Goal: Task Accomplishment & Management: Use online tool/utility

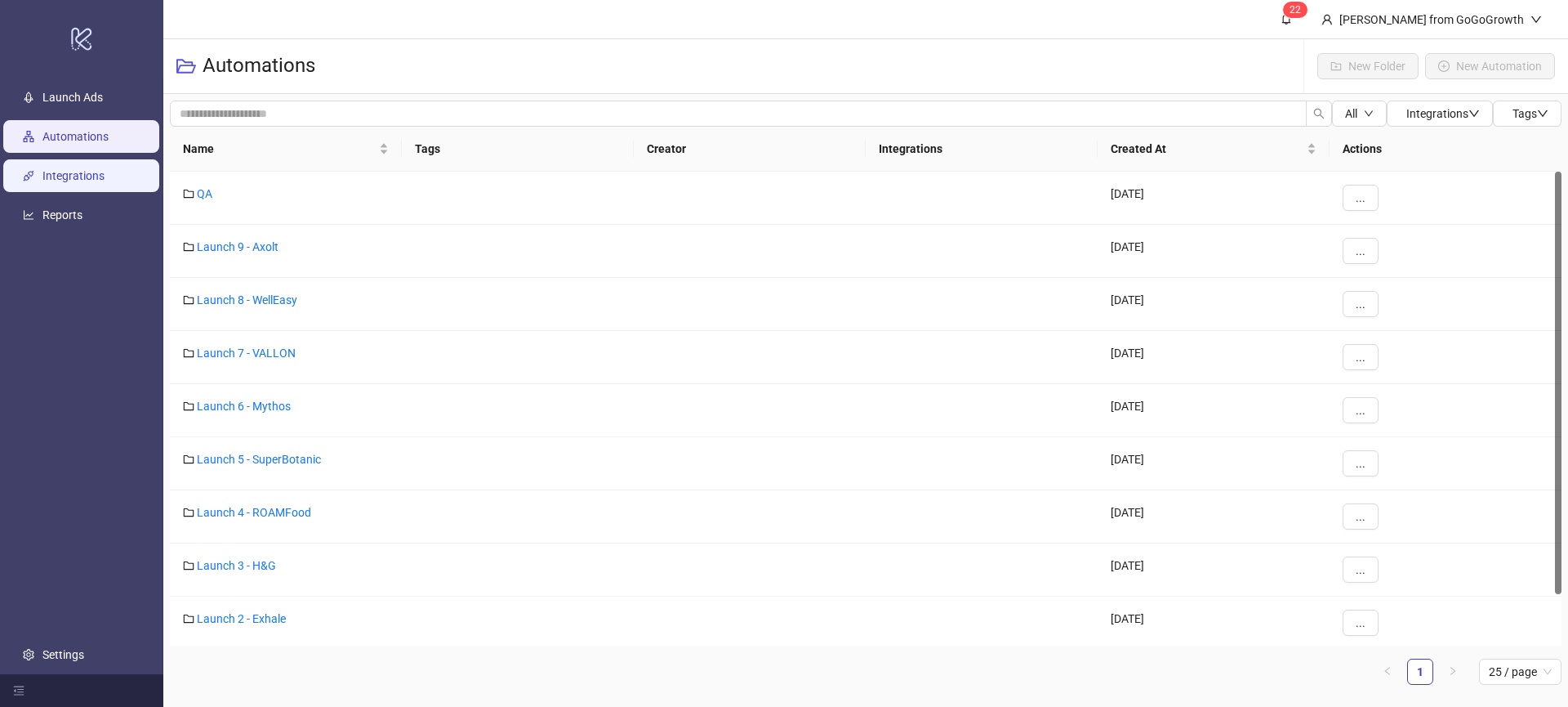
click at [104, 183] on link "Integrations" at bounding box center [73, 175] width 62 height 13
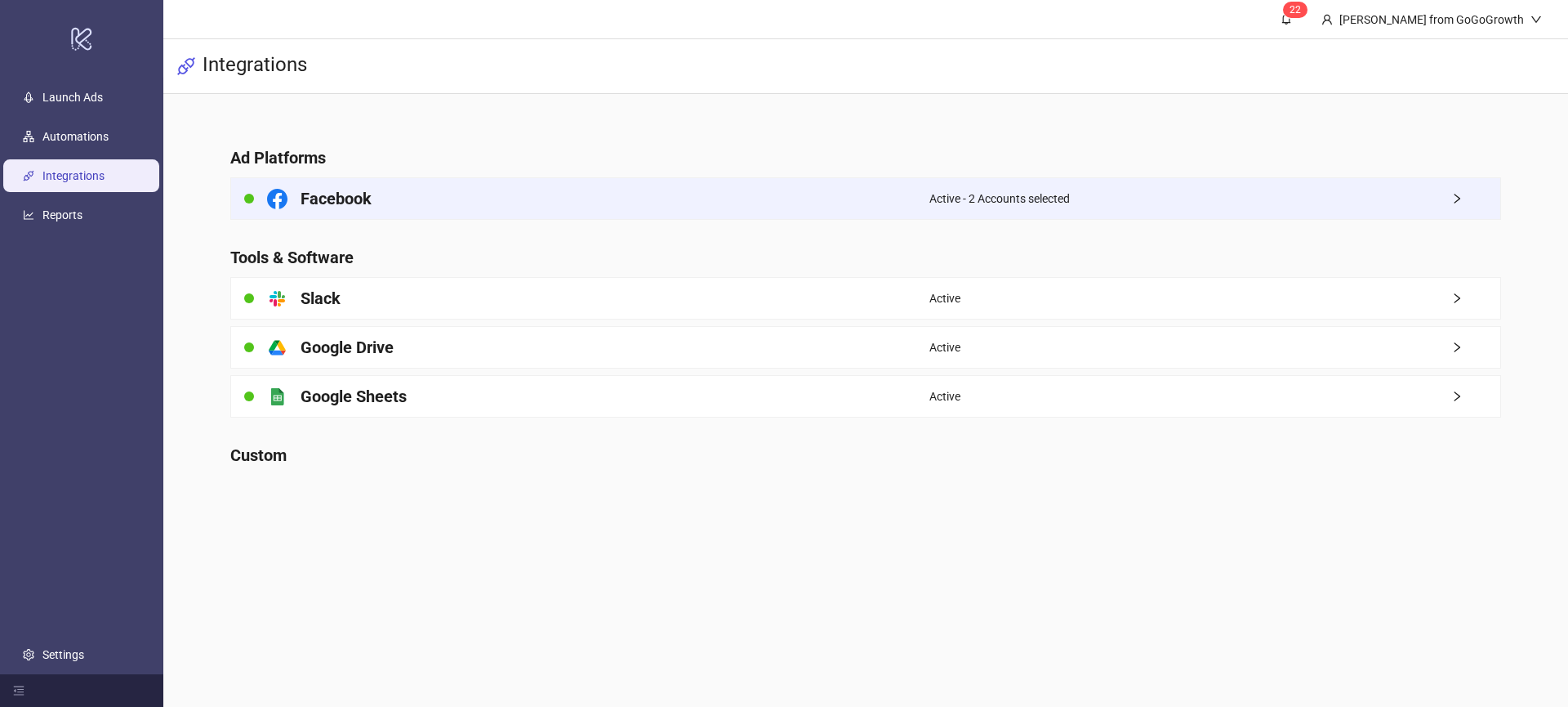
click at [417, 203] on div "Facebook" at bounding box center [579, 198] width 698 height 41
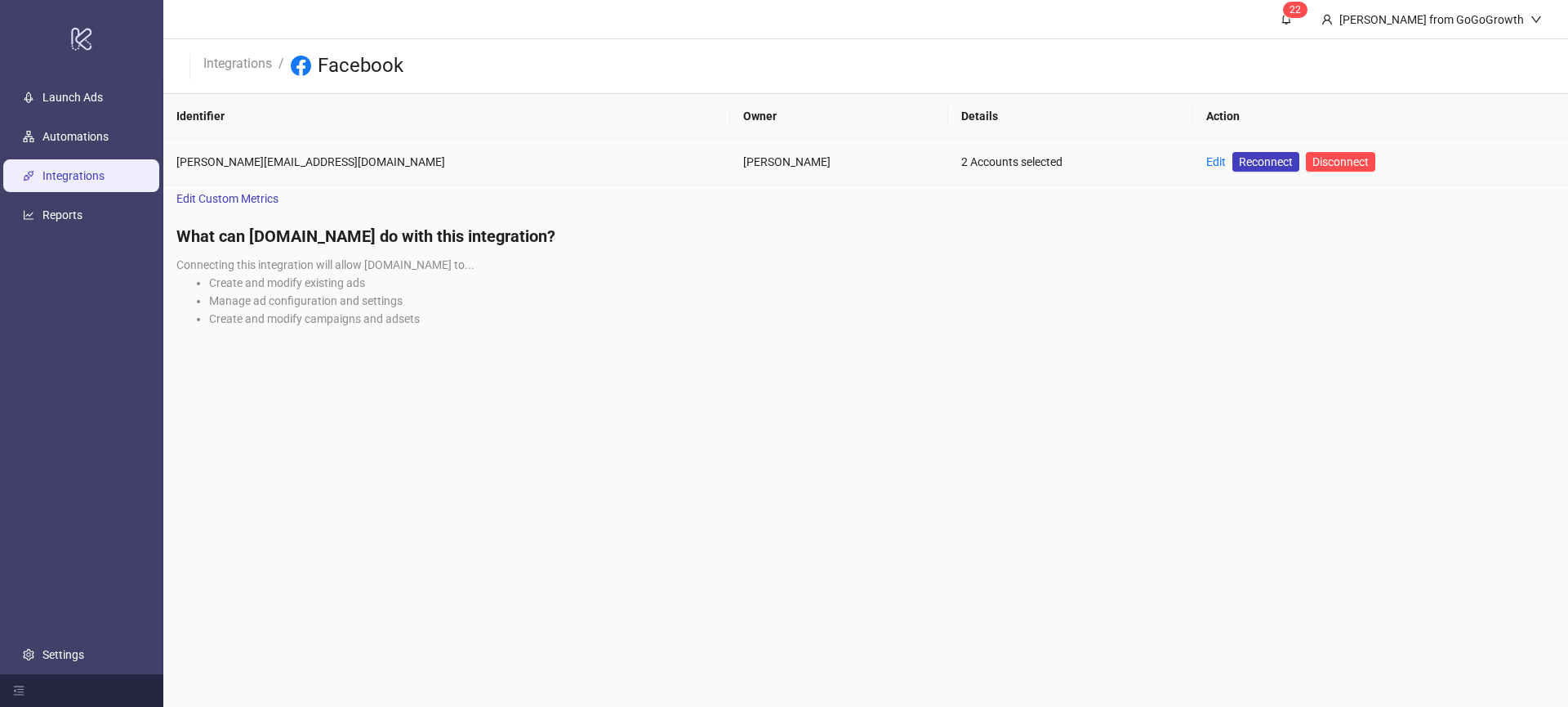
click at [1193, 167] on td "Edit Reconnect Disconnect" at bounding box center [1380, 161] width 375 height 46
click at [1207, 167] on link "Edit" at bounding box center [1217, 161] width 20 height 13
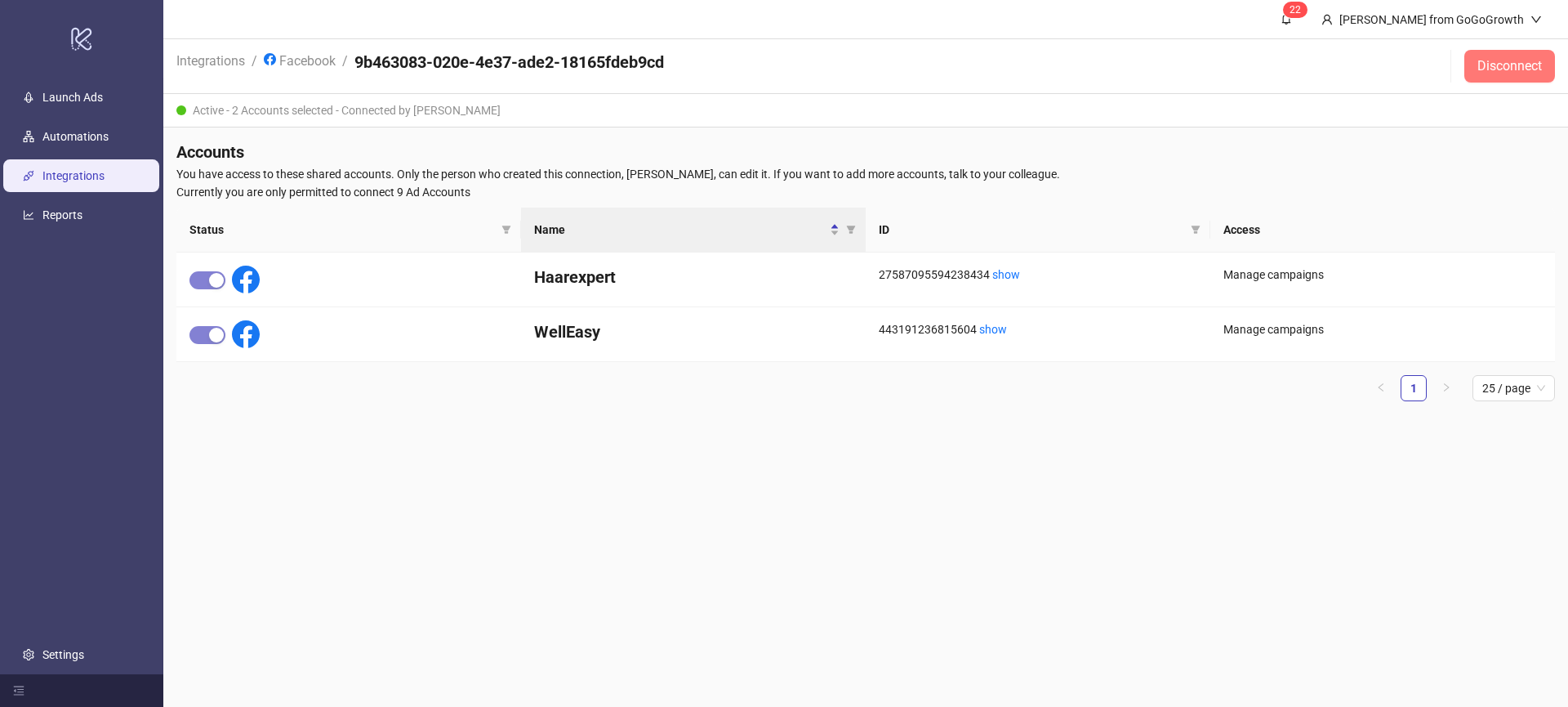
click at [1521, 62] on span "Disconnect" at bounding box center [1510, 66] width 65 height 15
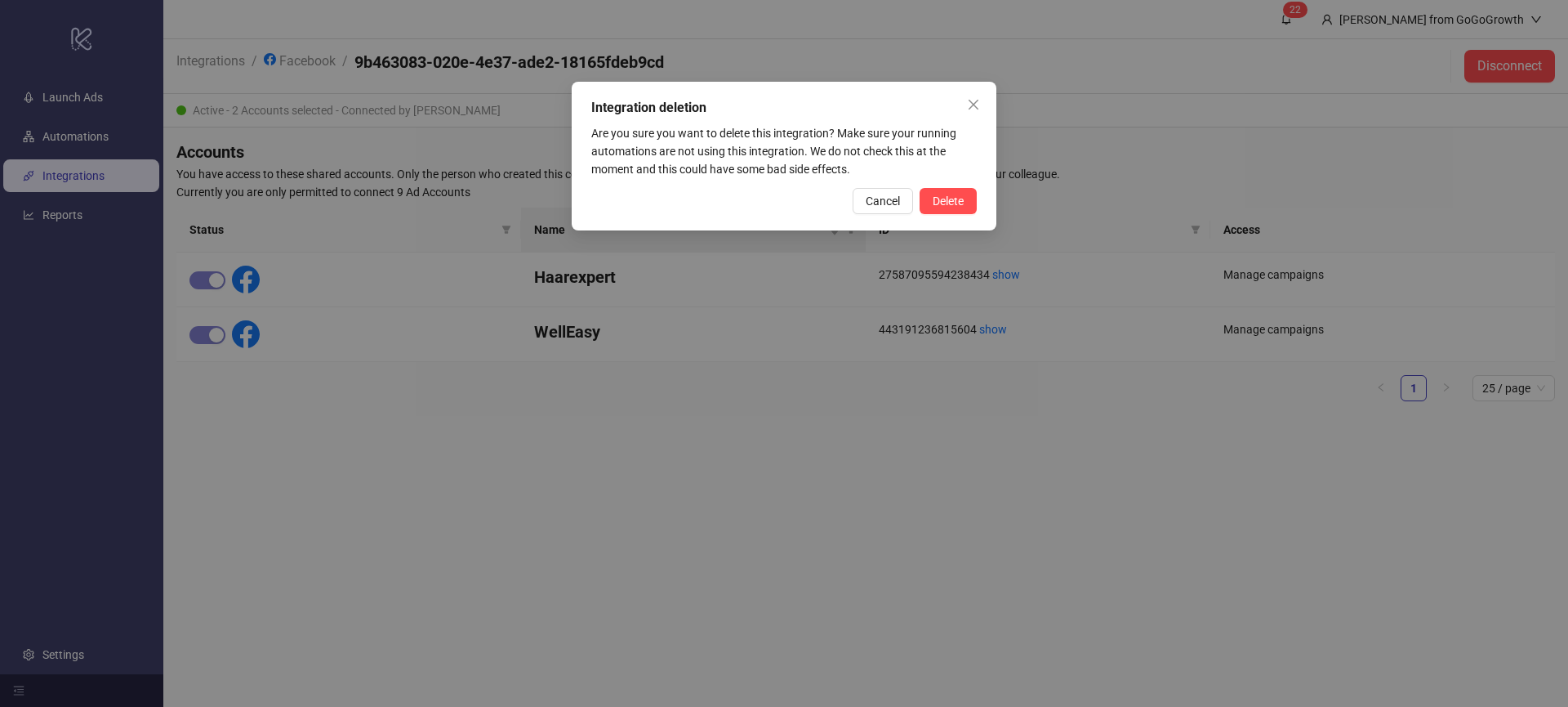
click at [941, 209] on button "Delete" at bounding box center [948, 200] width 57 height 27
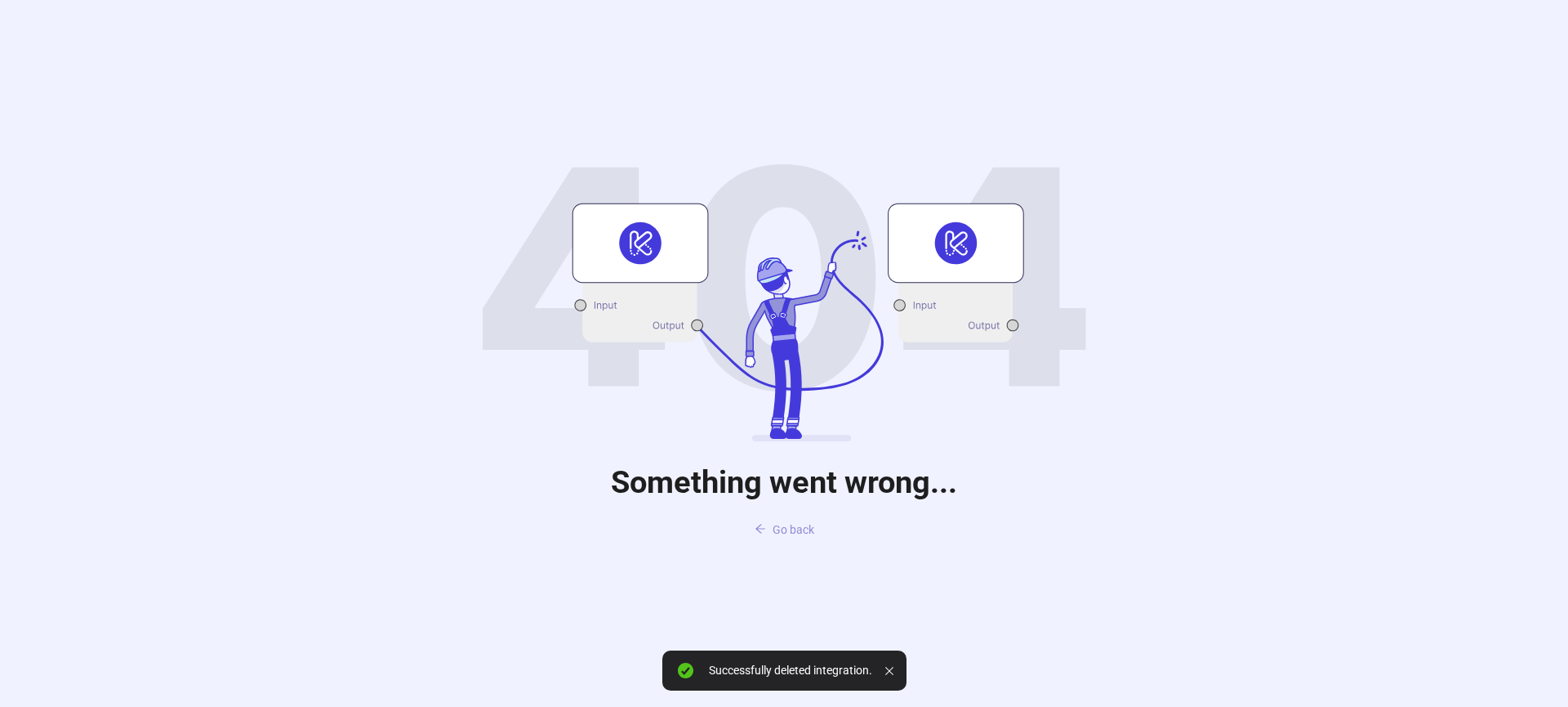
click at [784, 527] on span "Go back" at bounding box center [793, 528] width 41 height 13
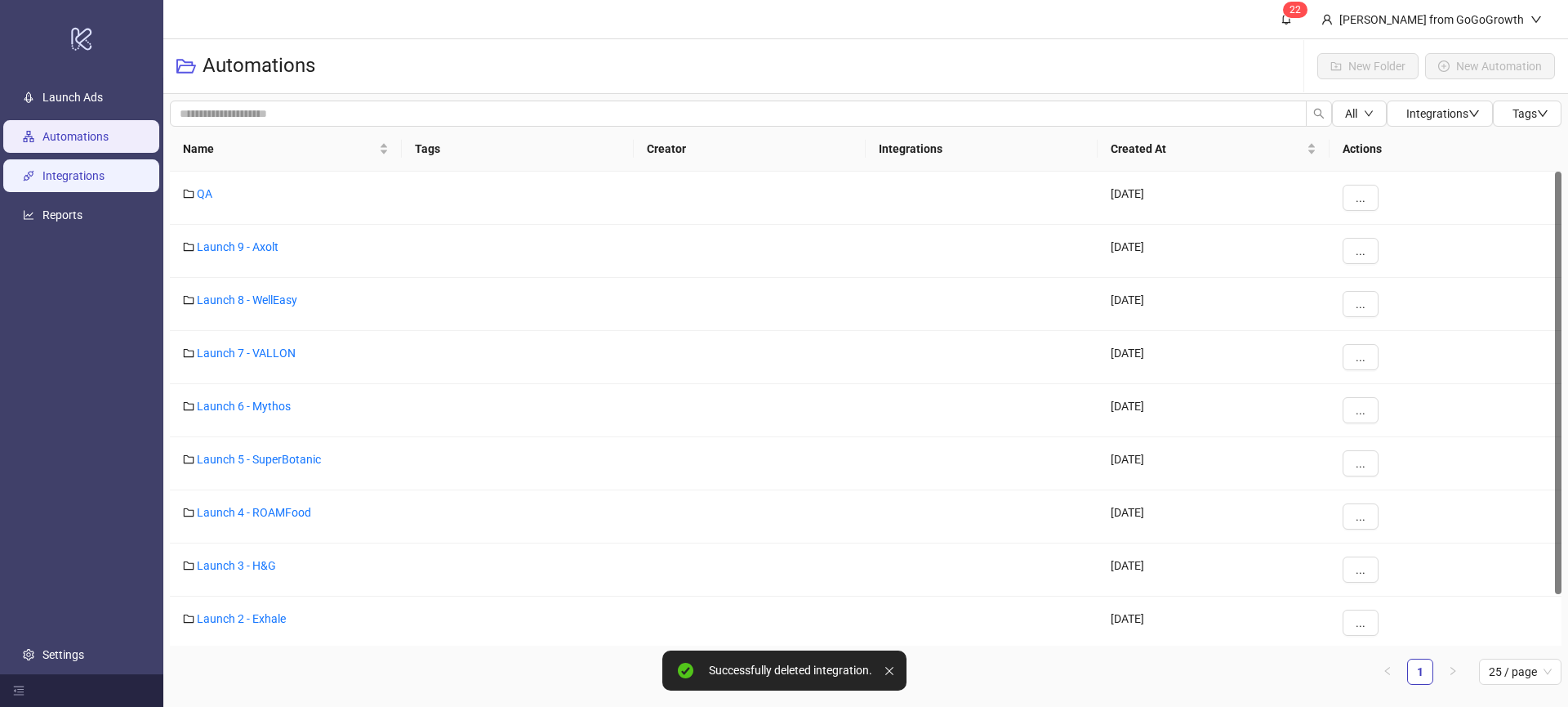
click at [104, 178] on link "Integrations" at bounding box center [73, 175] width 62 height 13
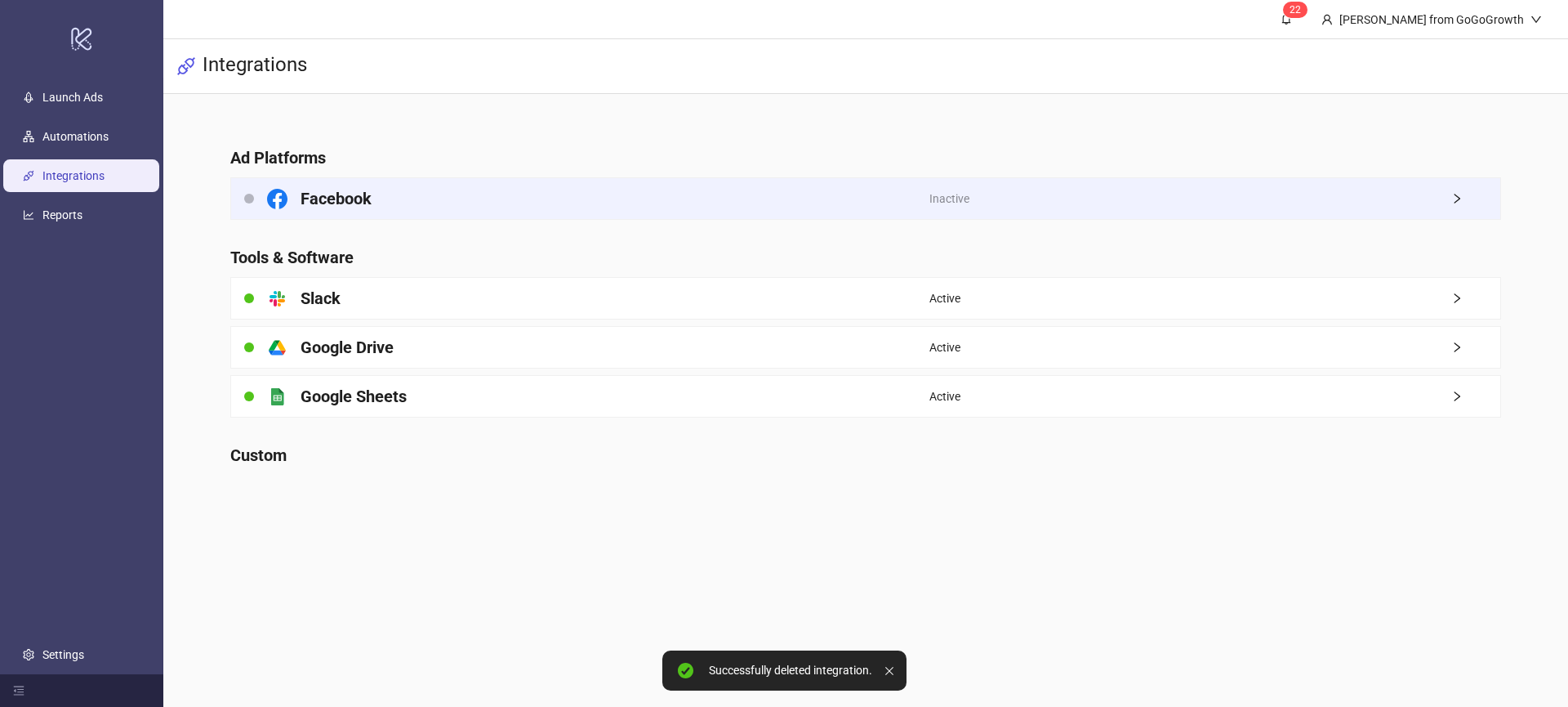
click at [700, 205] on div "Facebook" at bounding box center [579, 198] width 698 height 41
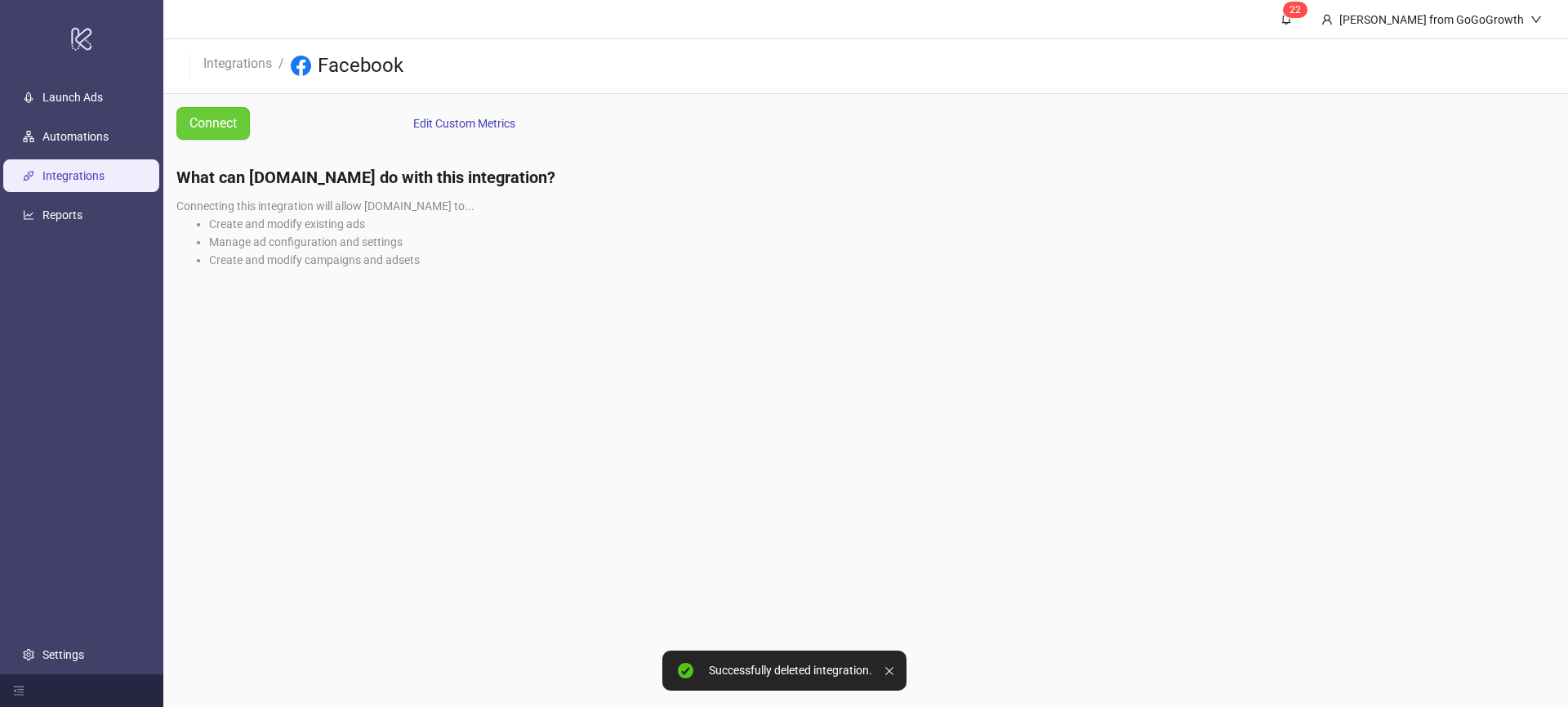
click at [197, 124] on span "Connect" at bounding box center [213, 123] width 47 height 21
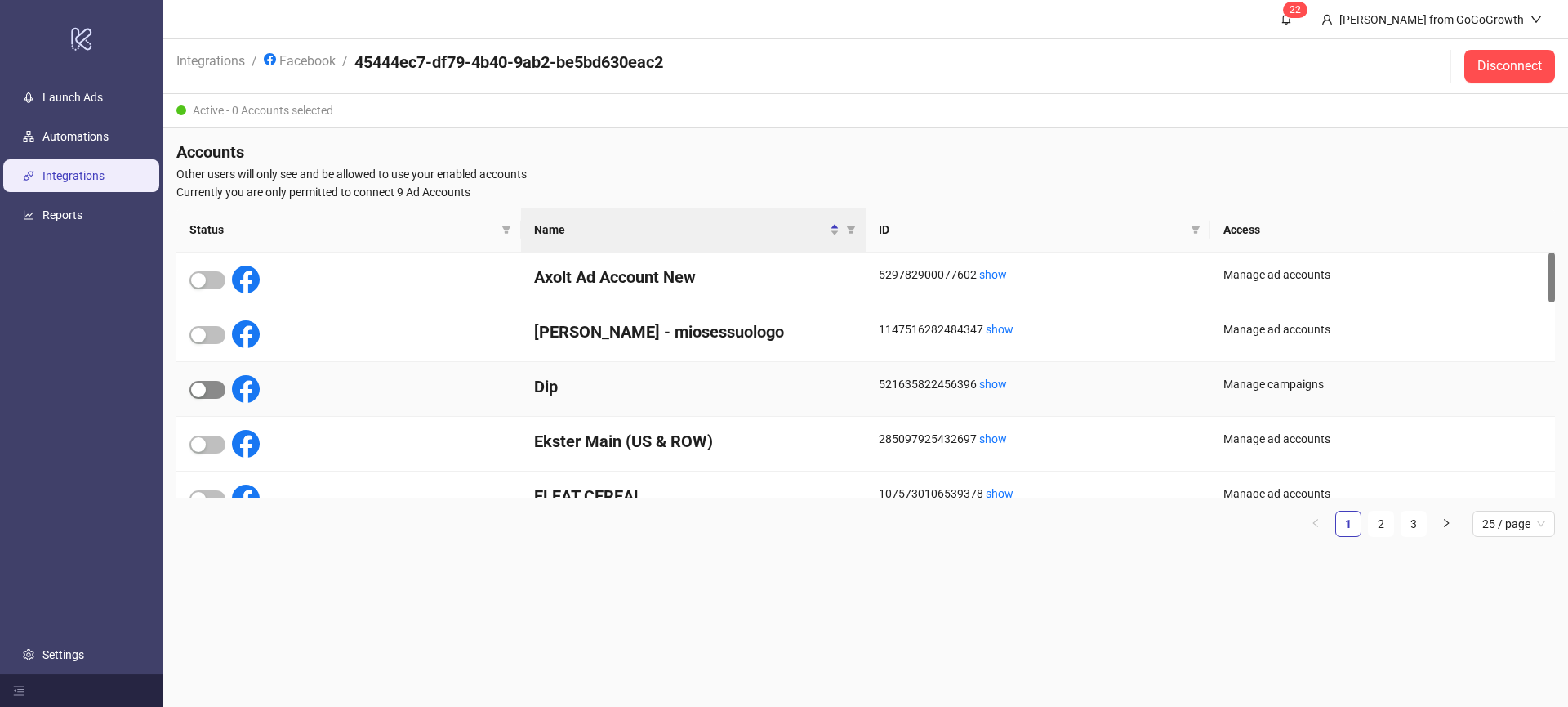
click at [215, 391] on span "button" at bounding box center [207, 390] width 36 height 18
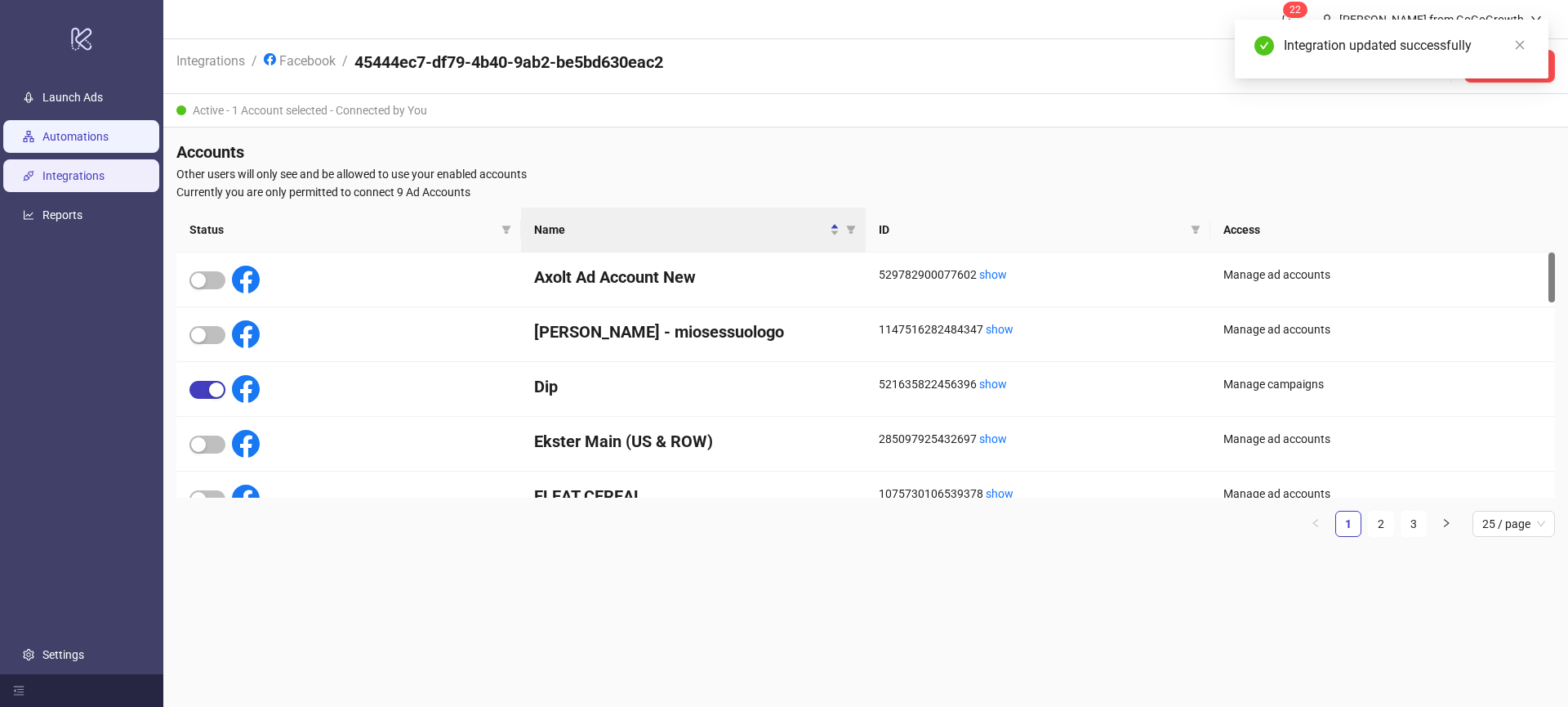
click at [95, 143] on link "Automations" at bounding box center [75, 136] width 66 height 13
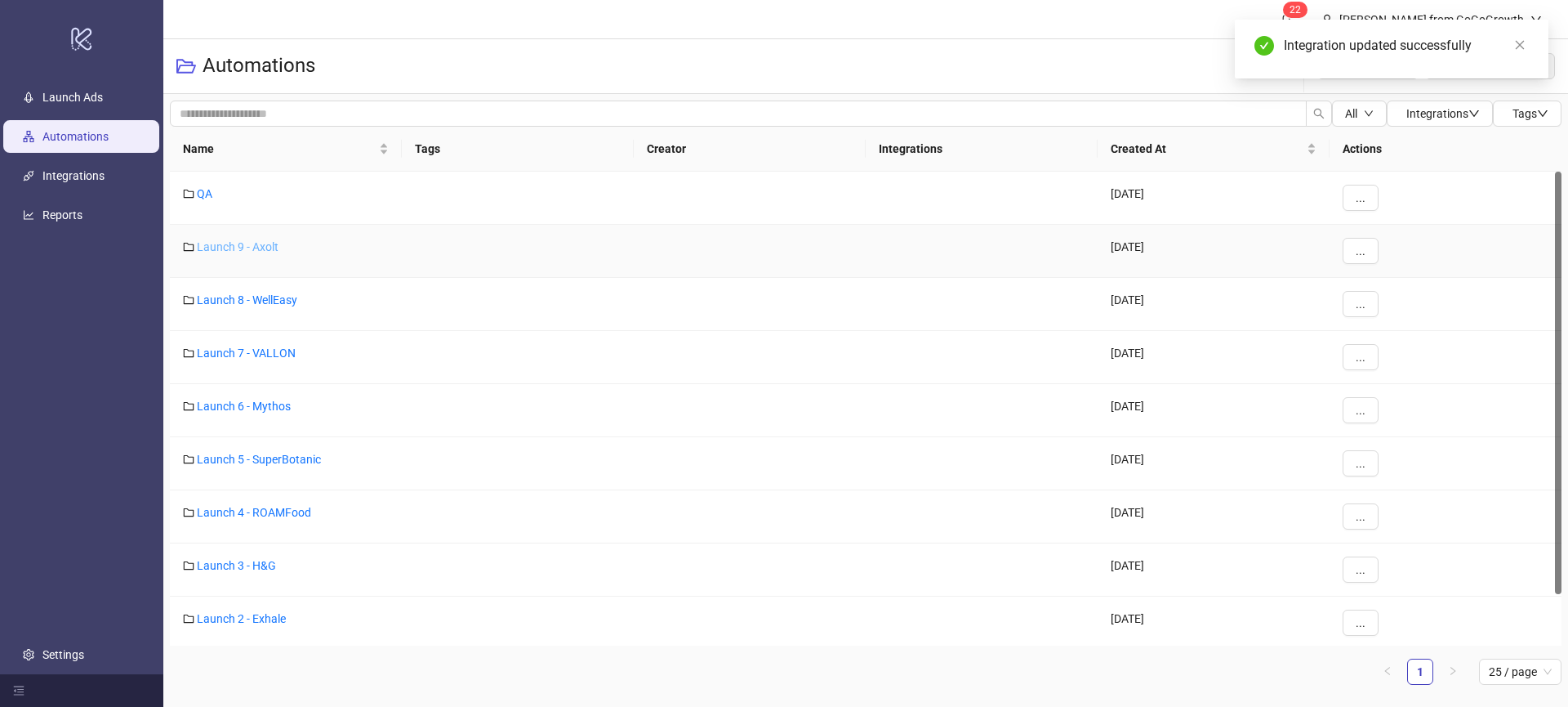
click at [236, 249] on link "Launch 9 - Axolt" at bounding box center [237, 246] width 81 height 13
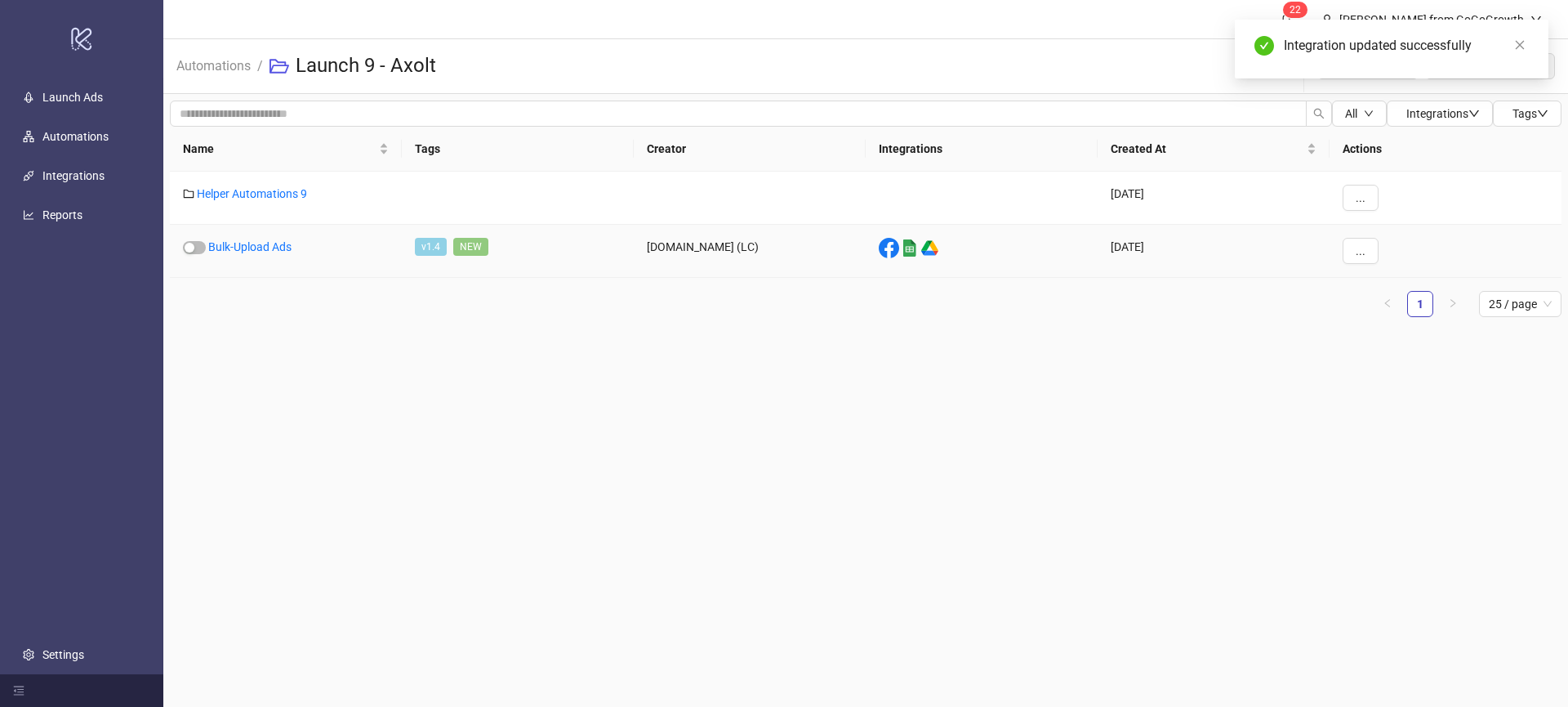
click at [261, 253] on div "Bulk-Upload Ads" at bounding box center [286, 251] width 232 height 53
click at [292, 253] on div "Bulk-Upload Ads" at bounding box center [286, 251] width 232 height 53
click at [260, 249] on link "Bulk-Upload Ads" at bounding box center [249, 246] width 83 height 13
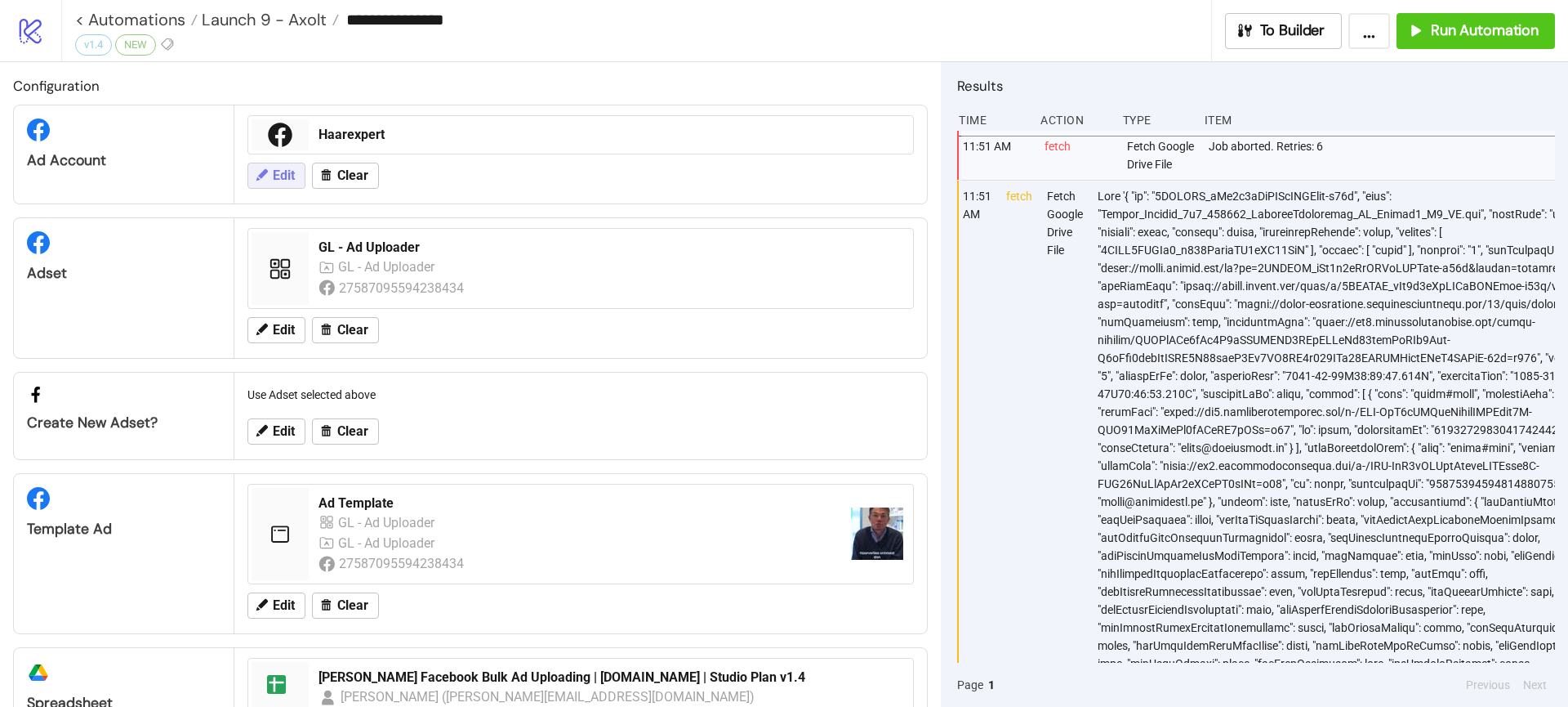
click at [299, 173] on button "Edit" at bounding box center [276, 176] width 58 height 27
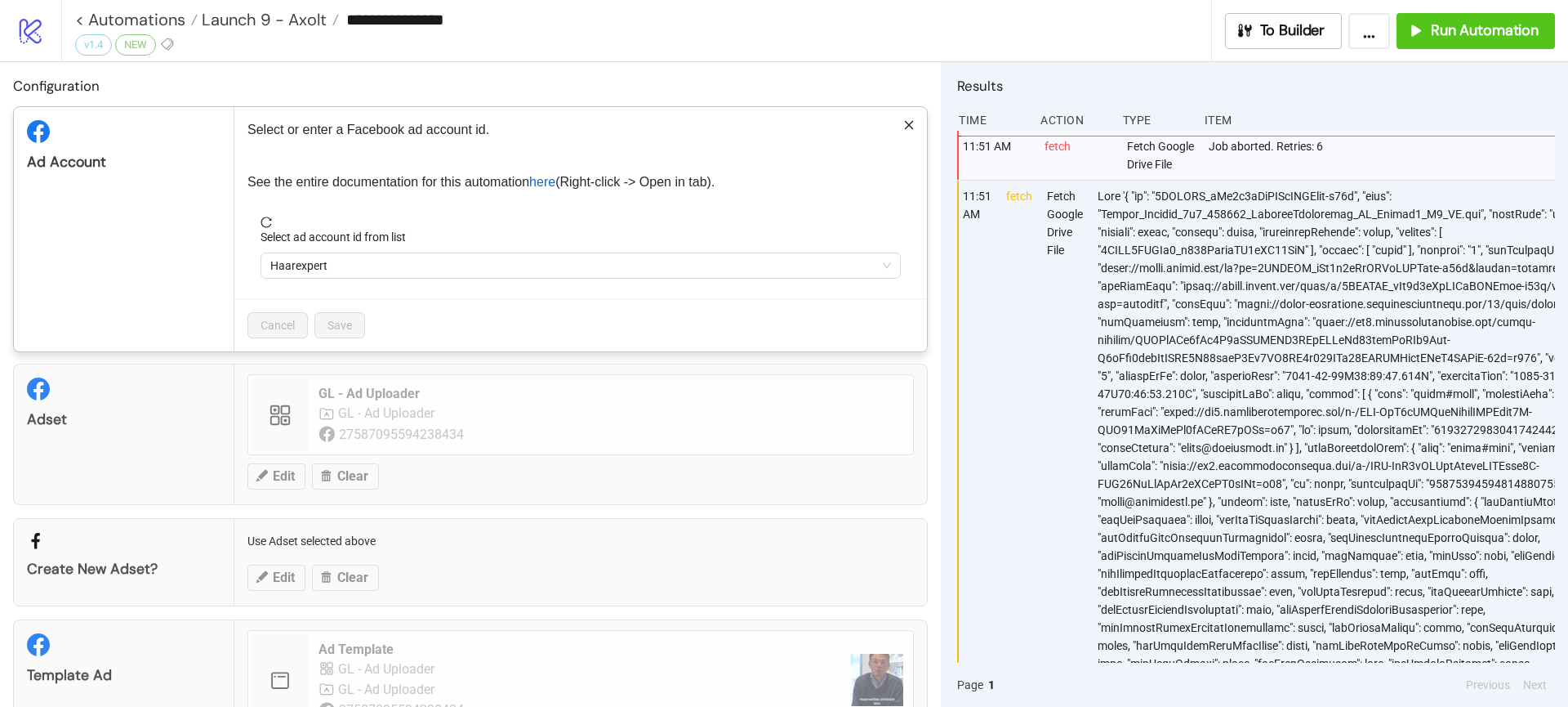
click at [1211, 242] on div "**********" at bounding box center [784, 354] width 1568 height 707
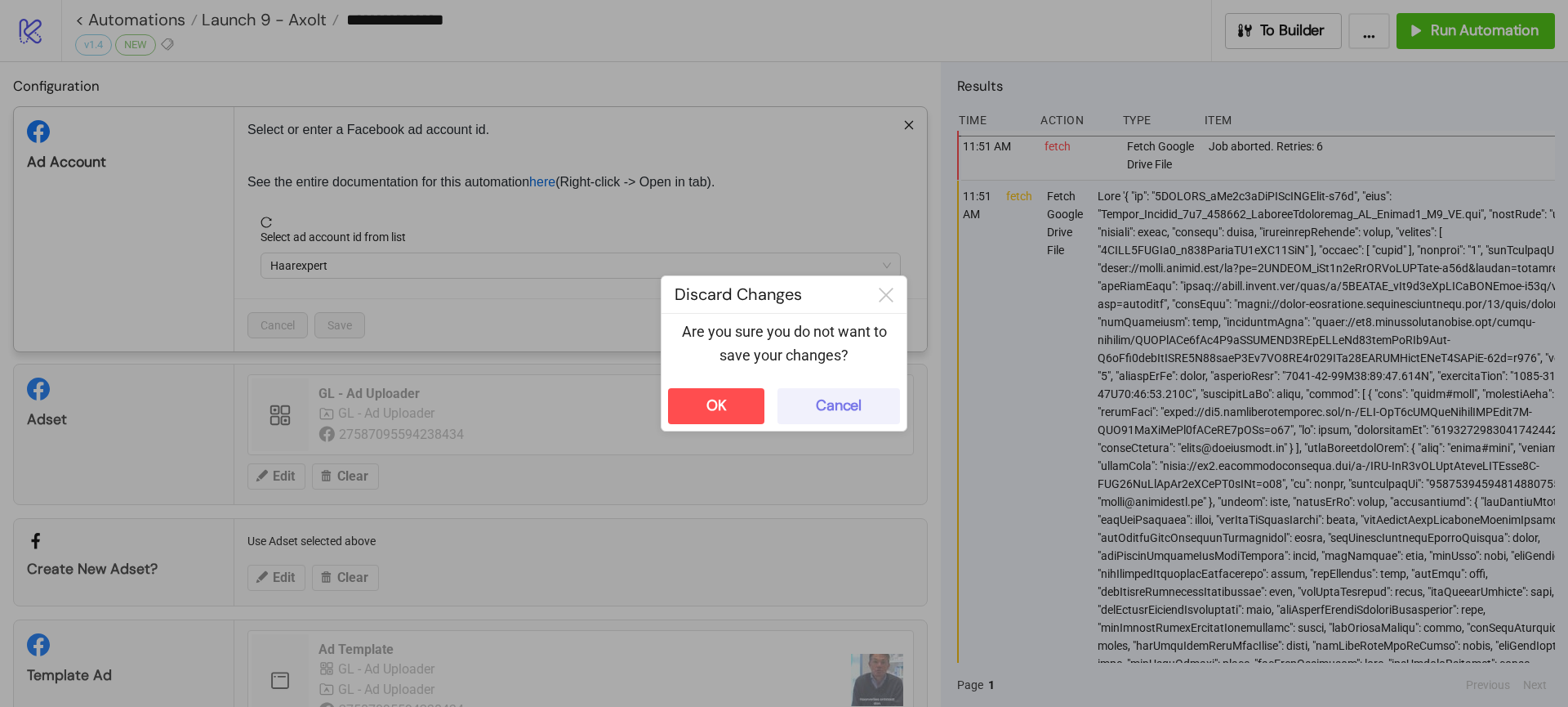
click at [805, 399] on button "Cancel" at bounding box center [838, 406] width 123 height 36
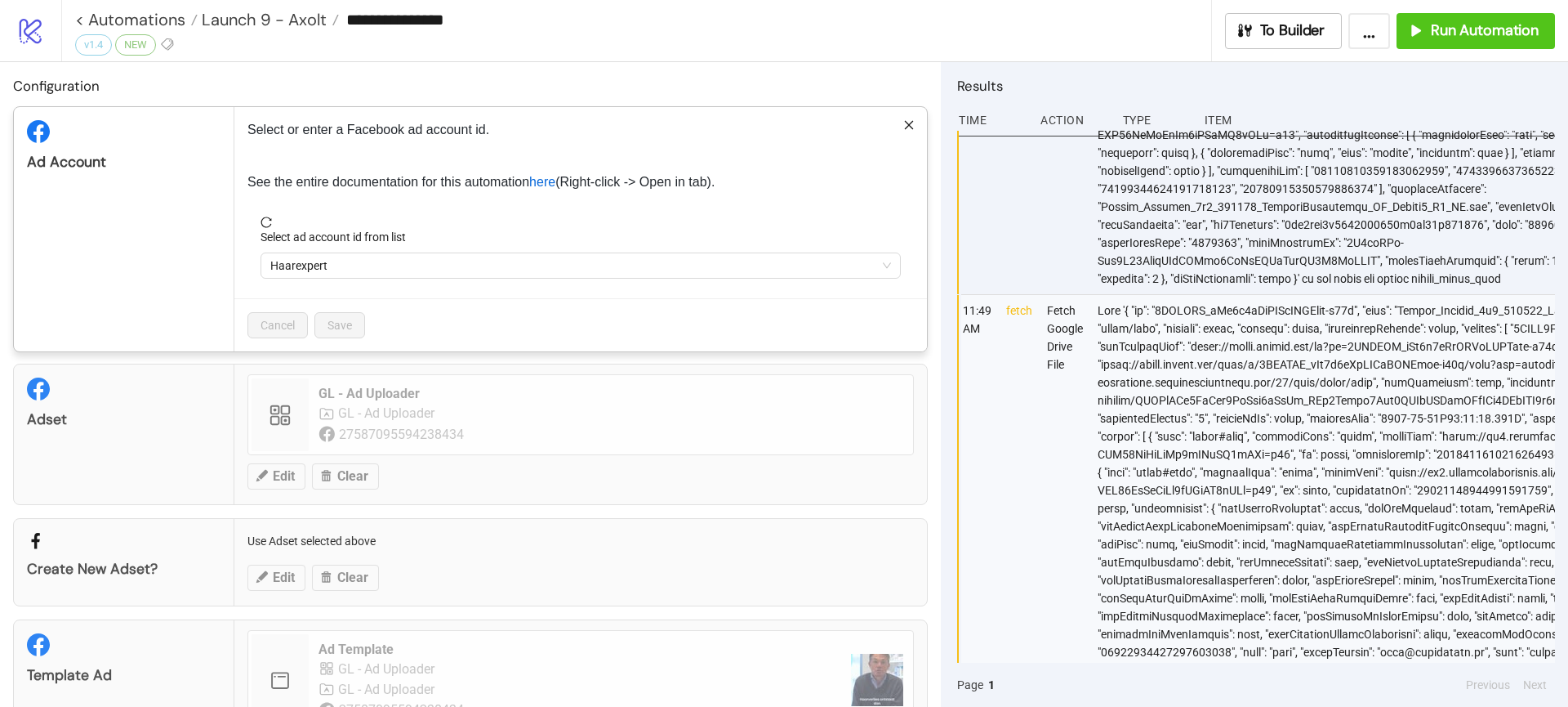
scroll to position [867, 0]
click at [323, 269] on span "Haarexpert" at bounding box center [580, 265] width 621 height 25
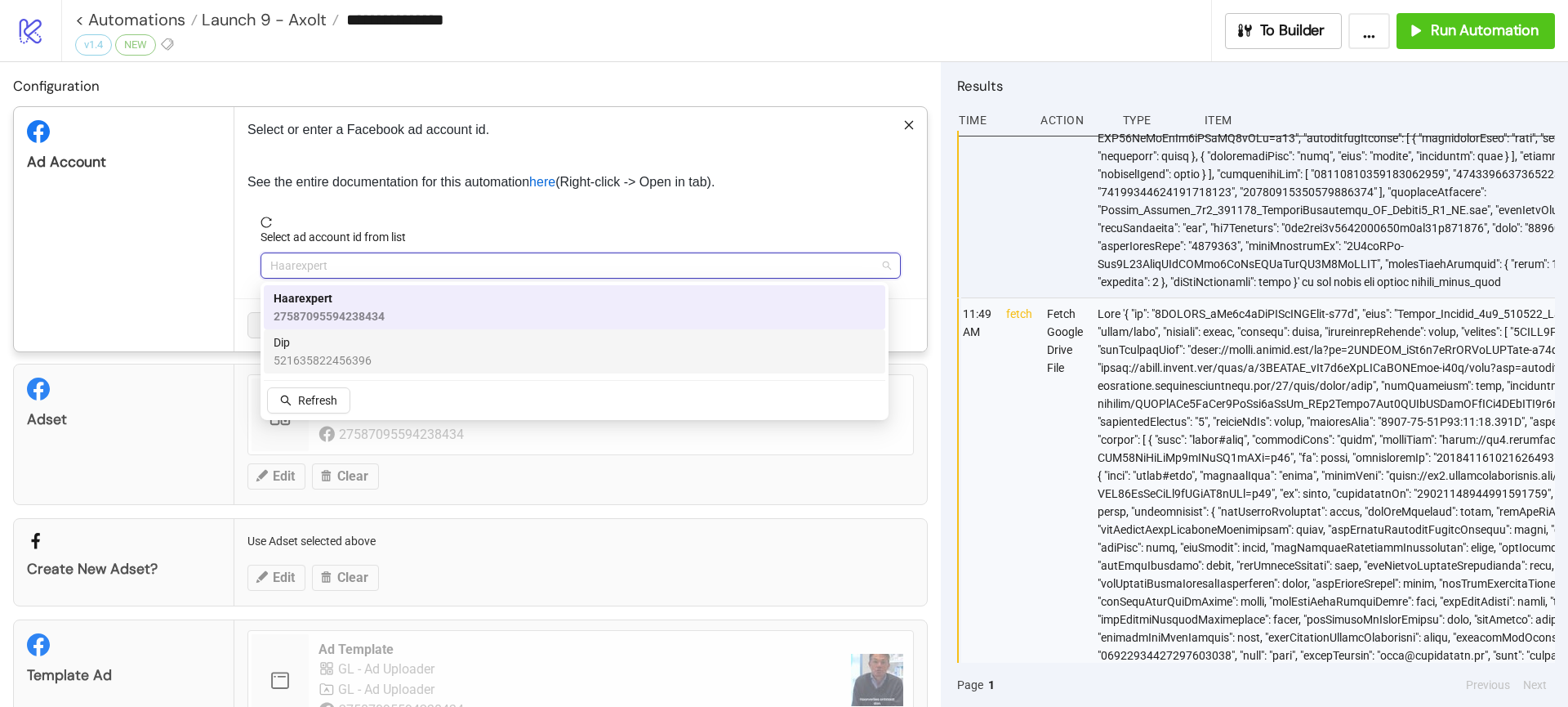
click at [333, 362] on span "521635822456396" at bounding box center [323, 360] width 98 height 18
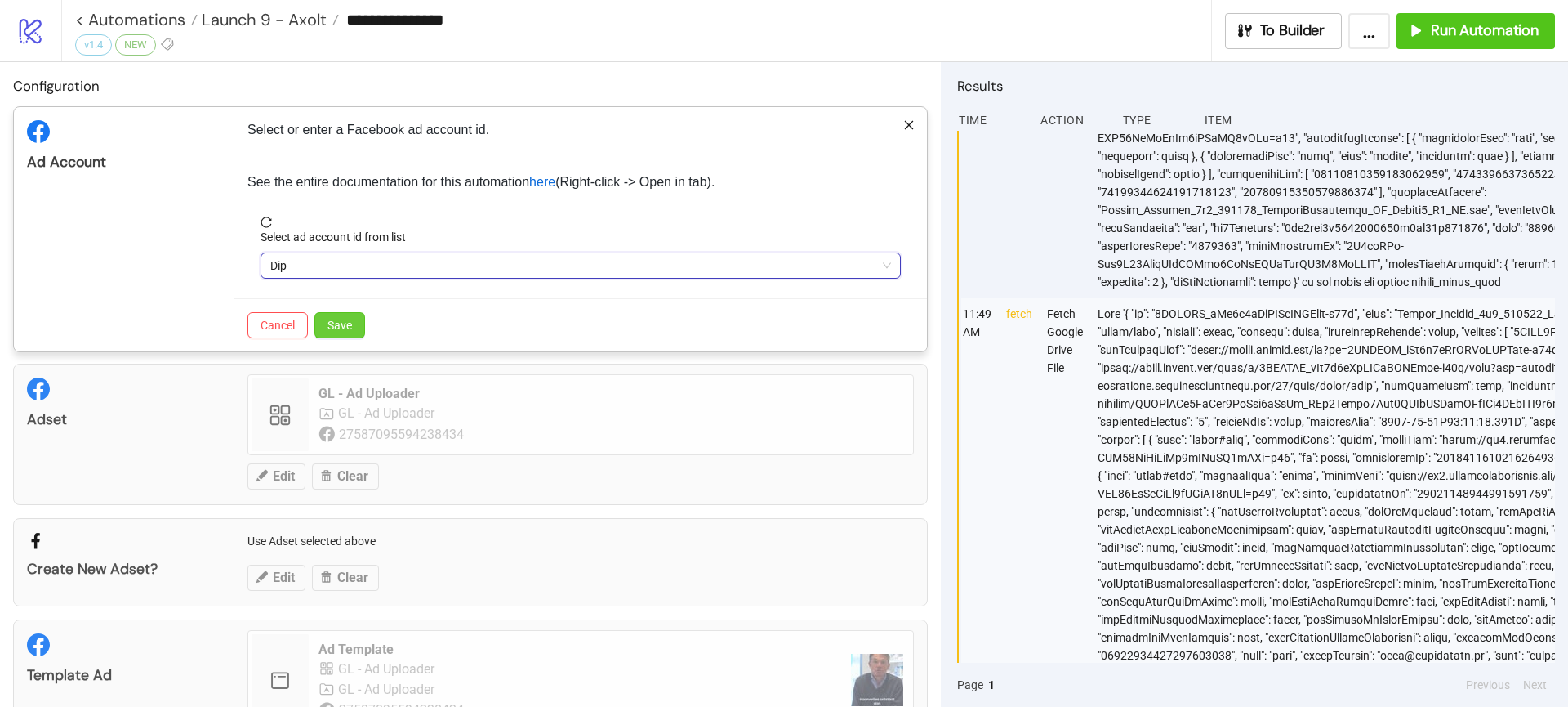
click at [331, 331] on span "Save" at bounding box center [340, 324] width 25 height 13
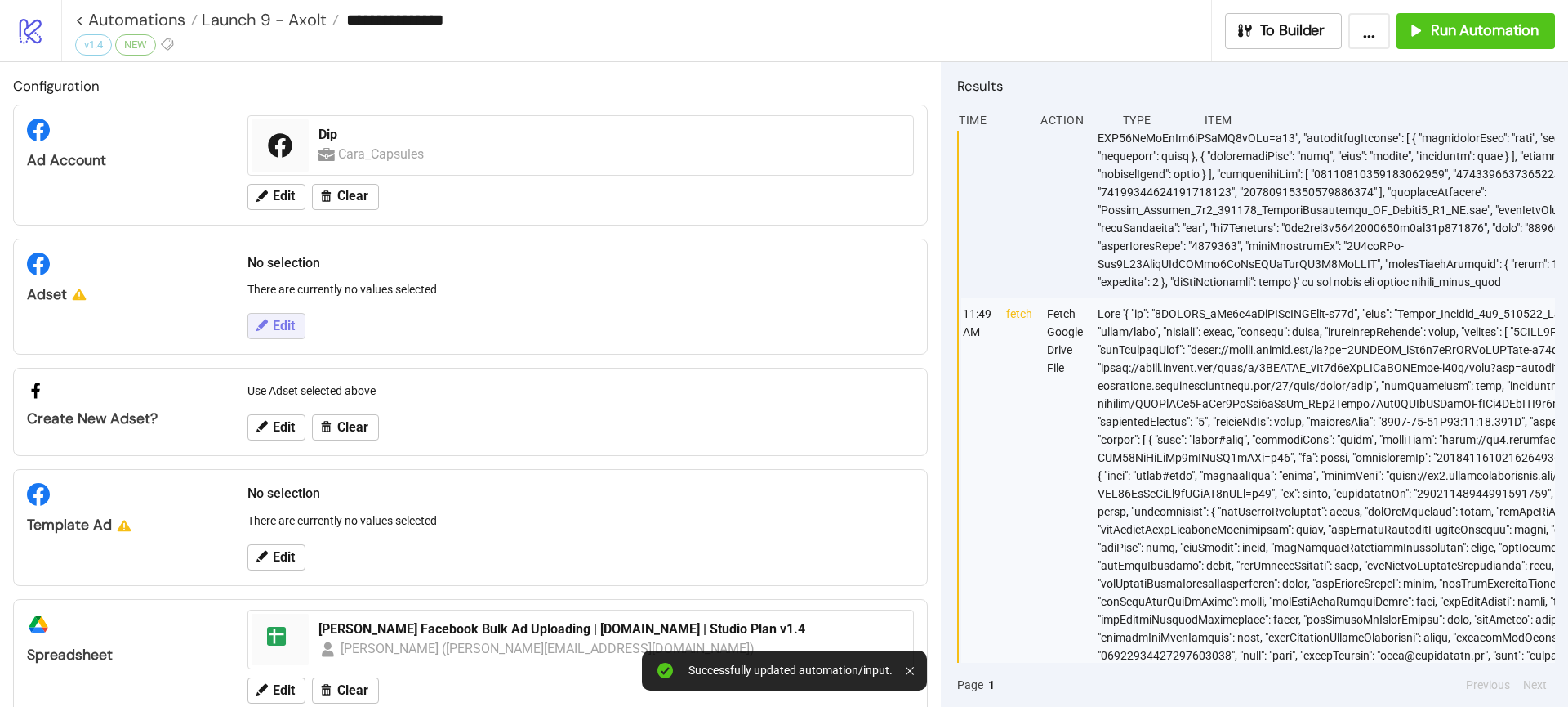
click at [263, 329] on icon at bounding box center [261, 325] width 15 height 15
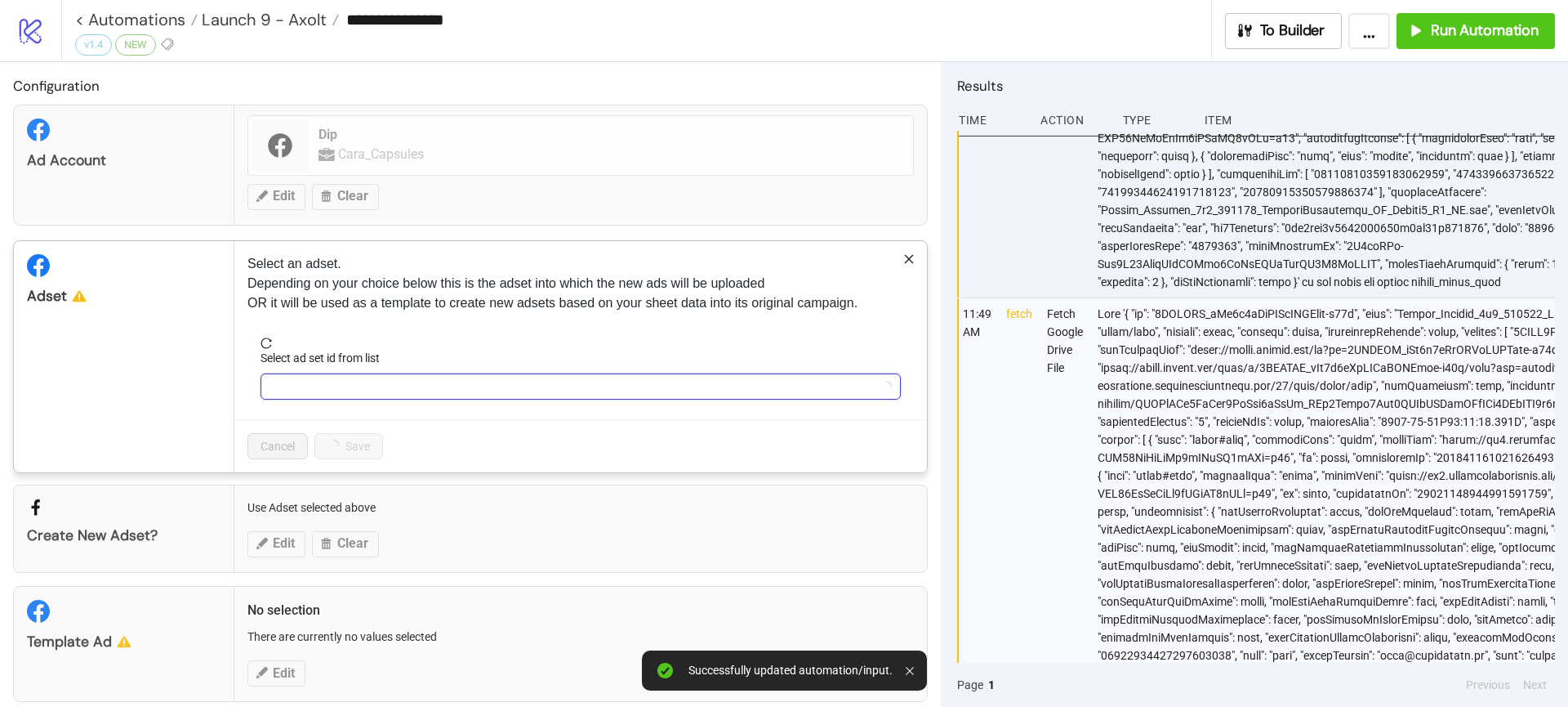
click at [374, 393] on input "Select ad set id from list" at bounding box center [572, 386] width 606 height 25
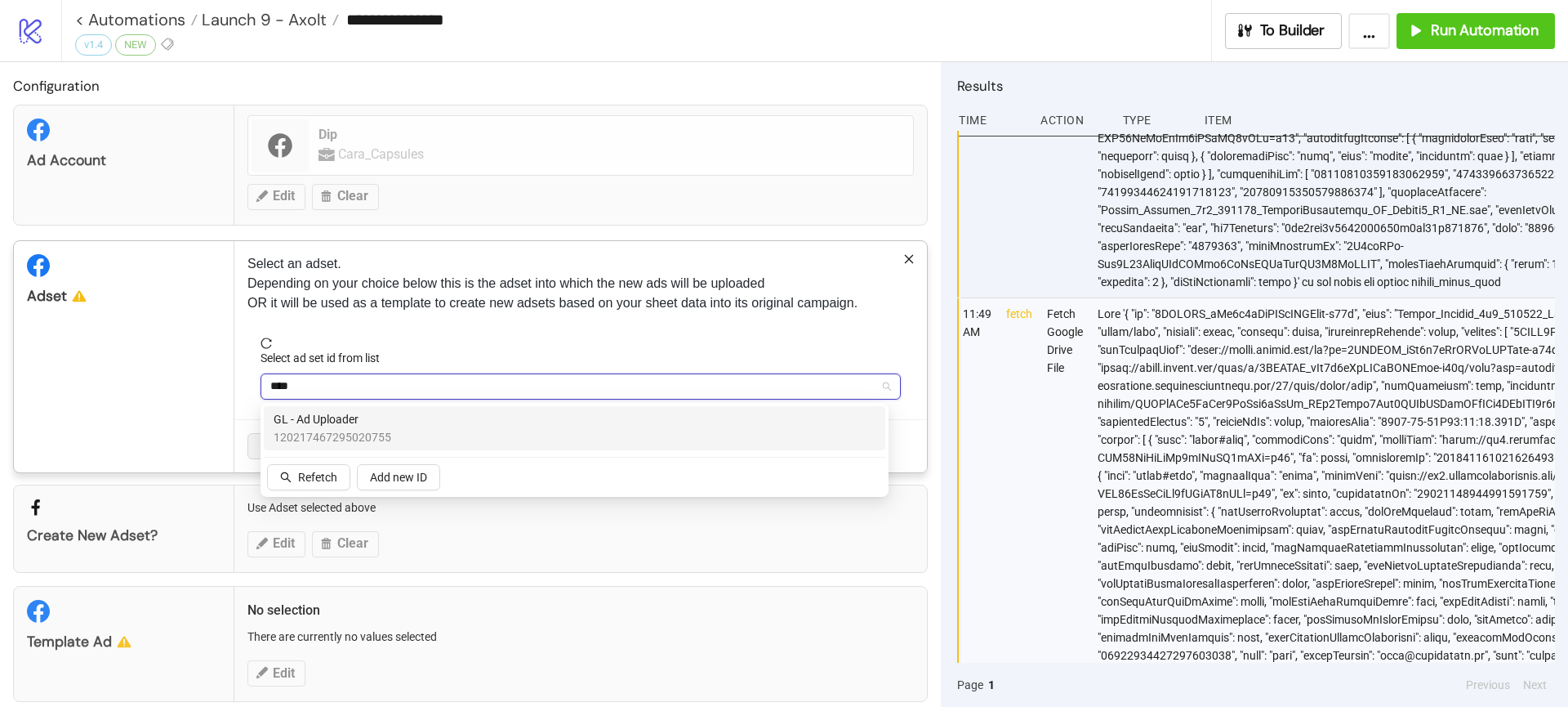
type input "*****"
click at [402, 432] on div "GL - Ad Uploader 120217467295020755" at bounding box center [574, 428] width 602 height 36
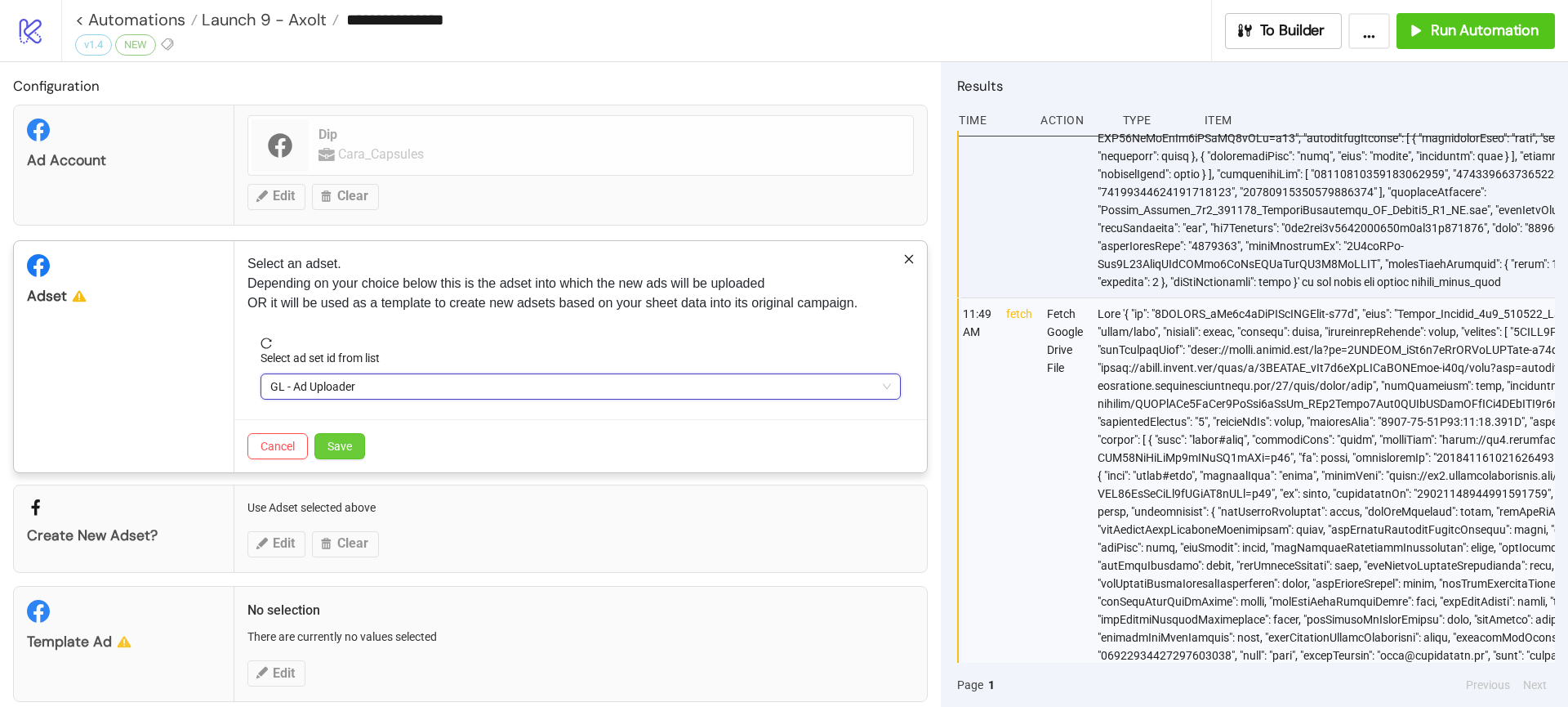
click at [342, 440] on span "Save" at bounding box center [340, 446] width 25 height 13
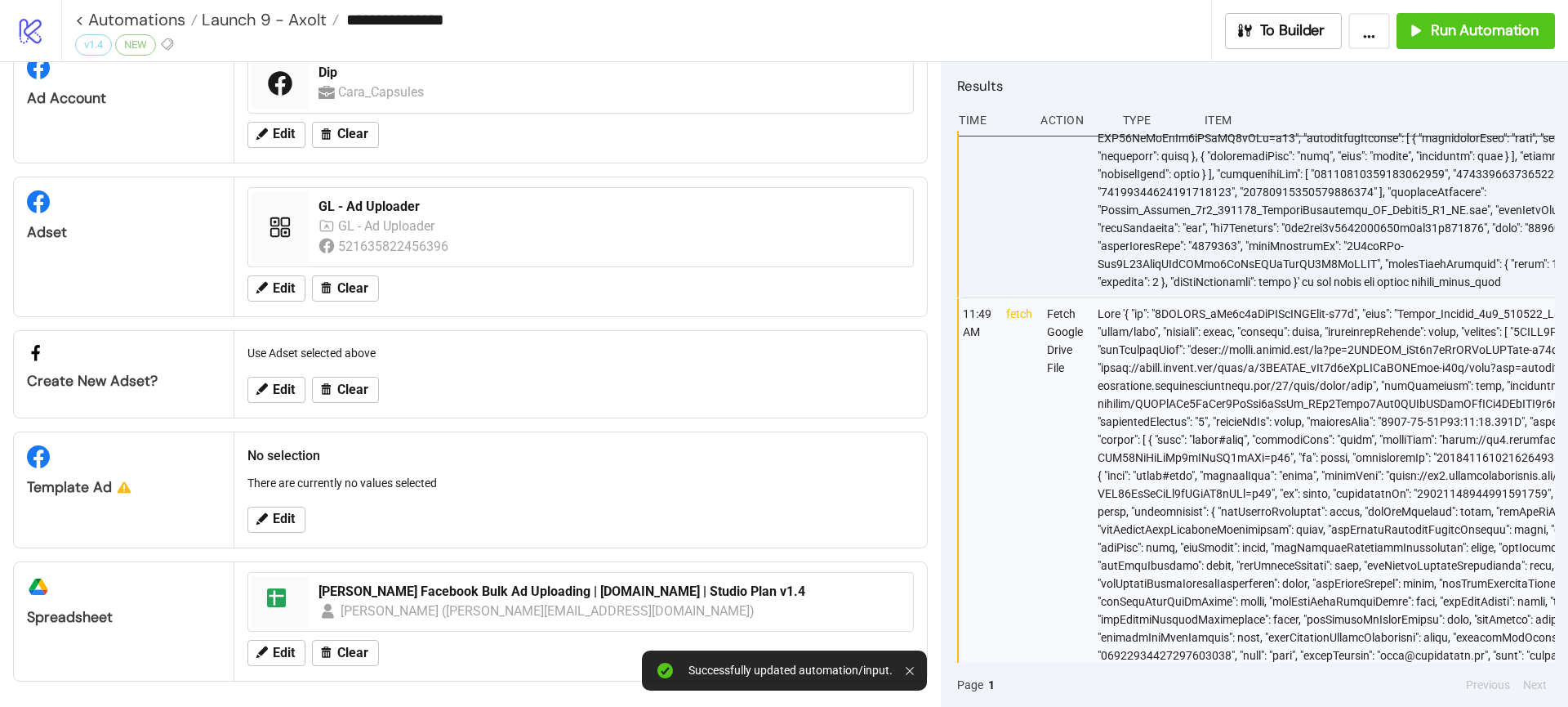
scroll to position [63, 0]
click at [270, 523] on button "Edit" at bounding box center [276, 518] width 58 height 27
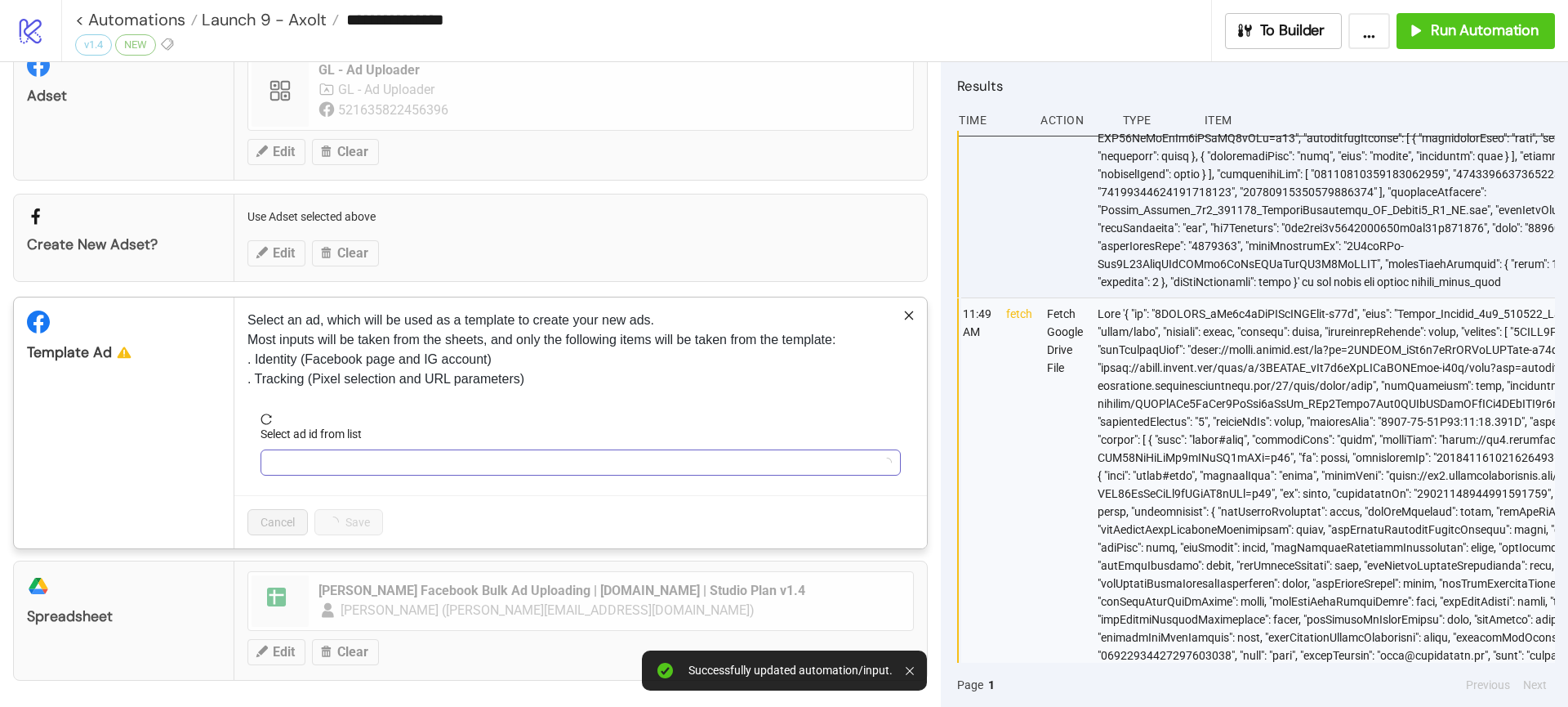
scroll to position [195, 0]
click at [338, 468] on input "Select ad id from list" at bounding box center [572, 465] width 606 height 25
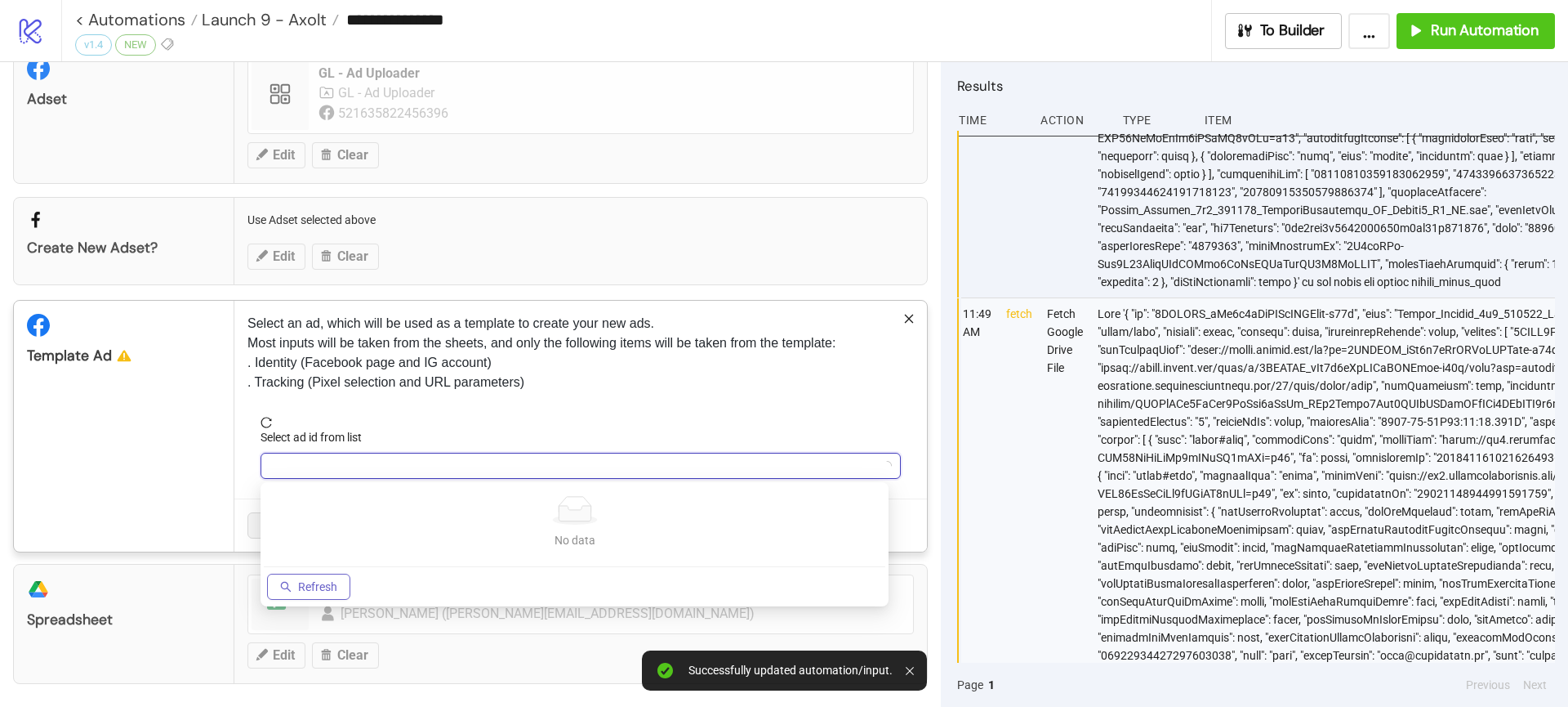
click at [315, 583] on span "Refresh" at bounding box center [318, 586] width 39 height 13
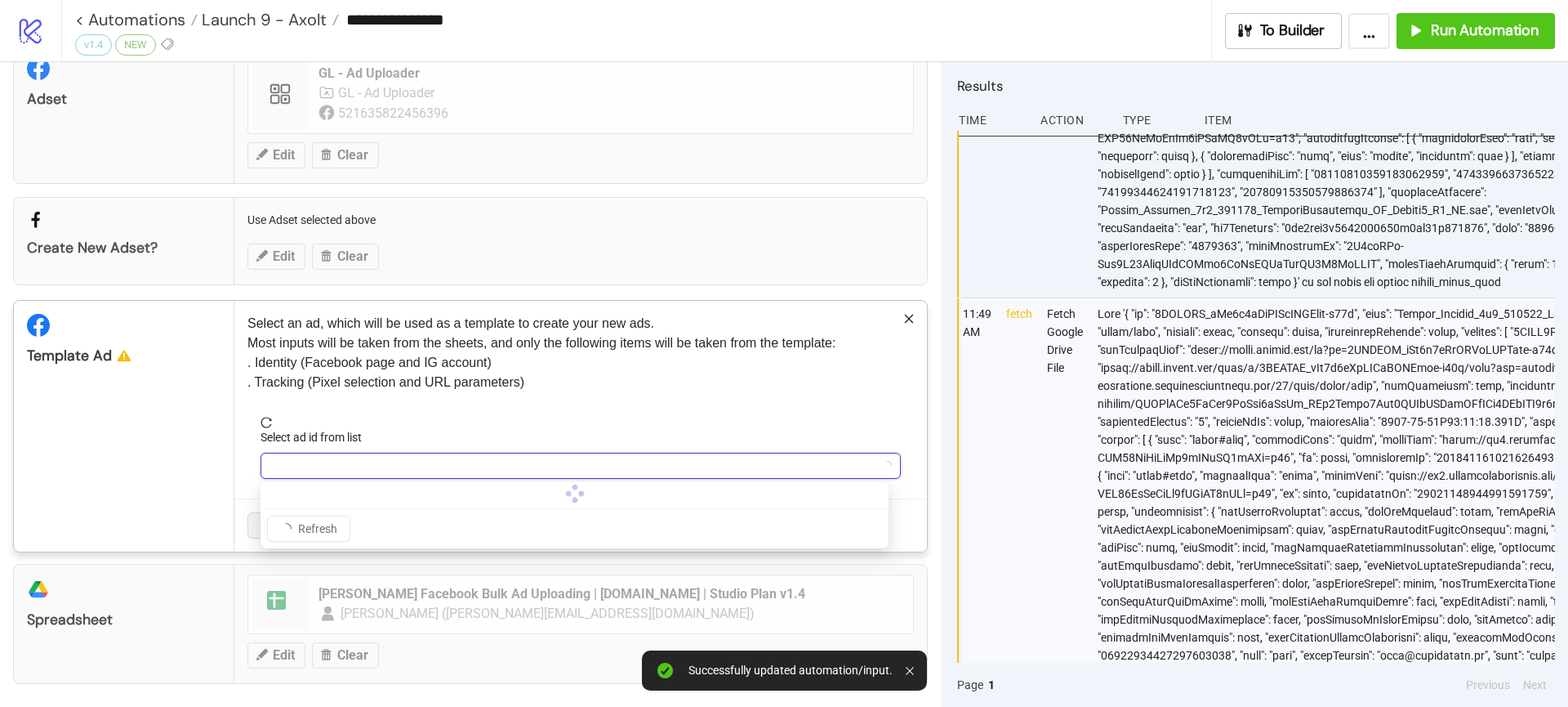
click at [337, 474] on input "Select ad id from list" at bounding box center [572, 465] width 606 height 25
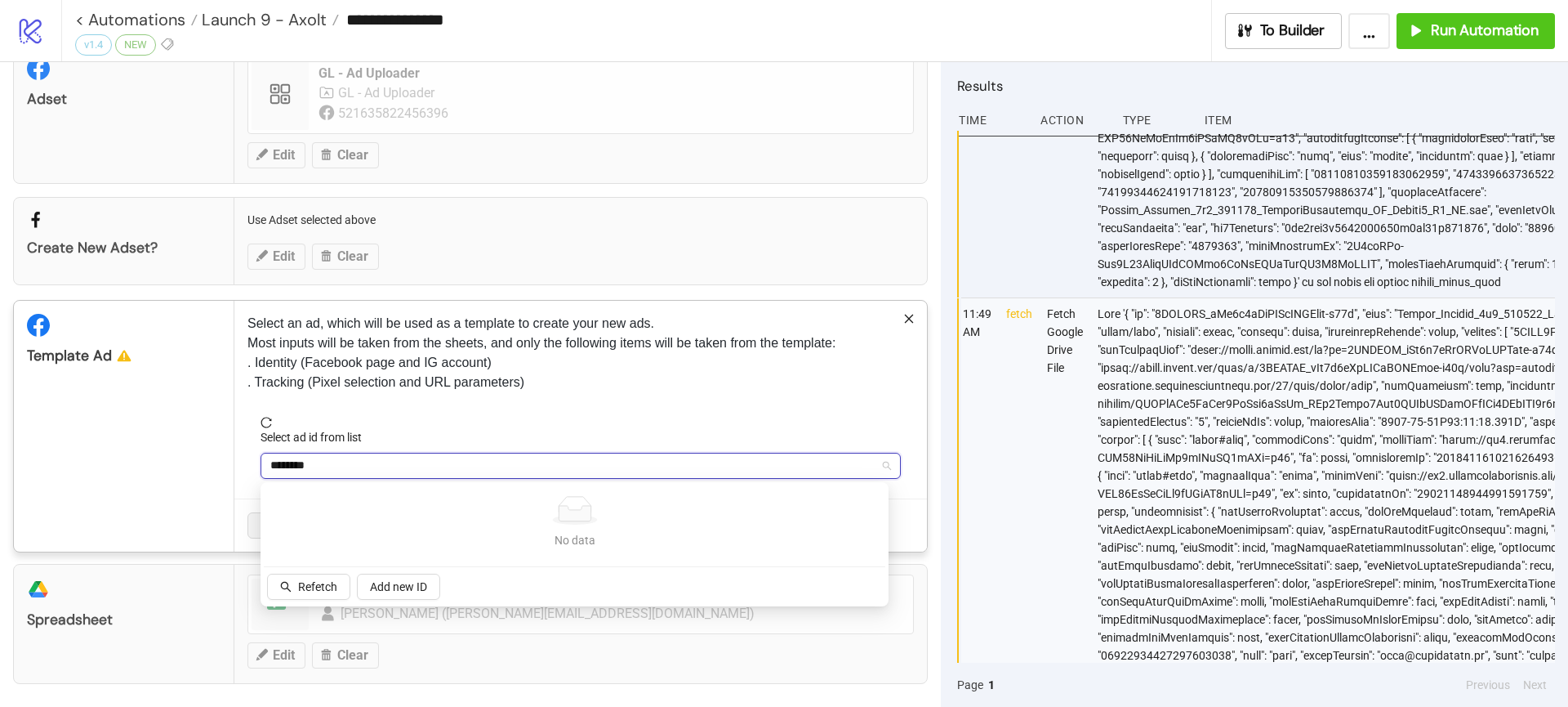
click at [315, 463] on input "********" at bounding box center [572, 465] width 606 height 25
click at [315, 464] on input "********" at bounding box center [572, 465] width 606 height 25
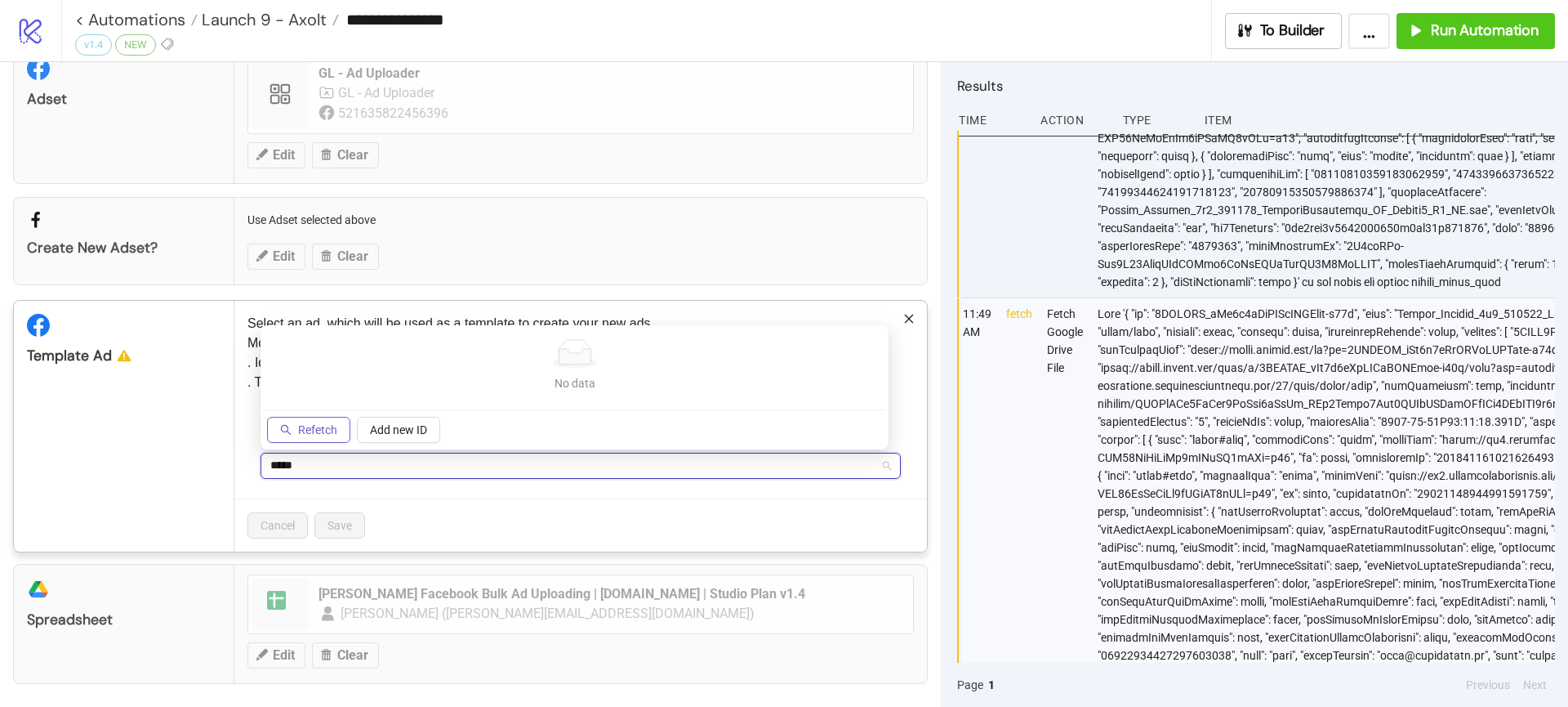
type input "*****"
click at [325, 420] on button "Refetch" at bounding box center [308, 429] width 83 height 27
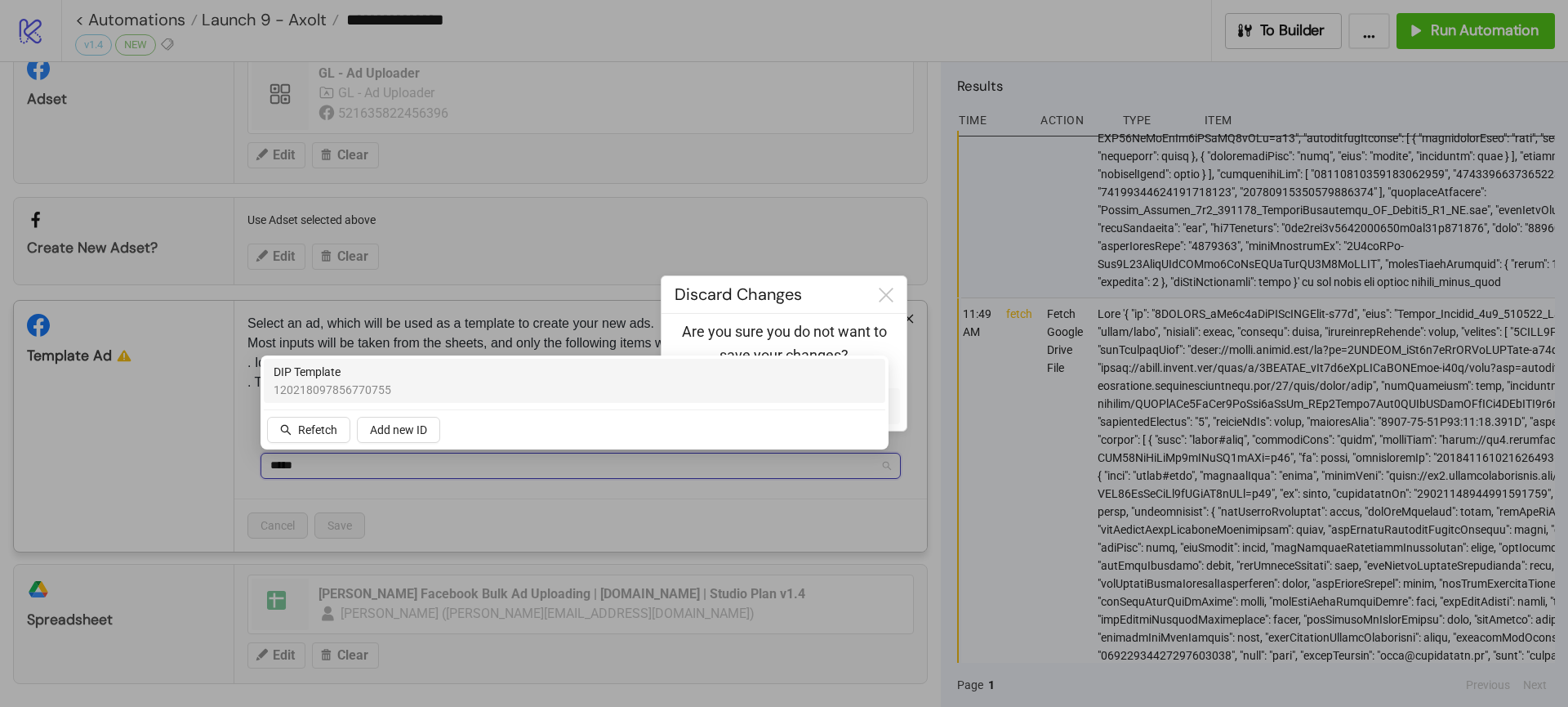
click at [339, 363] on span "DIP Template" at bounding box center [333, 371] width 118 height 18
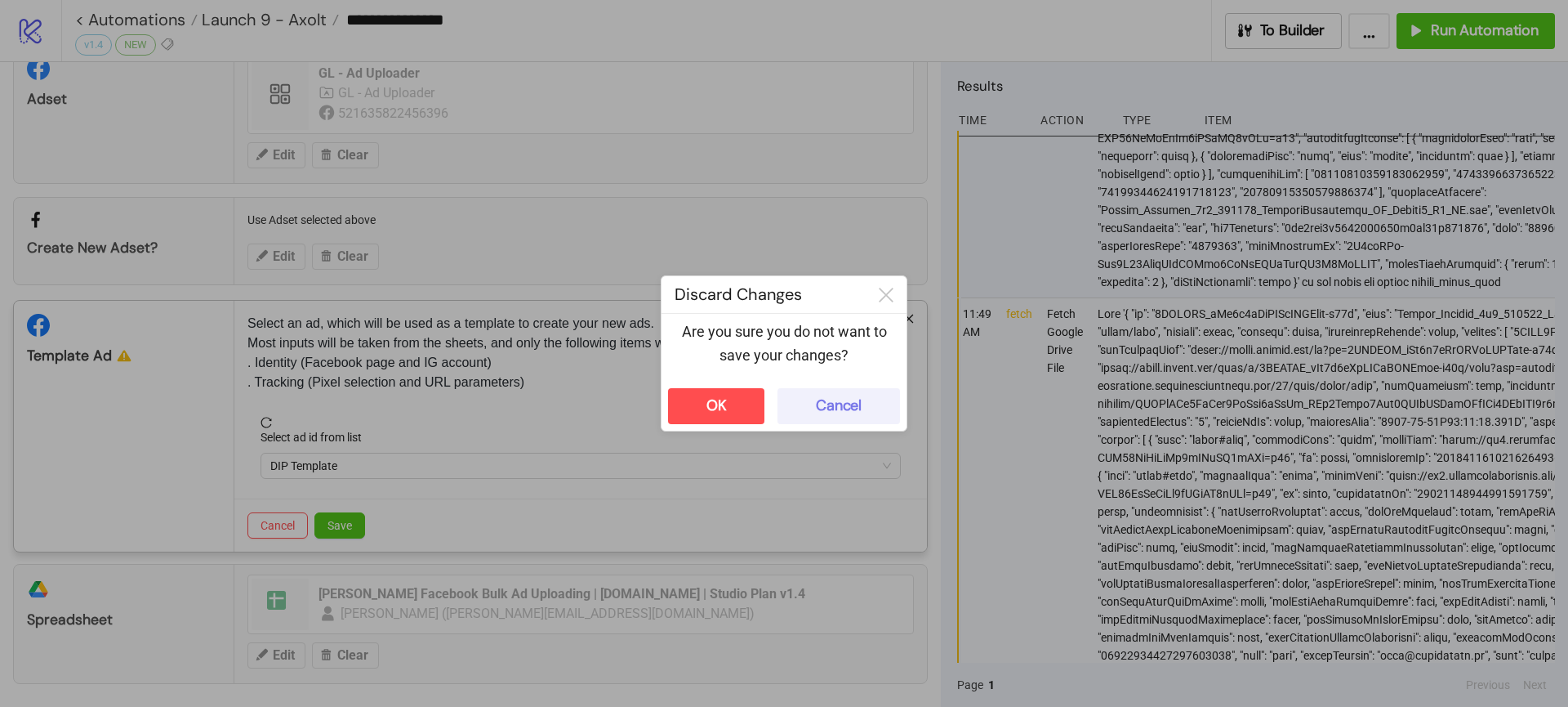
click at [873, 397] on button "Cancel" at bounding box center [838, 406] width 123 height 36
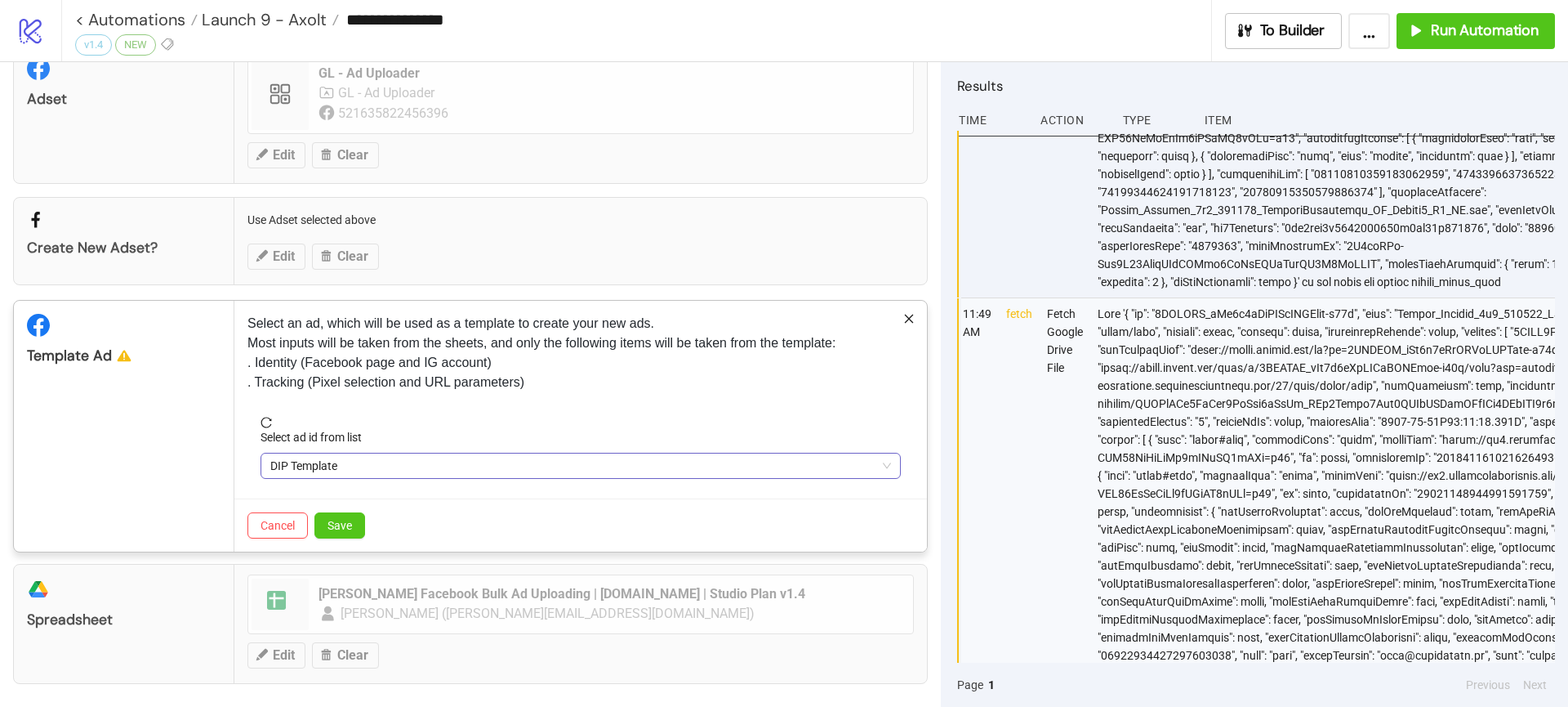
click at [301, 462] on span "DIP Template" at bounding box center [580, 465] width 621 height 25
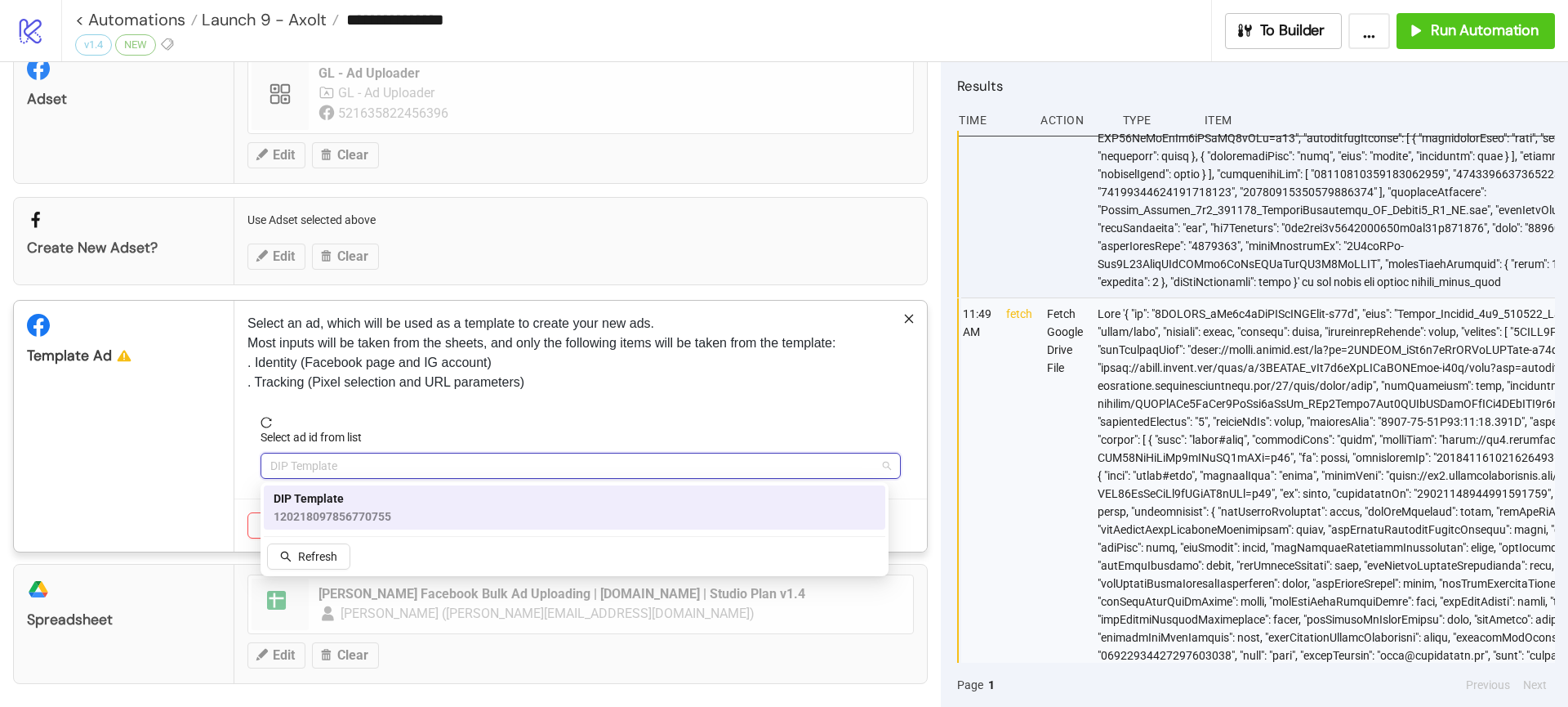
click at [314, 499] on span "DIP Template" at bounding box center [333, 498] width 118 height 18
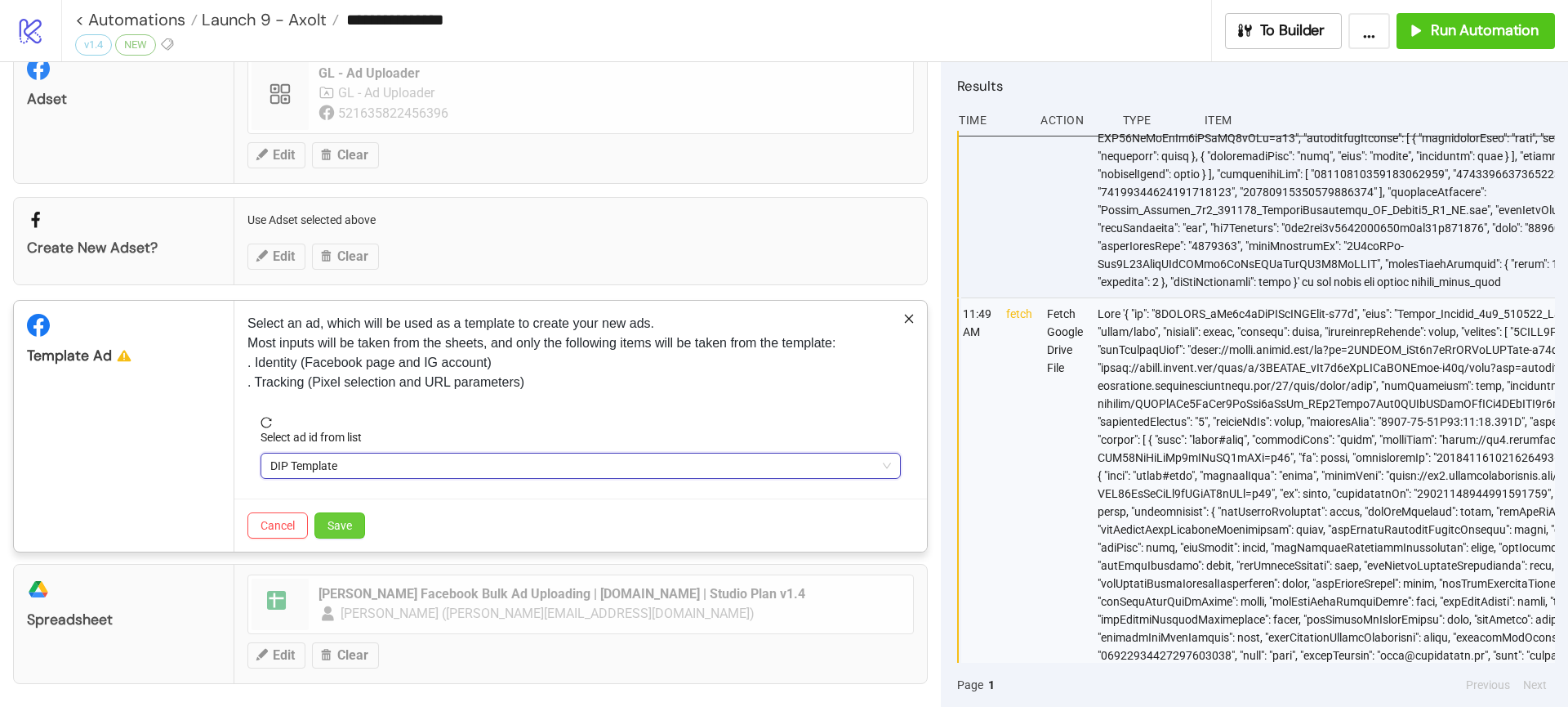
click at [351, 517] on button "Save" at bounding box center [340, 525] width 51 height 27
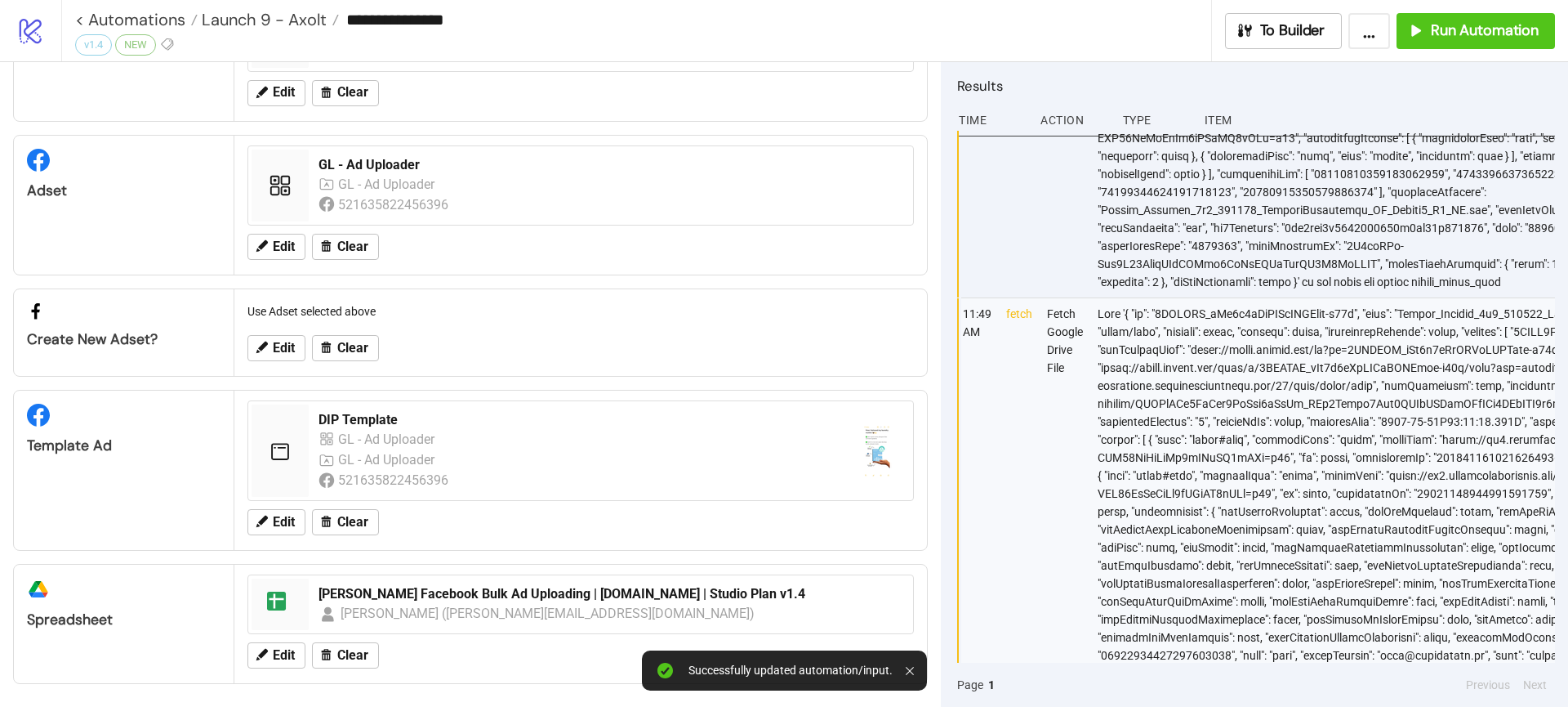
scroll to position [107, 0]
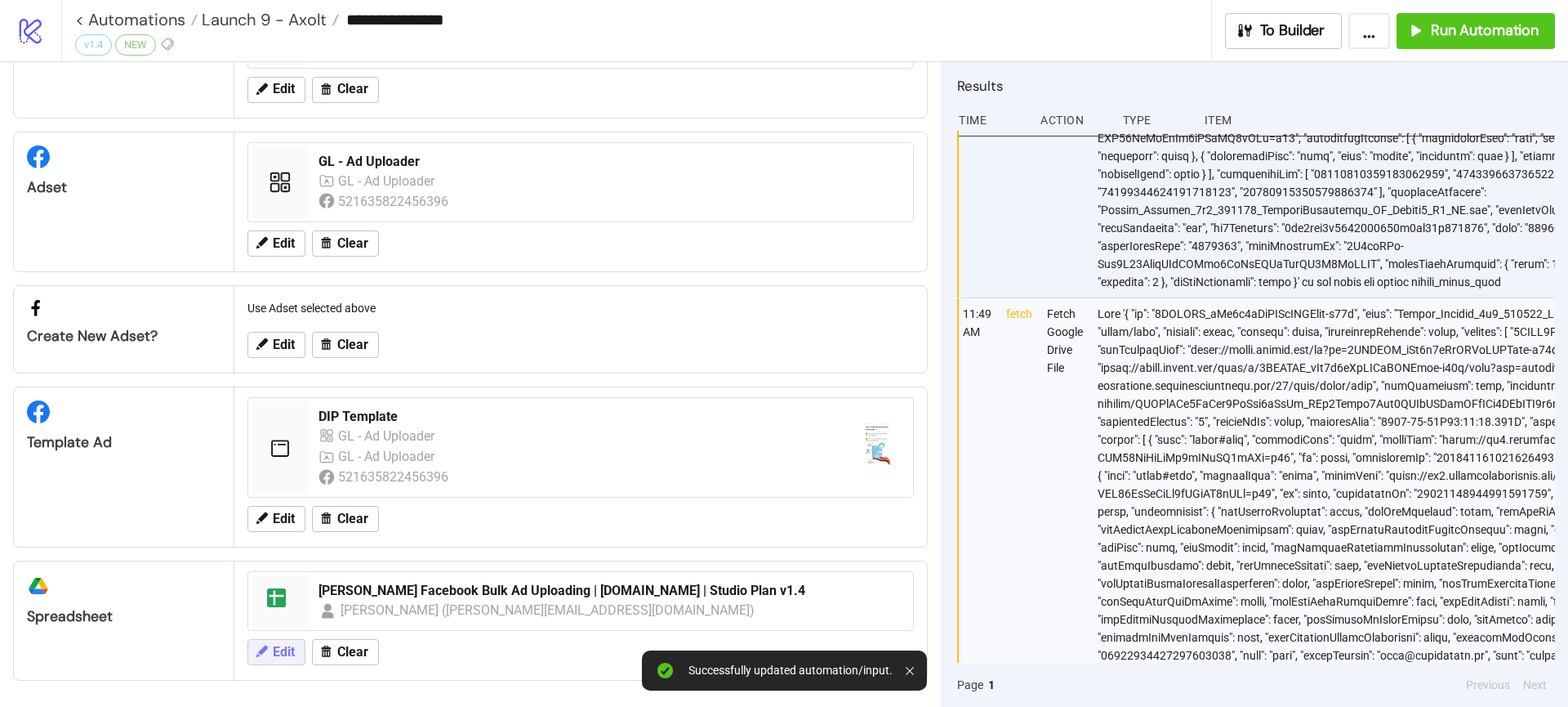
click at [275, 640] on button "Edit" at bounding box center [276, 652] width 58 height 27
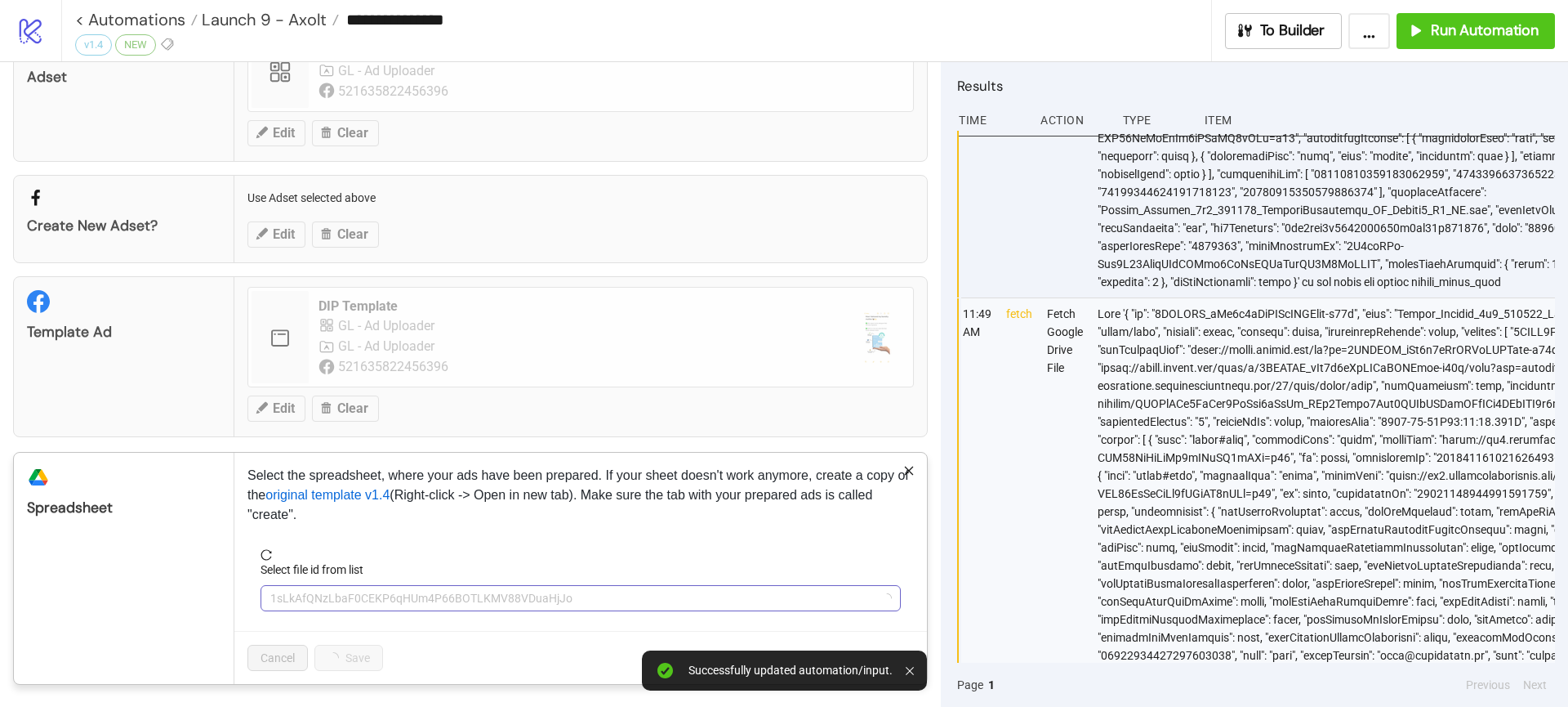
click at [362, 593] on span "1sLkAfQNzLbaF0CEKP6qHUm4P66BOTLKMV88VDuaHjJo" at bounding box center [580, 597] width 621 height 25
click at [362, 582] on div "FELLOS HL Facebook Bulk Ad Uploading | Kitchn.io | Studio Plan v1.4" at bounding box center [580, 595] width 640 height 27
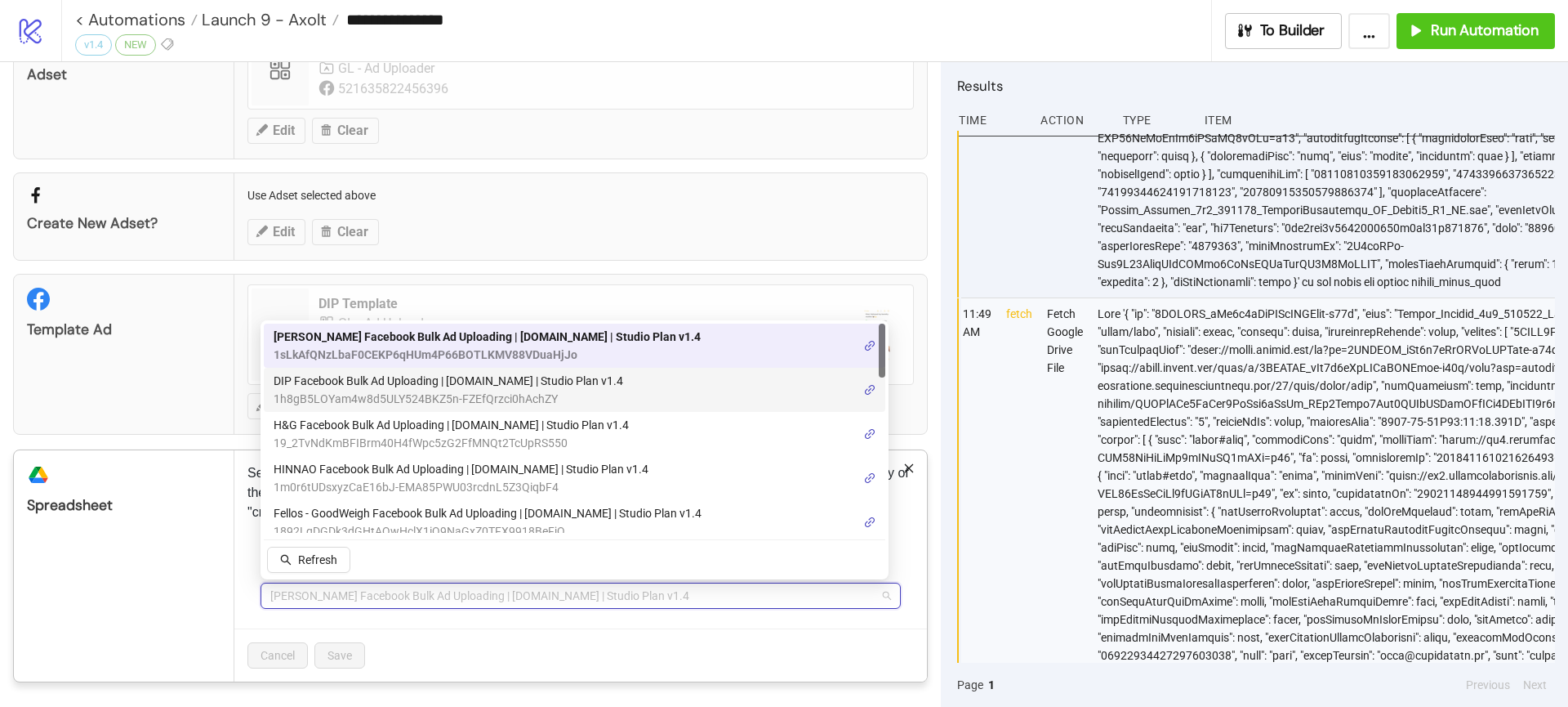
click at [367, 390] on span "1h8gB5LOYam4w8d5ULY524BKZ5n-FZEfQrzci0hAchZY" at bounding box center [449, 399] width 350 height 18
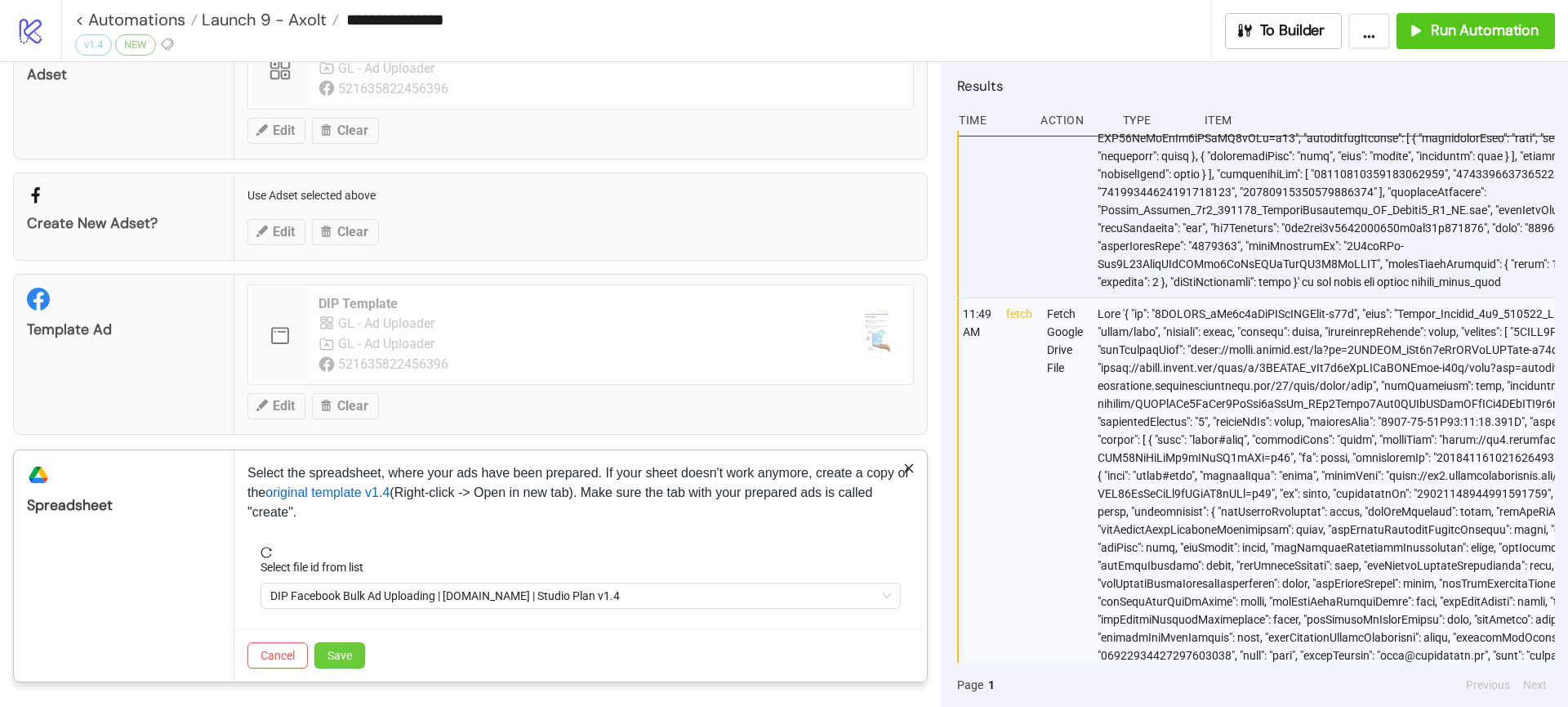
click at [351, 663] on button "Save" at bounding box center [340, 655] width 51 height 27
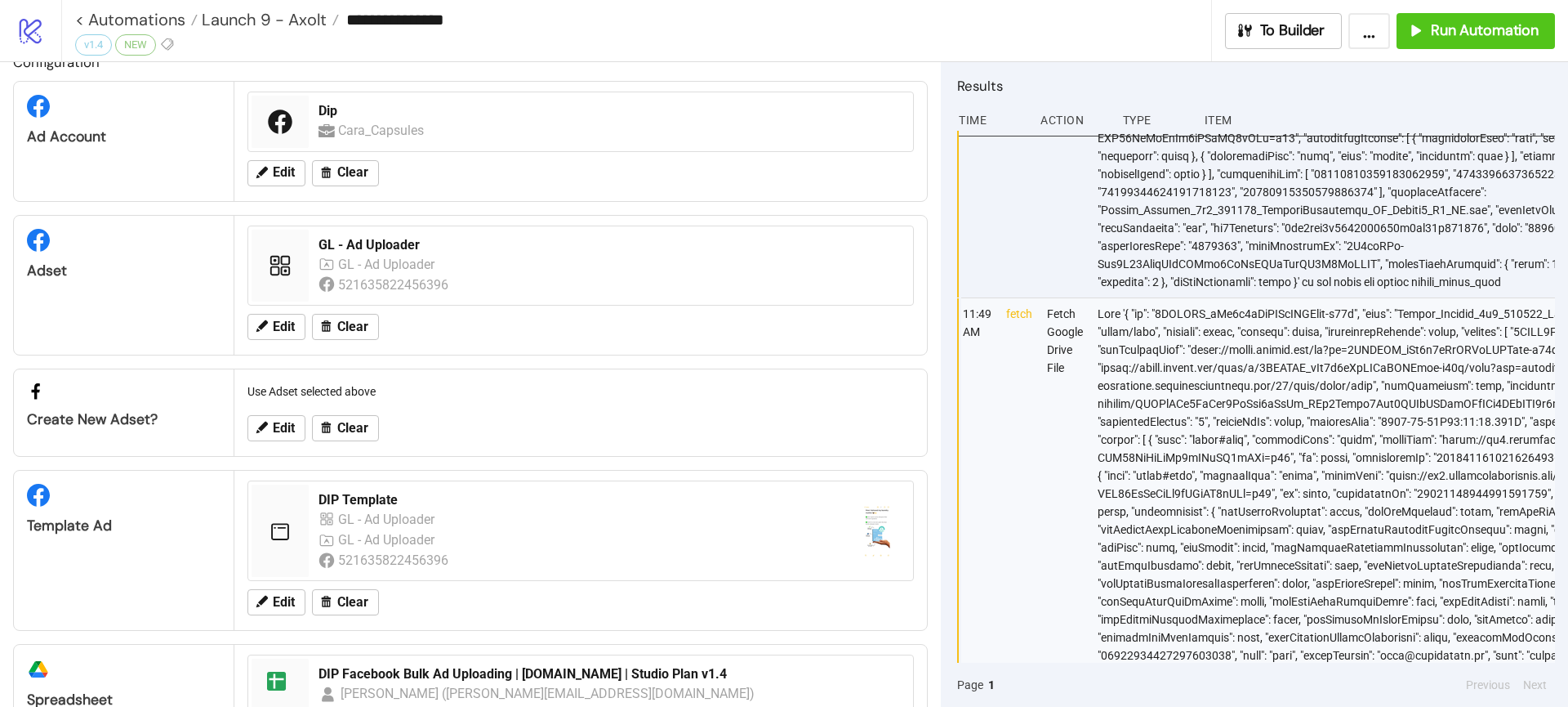
scroll to position [0, 0]
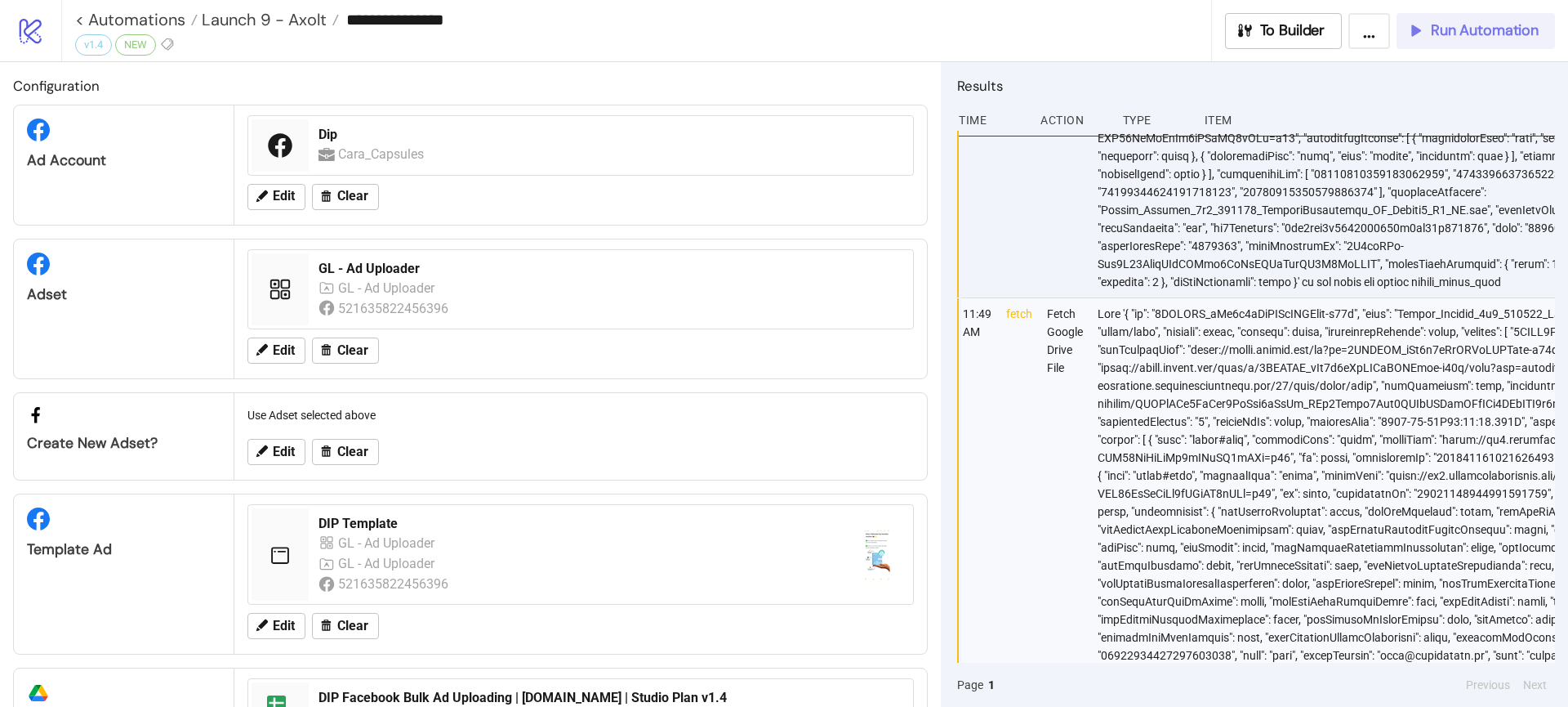
click at [1425, 35] on icon "button" at bounding box center [1416, 30] width 18 height 18
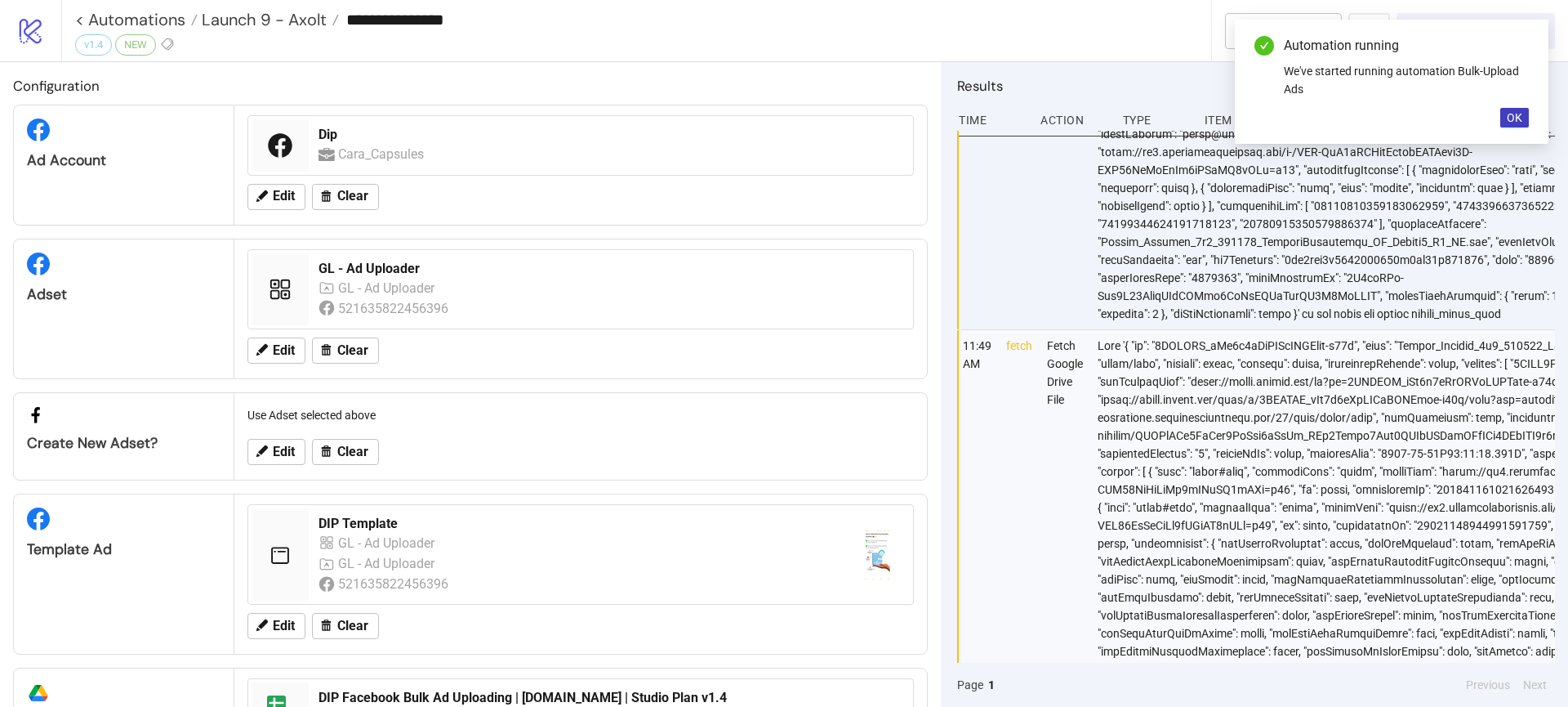
scroll to position [931, 0]
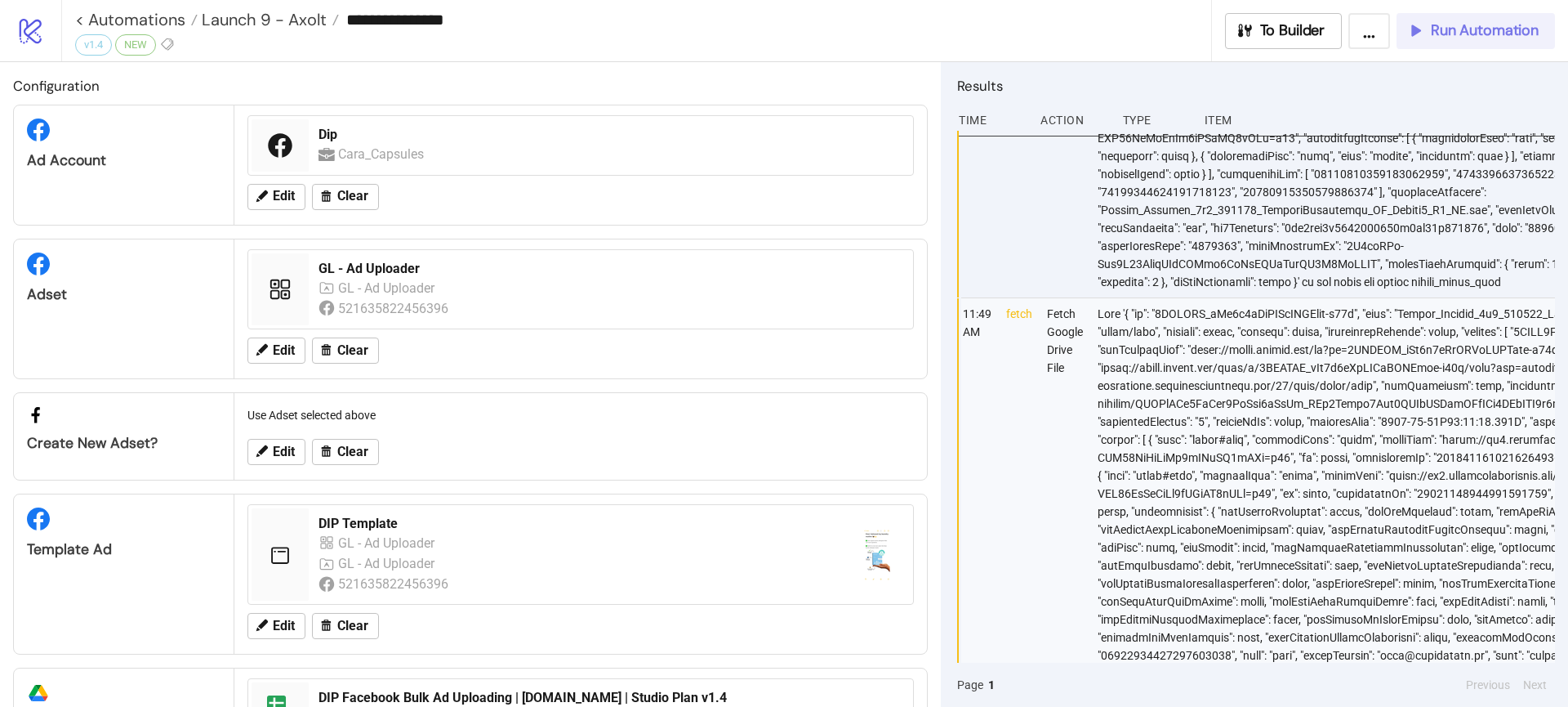
click at [1120, 299] on div at bounding box center [1499, 620] width 808 height 642
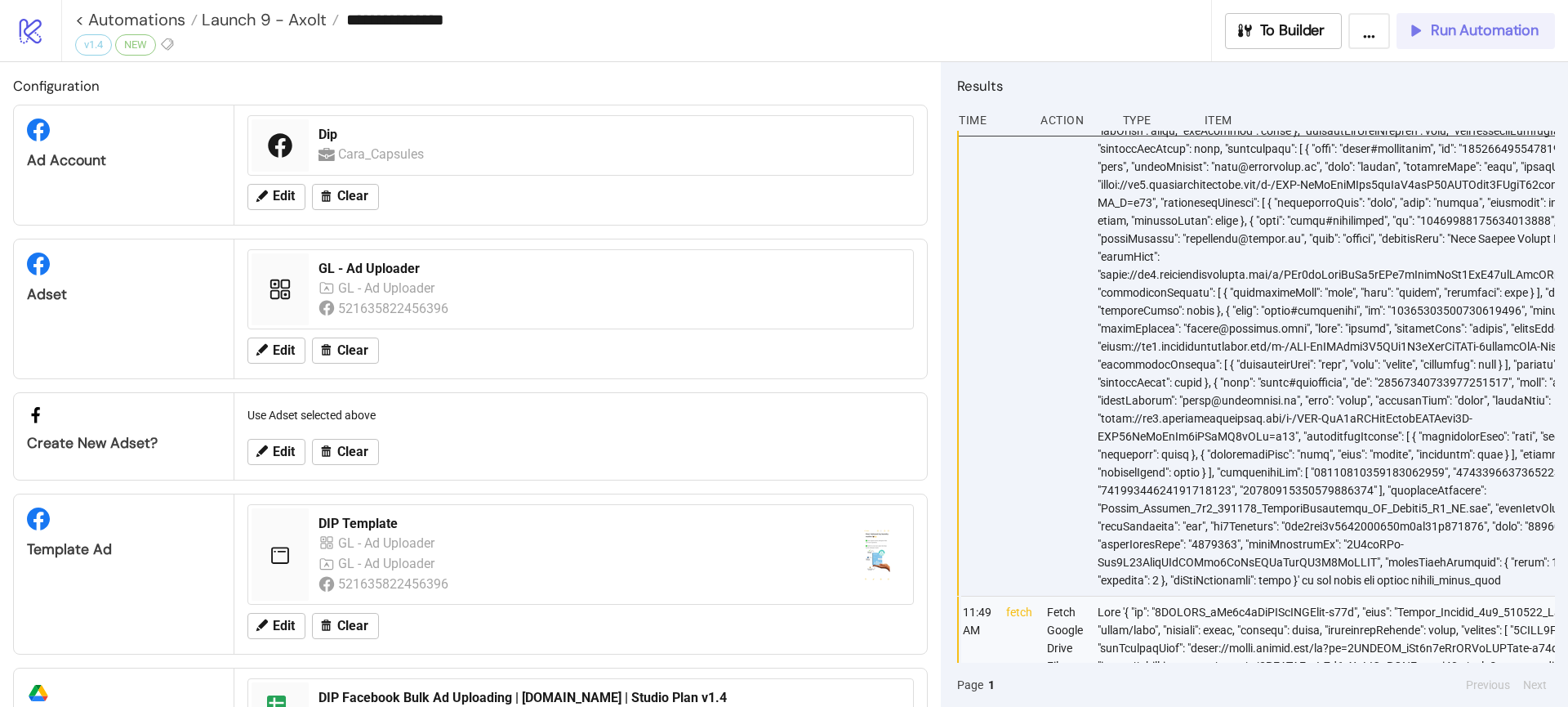
scroll to position [0, 0]
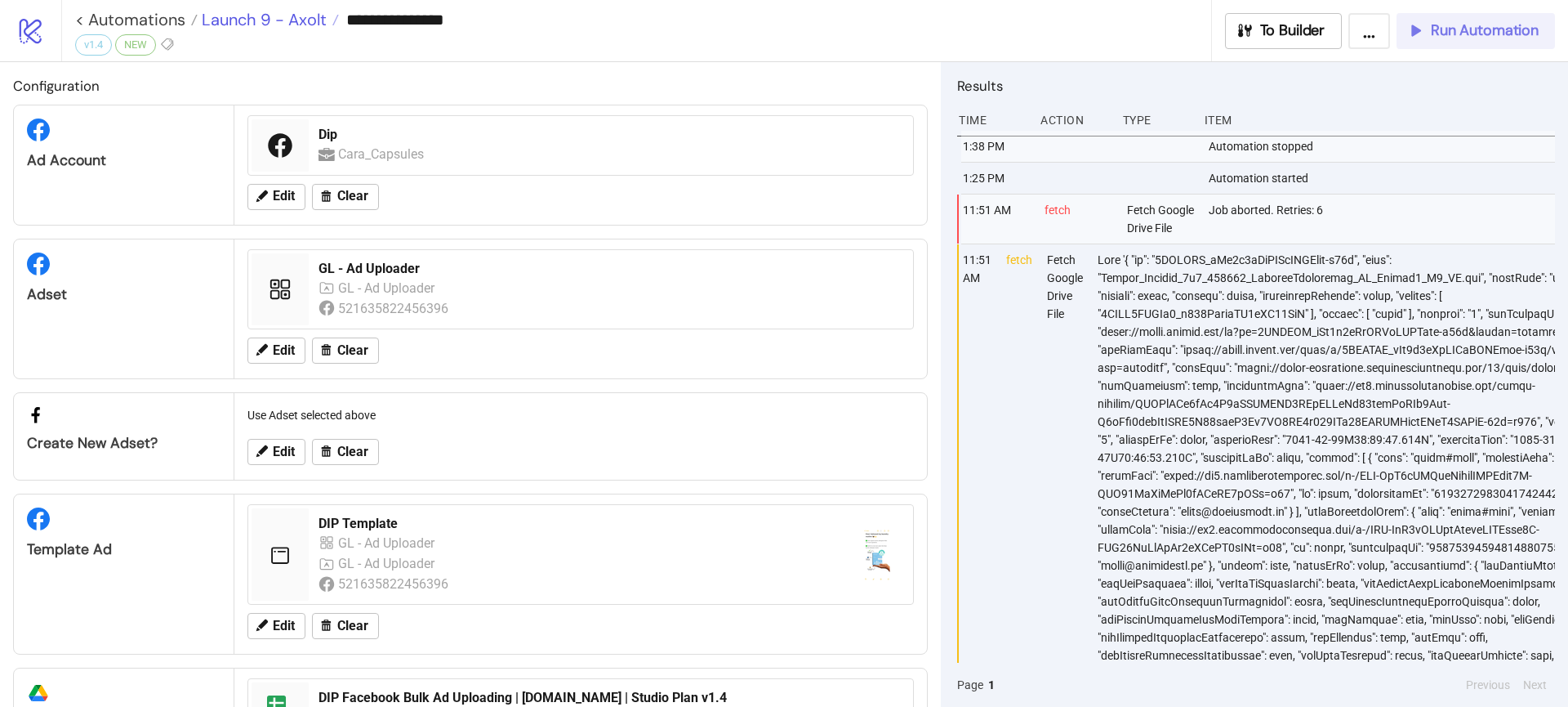
click at [281, 19] on span "Launch 9 - Axolt" at bounding box center [261, 20] width 129 height 22
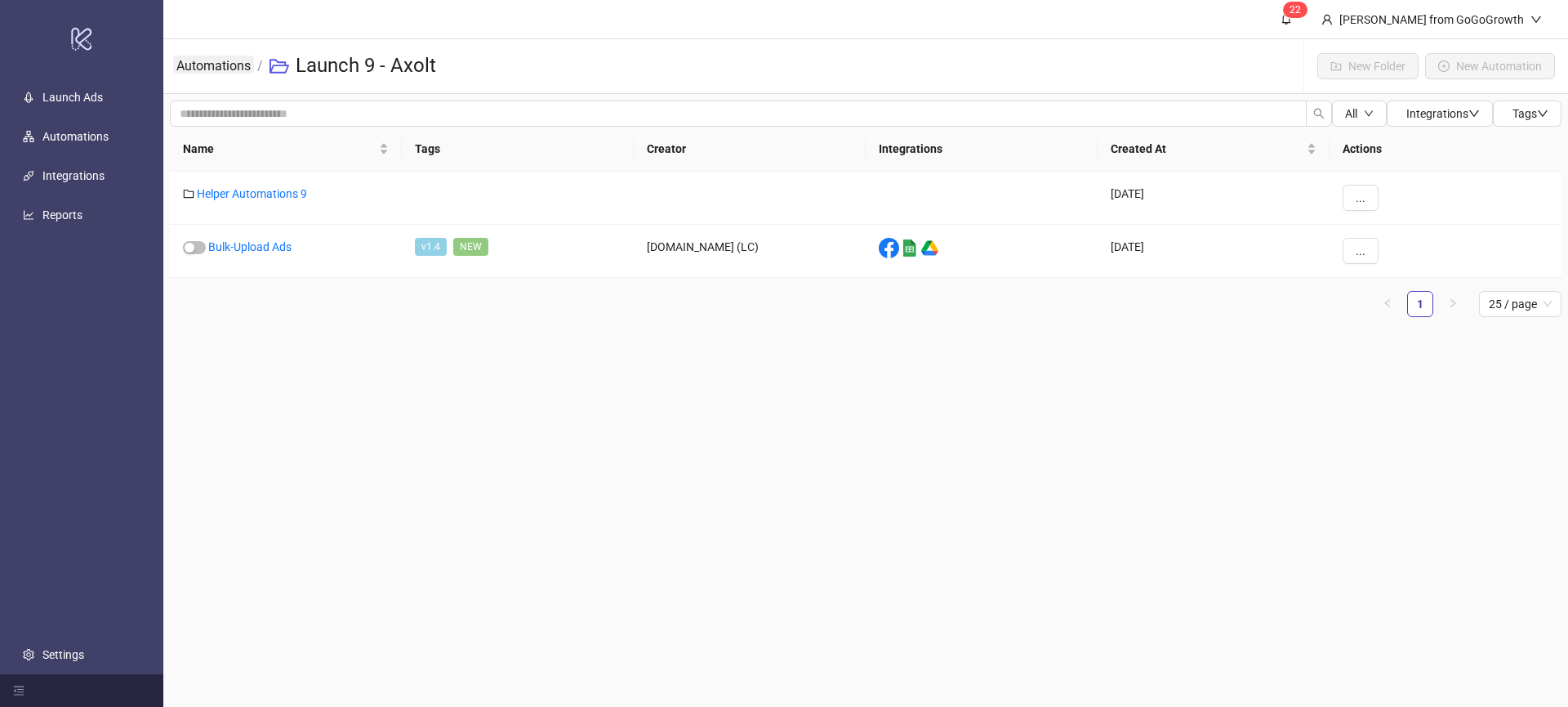
click at [183, 69] on link "Automations" at bounding box center [213, 65] width 81 height 18
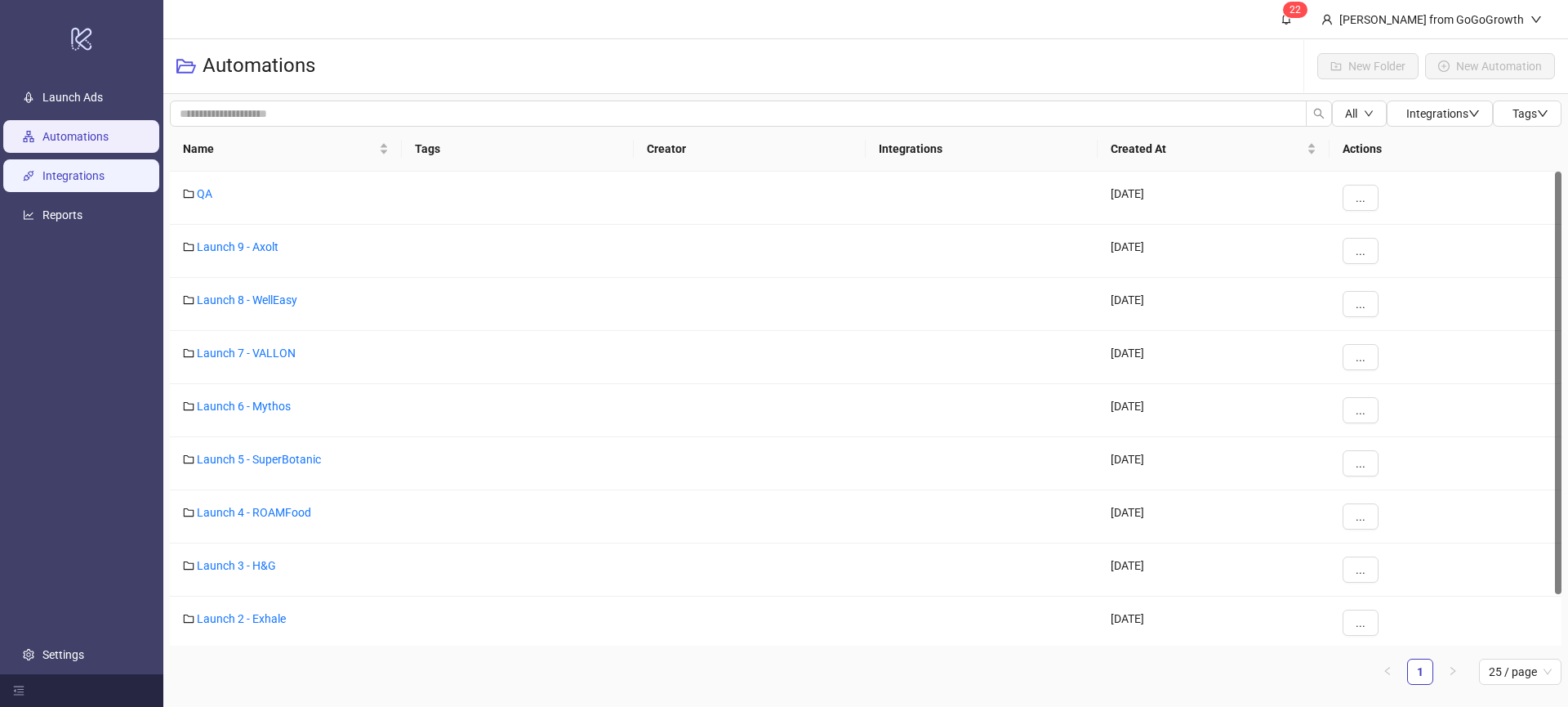
click at [81, 169] on link "Integrations" at bounding box center [73, 175] width 62 height 13
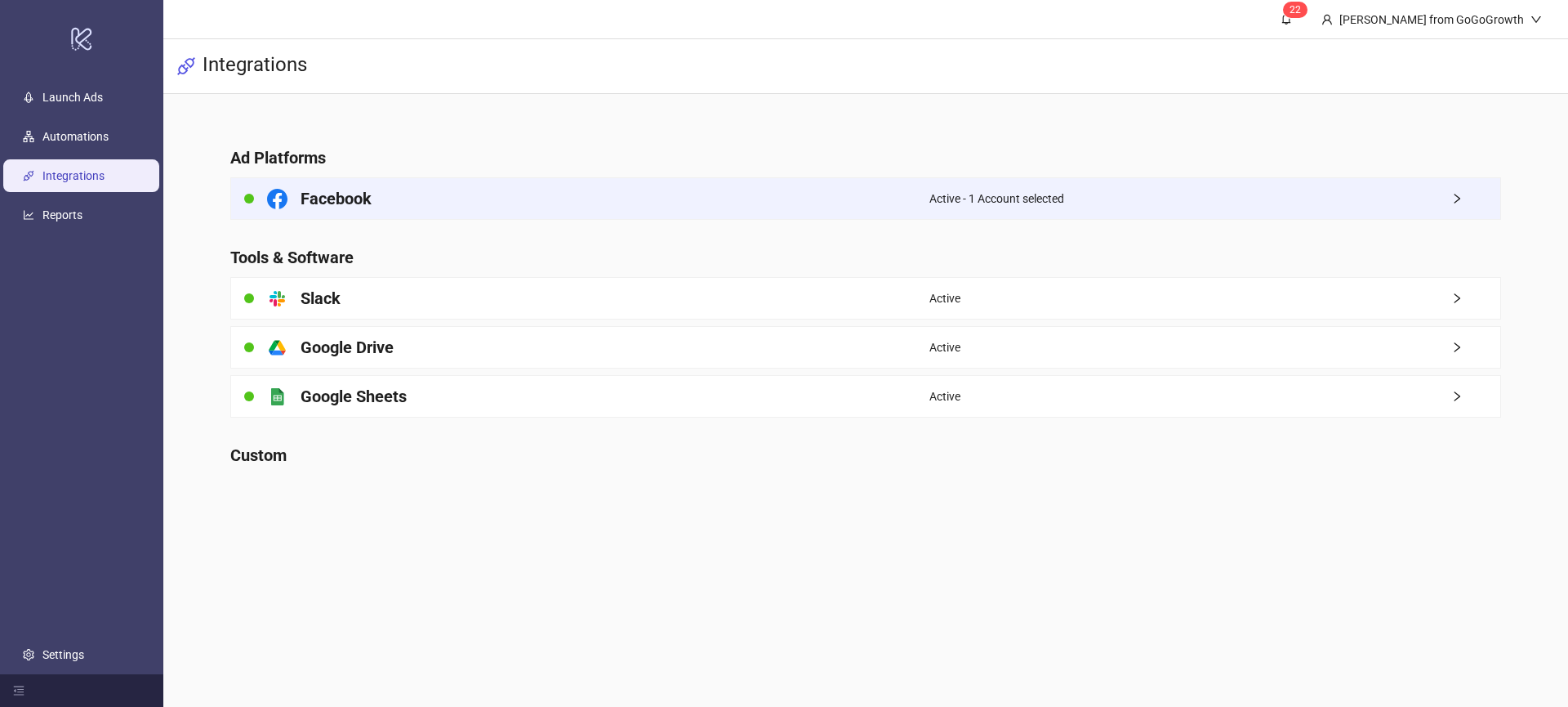
click at [444, 193] on div "Facebook" at bounding box center [579, 198] width 698 height 41
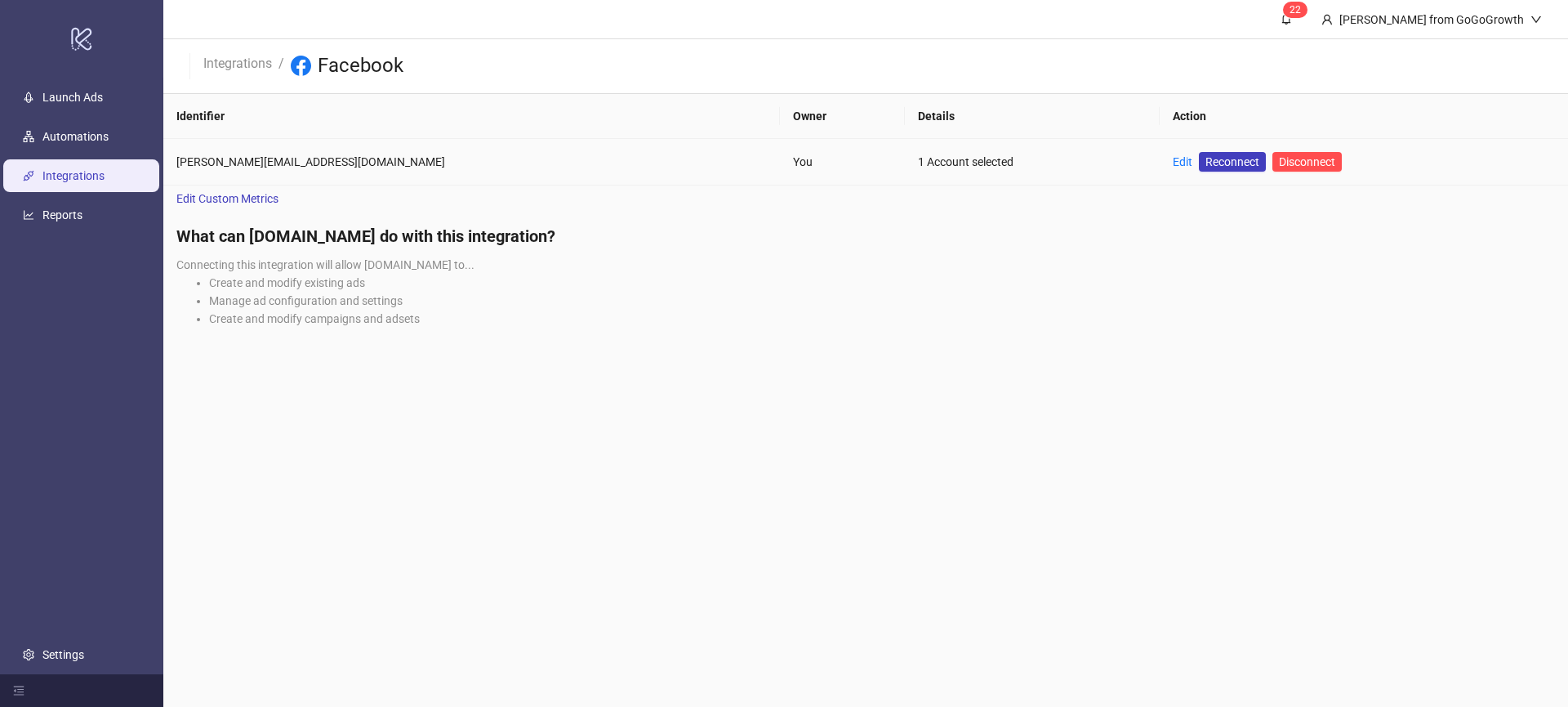
click at [1160, 173] on td "Edit Reconnect Disconnect" at bounding box center [1364, 161] width 408 height 46
click at [1173, 170] on div "Edit" at bounding box center [1183, 162] width 20 height 18
click at [1173, 155] on link "Edit" at bounding box center [1183, 161] width 20 height 13
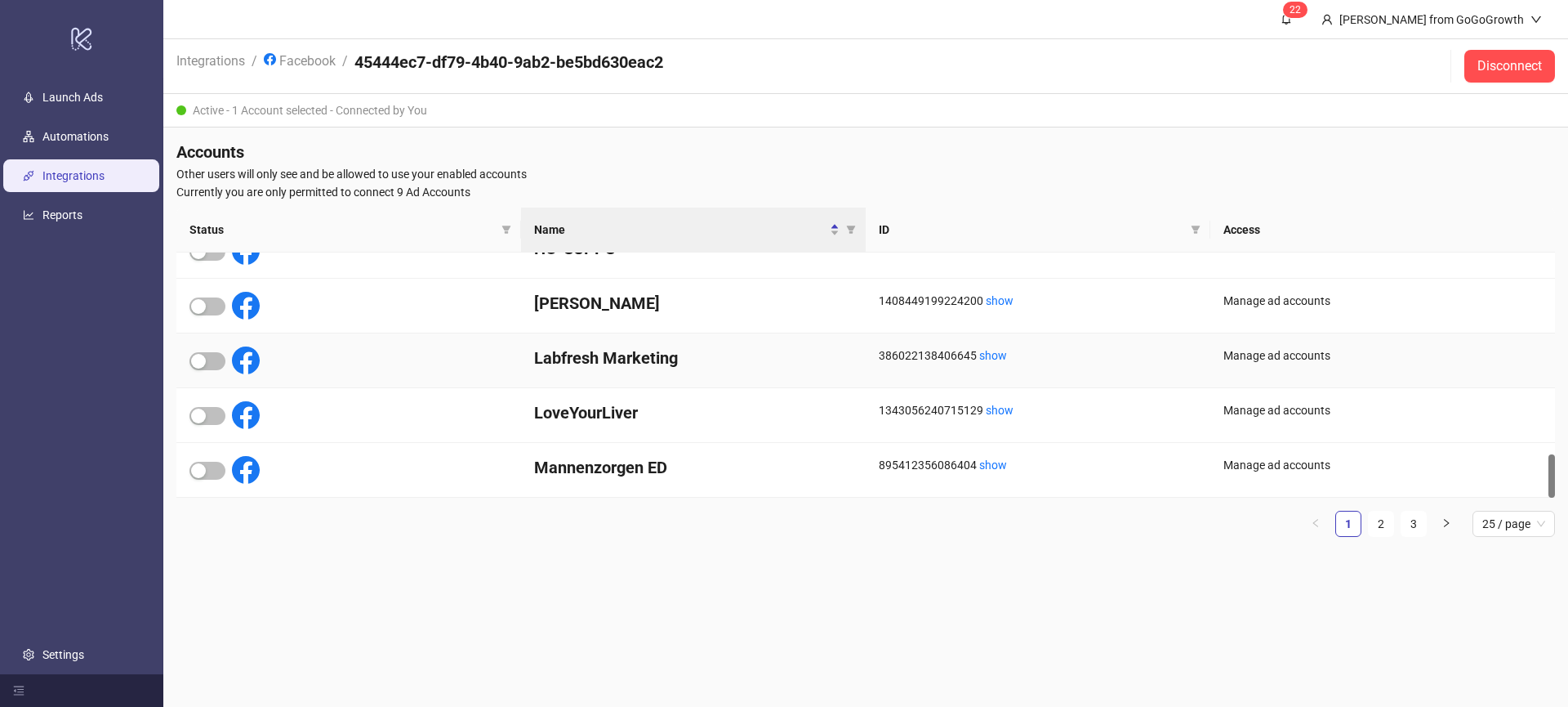
scroll to position [1120, 0]
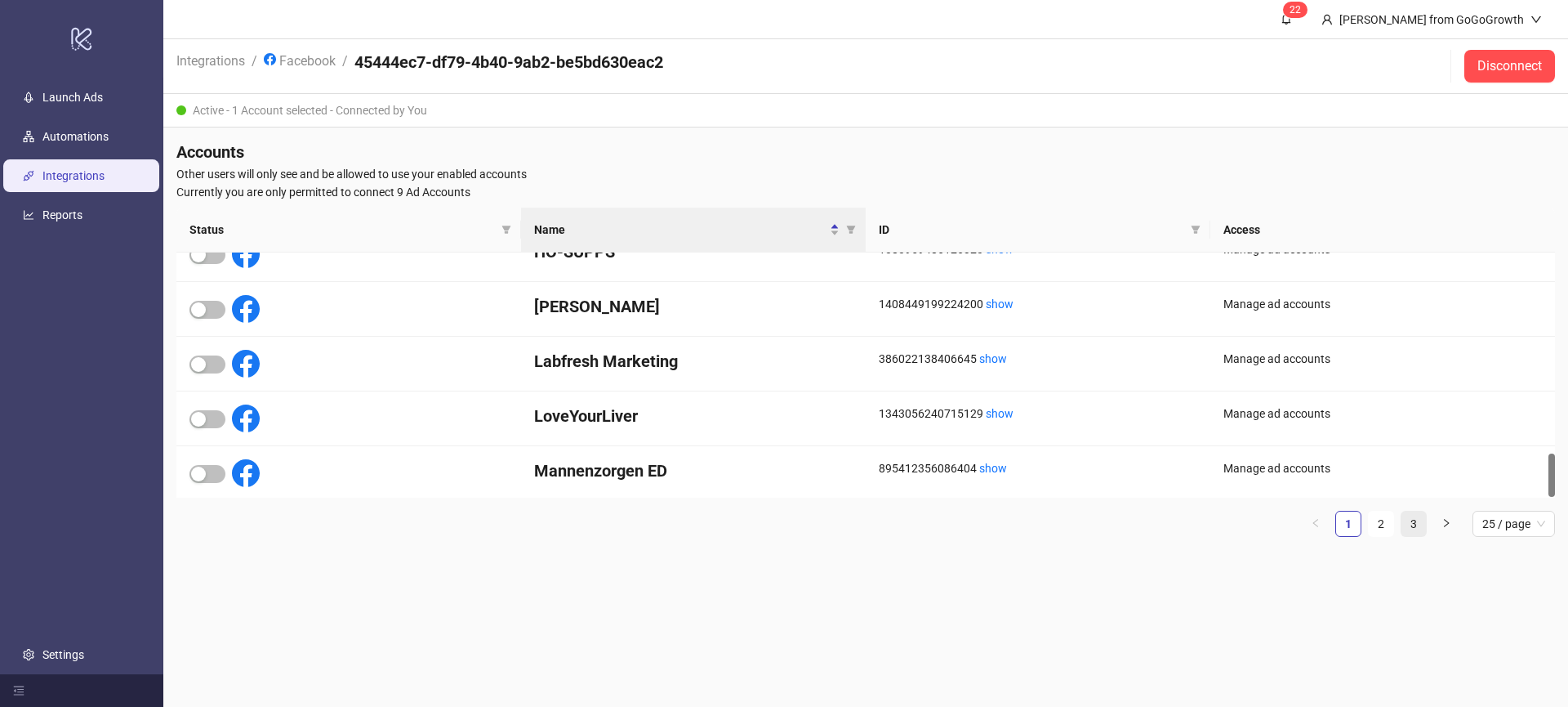
click at [1411, 533] on link "3" at bounding box center [1414, 523] width 25 height 25
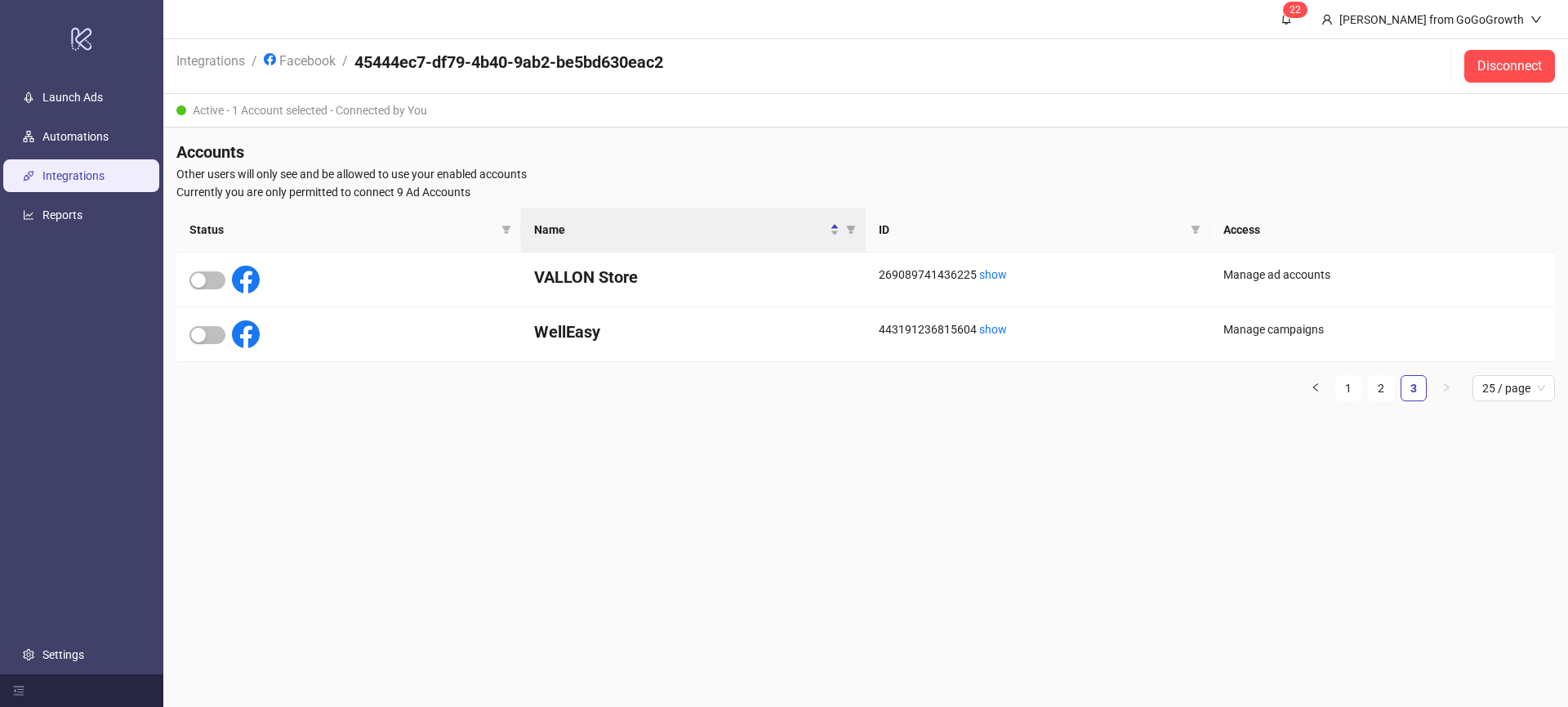
scroll to position [0, 0]
click at [193, 287] on span "button" at bounding box center [207, 280] width 36 height 18
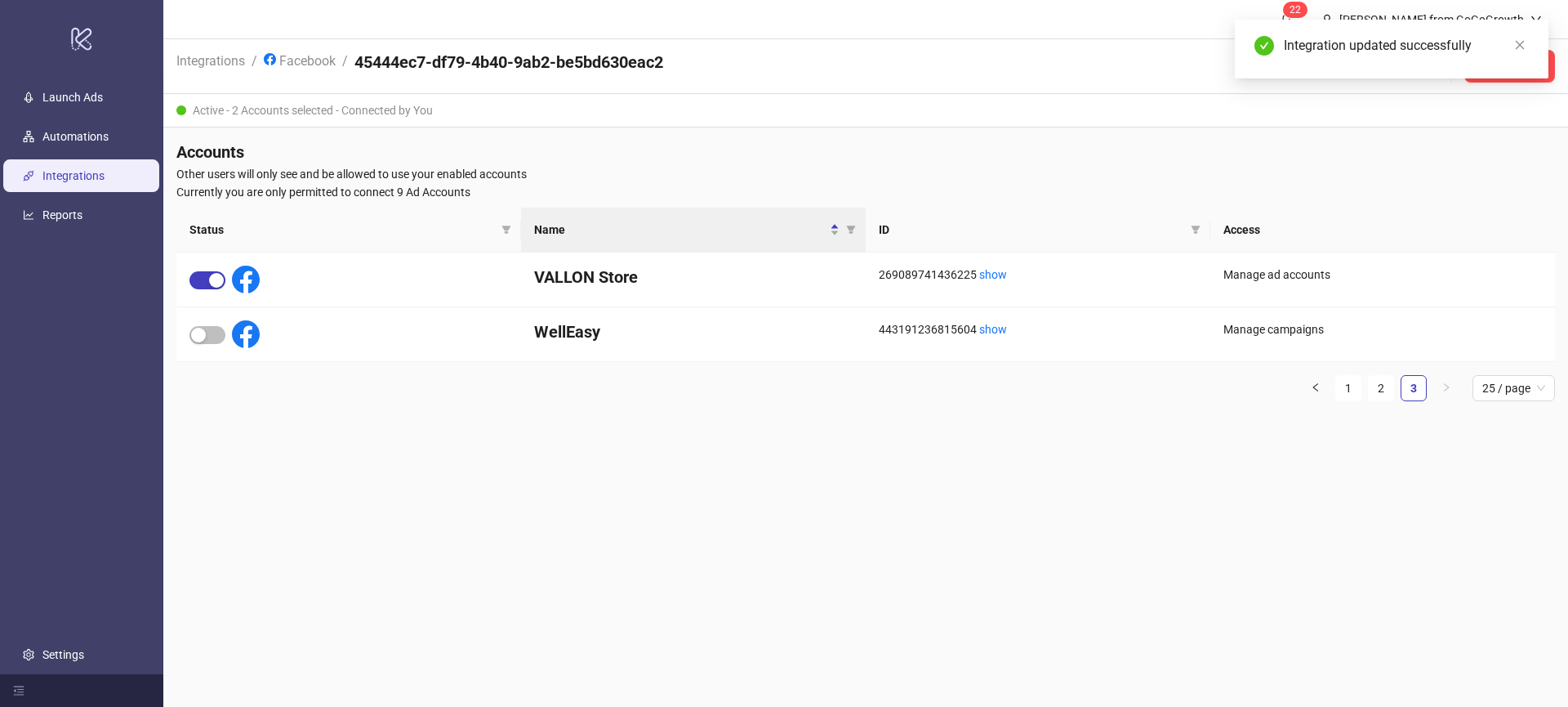
click at [63, 153] on ul "Launch Ads Automations Integrations Reports Settings" at bounding box center [81, 375] width 163 height 596
click at [65, 143] on link "Automations" at bounding box center [75, 136] width 66 height 13
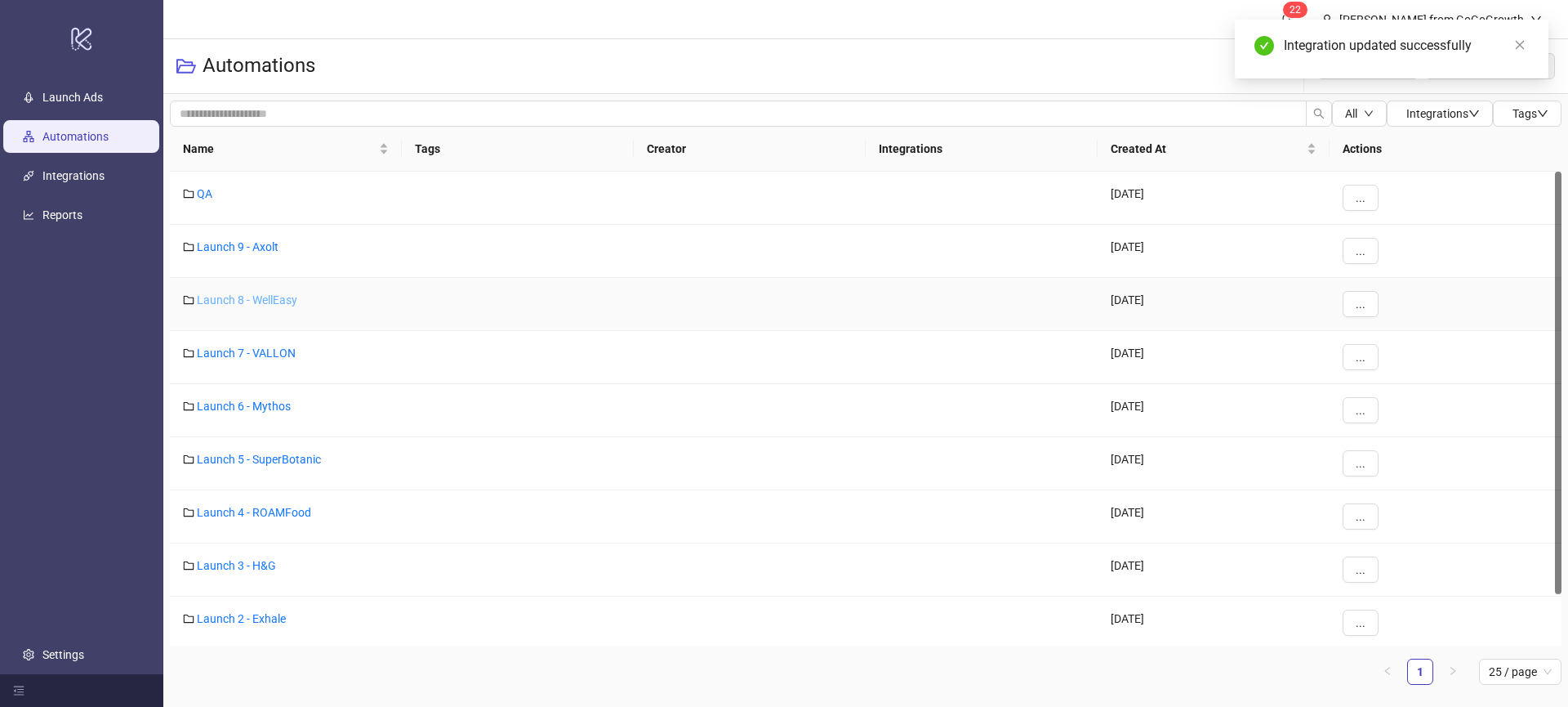
click at [248, 301] on link "Launch 8 - WellEasy" at bounding box center [246, 299] width 100 height 13
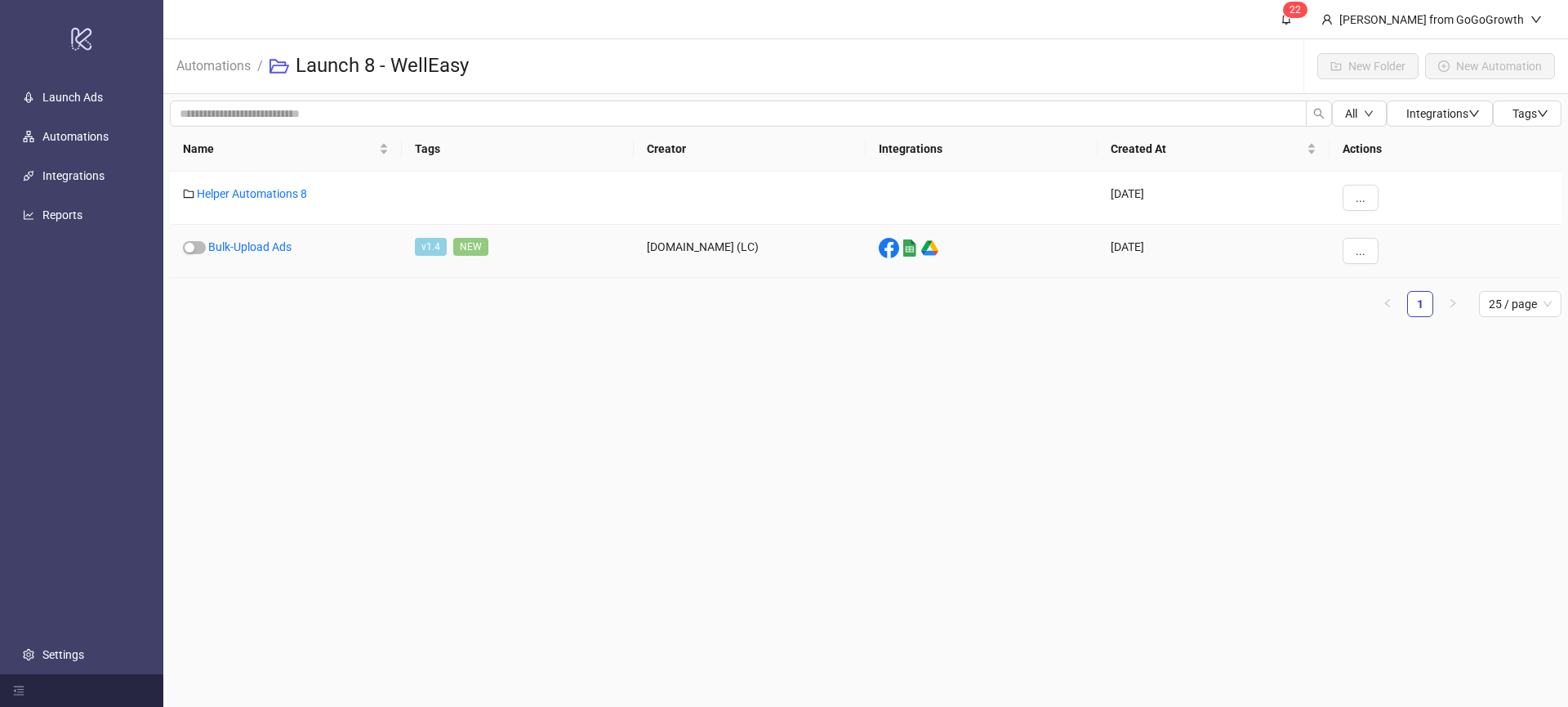
click at [268, 253] on div "Bulk-Upload Ads" at bounding box center [286, 251] width 232 height 53
click at [270, 253] on div "Bulk-Upload Ads" at bounding box center [286, 251] width 232 height 53
click at [295, 186] on div "Helper Automations 8" at bounding box center [286, 198] width 232 height 53
click at [290, 188] on link "Helper Automations 8" at bounding box center [251, 193] width 110 height 13
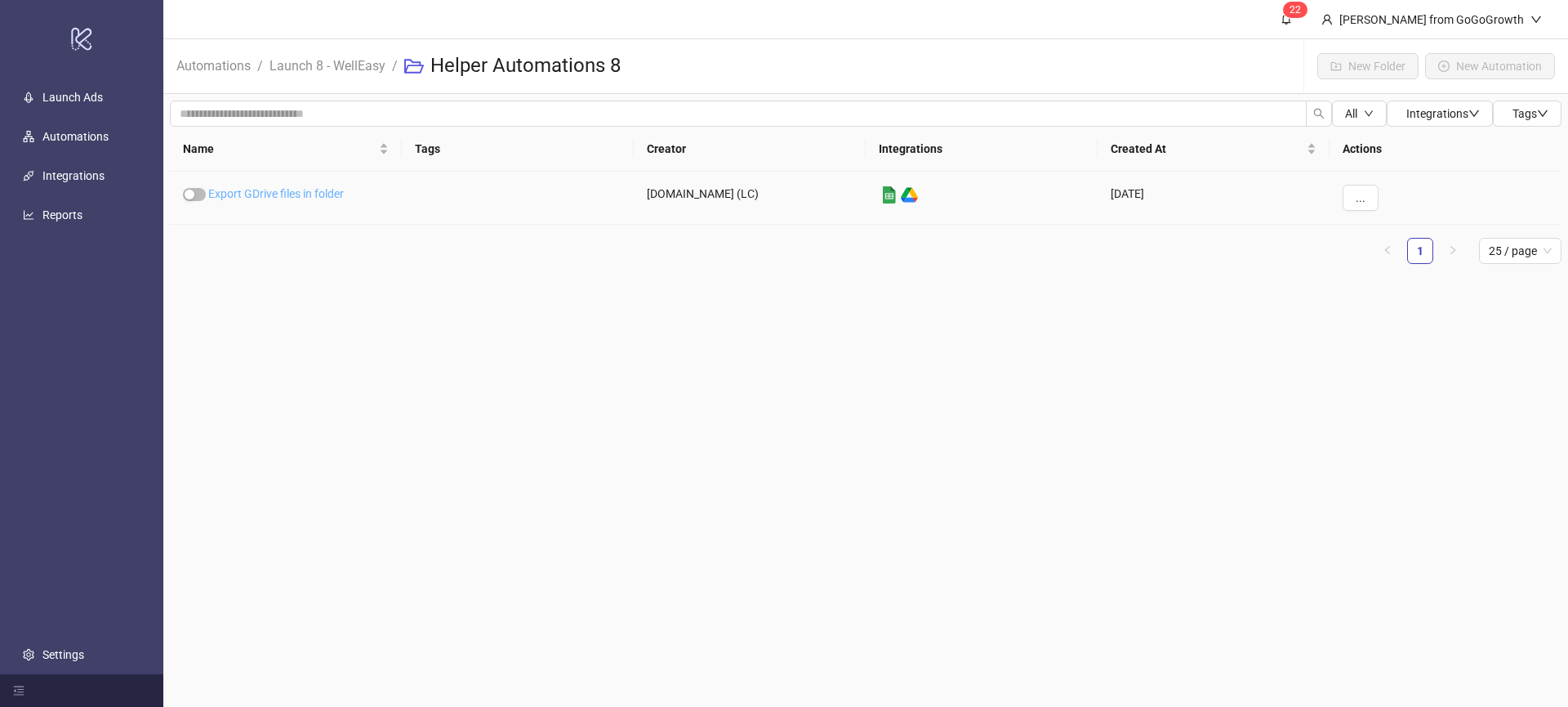
click at [298, 191] on link "Export GDrive files in folder" at bounding box center [276, 193] width 135 height 13
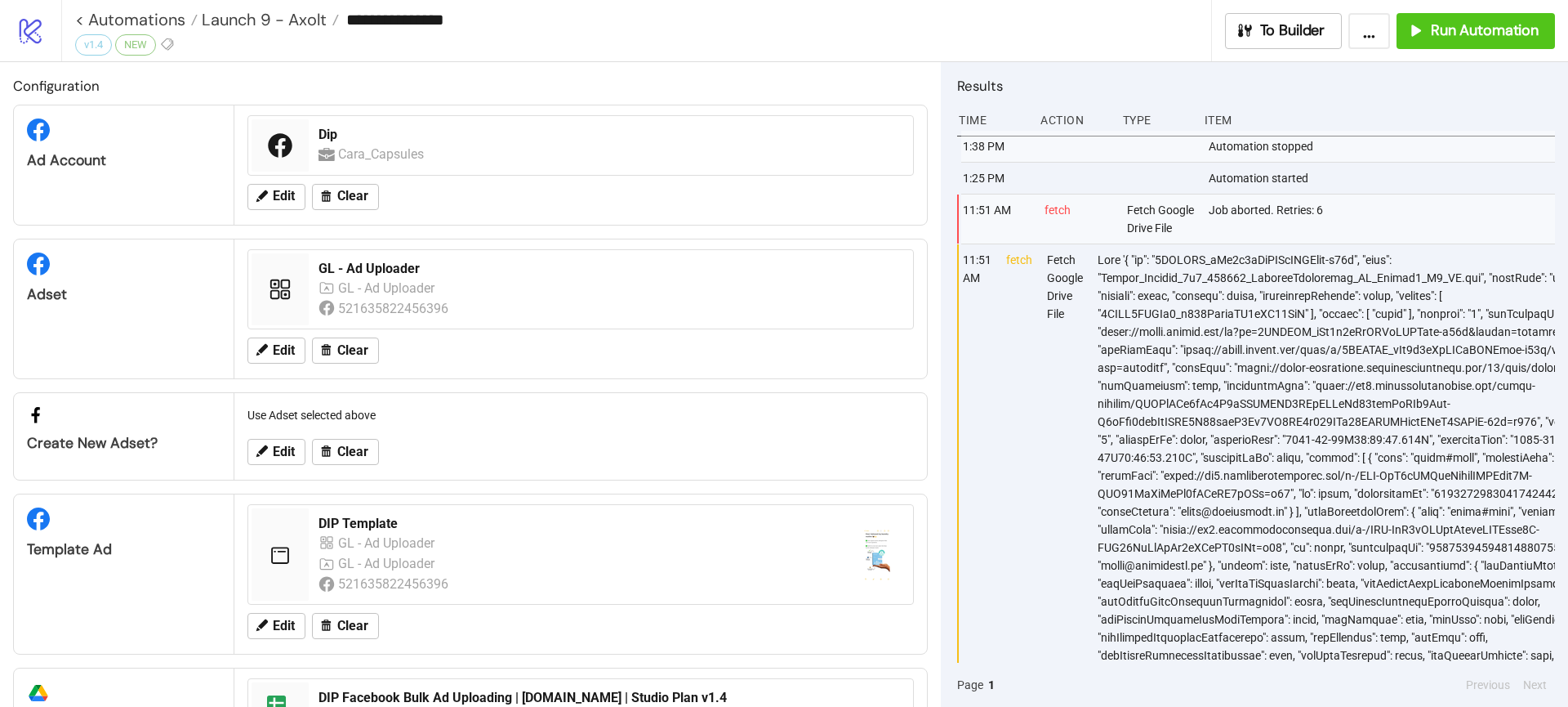
type input "**********"
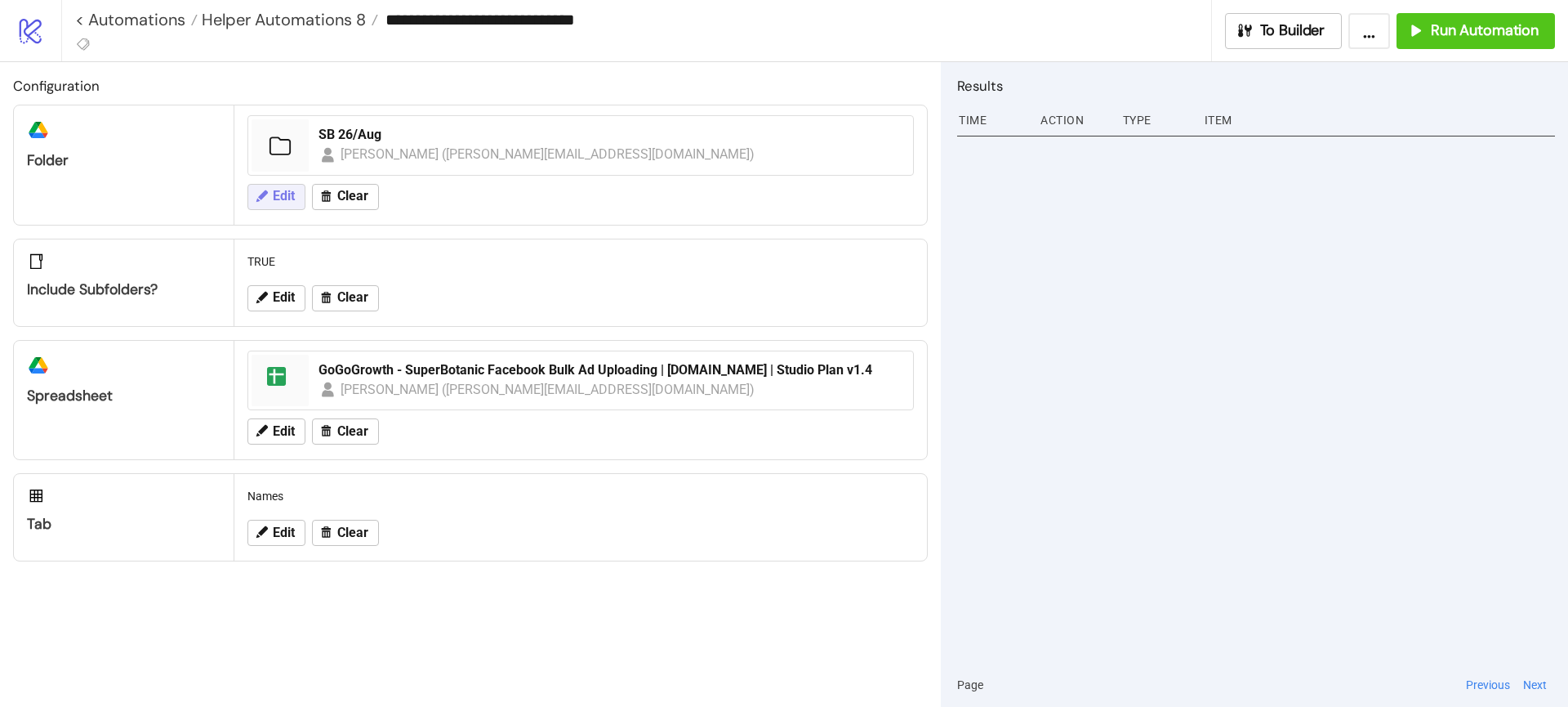
click at [289, 191] on span "Edit" at bounding box center [284, 195] width 22 height 15
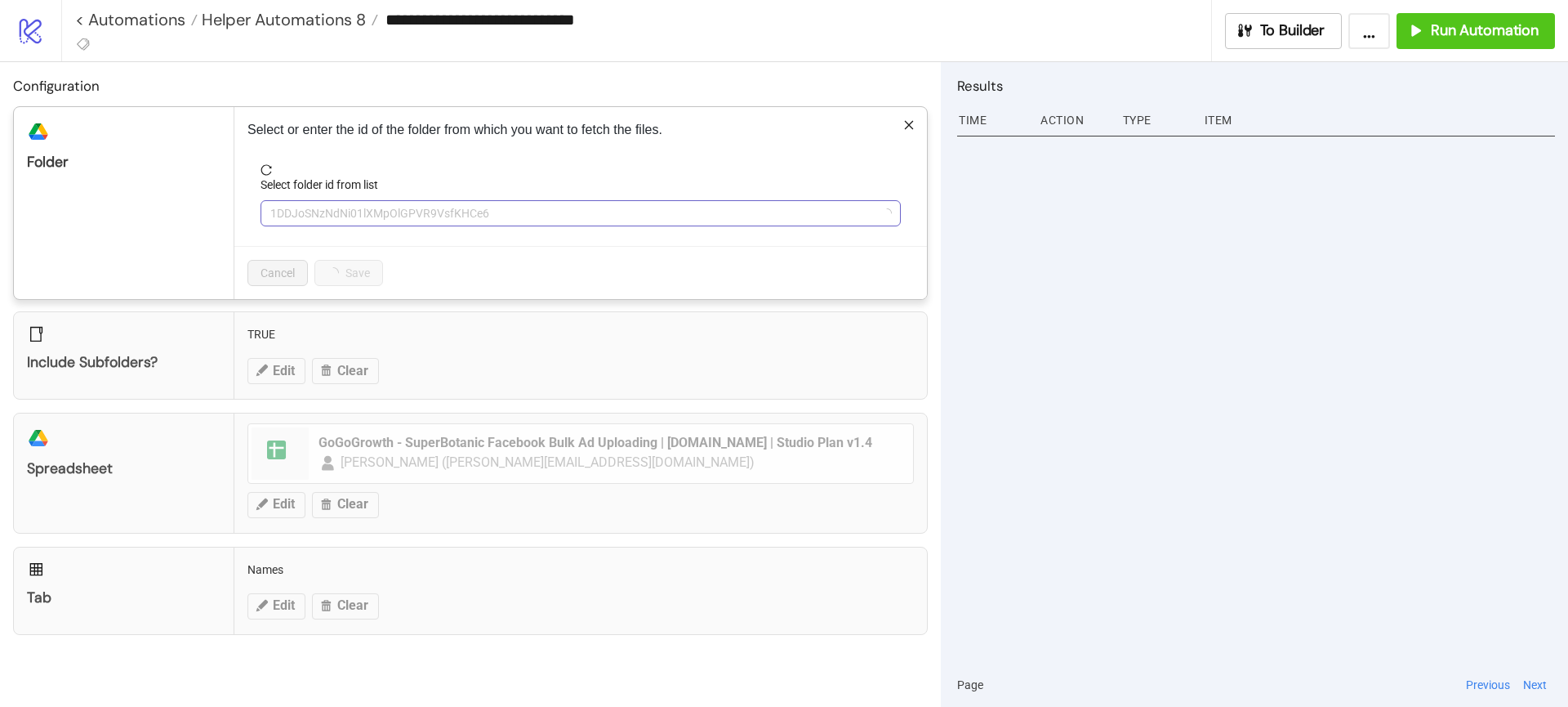
click at [399, 216] on span "1DDJoSNzNdNi01lXMpOlGPVR9VsfKHCe6" at bounding box center [580, 213] width 621 height 25
click at [421, 213] on span "SB 26/Aug" at bounding box center [580, 213] width 621 height 25
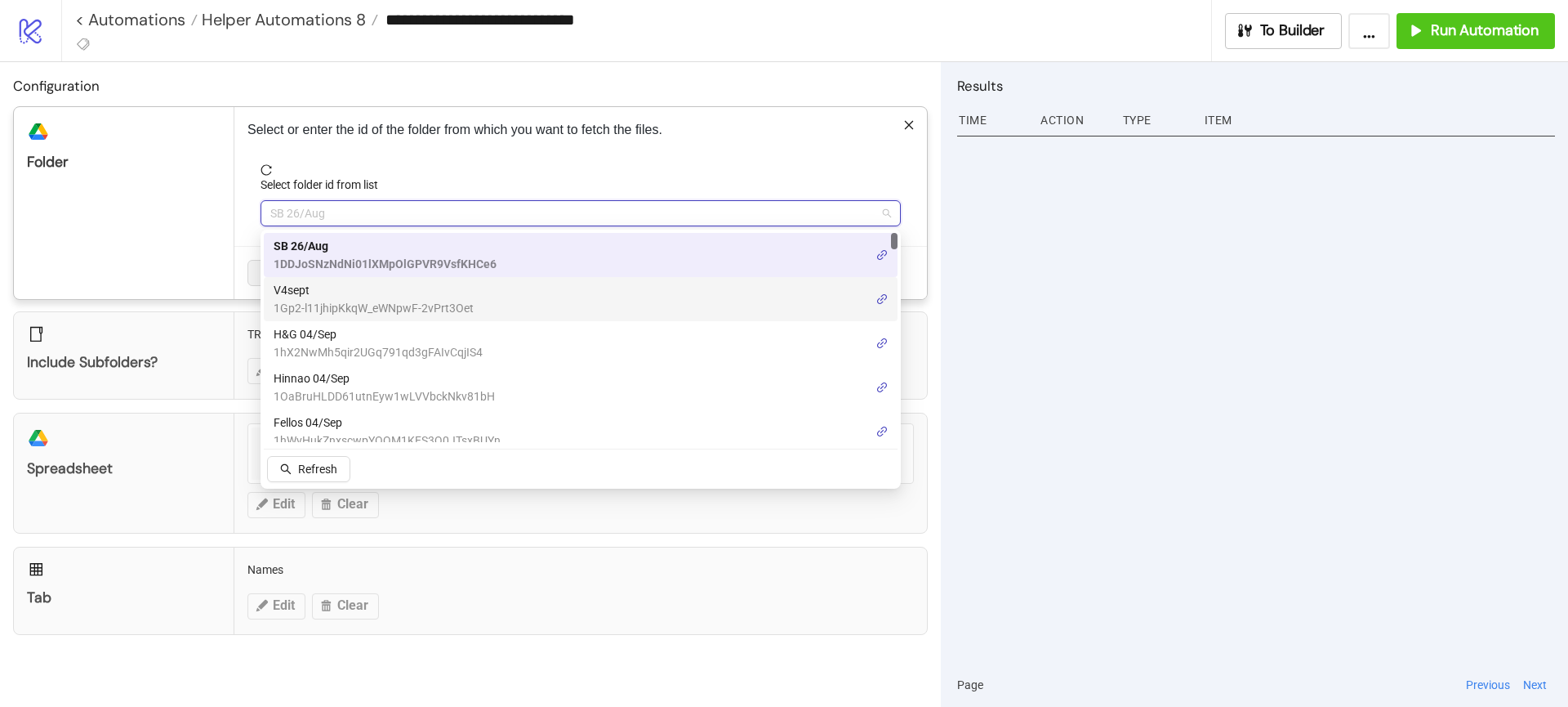
click at [381, 282] on span "V4sept" at bounding box center [374, 290] width 200 height 18
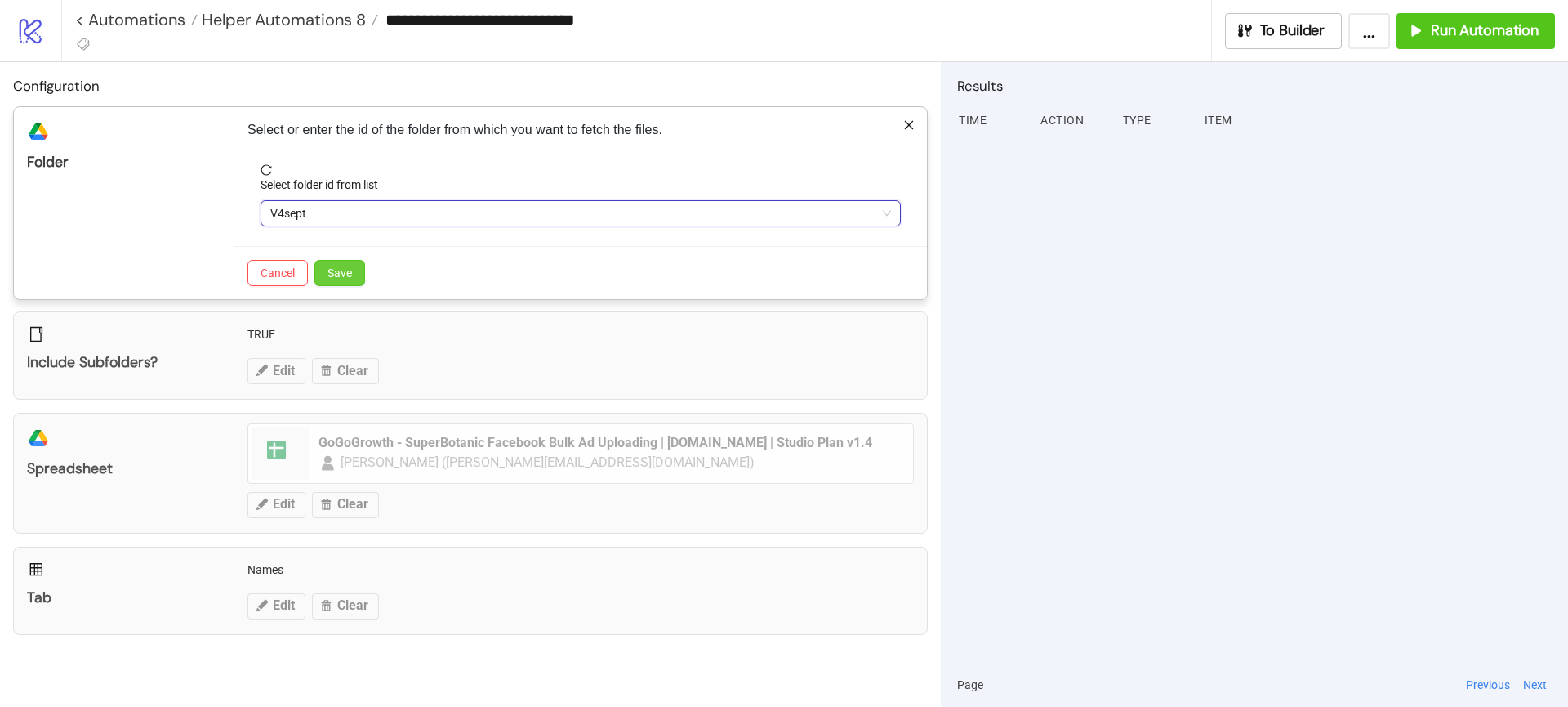
click at [338, 278] on span "Save" at bounding box center [340, 272] width 25 height 13
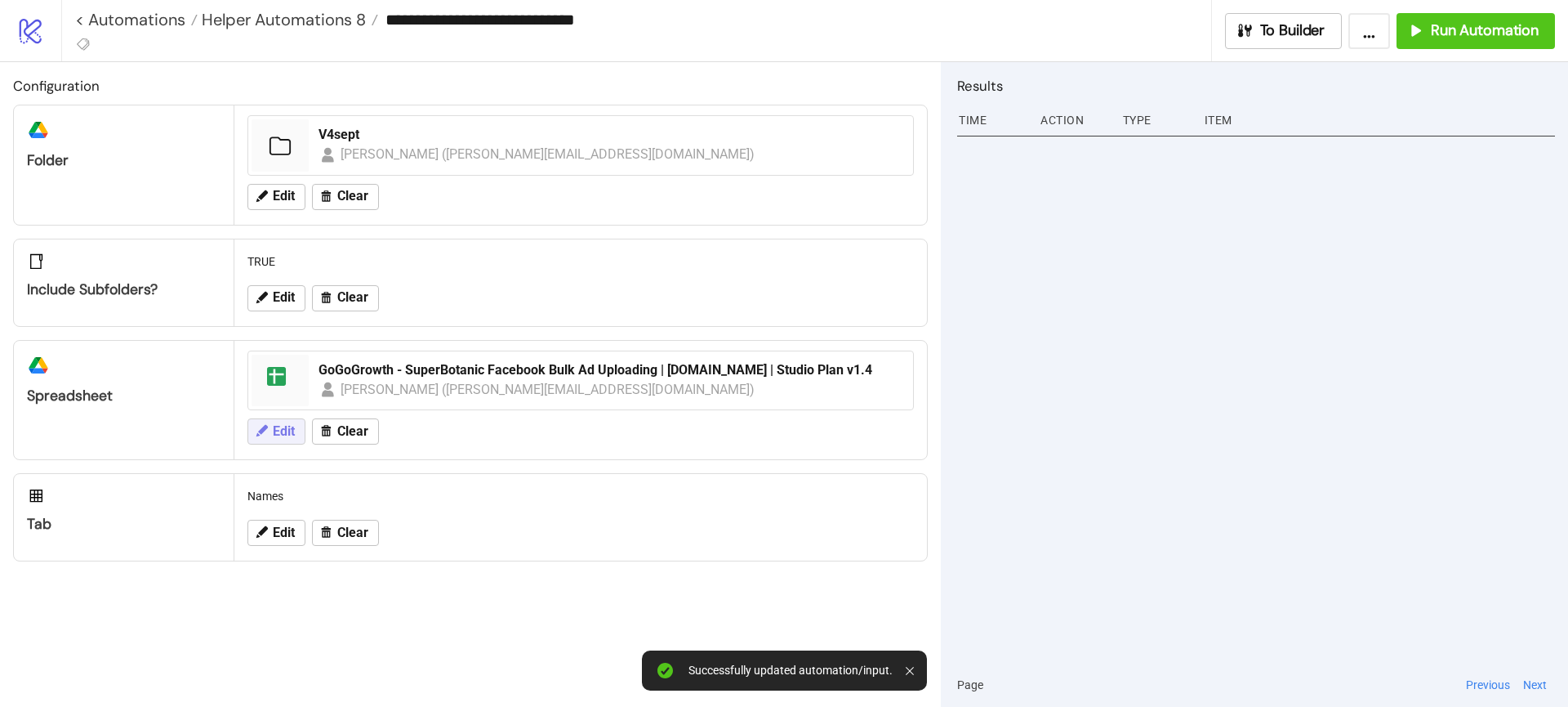
click at [272, 423] on button "Edit" at bounding box center [276, 431] width 58 height 27
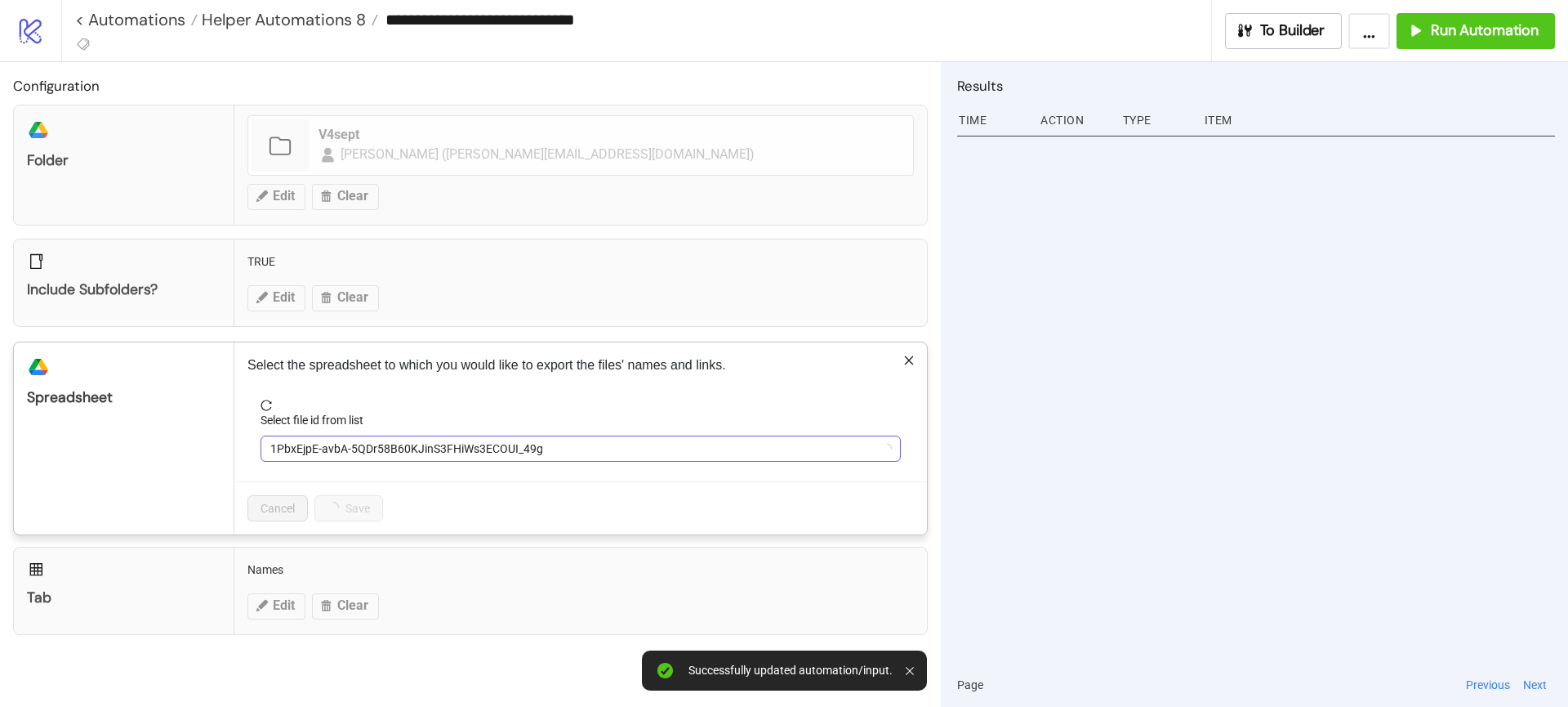
click at [316, 449] on span "1PbxEjpE-avbA-5QDr58B60KJinS3FHiWs3ECOUI_49g" at bounding box center [580, 448] width 621 height 25
click at [381, 452] on span "GoGoGrowth - SuperBotanic Facebook Bulk Ad Uploading | Kitchn.io | Studio Plan …" at bounding box center [580, 448] width 621 height 25
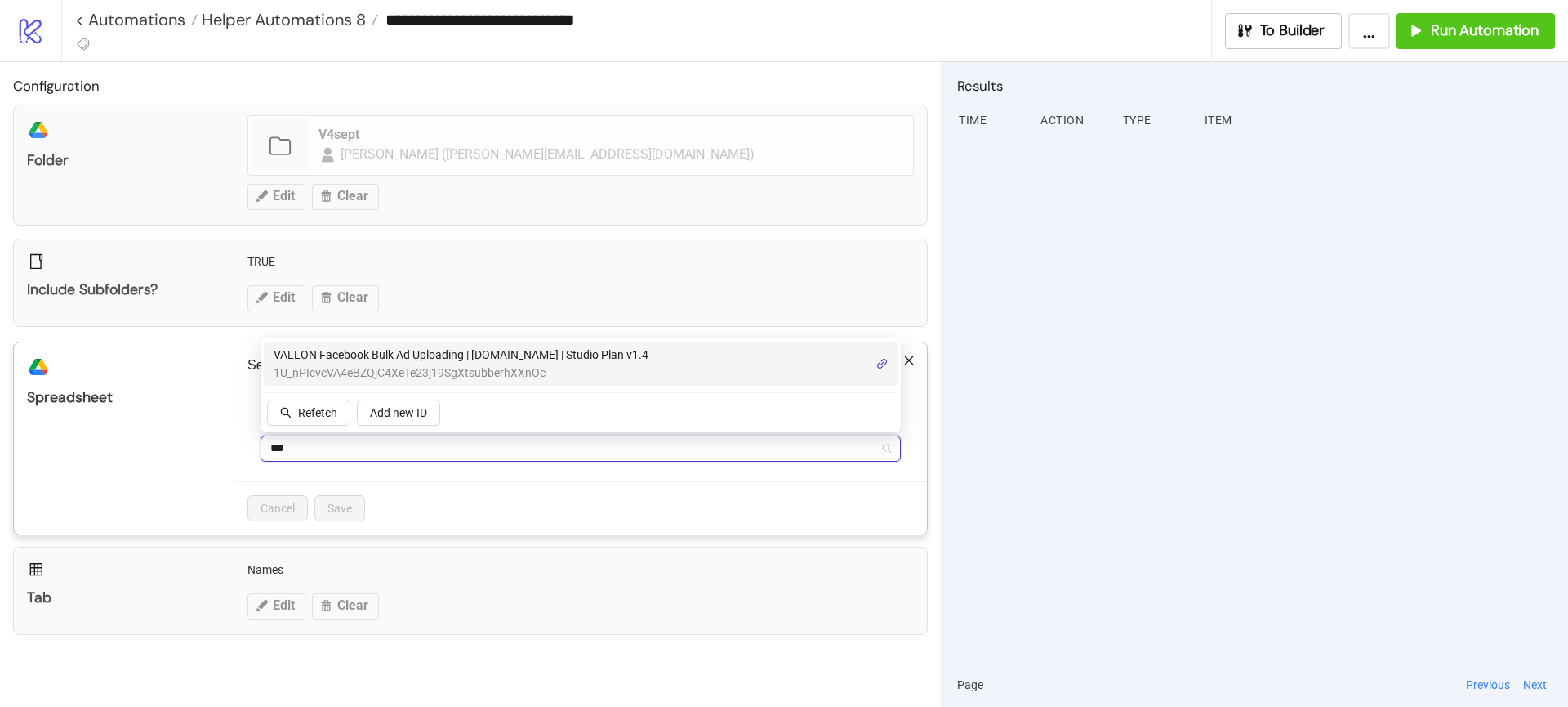
type input "****"
click at [534, 355] on span "VALLON Facebook Bulk Ad Uploading | Kitchn.io | Studio Plan v1.4" at bounding box center [461, 354] width 375 height 18
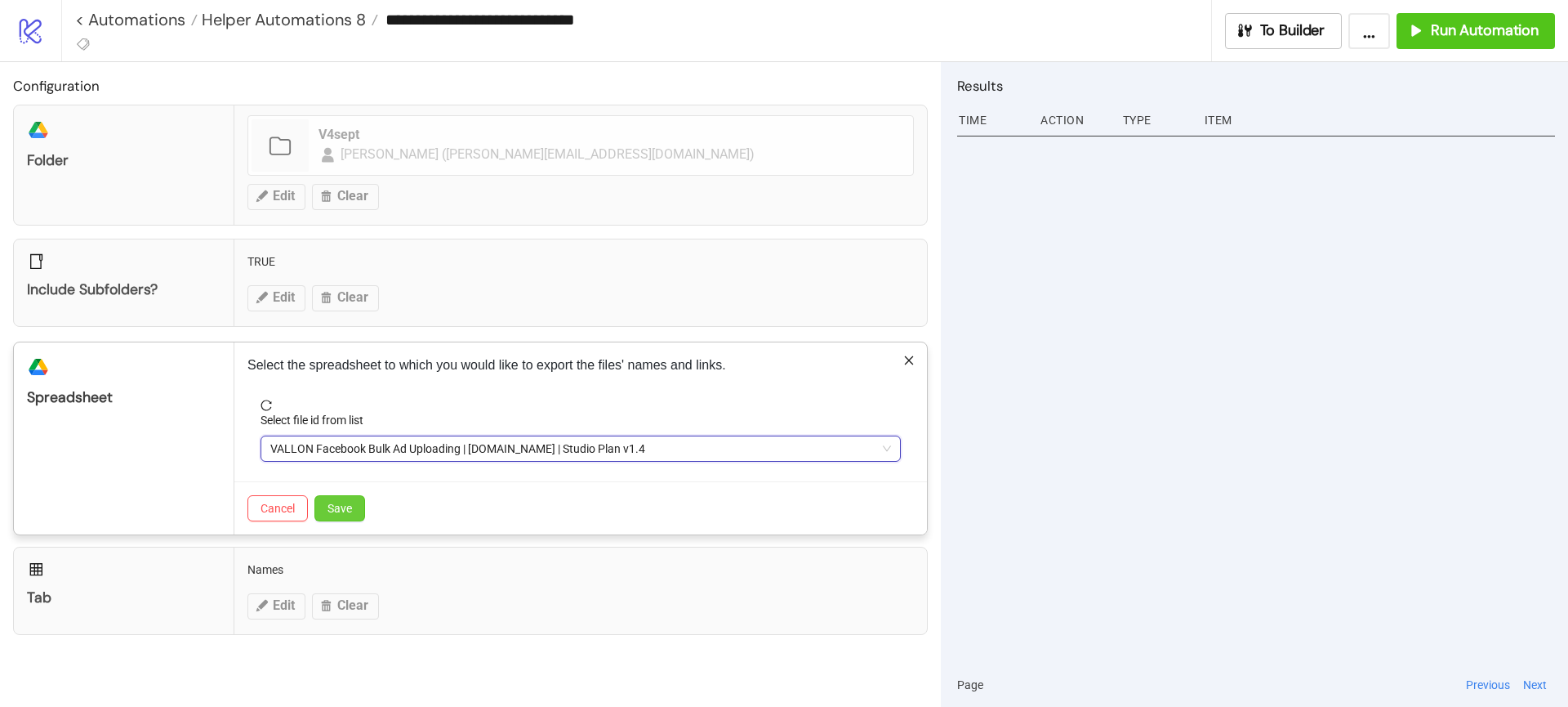
click at [333, 514] on button "Save" at bounding box center [340, 508] width 51 height 27
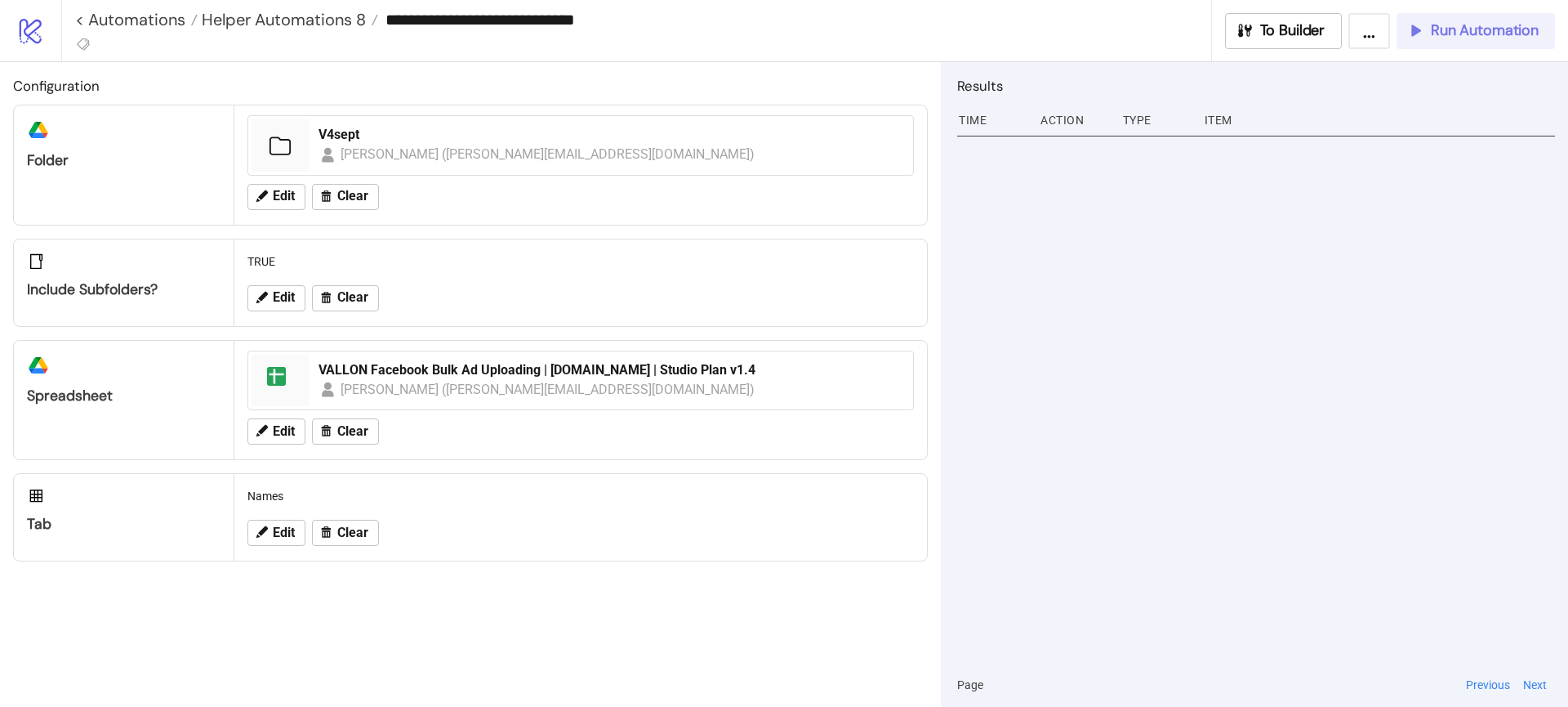
click at [1430, 37] on div "Run Automation" at bounding box center [1473, 30] width 133 height 19
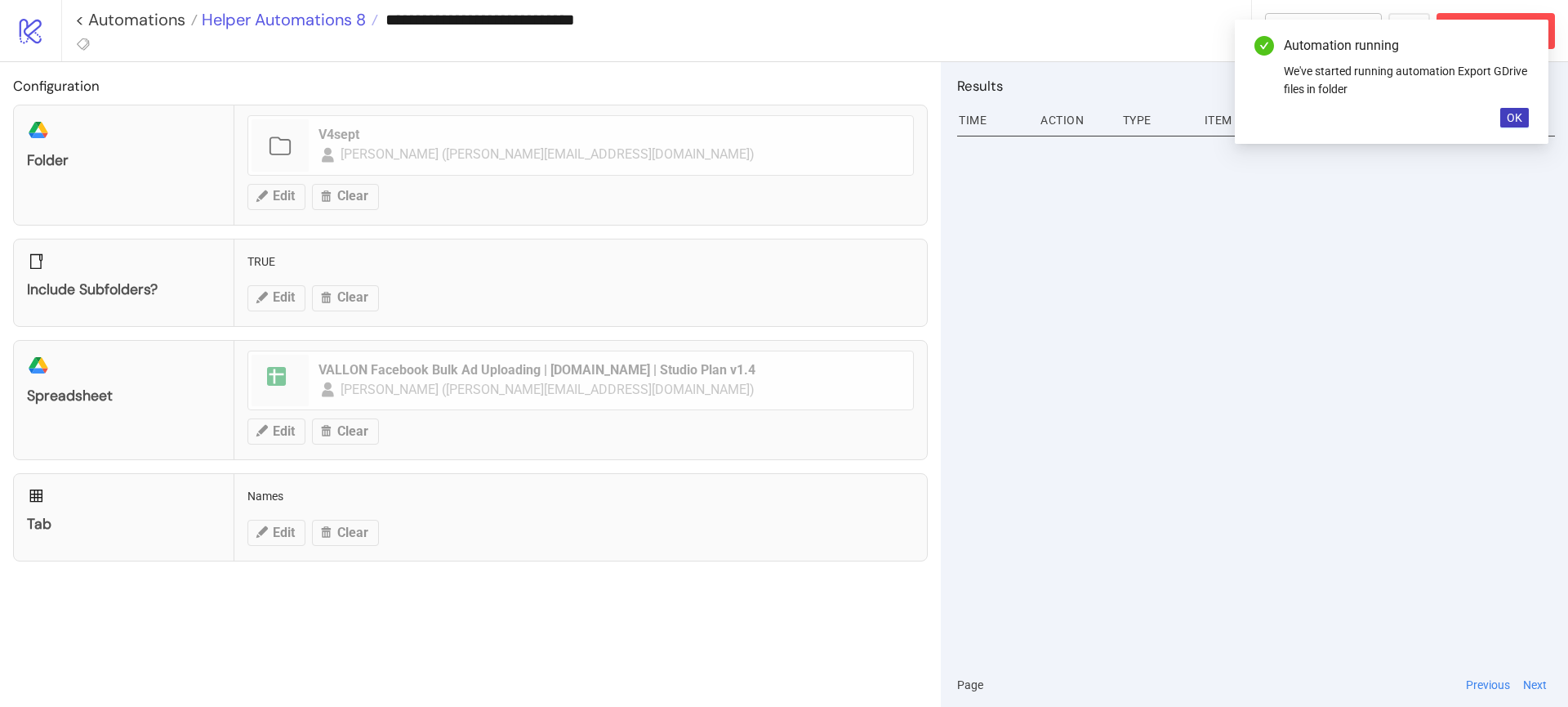
click at [325, 12] on span "Helper Automations 8" at bounding box center [281, 20] width 168 height 22
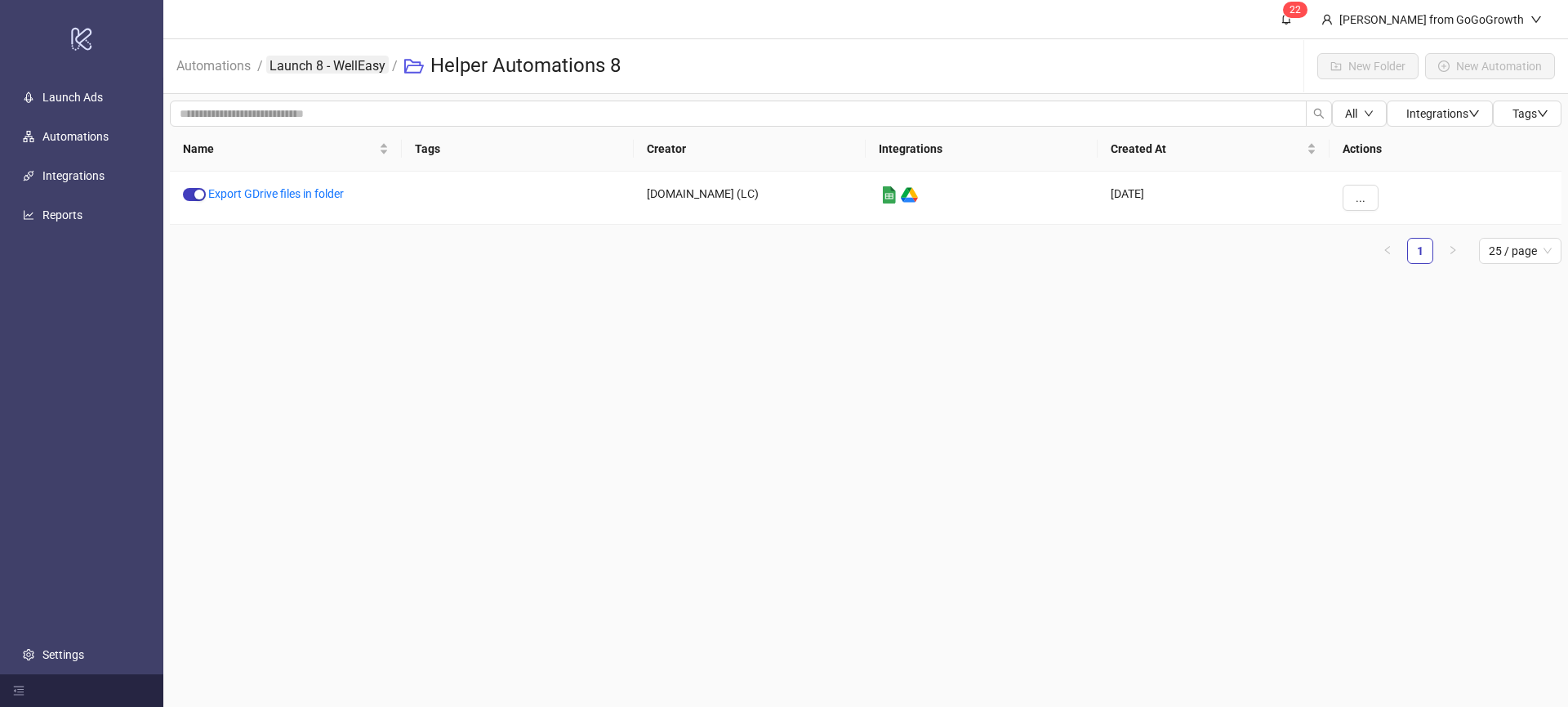
click at [357, 70] on link "Launch 8 - WellEasy" at bounding box center [327, 65] width 123 height 18
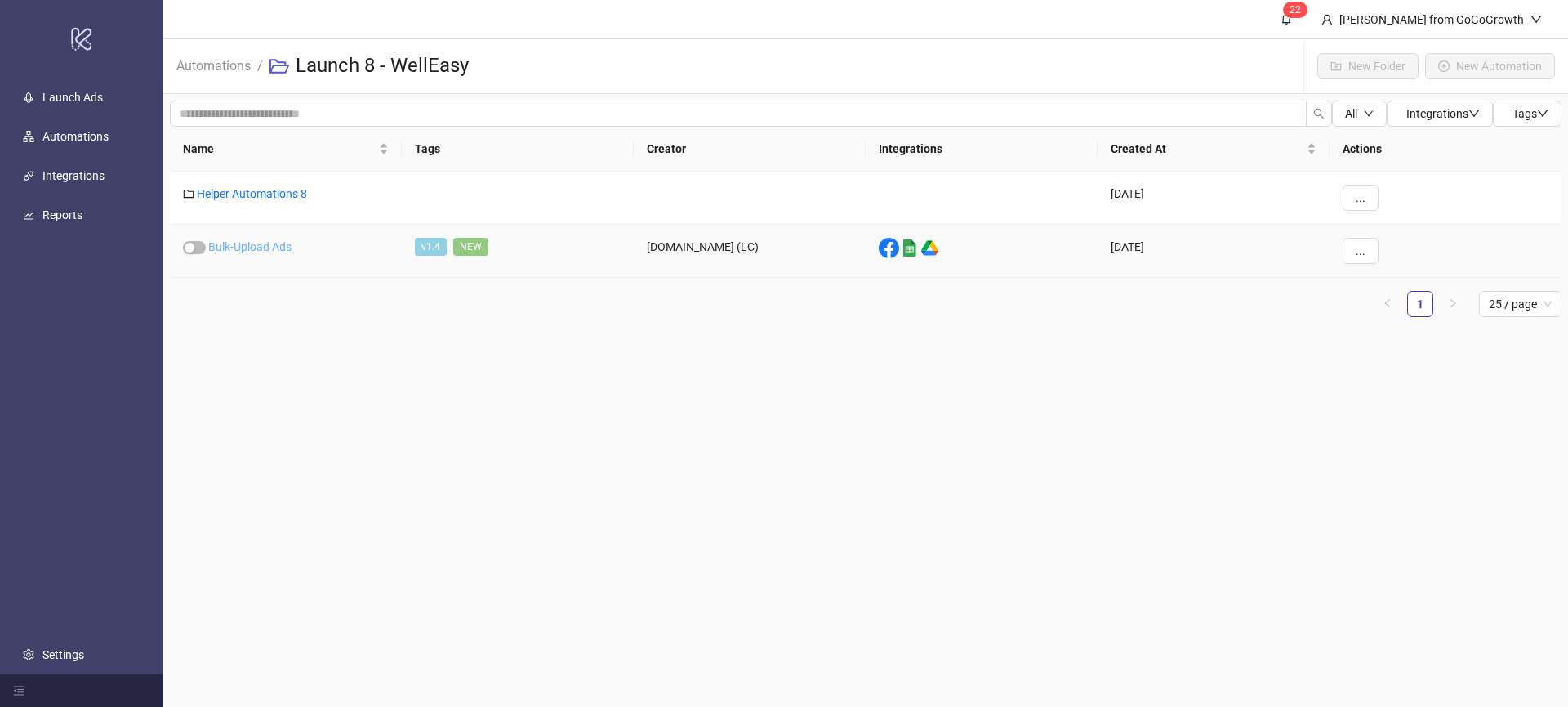
click at [266, 242] on link "Bulk-Upload Ads" at bounding box center [249, 246] width 83 height 13
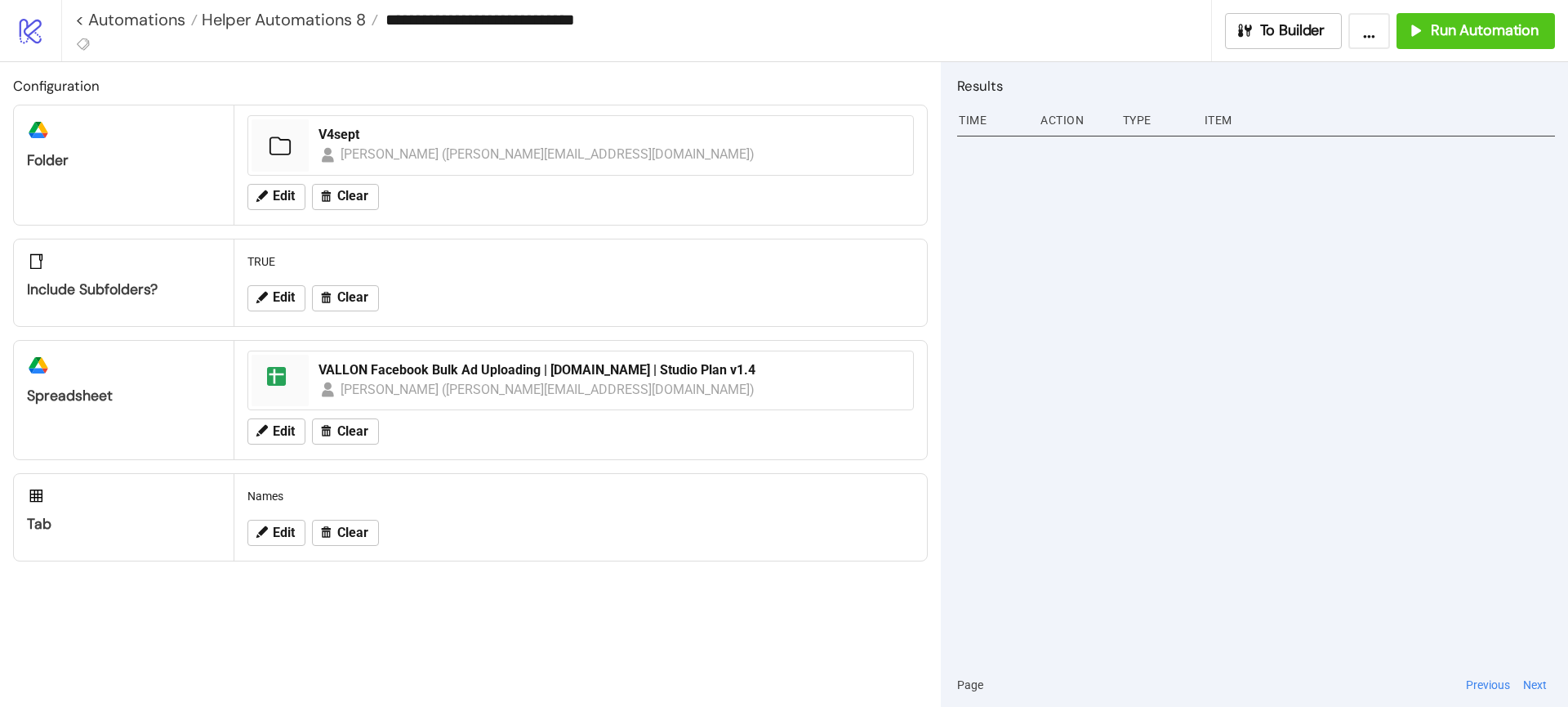
type input "**********"
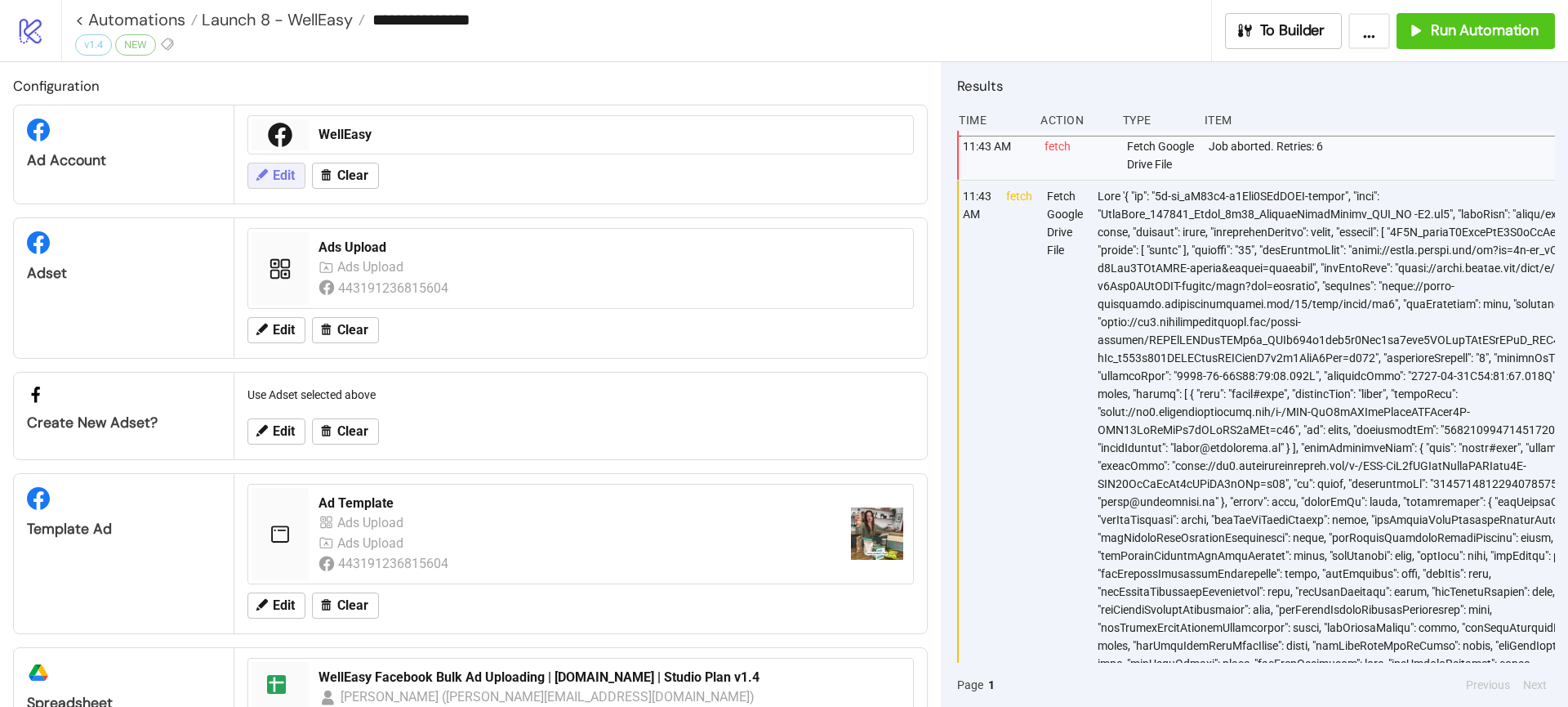
click at [285, 166] on button "Edit" at bounding box center [276, 176] width 58 height 27
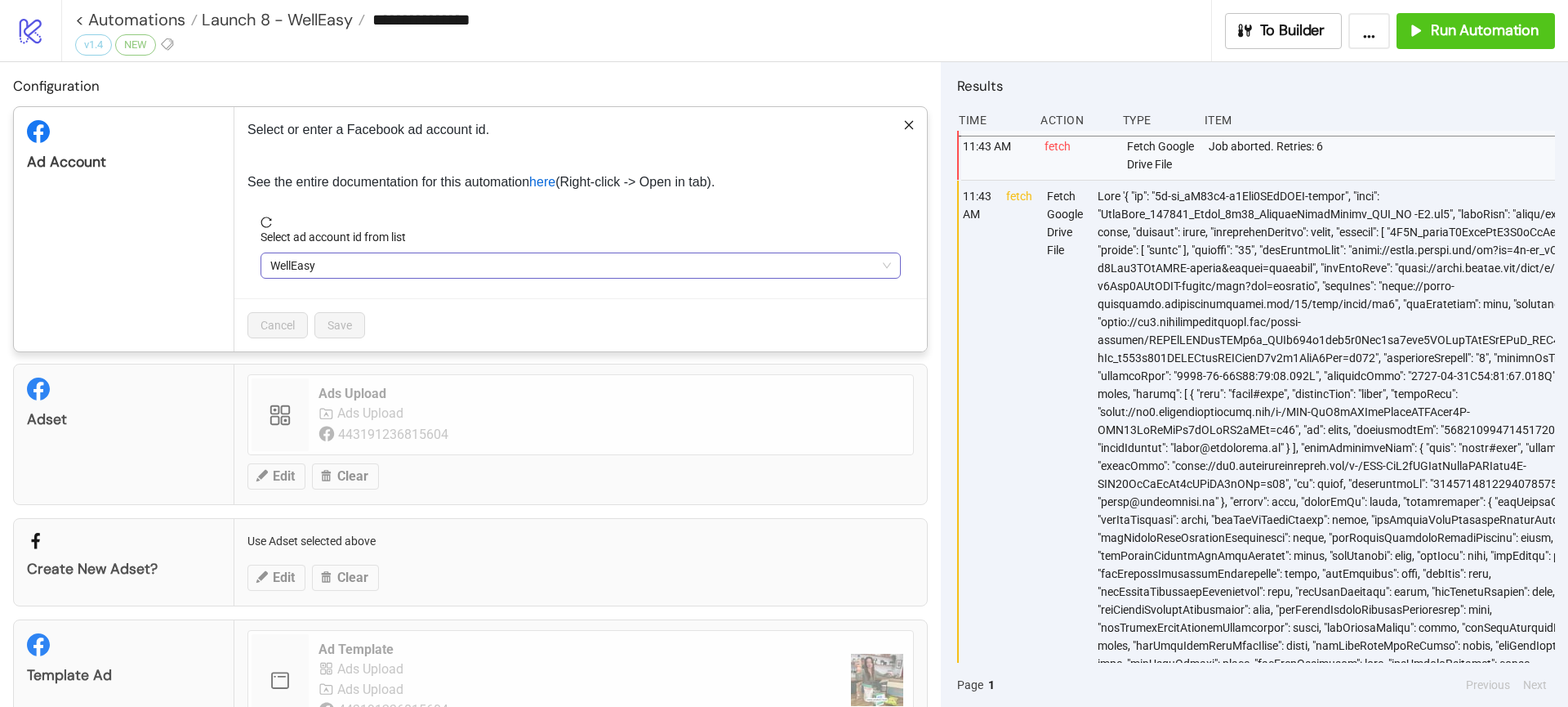
click at [328, 265] on span "WellEasy" at bounding box center [580, 265] width 621 height 25
click at [333, 268] on span "WellEasy" at bounding box center [580, 265] width 621 height 25
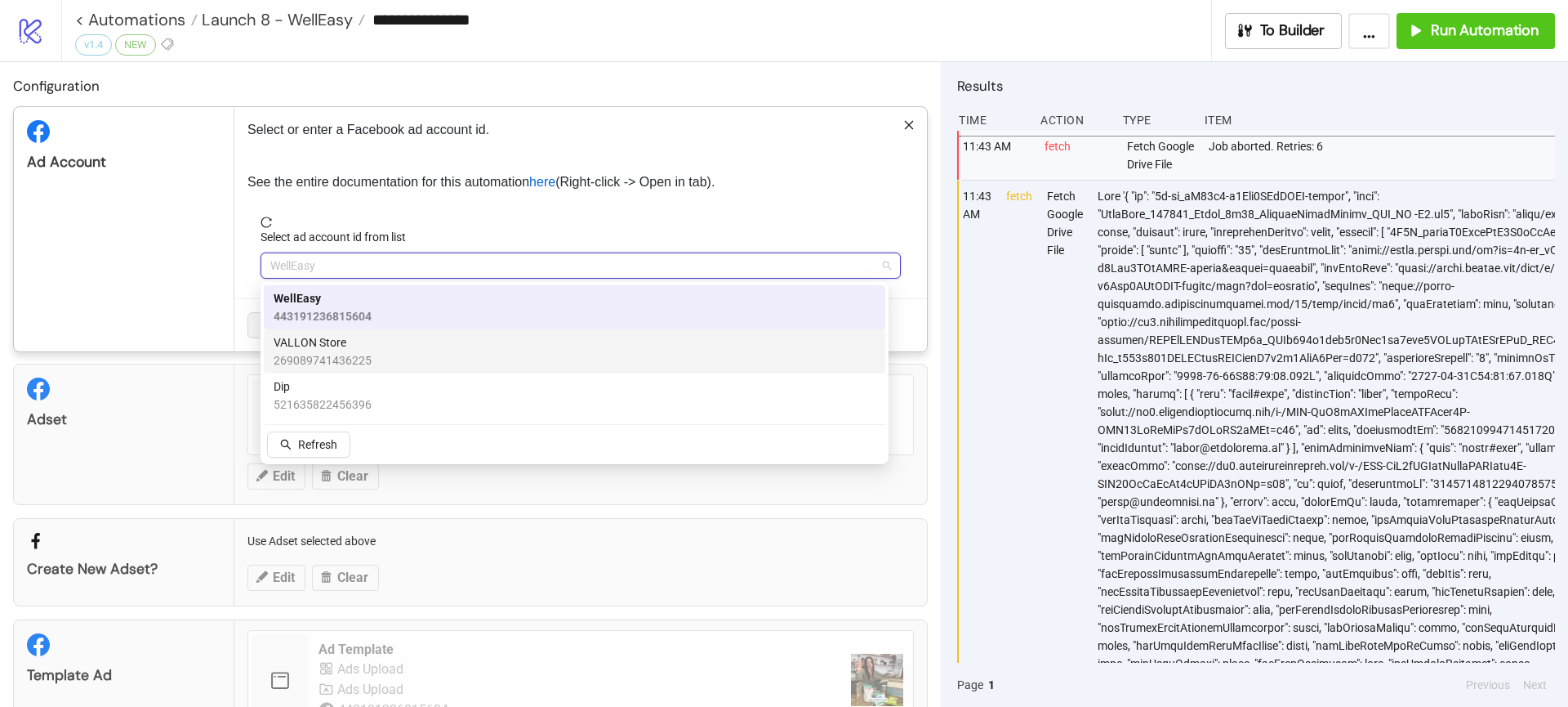
click at [334, 344] on span "VALLON Store" at bounding box center [323, 342] width 98 height 18
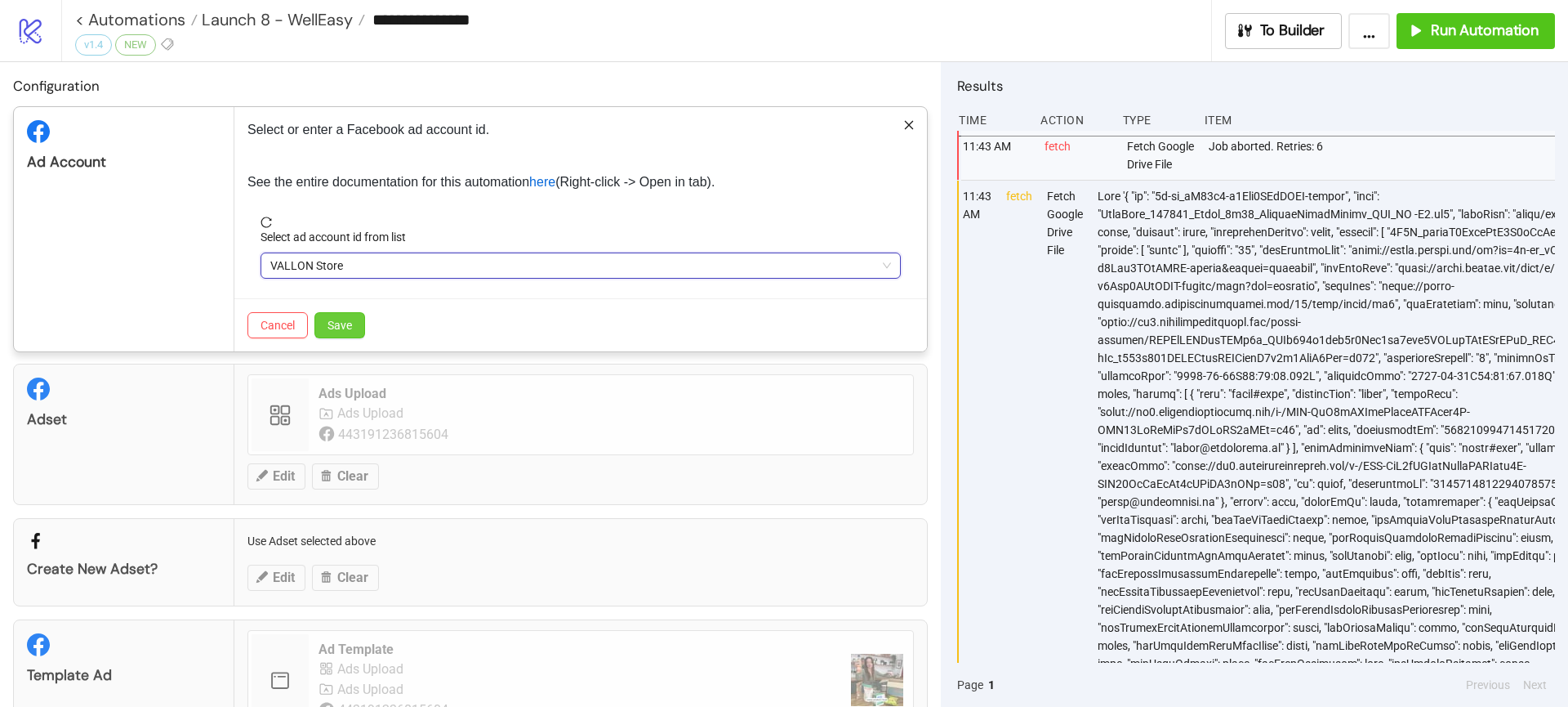
click at [337, 333] on button "Save" at bounding box center [340, 325] width 51 height 27
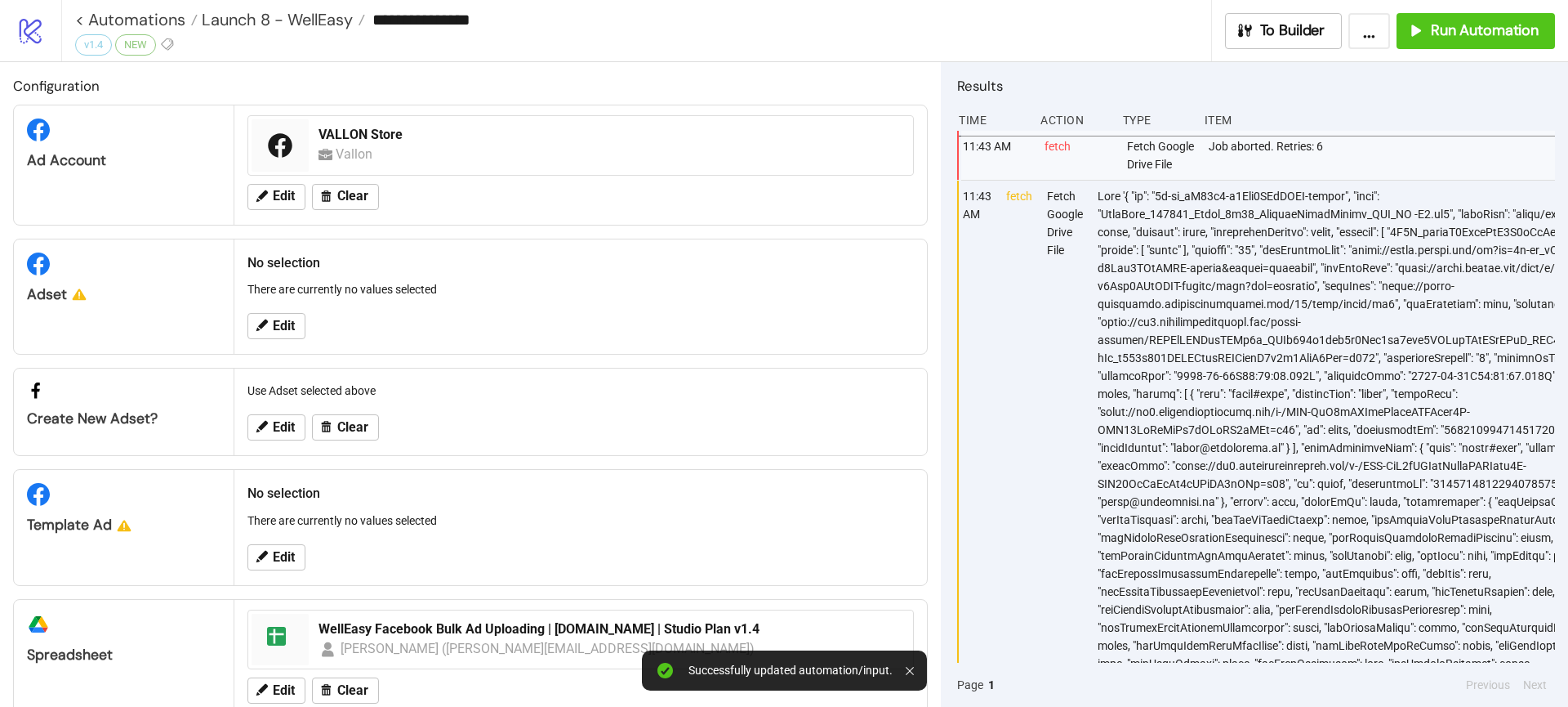
click at [276, 310] on div "Edit" at bounding box center [580, 325] width 679 height 42
click at [278, 318] on span "Edit" at bounding box center [284, 325] width 22 height 15
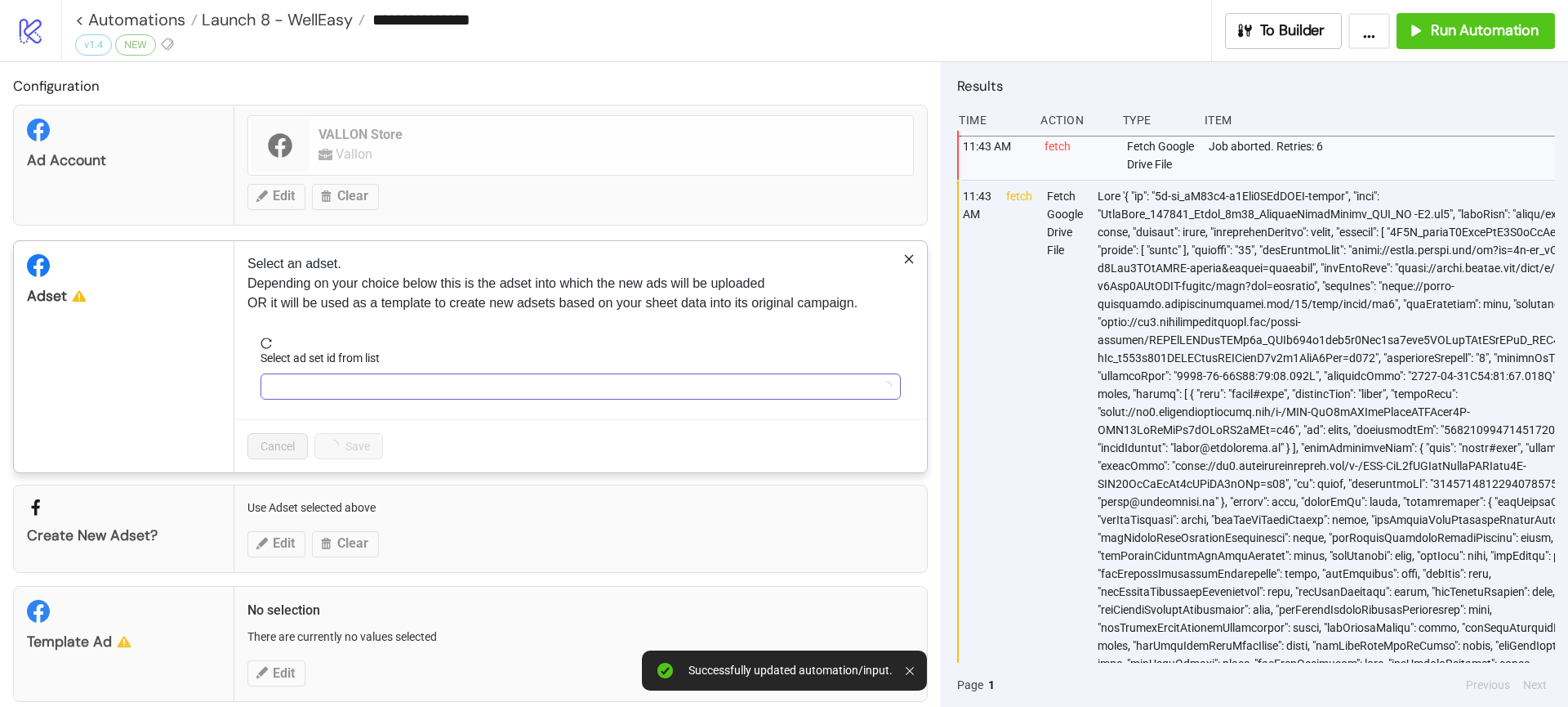
click at [324, 395] on input "Select ad set id from list" at bounding box center [572, 386] width 606 height 25
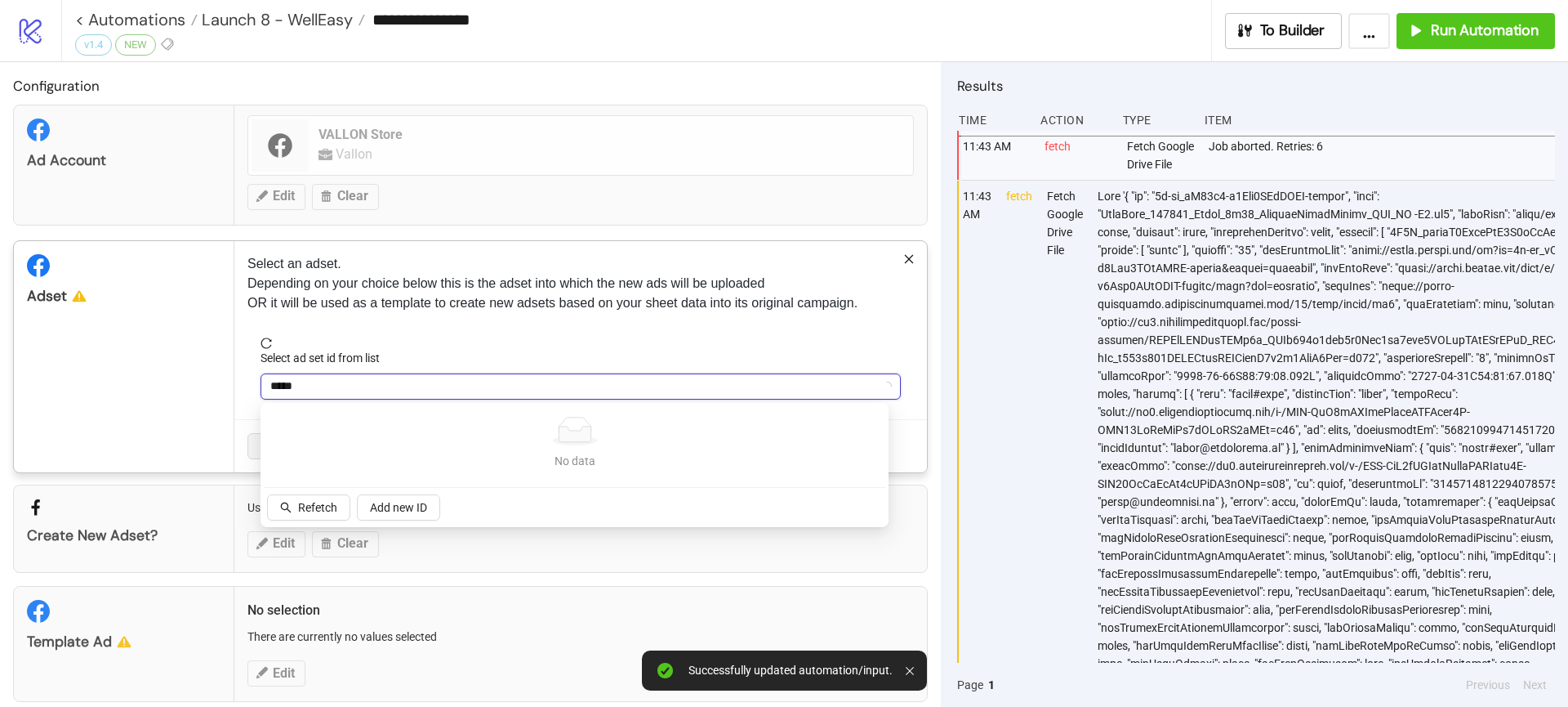
type input "******"
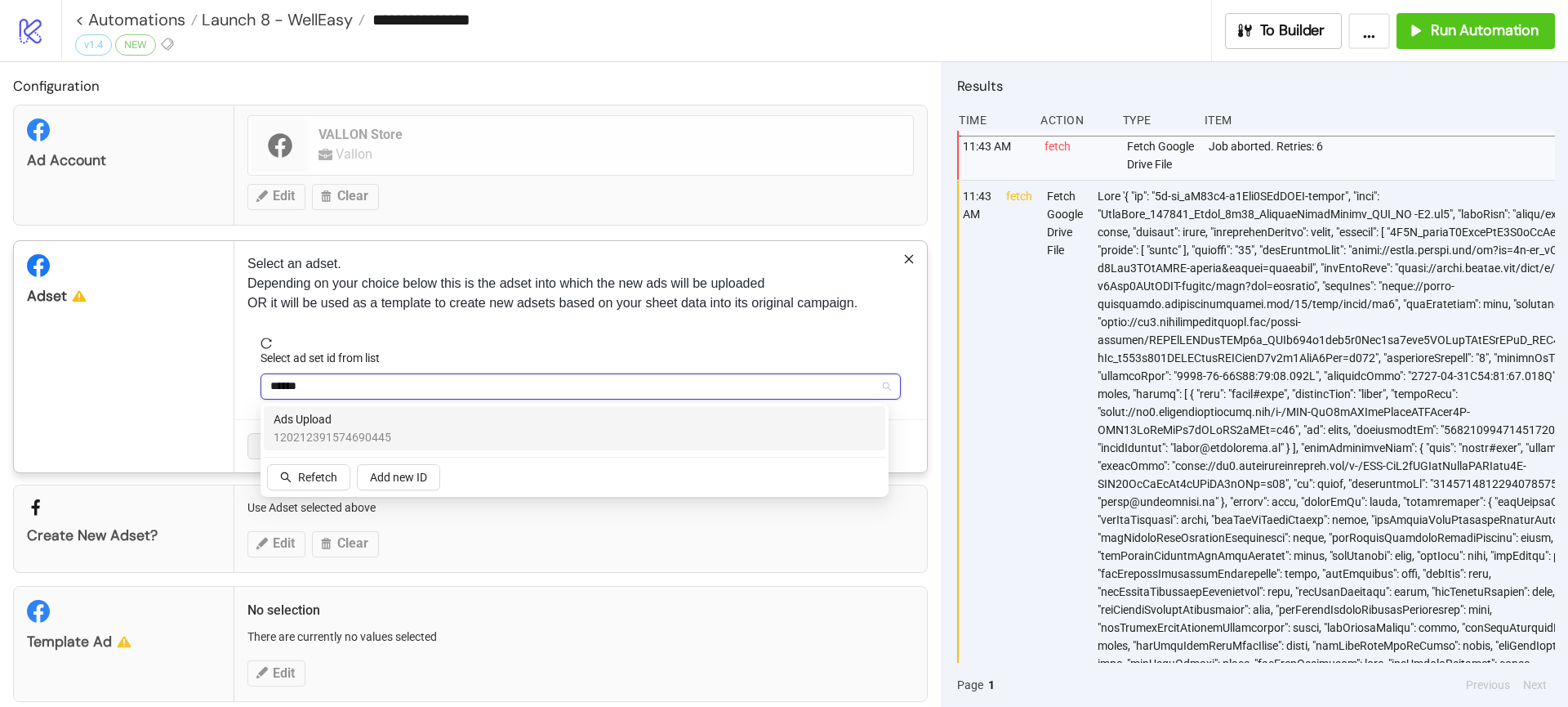
click at [327, 422] on span "Ads Upload" at bounding box center [333, 419] width 118 height 18
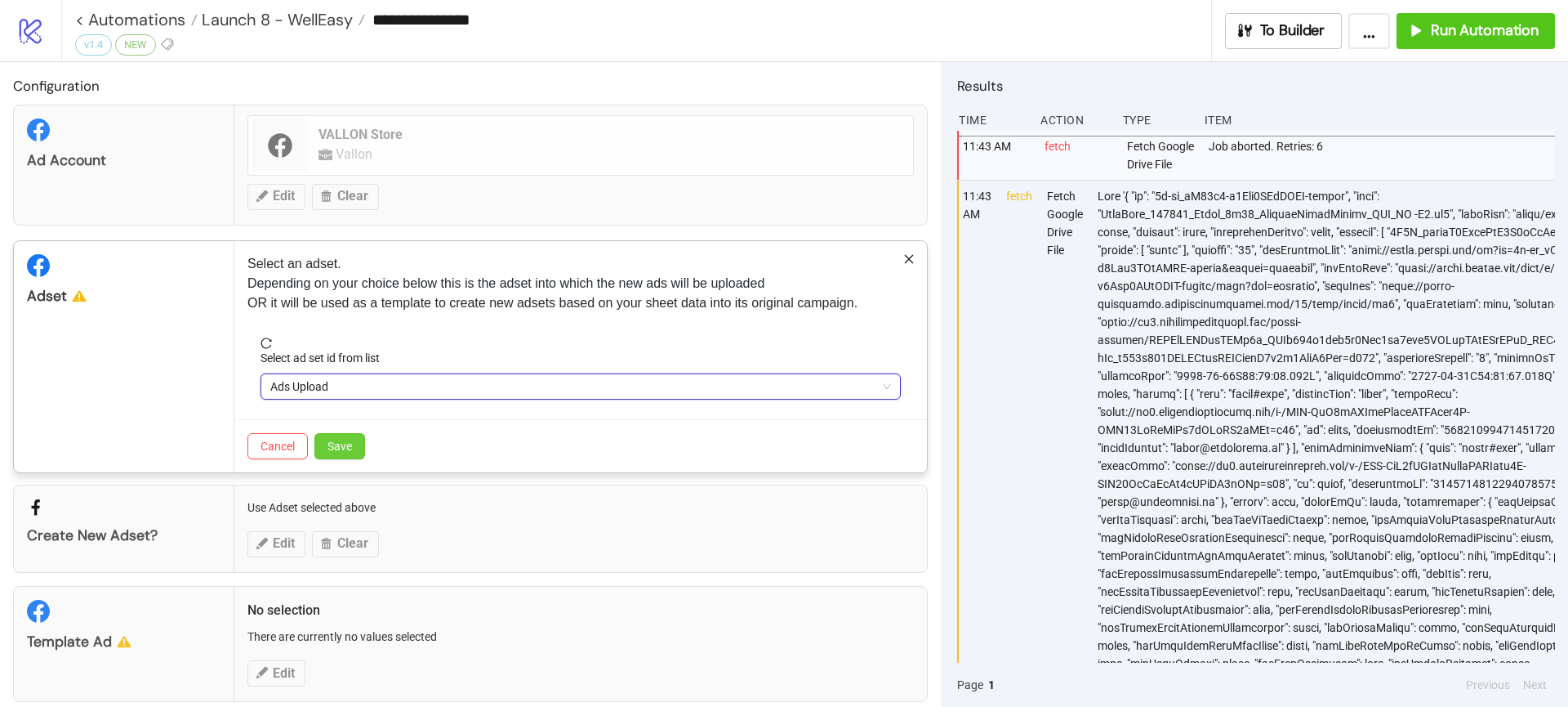
click at [360, 444] on button "Save" at bounding box center [340, 446] width 51 height 27
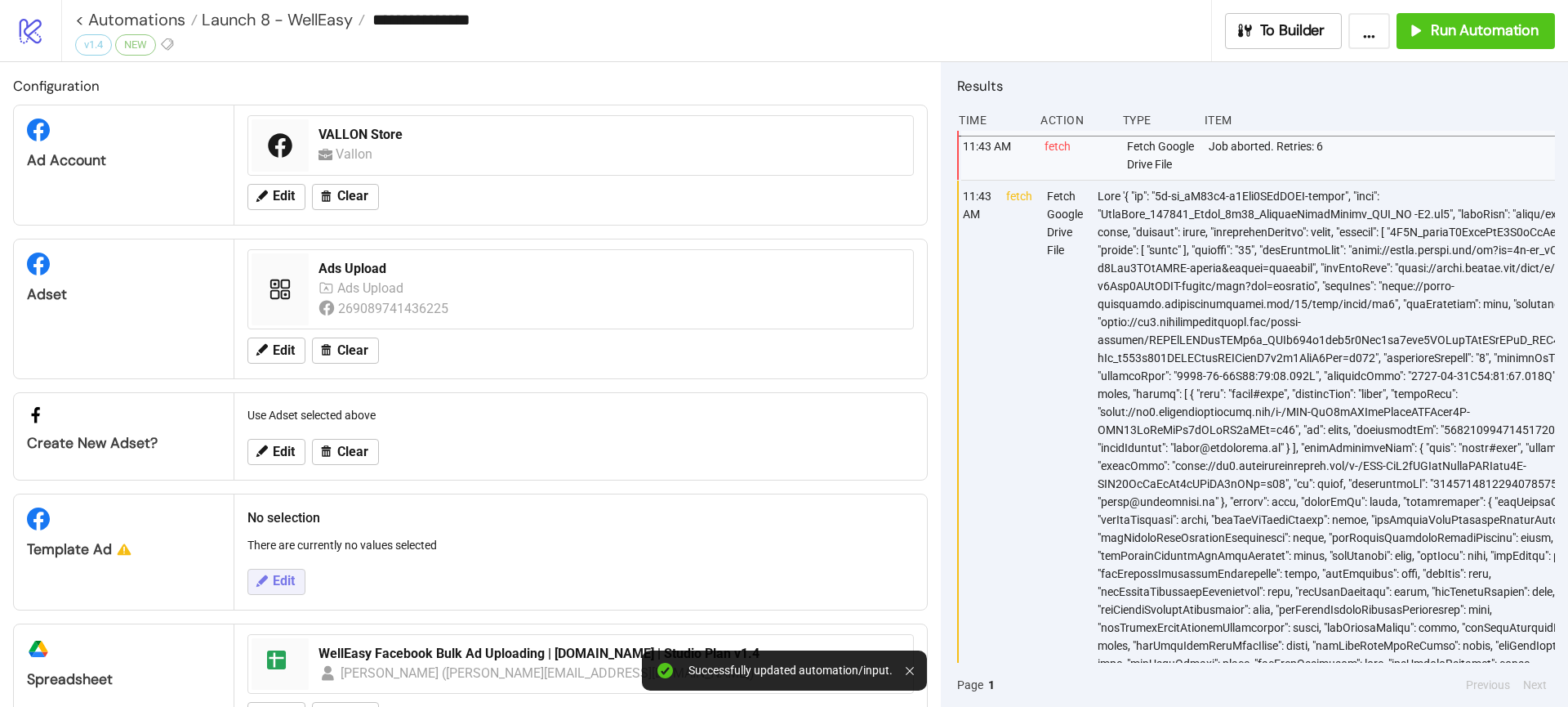
click at [287, 575] on span "Edit" at bounding box center [284, 580] width 22 height 15
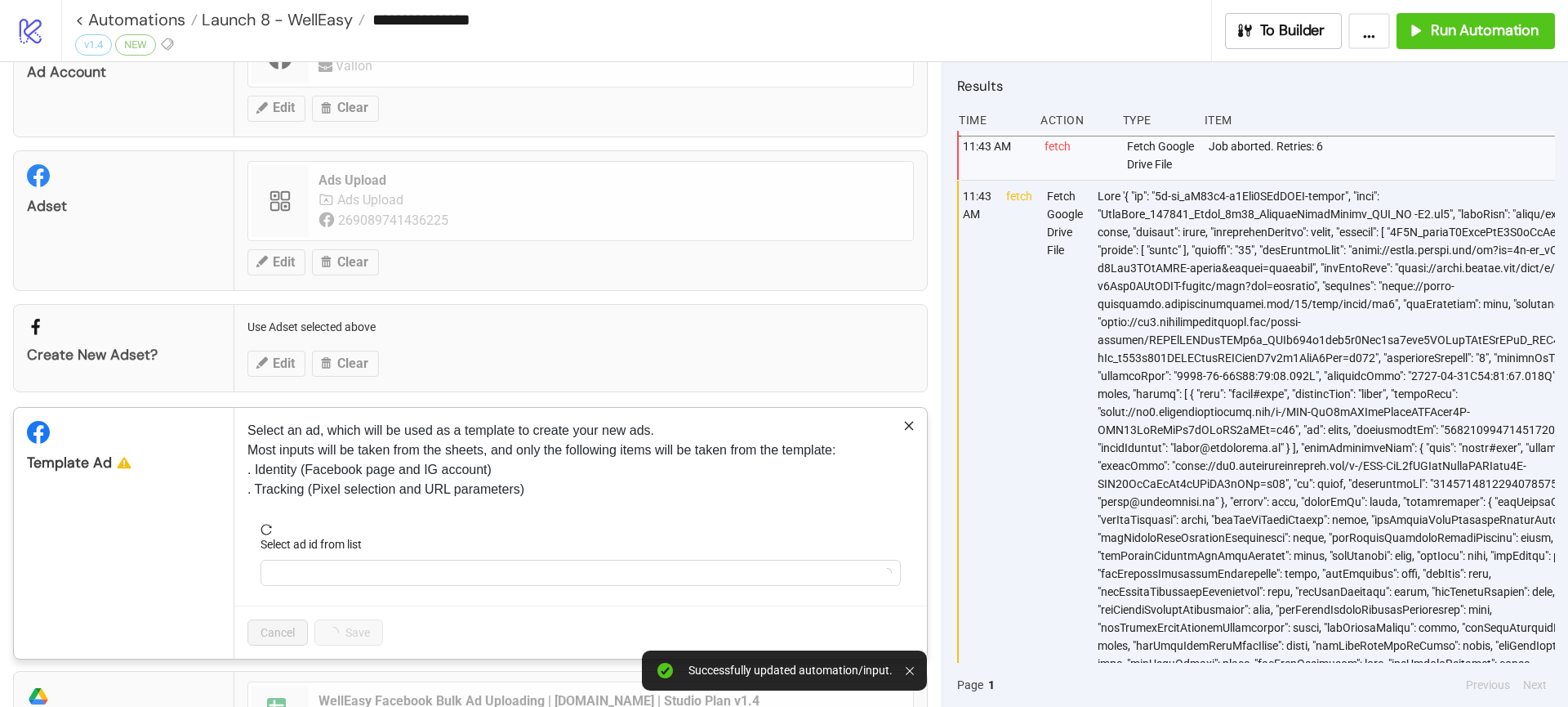
scroll to position [198, 0]
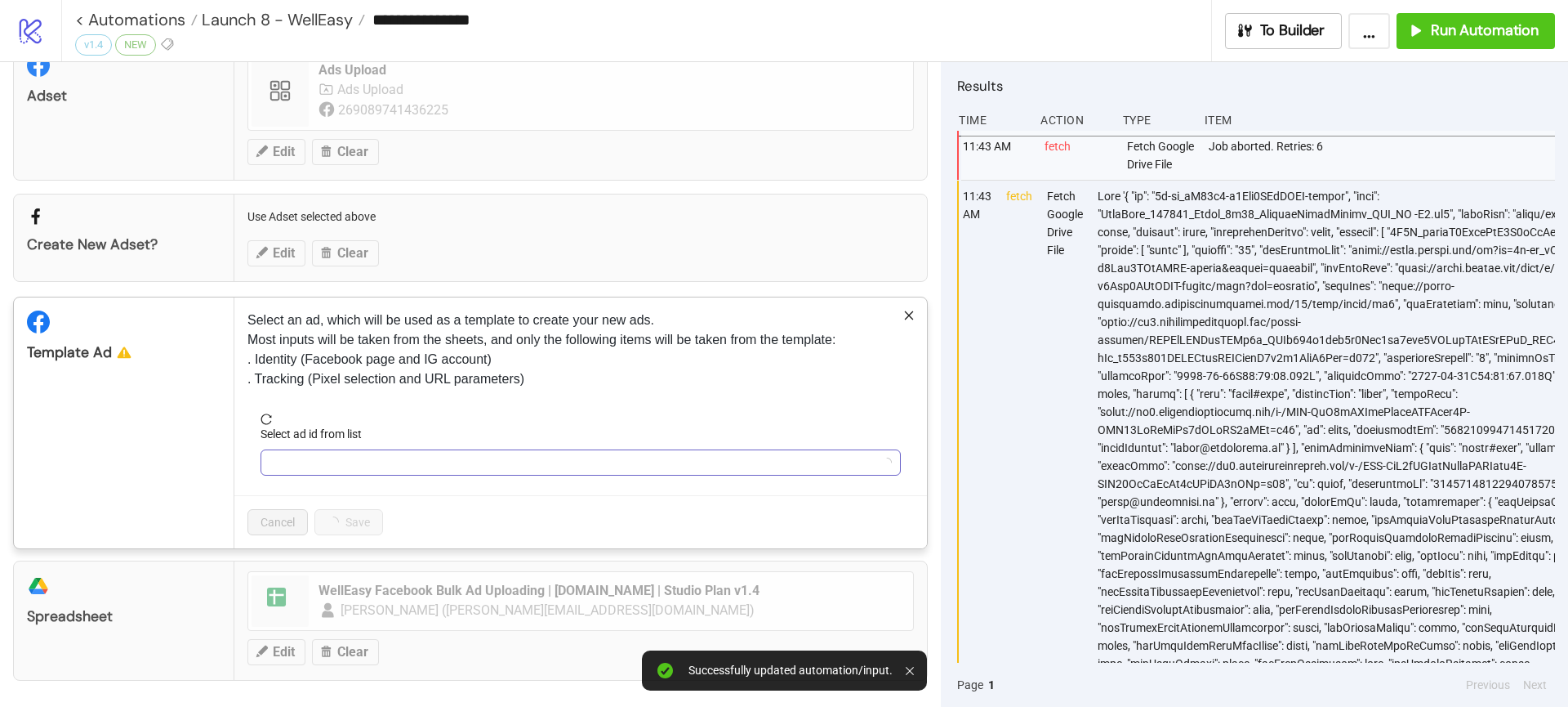
click at [370, 457] on input "Select ad id from list" at bounding box center [572, 462] width 606 height 25
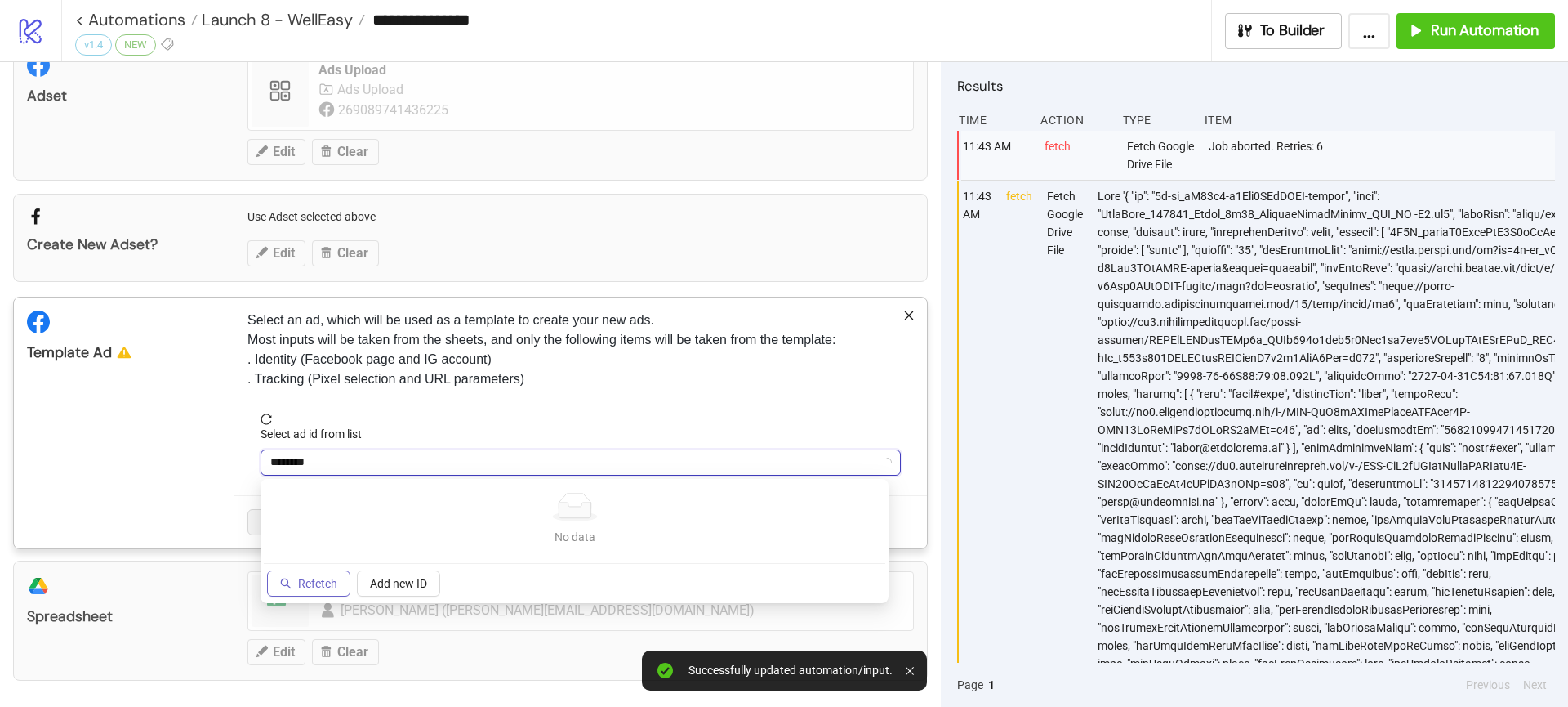
type input "********"
click at [313, 586] on span "Refetch" at bounding box center [318, 582] width 39 height 13
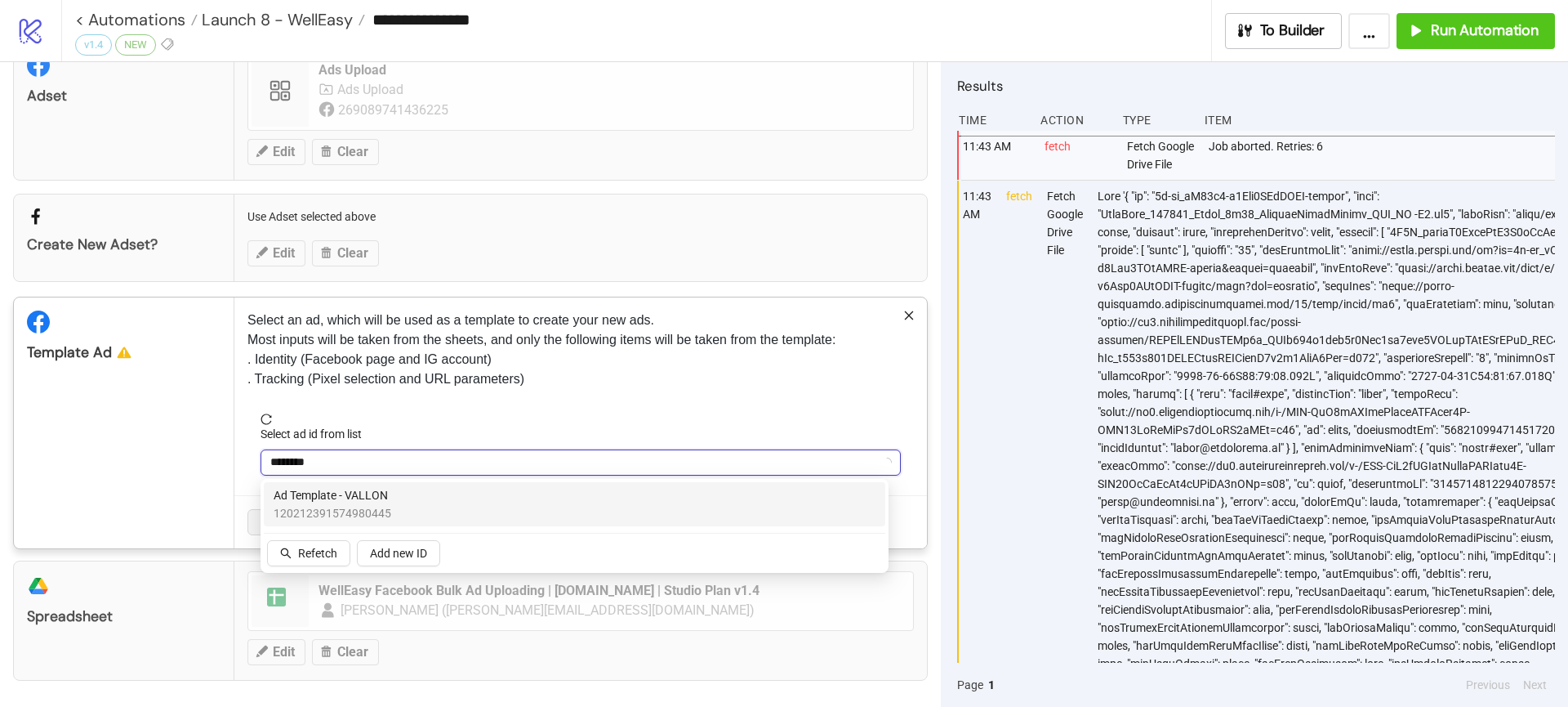
click at [343, 506] on span "120212391574980445" at bounding box center [333, 513] width 118 height 18
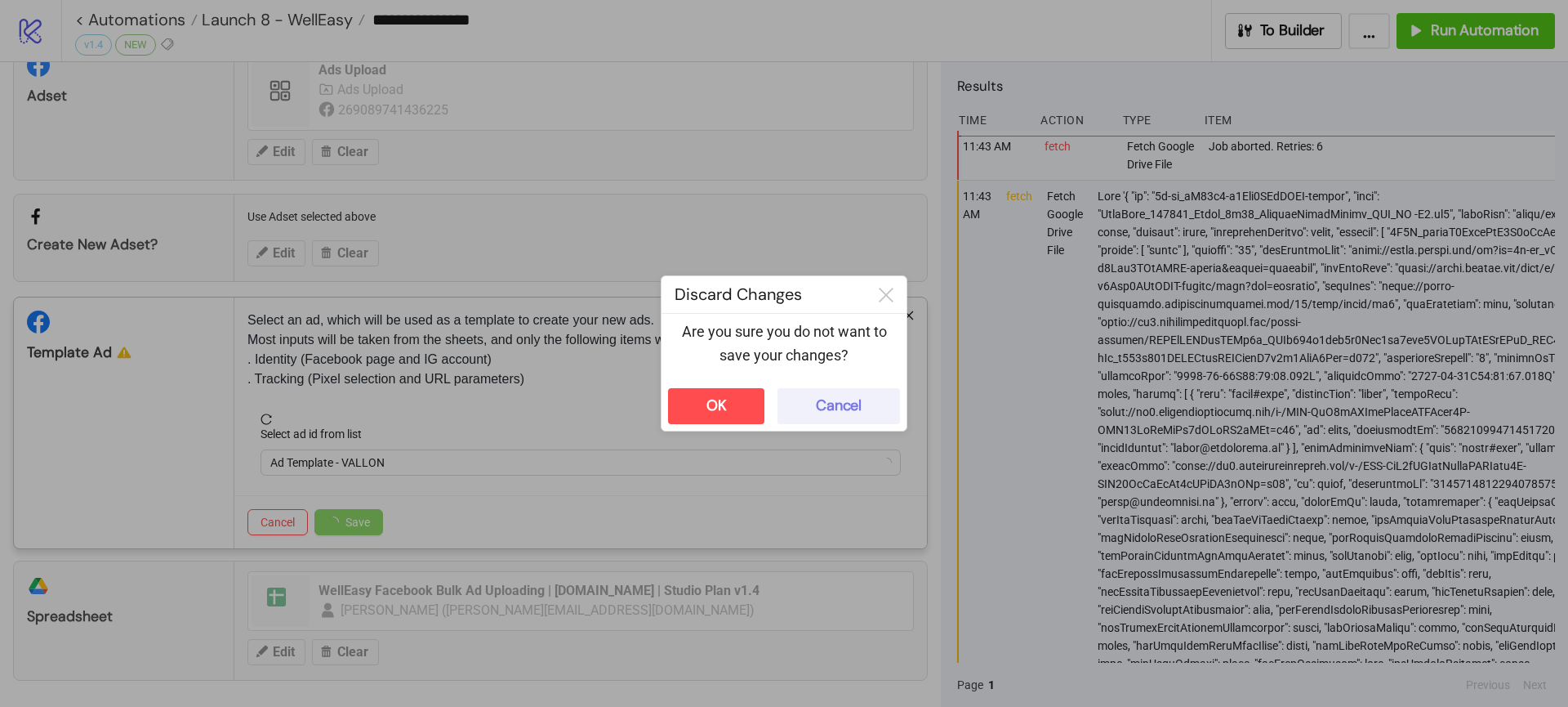
click at [822, 401] on div "Cancel" at bounding box center [838, 405] width 46 height 19
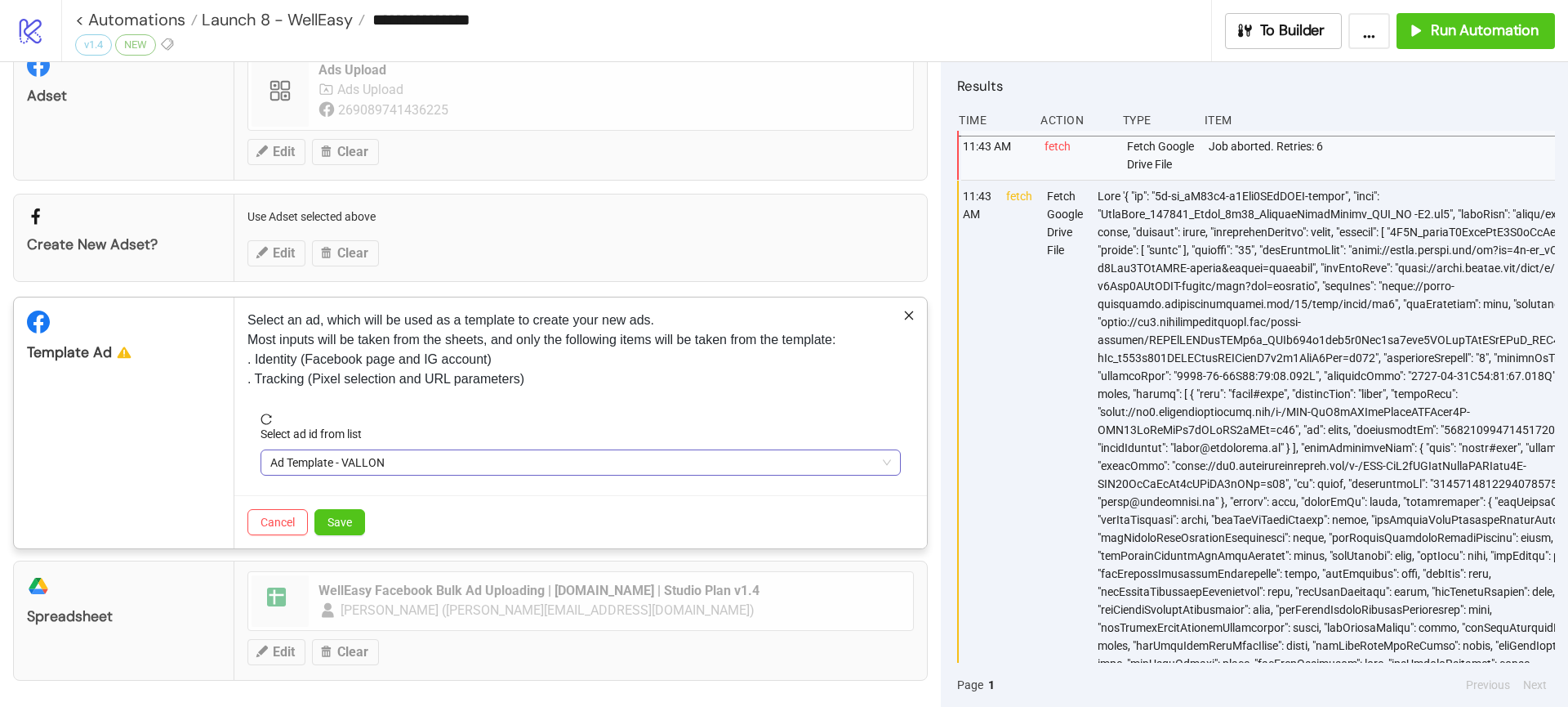
click at [452, 468] on span "Ad Template - VALLON" at bounding box center [580, 462] width 621 height 25
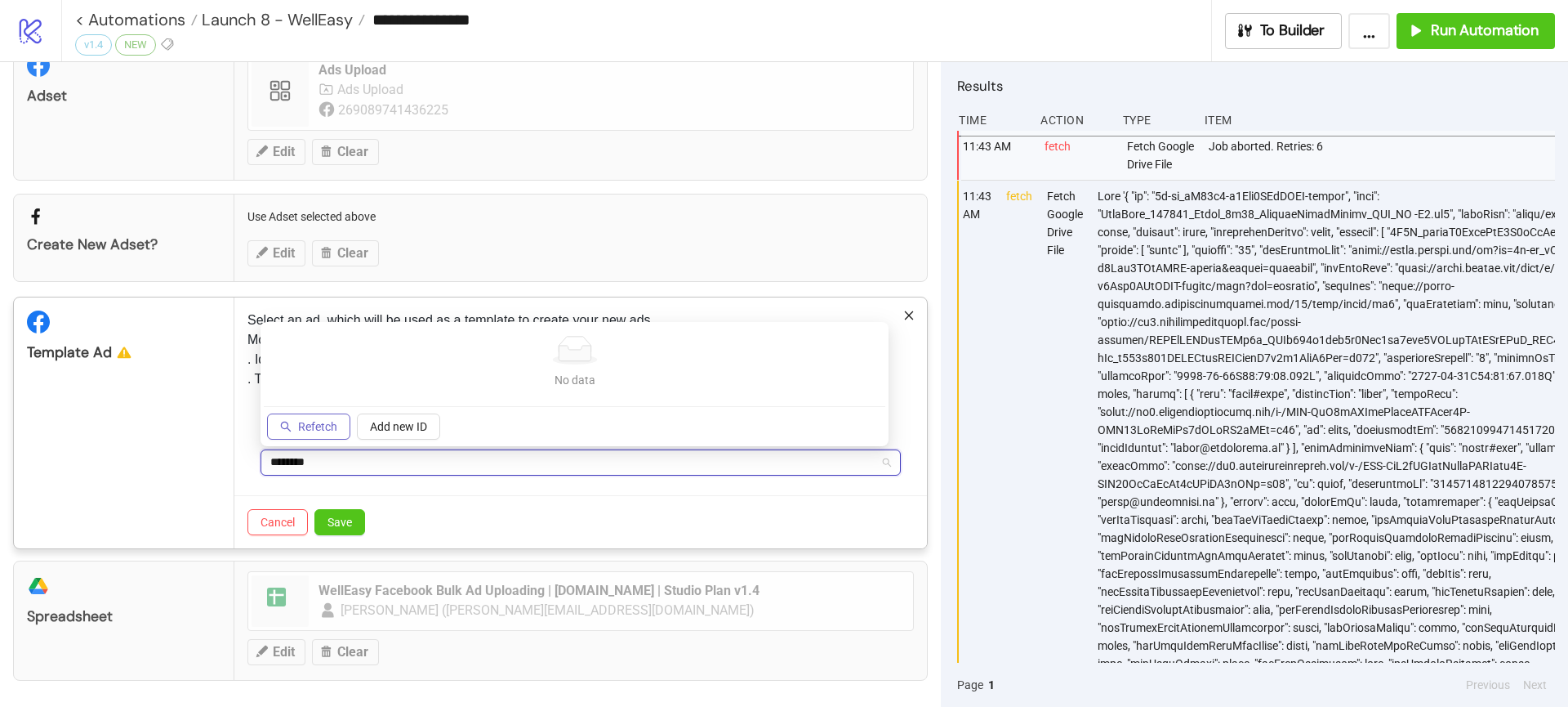
type input "********"
click at [315, 418] on button "Refetch" at bounding box center [308, 426] width 83 height 27
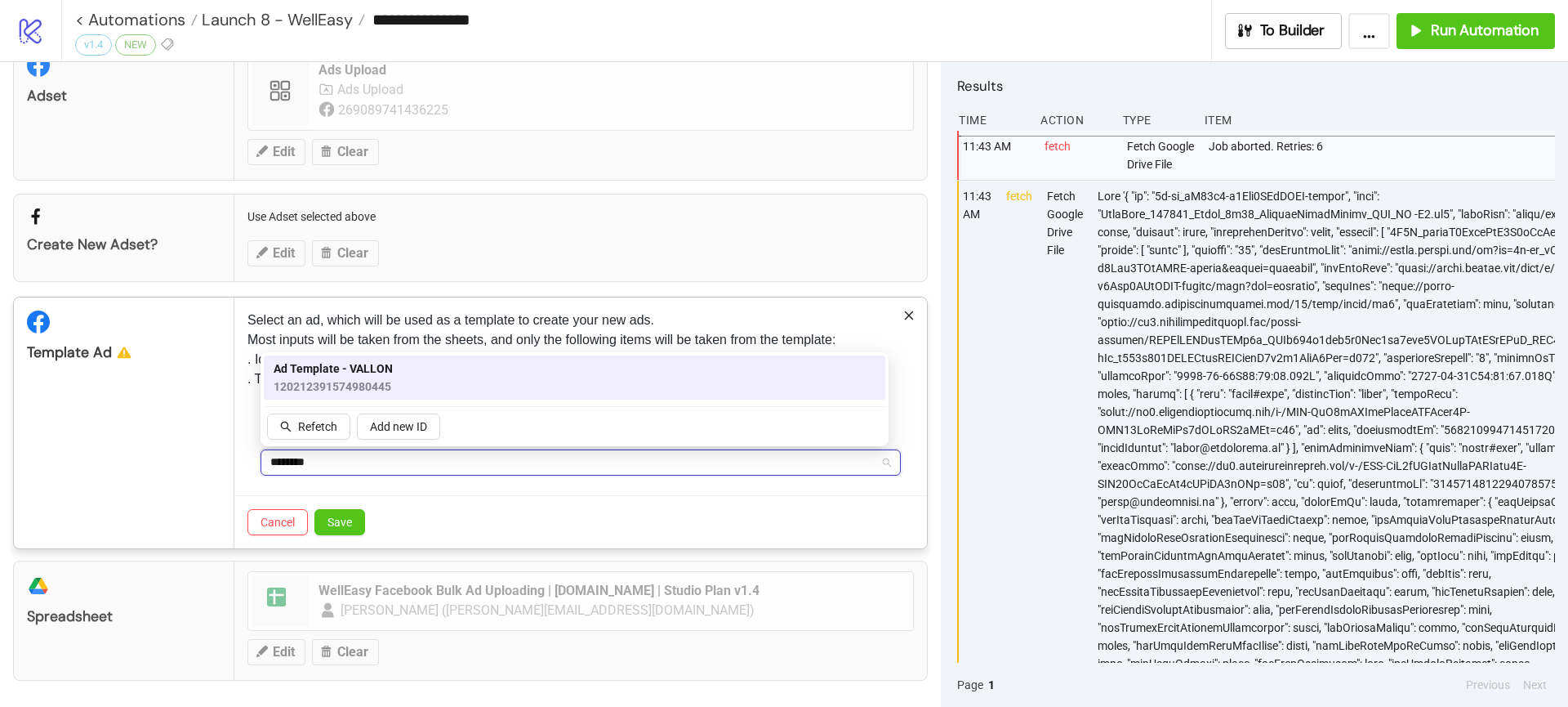
click at [324, 395] on span "120212391574980445" at bounding box center [333, 386] width 119 height 18
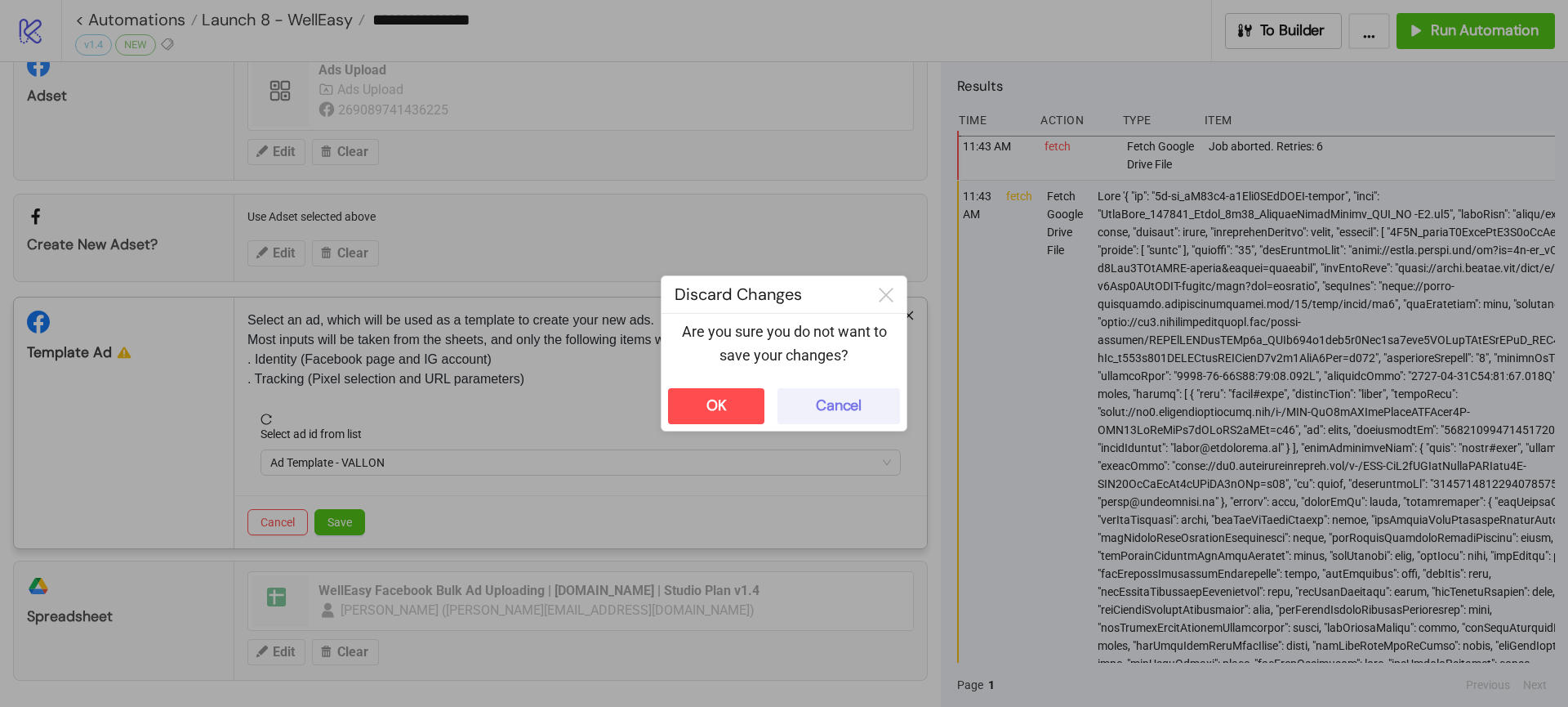
click at [830, 396] on div "Cancel" at bounding box center [838, 405] width 46 height 19
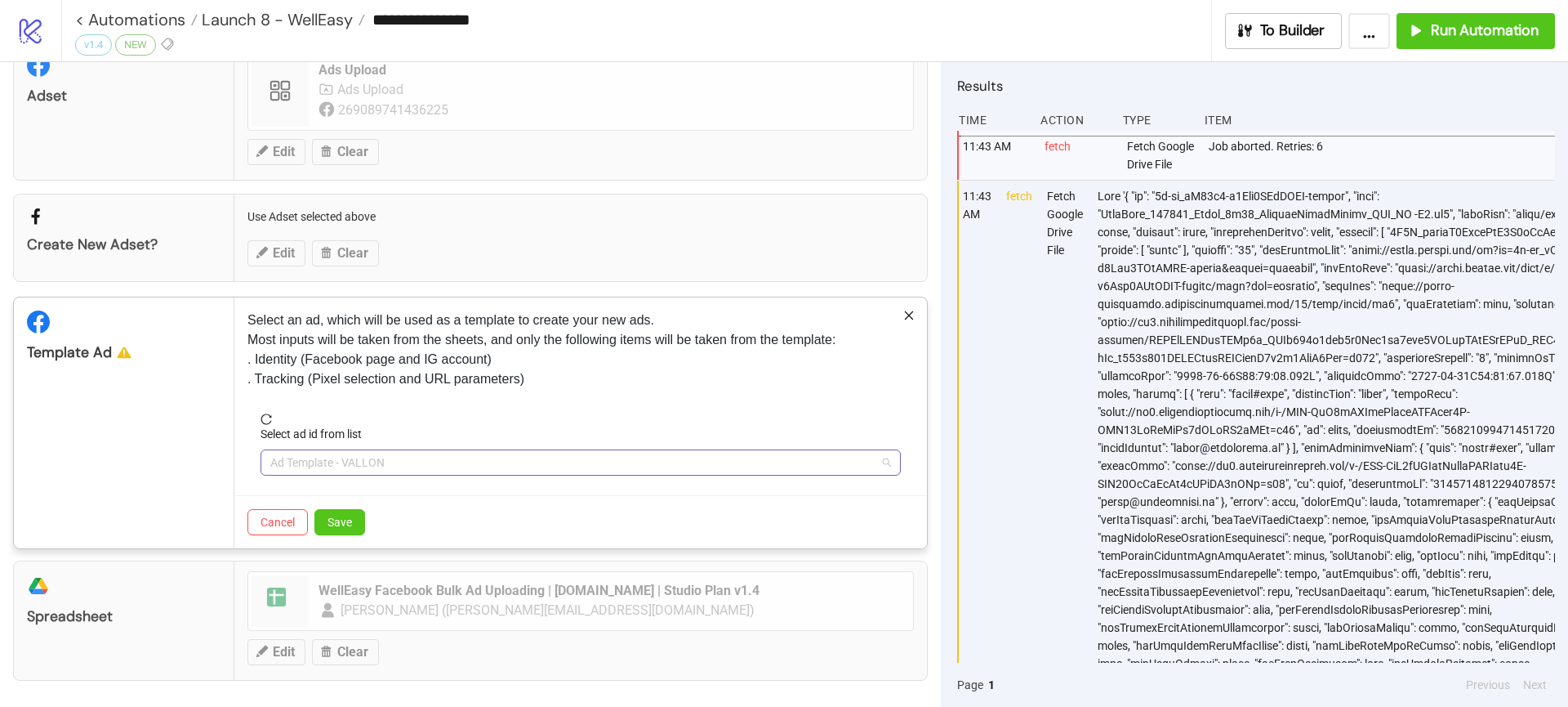
click at [401, 461] on span "Ad Template - VALLON" at bounding box center [580, 462] width 621 height 25
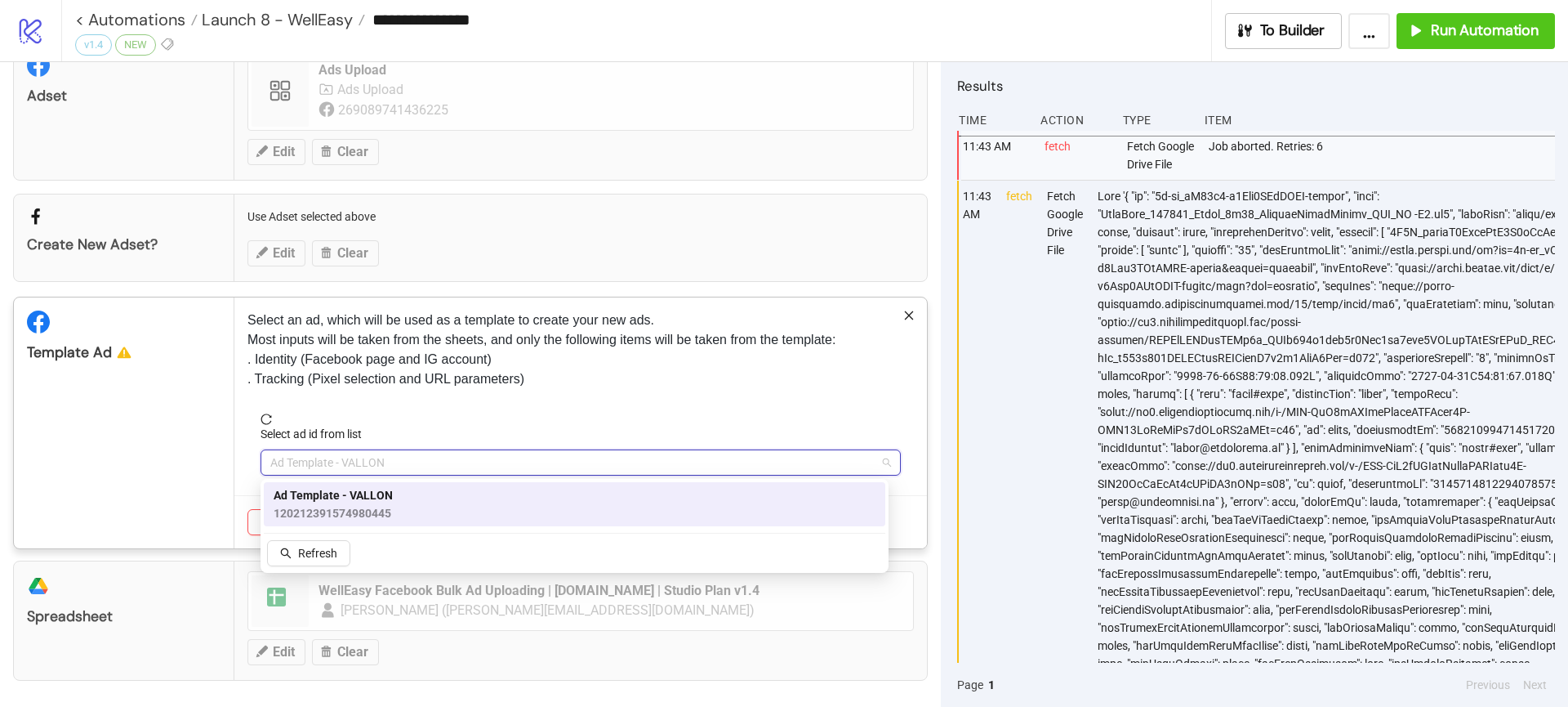
click at [321, 499] on span "Ad Template - VALLON" at bounding box center [333, 495] width 119 height 18
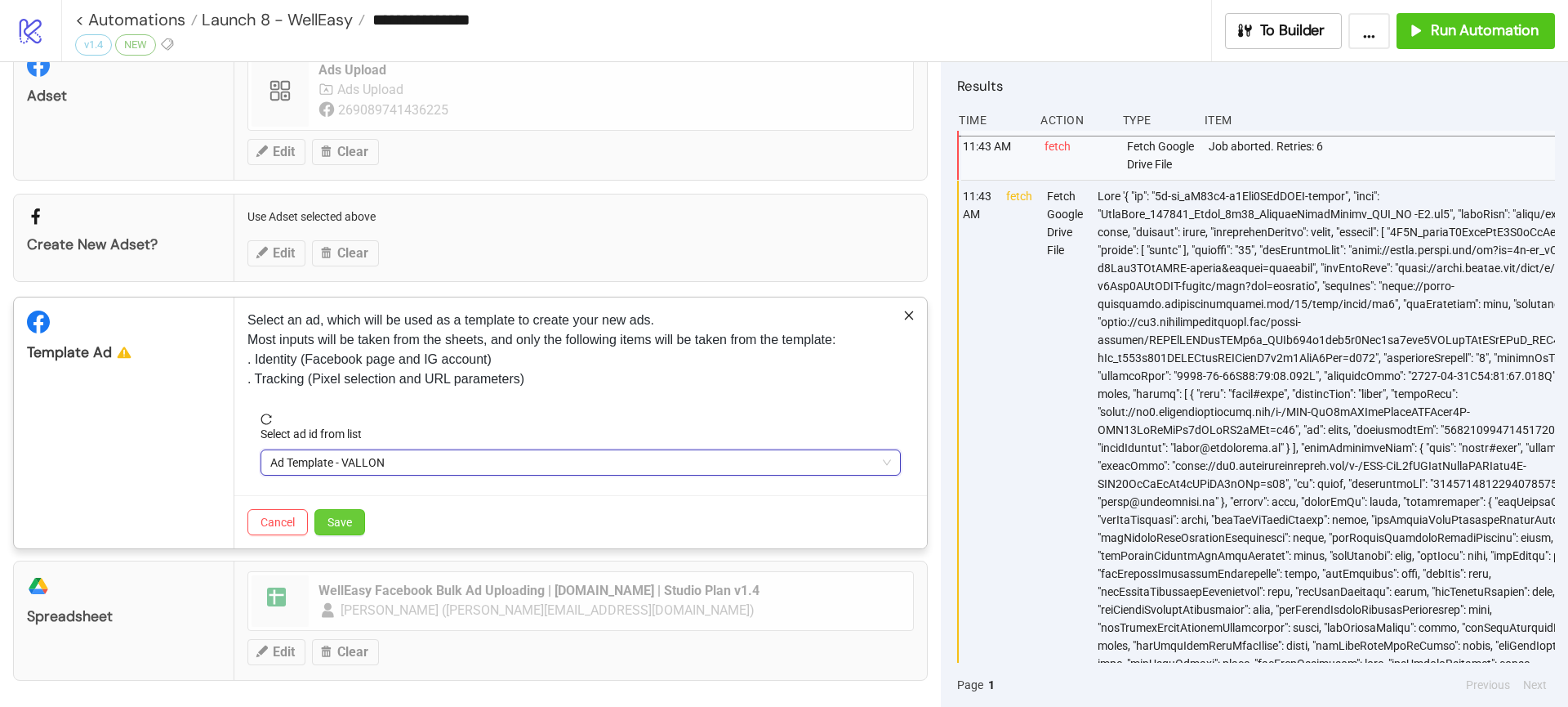
click at [335, 512] on button "Save" at bounding box center [340, 521] width 51 height 27
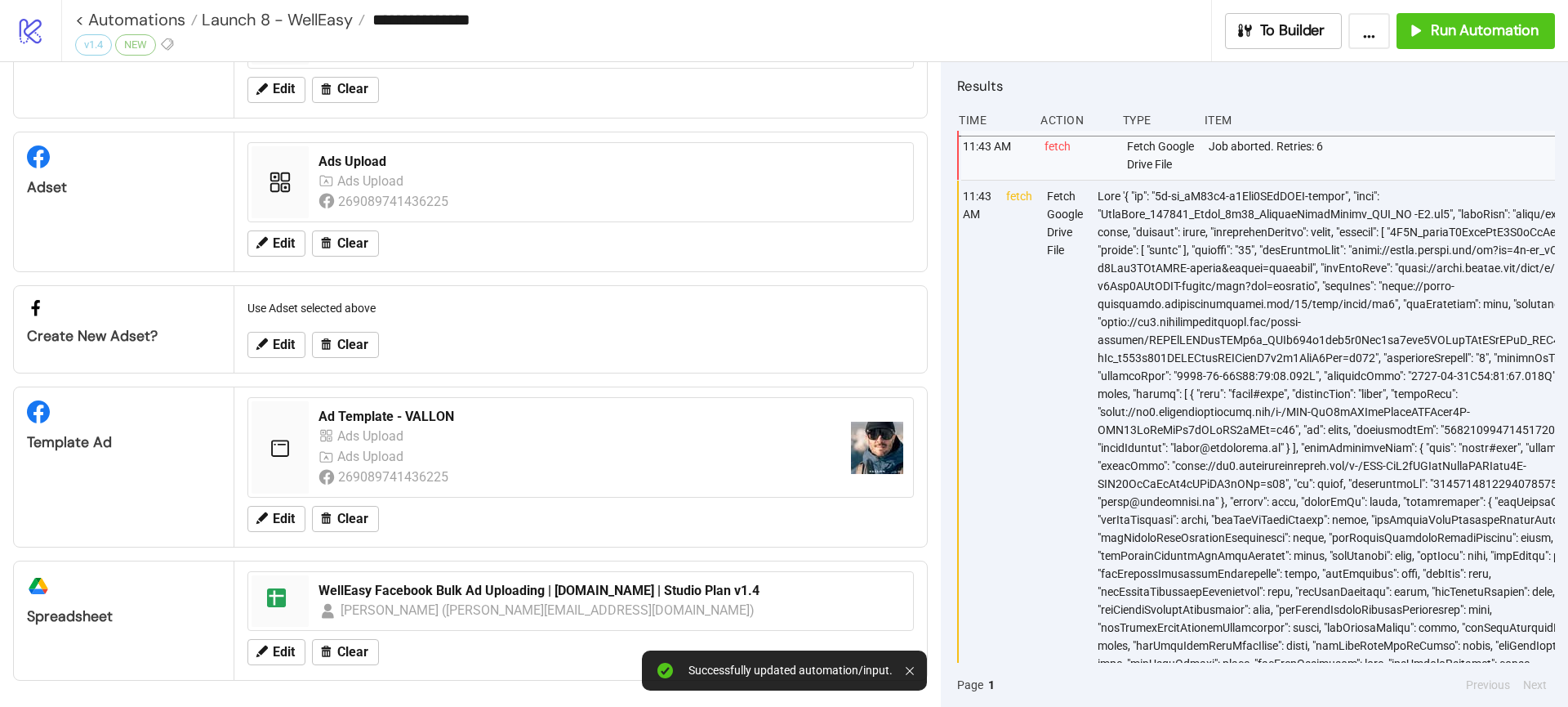
scroll to position [107, 0]
click at [294, 642] on button "Edit" at bounding box center [276, 652] width 58 height 27
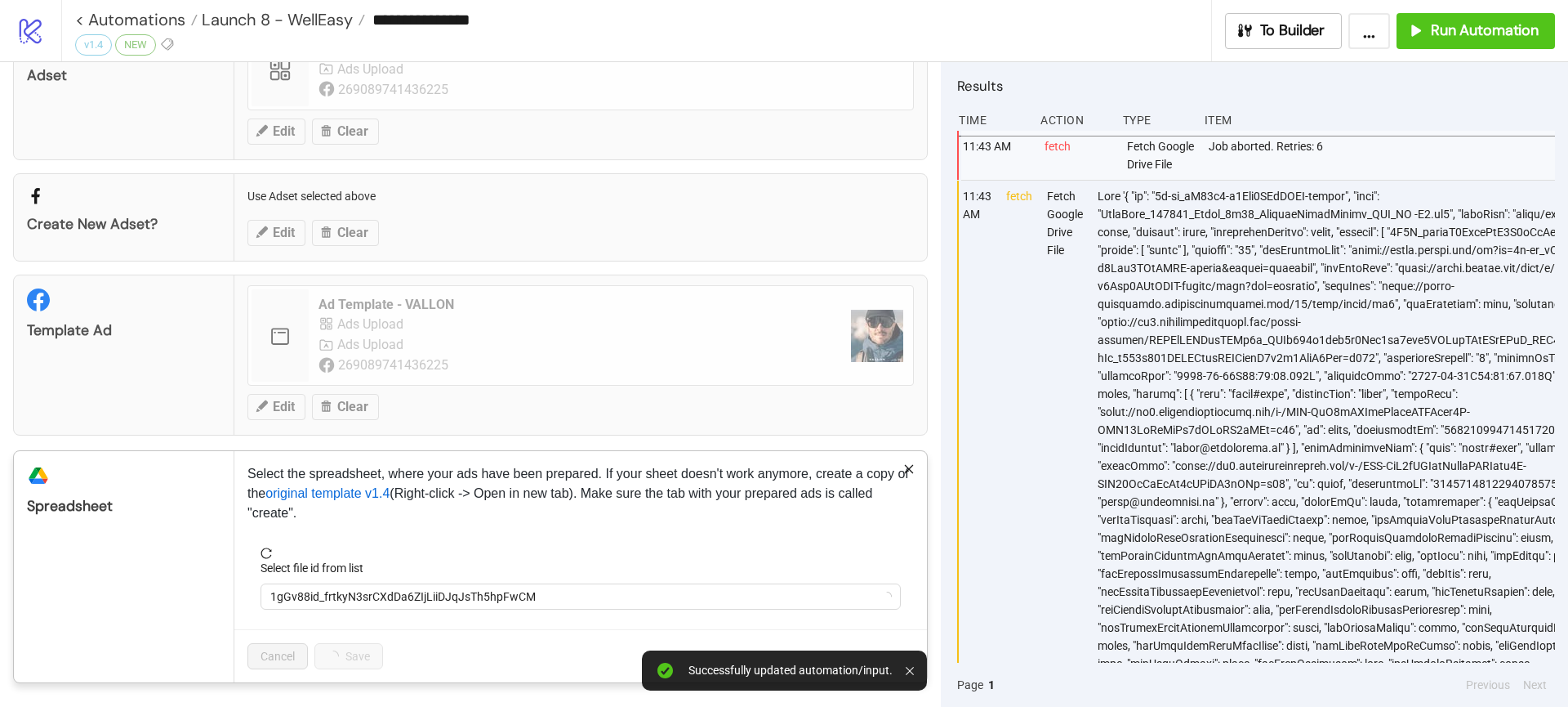
scroll to position [220, 0]
click at [370, 591] on span "1gGv88id_frtkyN3srCXdDa6ZIjLiiDJqJsTh5hpFwCM" at bounding box center [580, 595] width 621 height 25
click at [362, 599] on span "WellEasy Facebook Bulk Ad Uploading | Kitchn.io | Studio Plan v1.4" at bounding box center [580, 595] width 621 height 25
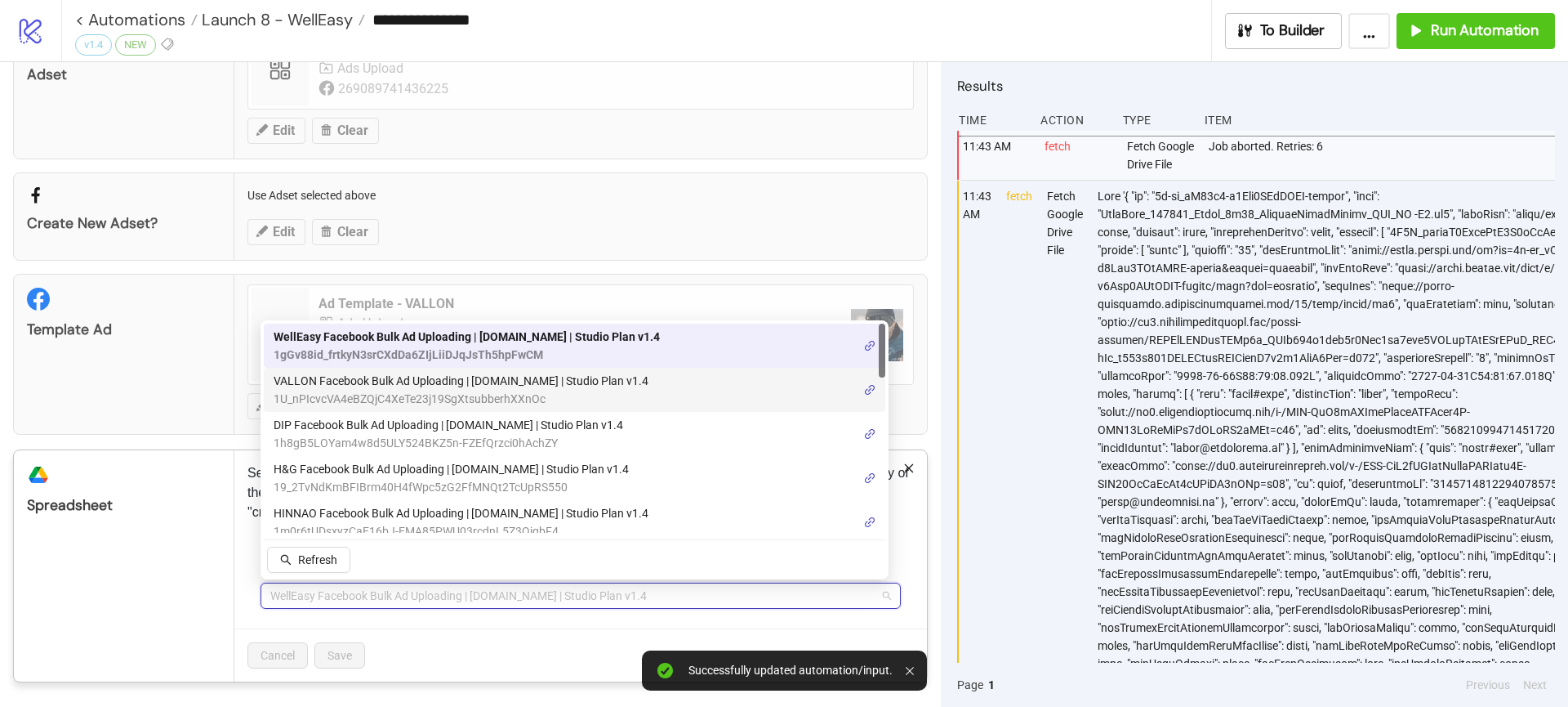
click at [404, 381] on span "VALLON Facebook Bulk Ad Uploading | Kitchn.io | Studio Plan v1.4" at bounding box center [461, 381] width 375 height 18
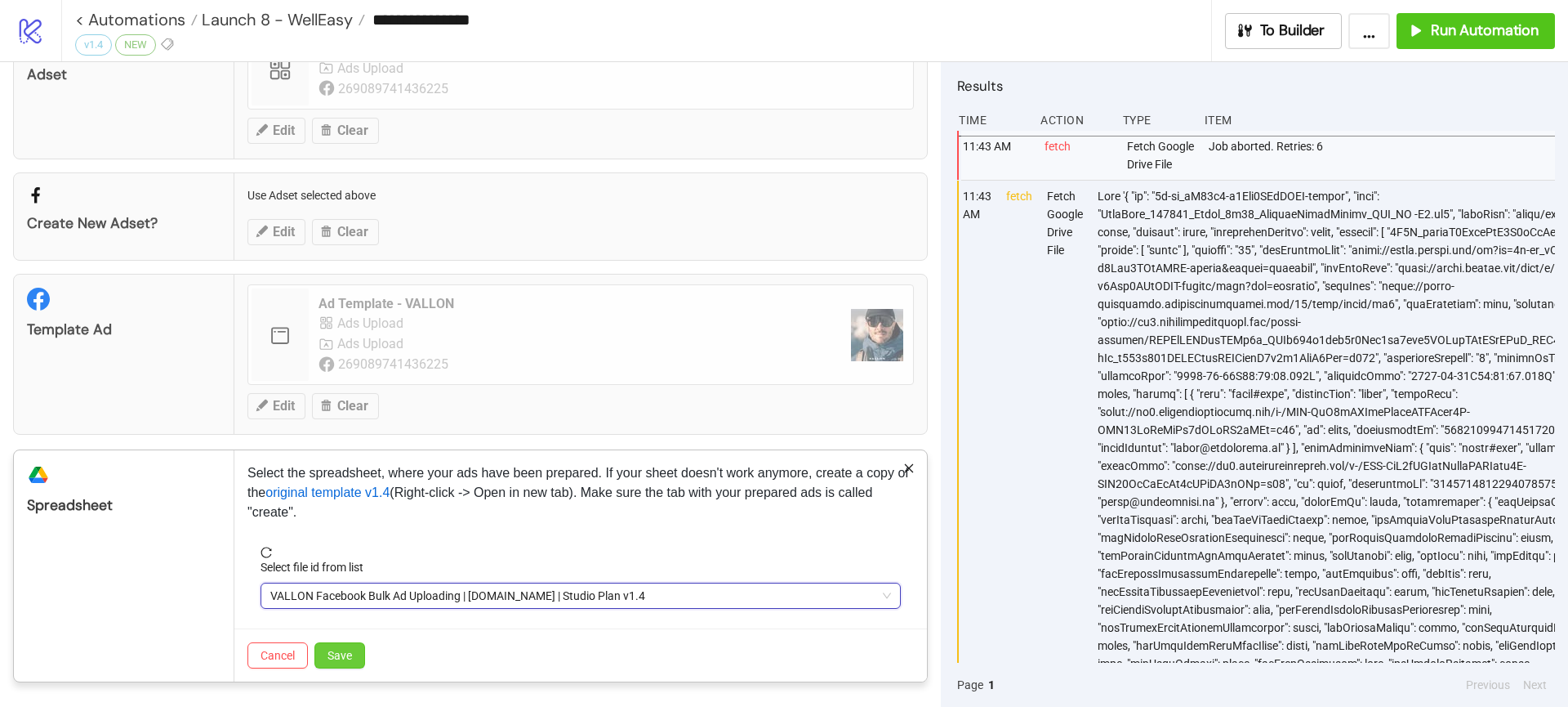
click at [328, 657] on span "Save" at bounding box center [340, 655] width 25 height 13
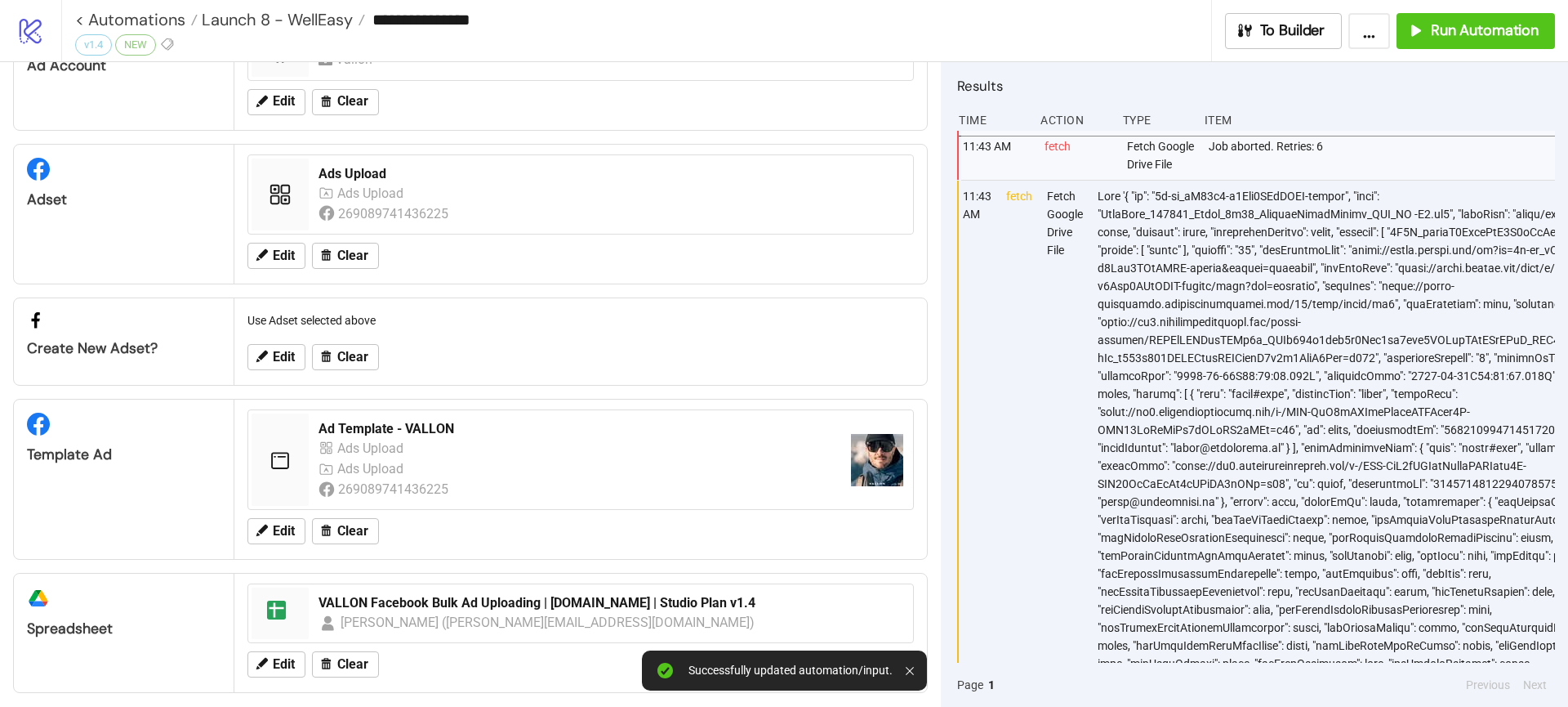
scroll to position [85, 0]
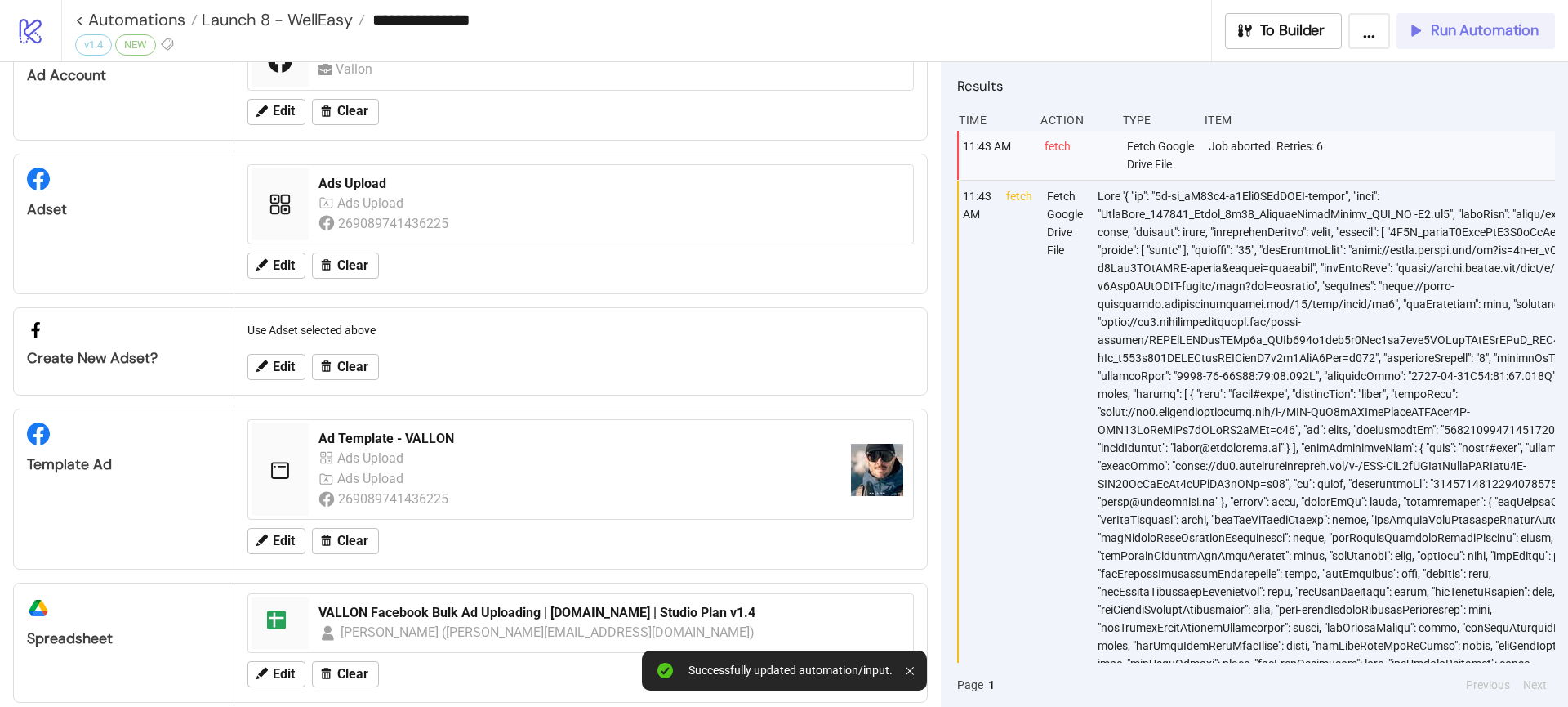
click at [1452, 20] on button "Run Automation" at bounding box center [1476, 30] width 158 height 36
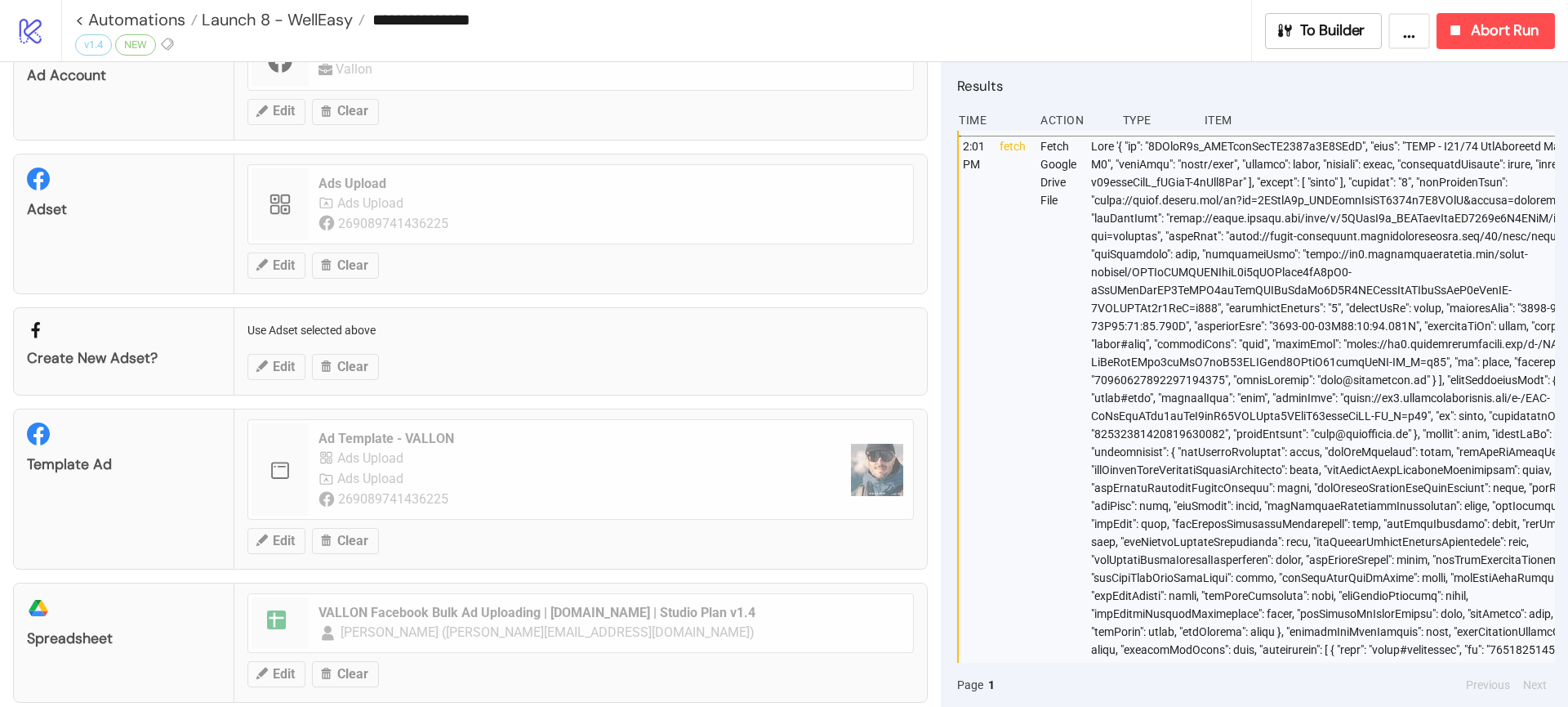
click at [1170, 303] on div at bounding box center [1363, 604] width 546 height 948
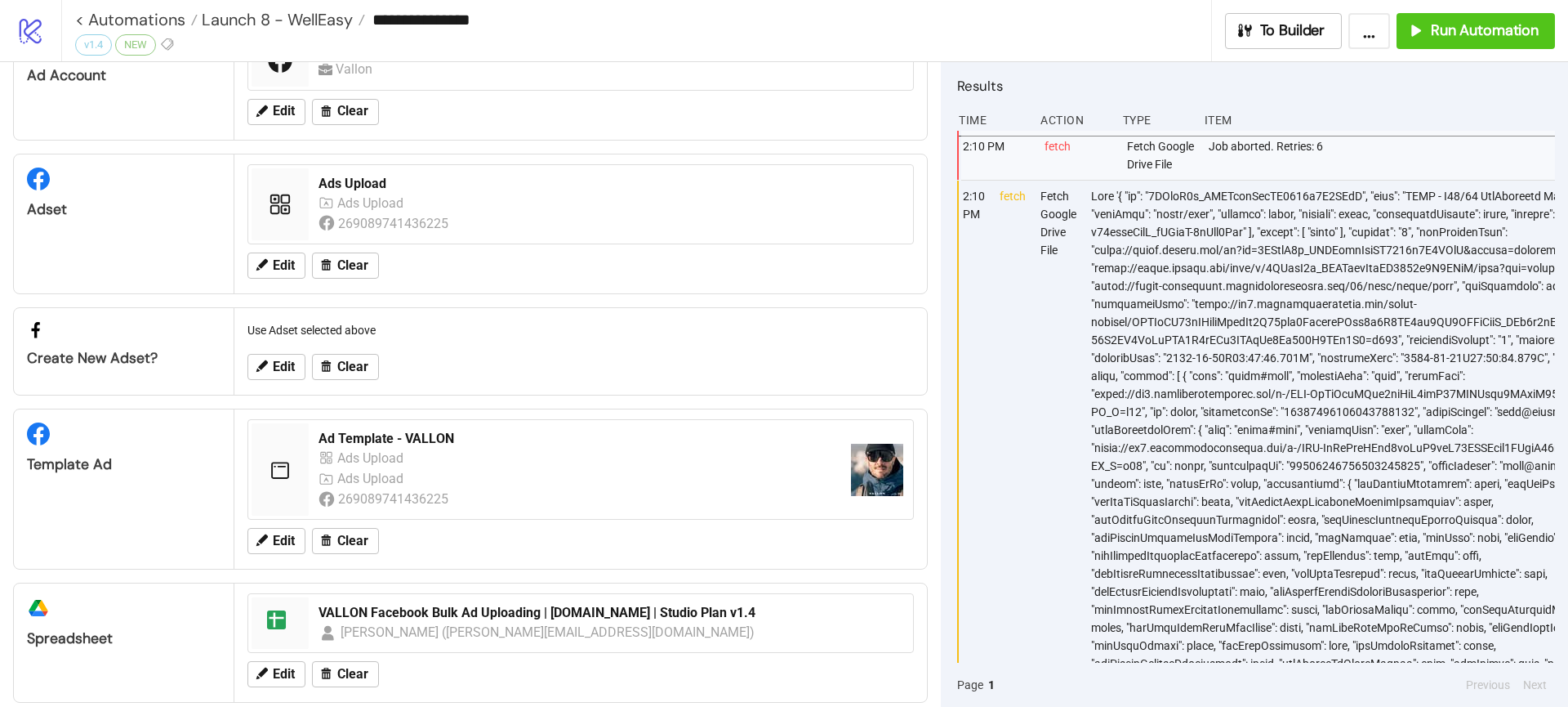
scroll to position [3, 0]
click at [34, 27] on icon "logo/logo-mobile" at bounding box center [30, 30] width 28 height 28
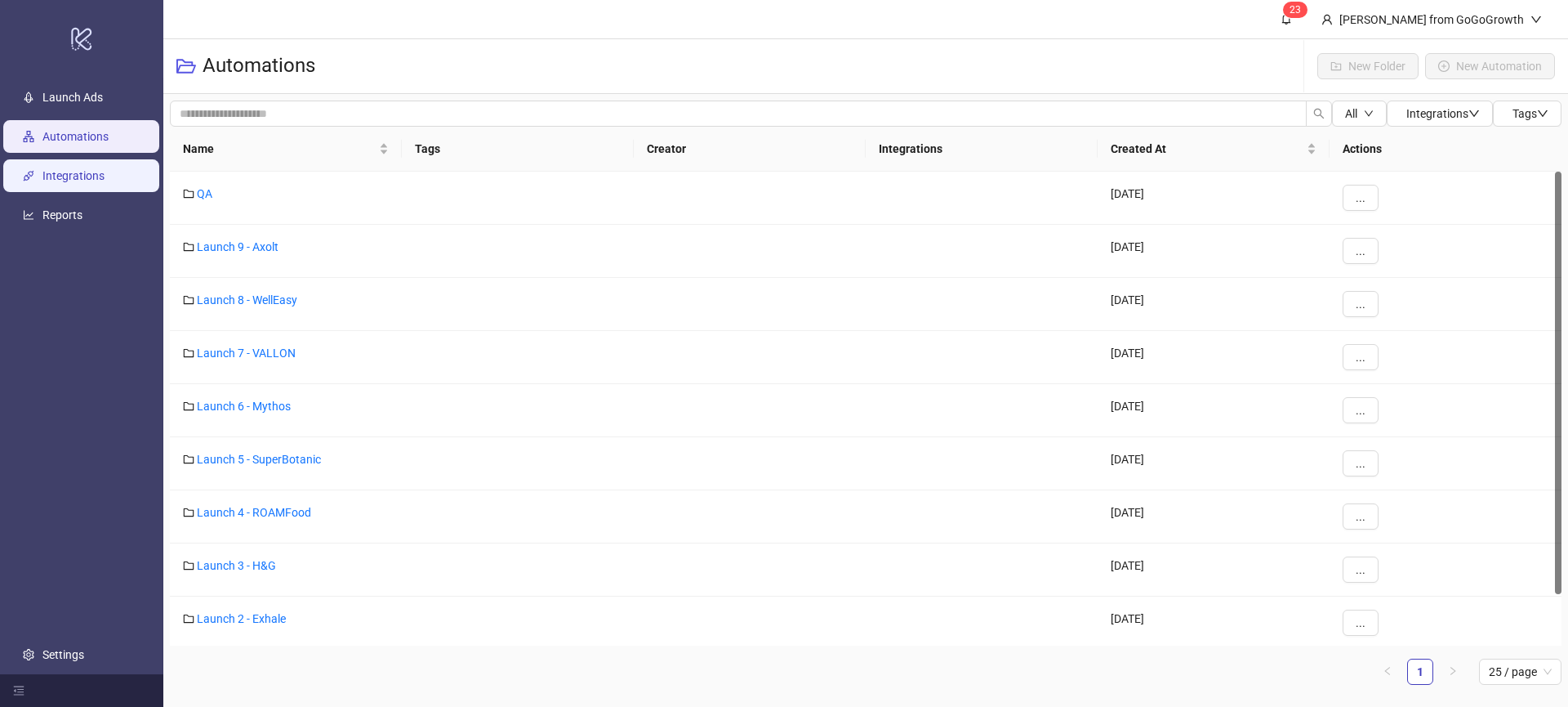
click at [102, 169] on link "Integrations" at bounding box center [73, 175] width 62 height 13
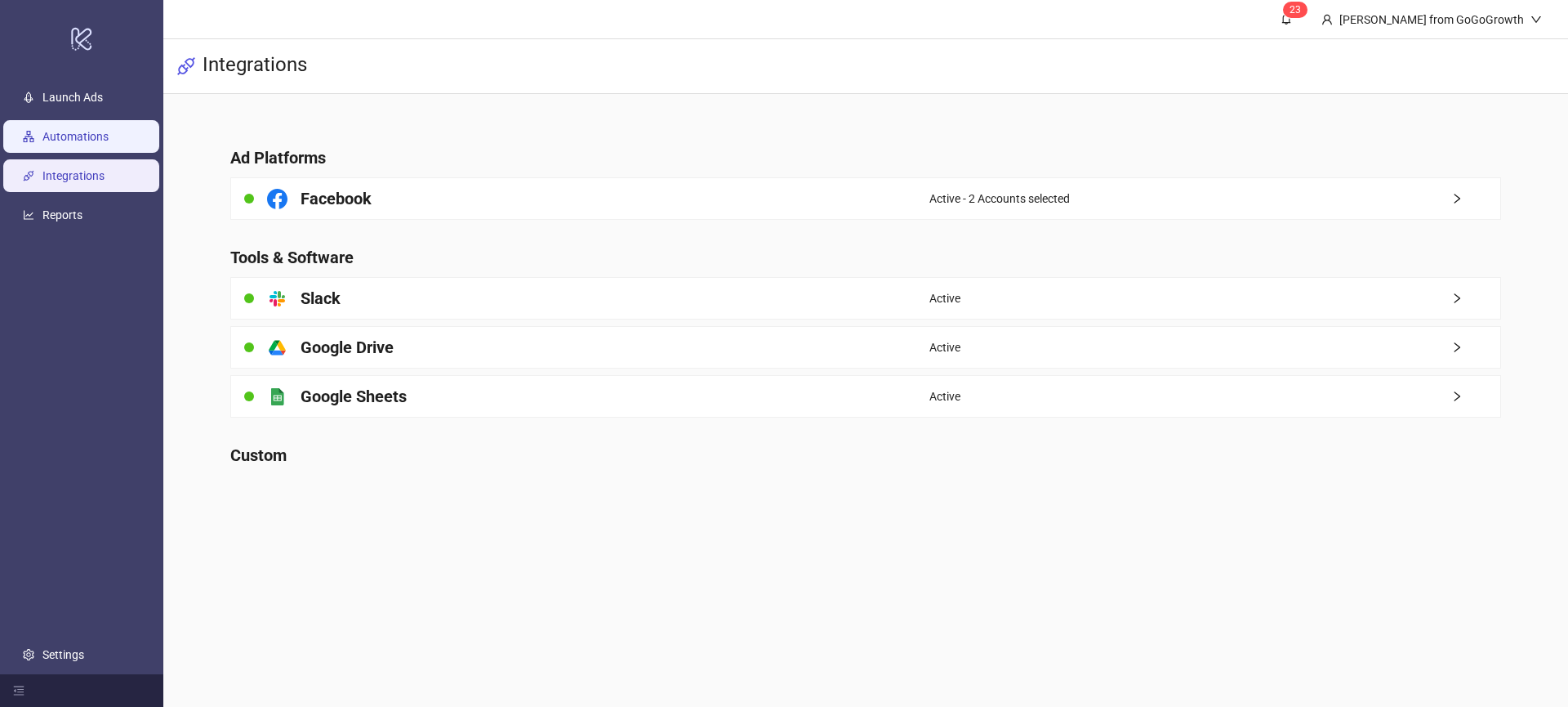
click at [107, 143] on link "Automations" at bounding box center [75, 136] width 66 height 13
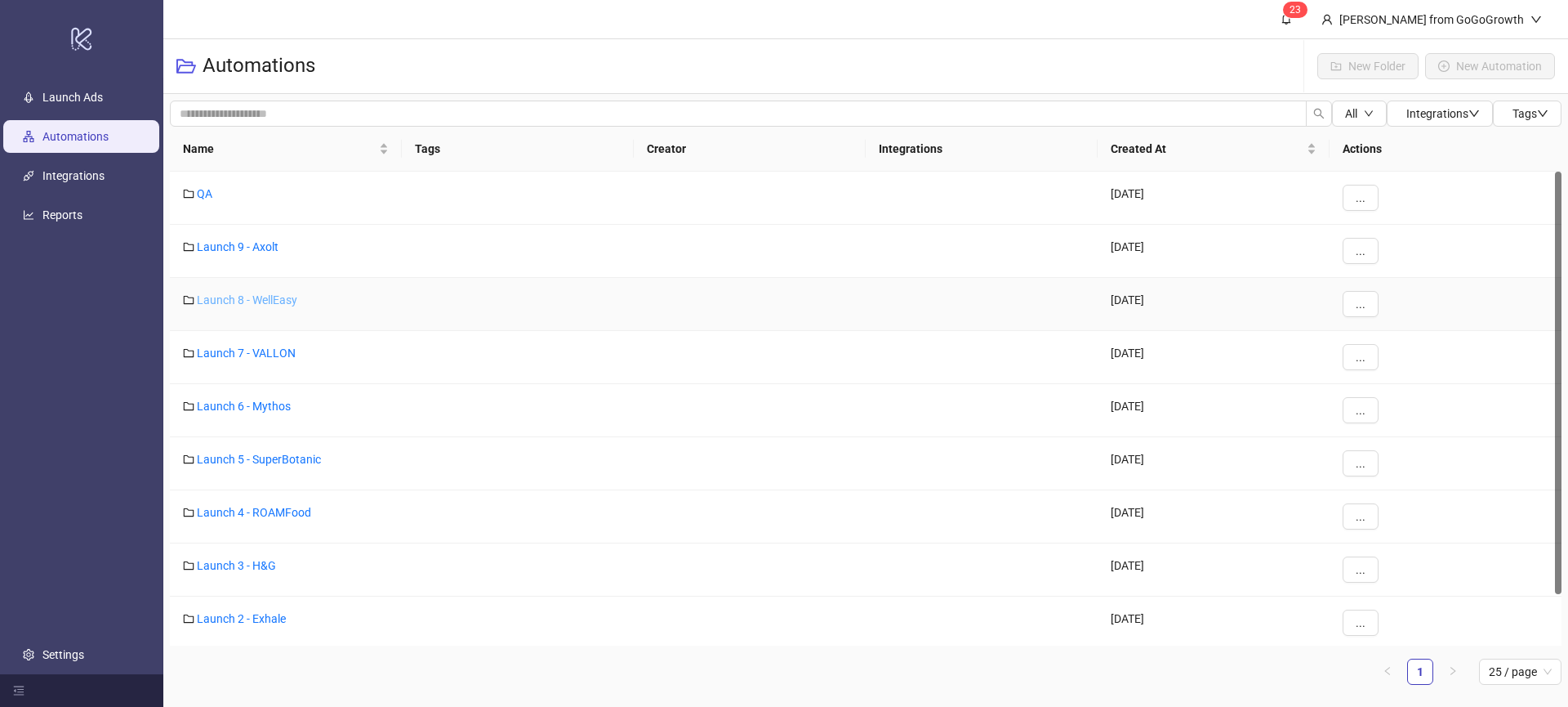
click at [253, 303] on link "Launch 8 - WellEasy" at bounding box center [246, 299] width 100 height 13
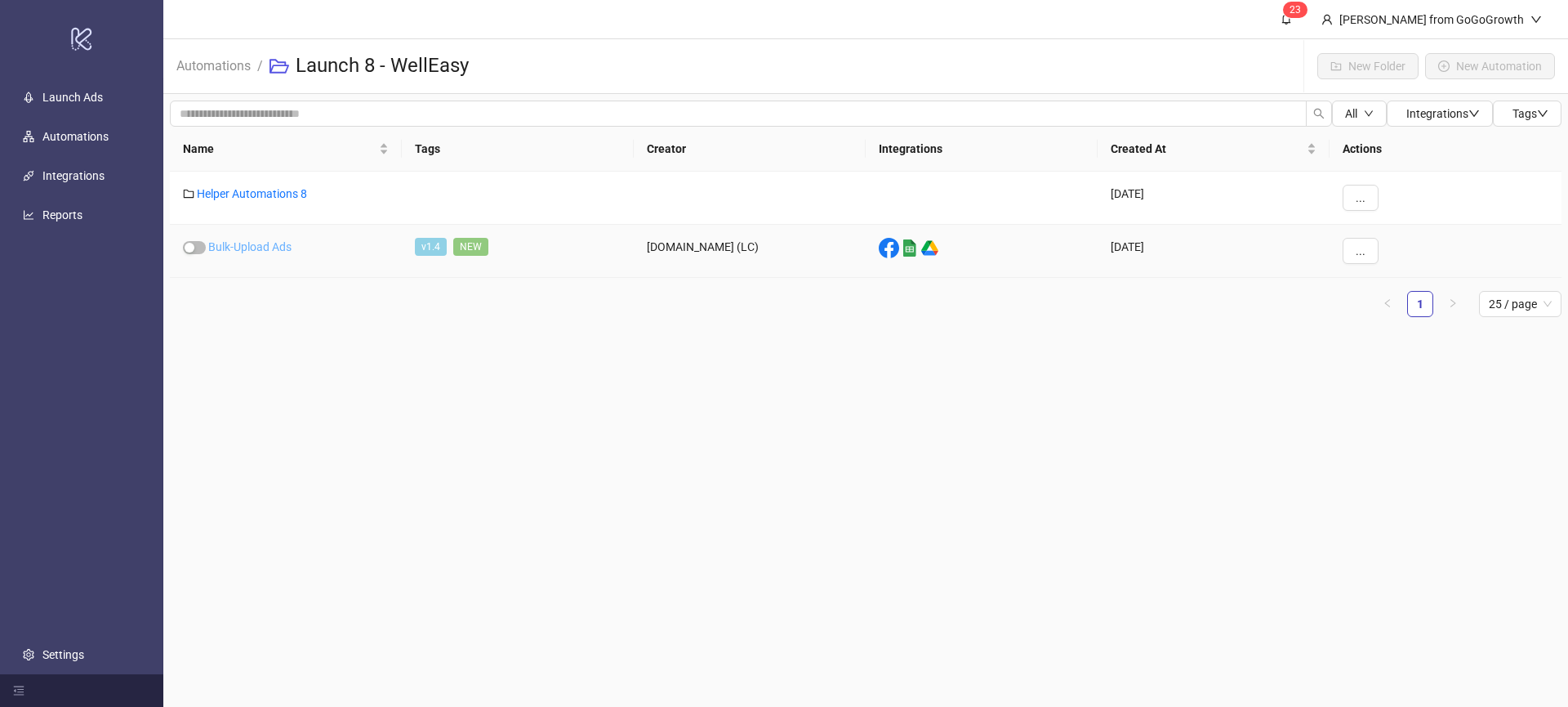
click at [255, 252] on link "Bulk-Upload Ads" at bounding box center [249, 246] width 83 height 13
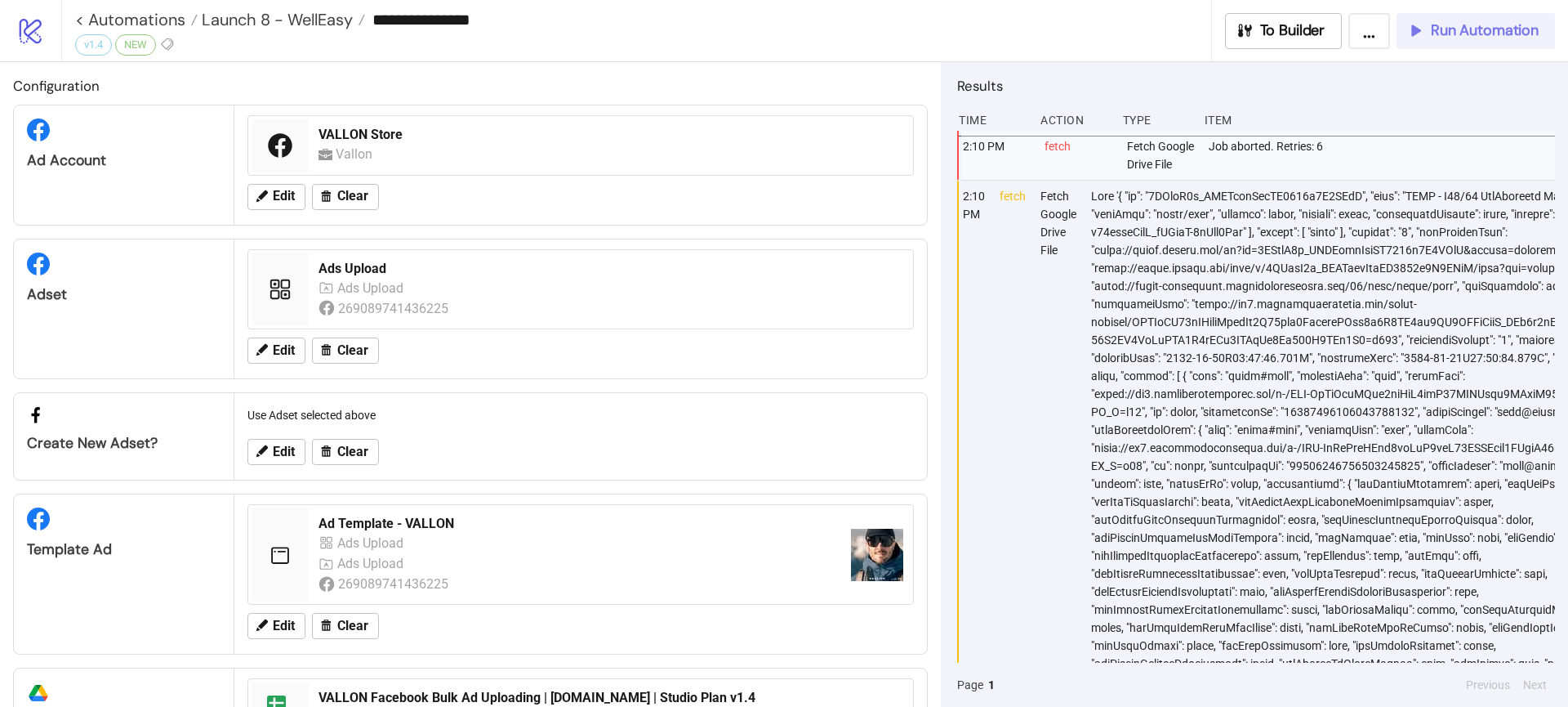
click at [1470, 37] on span "Run Automation" at bounding box center [1485, 30] width 108 height 19
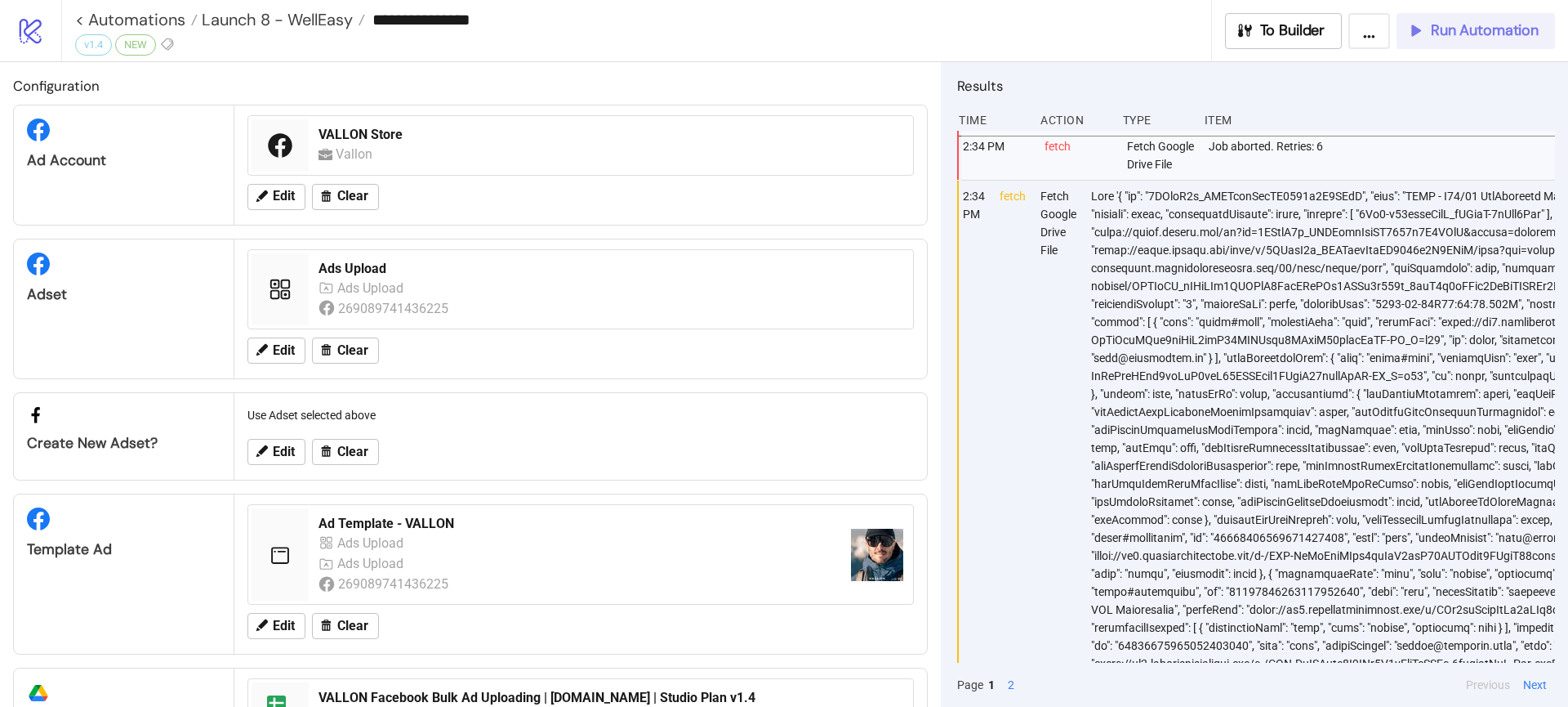
click at [1460, 34] on span "Run Automation" at bounding box center [1485, 30] width 108 height 19
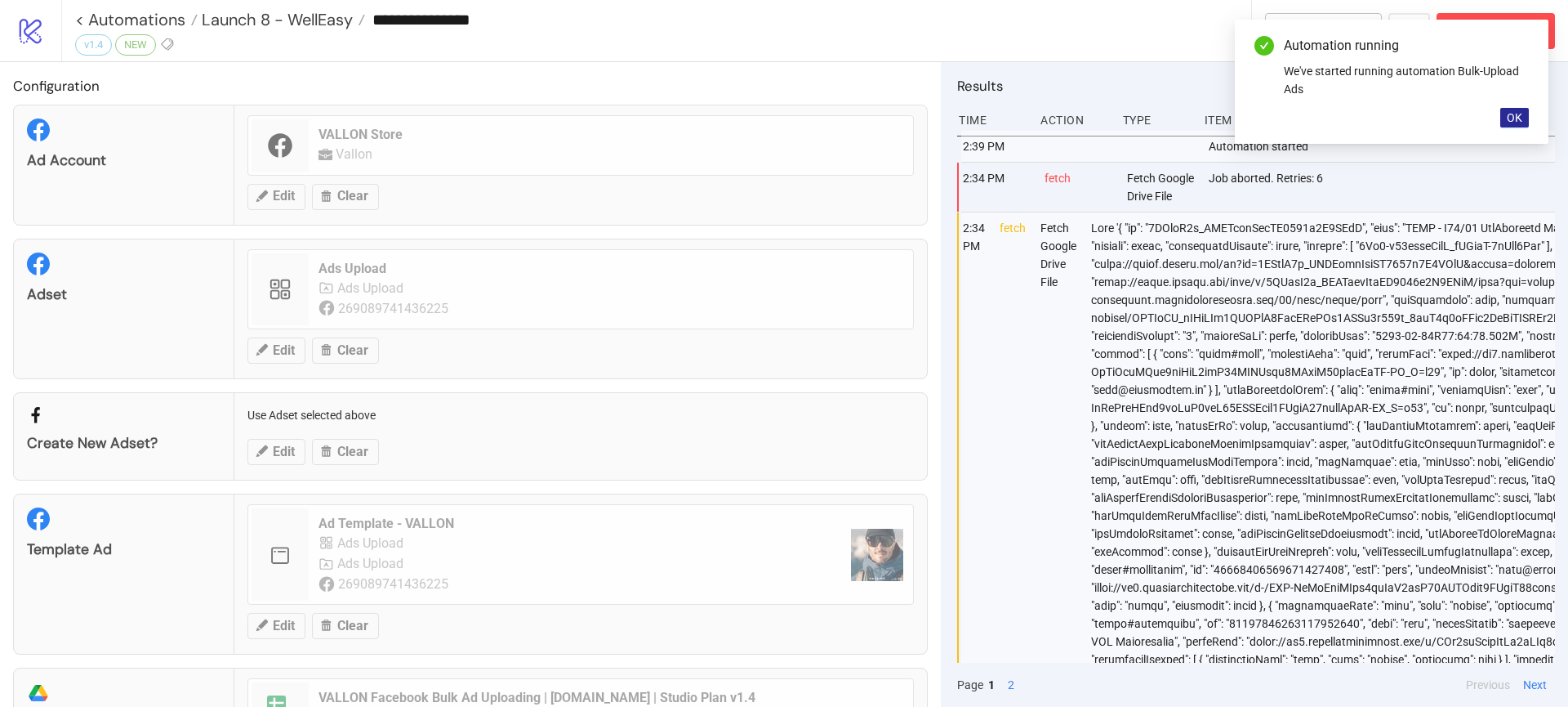
click at [1505, 114] on button "OK" at bounding box center [1514, 118] width 28 height 20
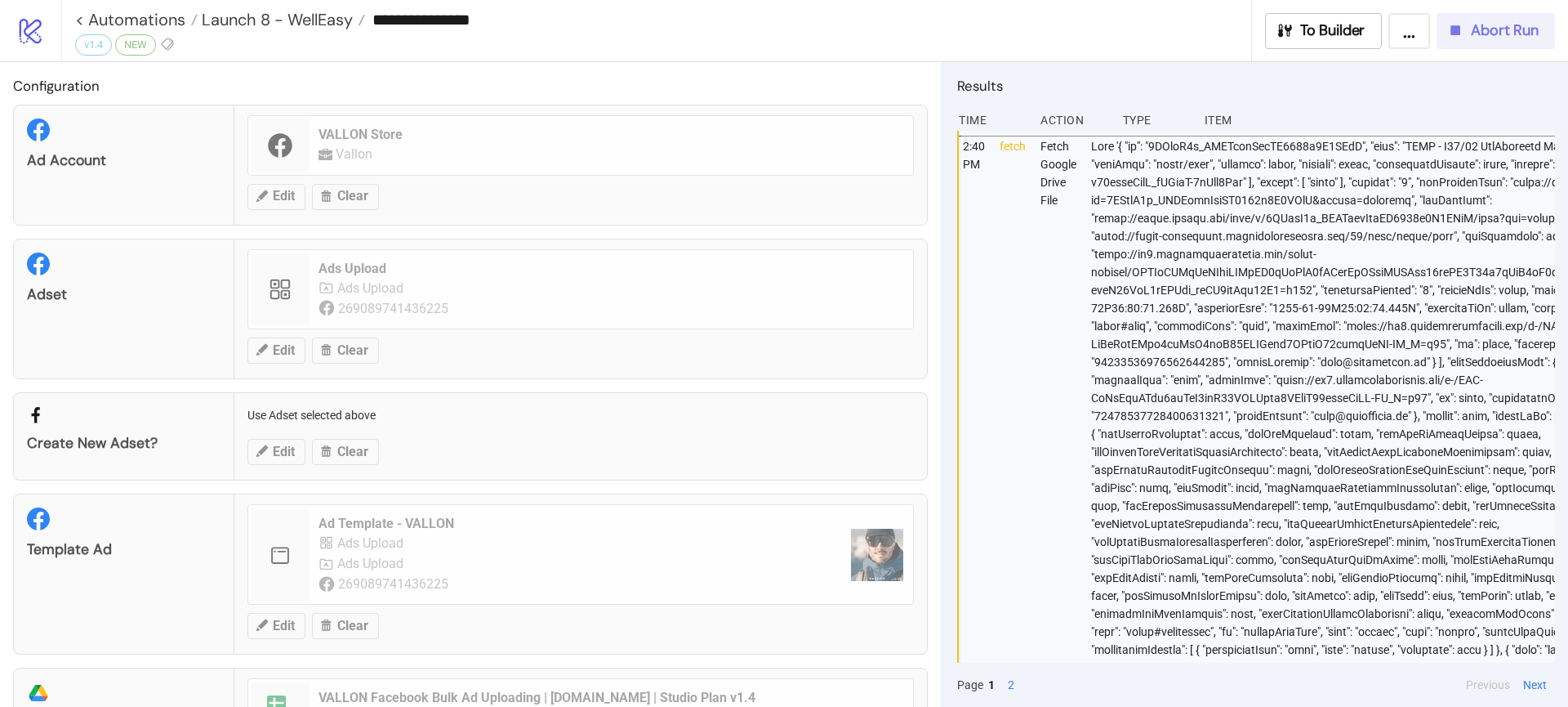
click at [1494, 15] on button "Abort Run" at bounding box center [1495, 30] width 119 height 36
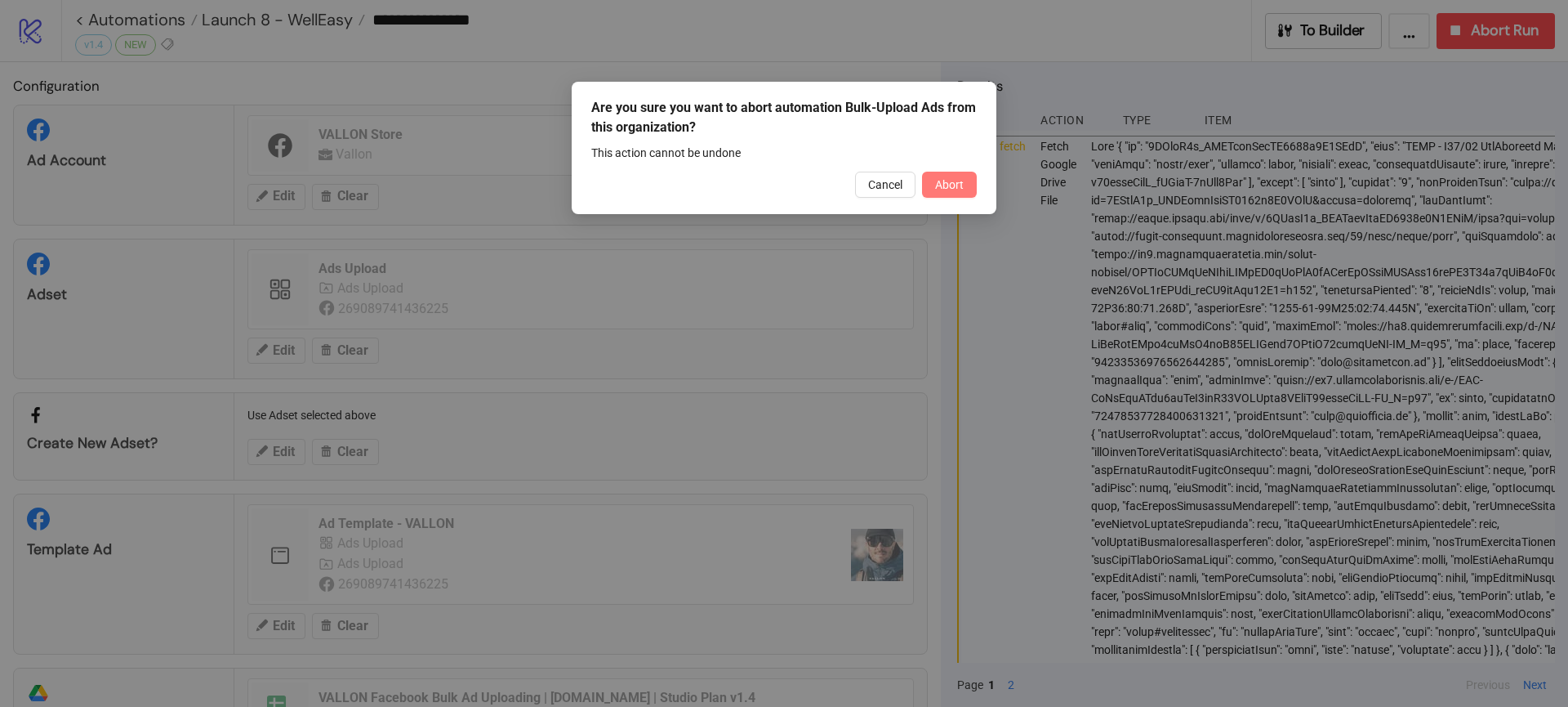
click at [936, 184] on span "Abort" at bounding box center [949, 184] width 28 height 13
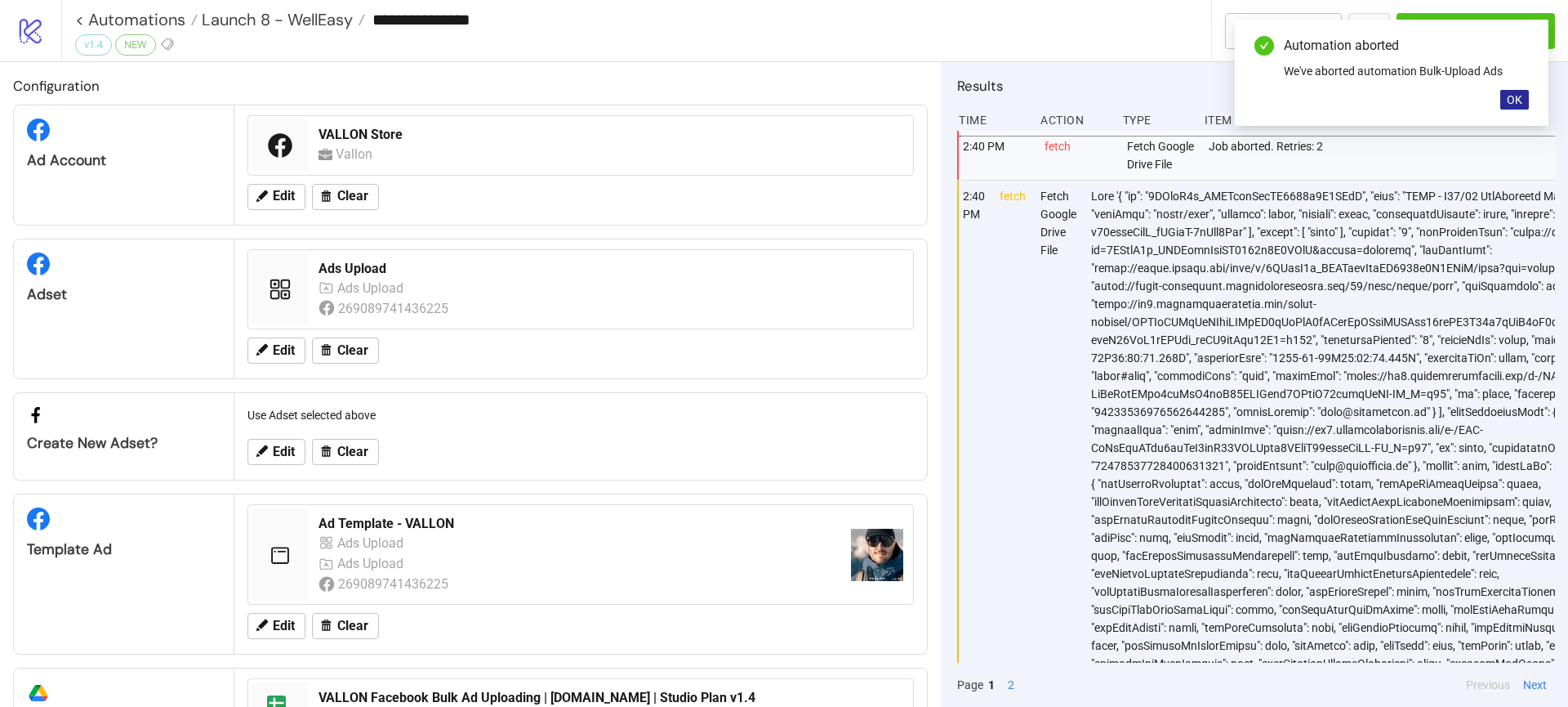
click at [1511, 100] on span "OK" at bounding box center [1515, 99] width 16 height 13
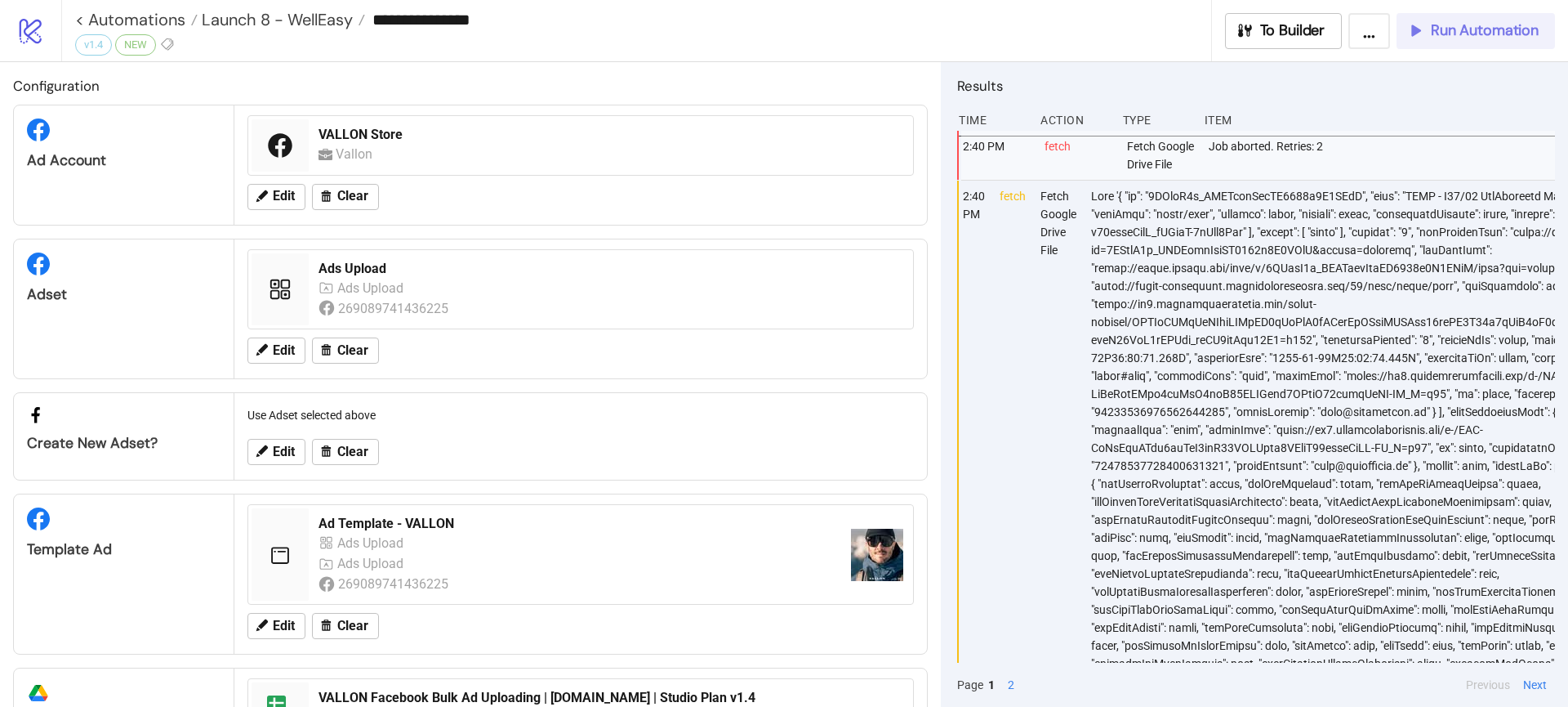
click at [1449, 42] on button "Run Automation" at bounding box center [1476, 30] width 158 height 36
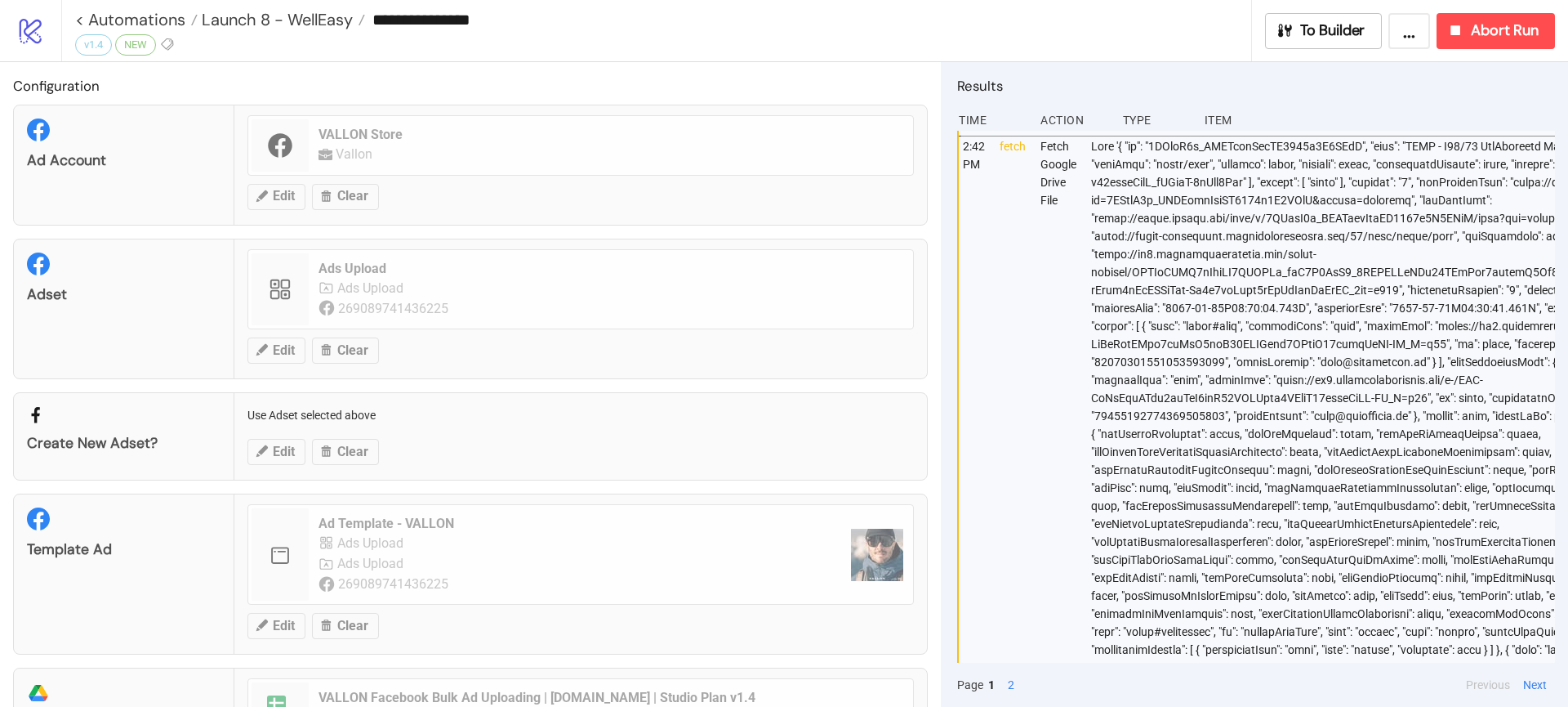
click at [329, 7] on div "**********" at bounding box center [664, 19] width 1176 height 25
click at [328, 12] on span "Launch 8 - WellEasy" at bounding box center [275, 20] width 155 height 22
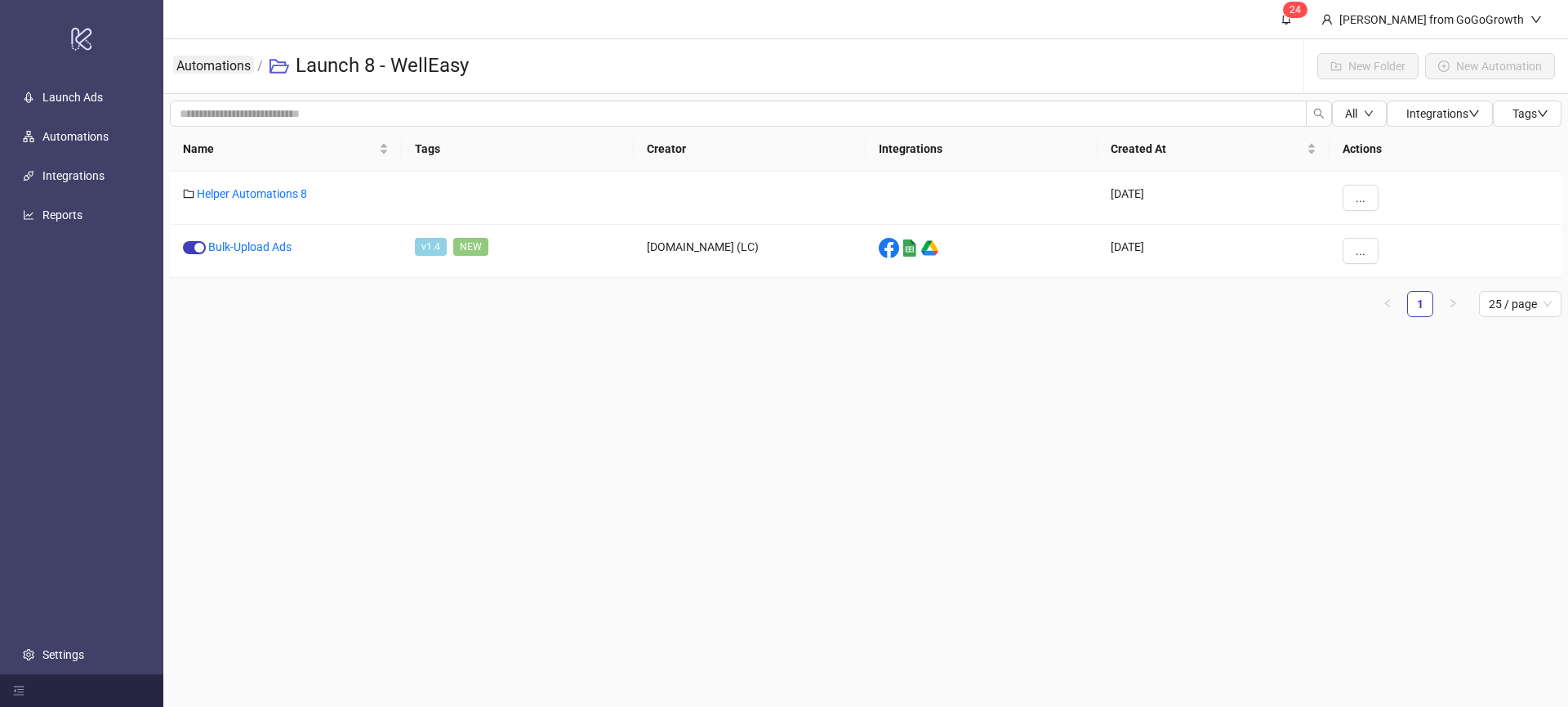
click at [216, 65] on link "Automations" at bounding box center [213, 65] width 81 height 18
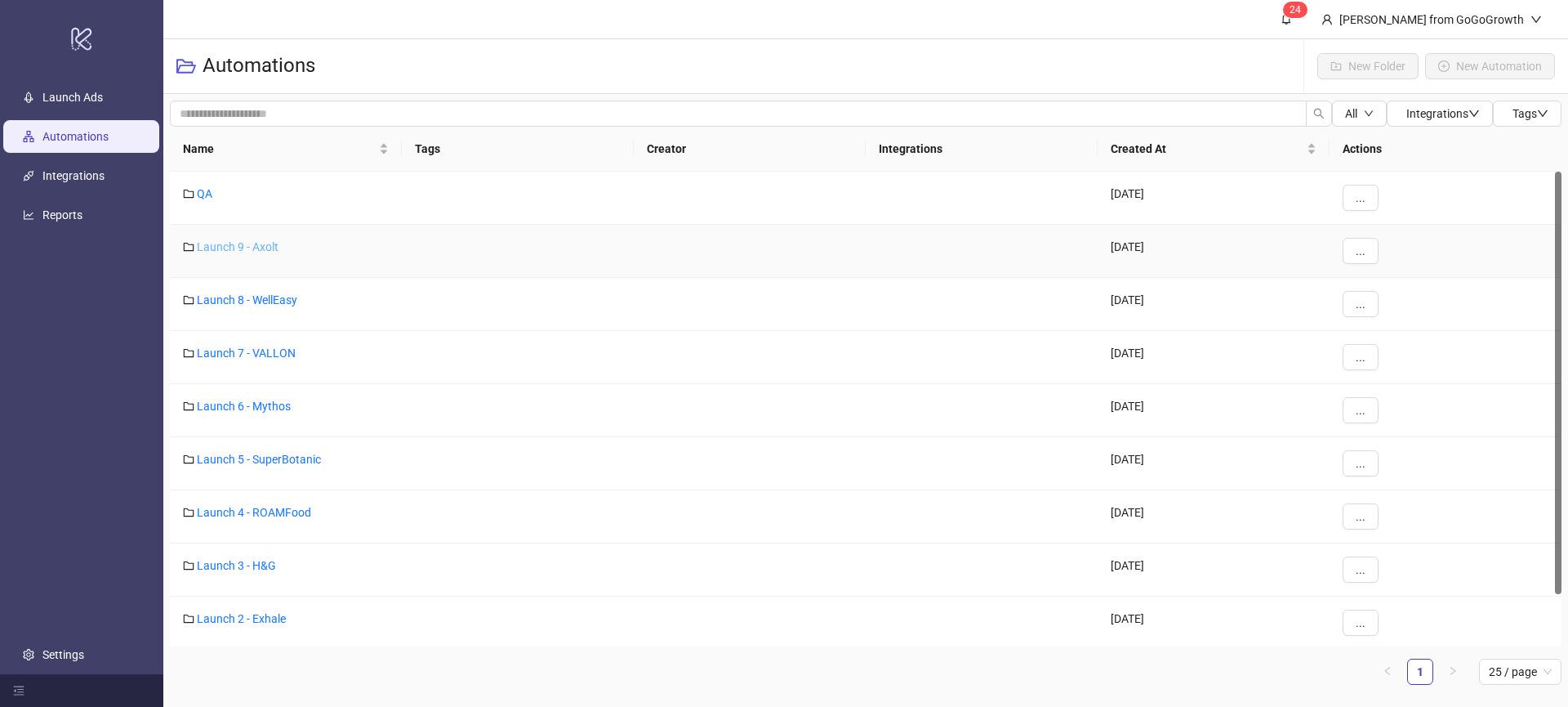
click at [230, 248] on link "Launch 9 - Axolt" at bounding box center [237, 246] width 81 height 13
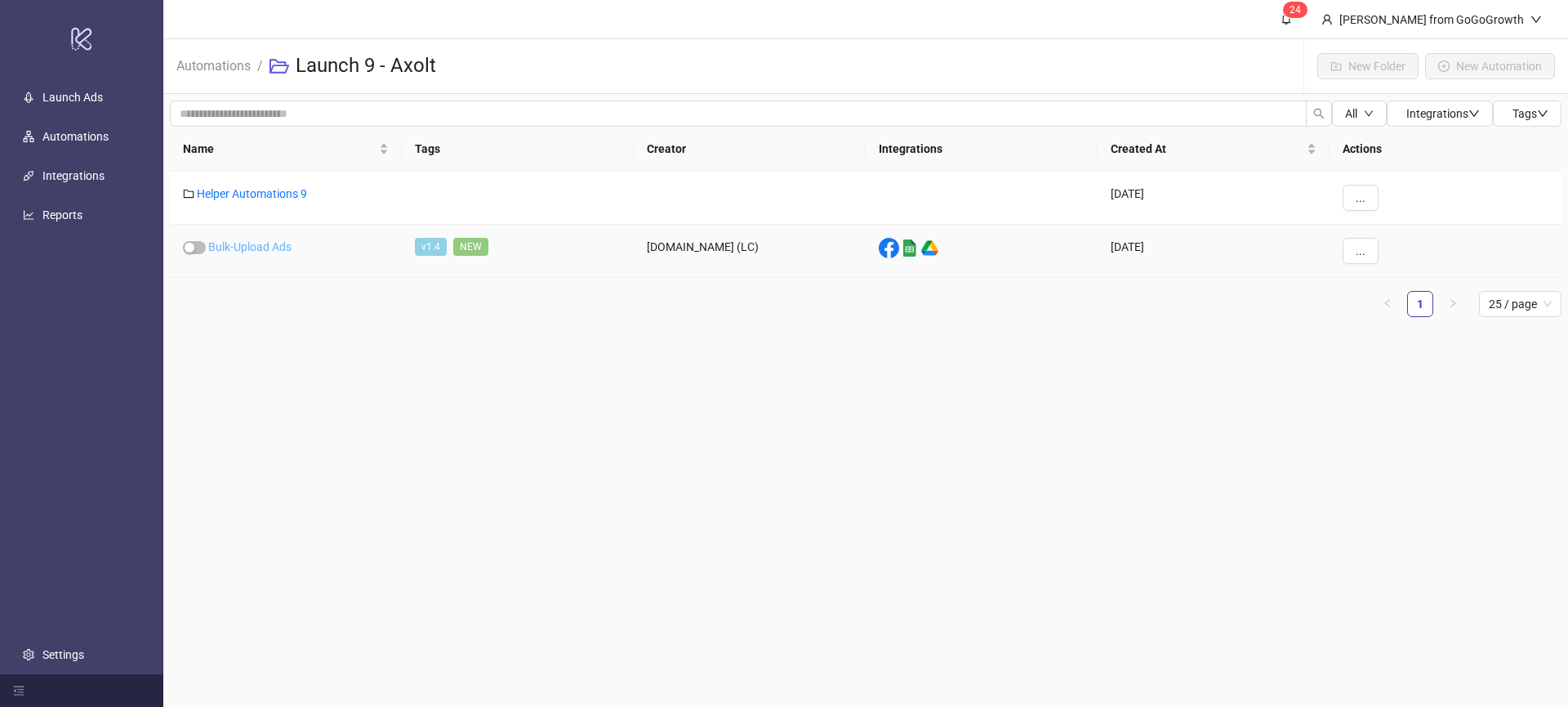
click at [241, 245] on link "Bulk-Upload Ads" at bounding box center [249, 246] width 83 height 13
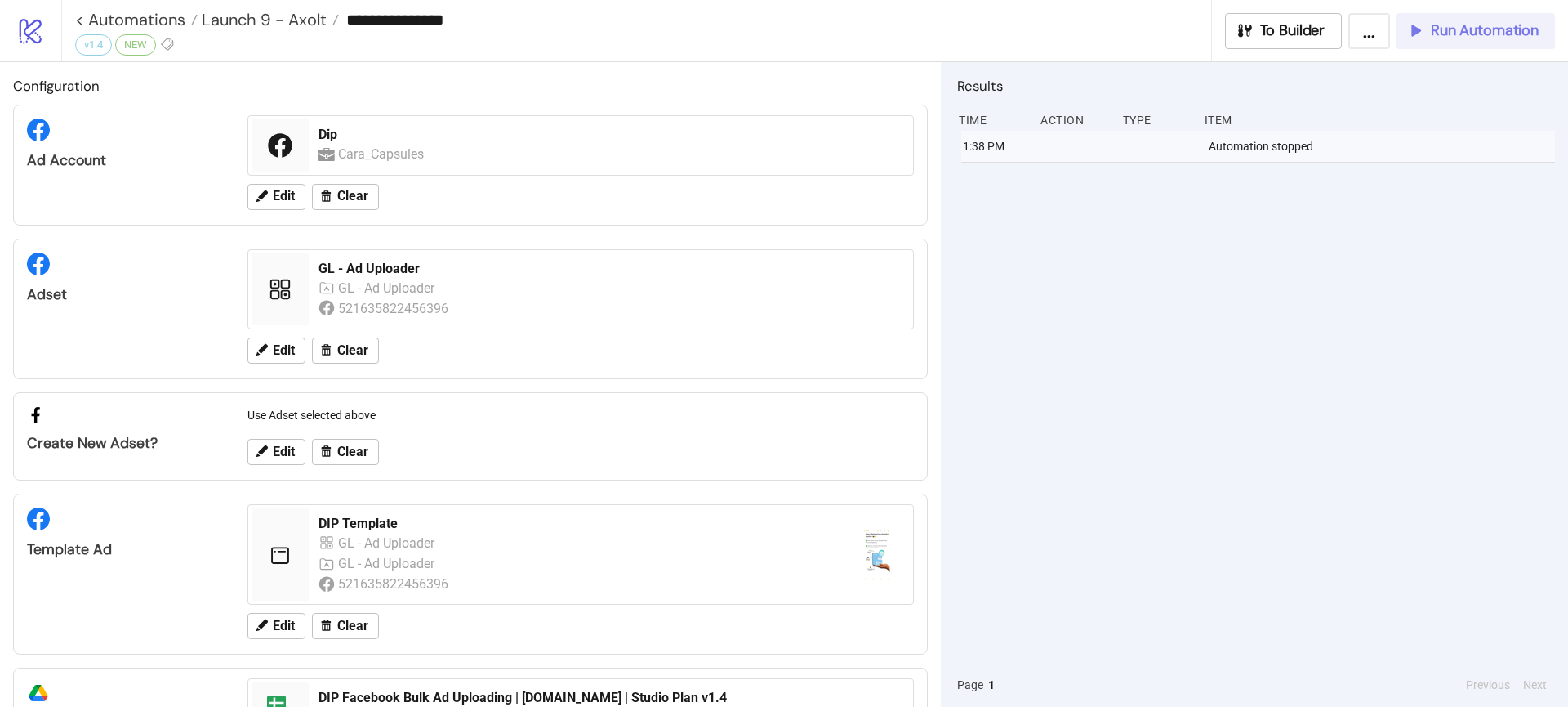
click at [1482, 37] on span "Run Automation" at bounding box center [1485, 30] width 108 height 19
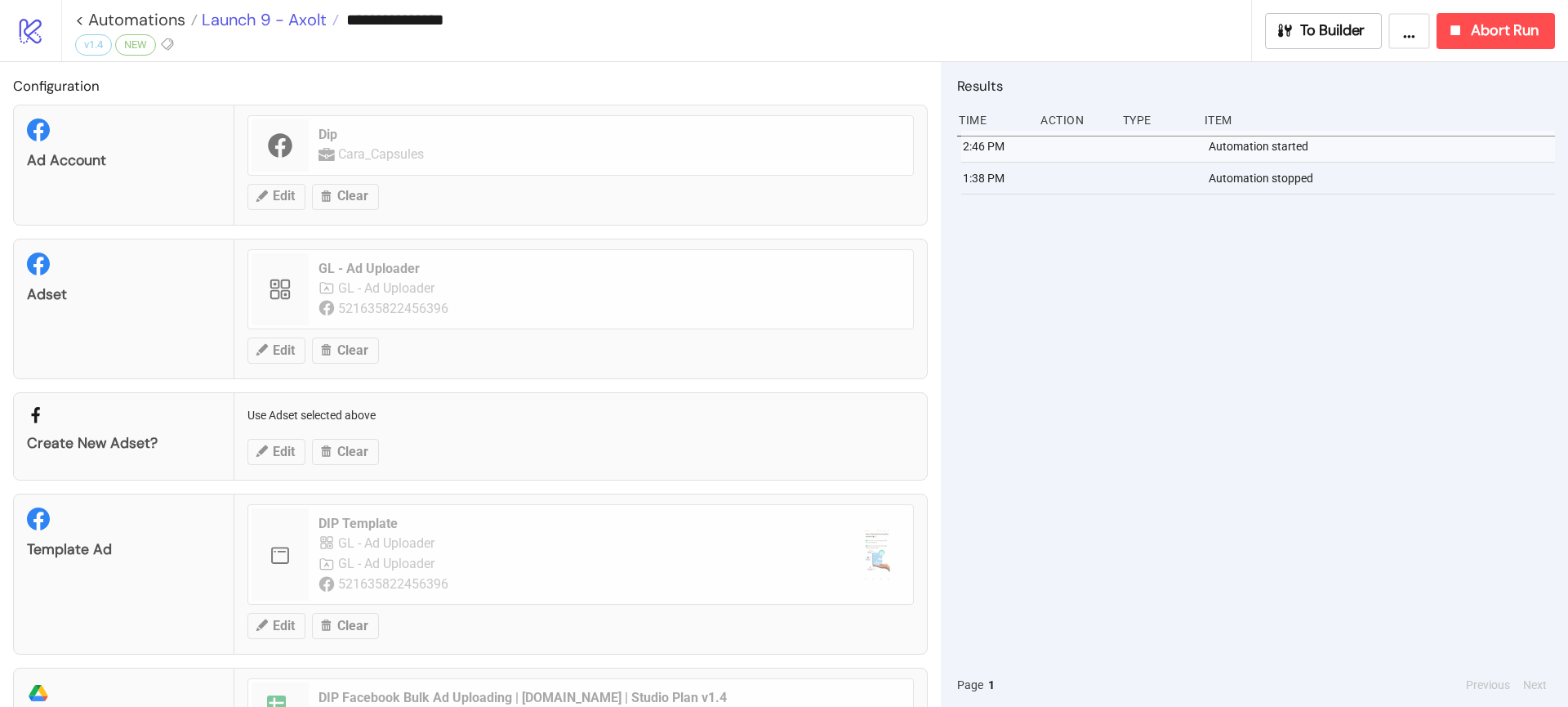
click at [241, 22] on span "Launch 9 - Axolt" at bounding box center [261, 20] width 129 height 22
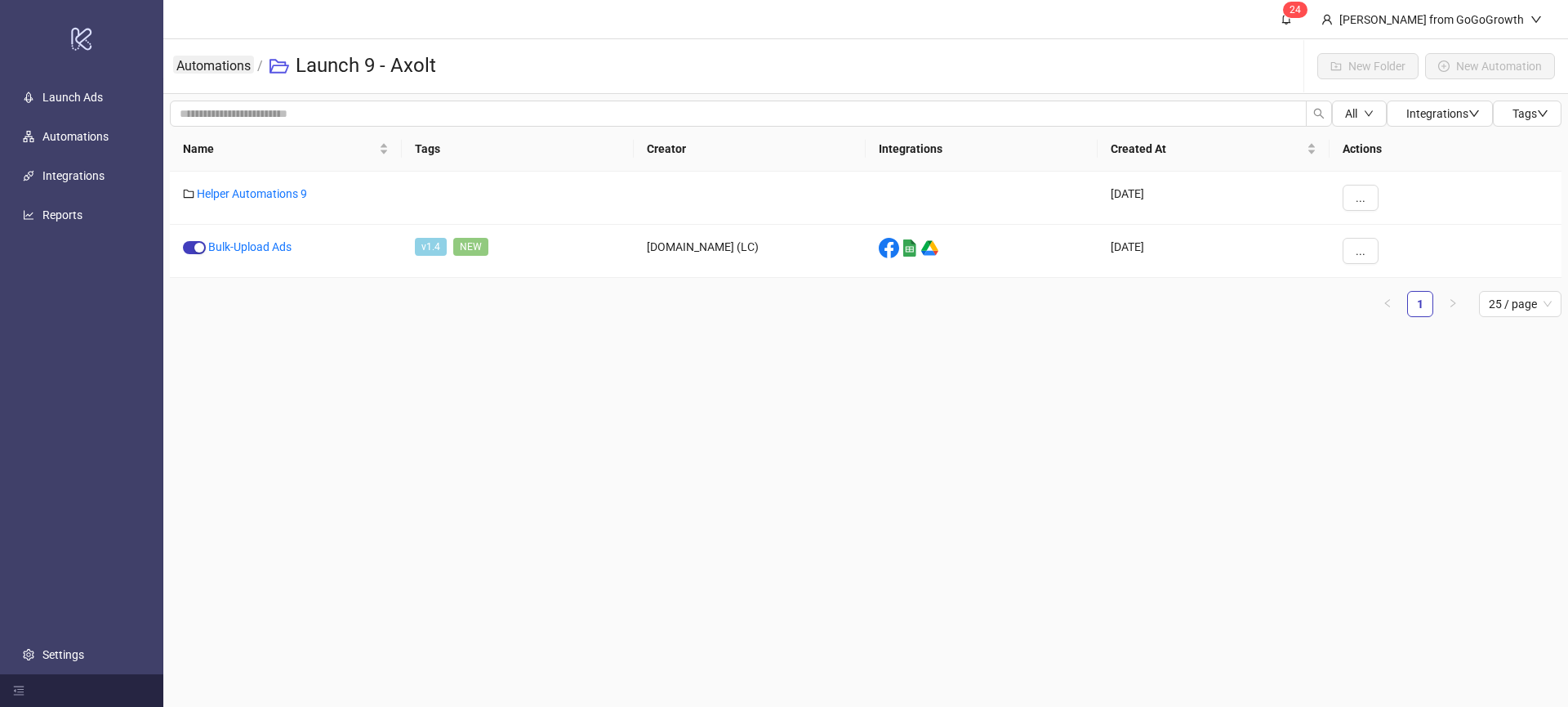
click at [232, 67] on link "Automations" at bounding box center [213, 65] width 81 height 18
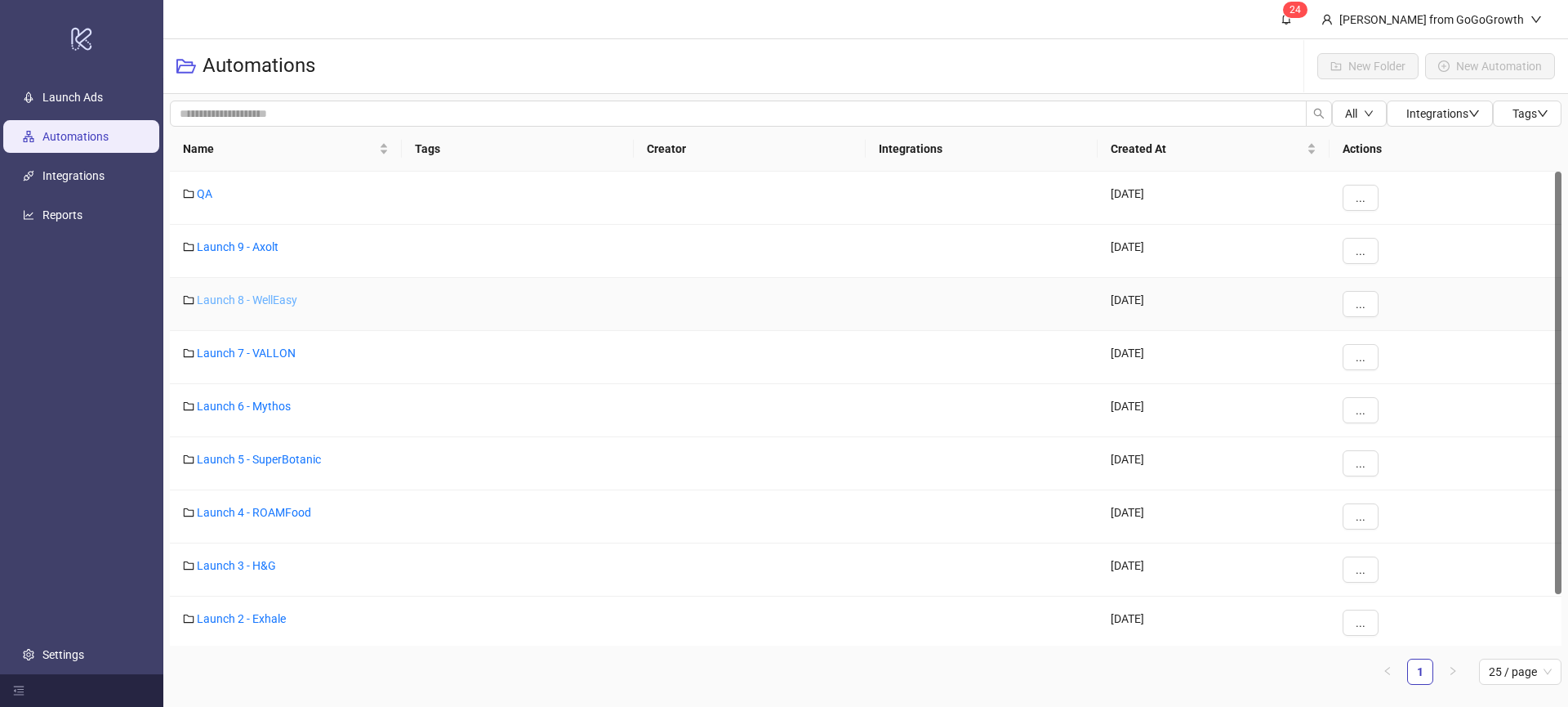
click at [266, 304] on link "Launch 8 - WellEasy" at bounding box center [246, 299] width 100 height 13
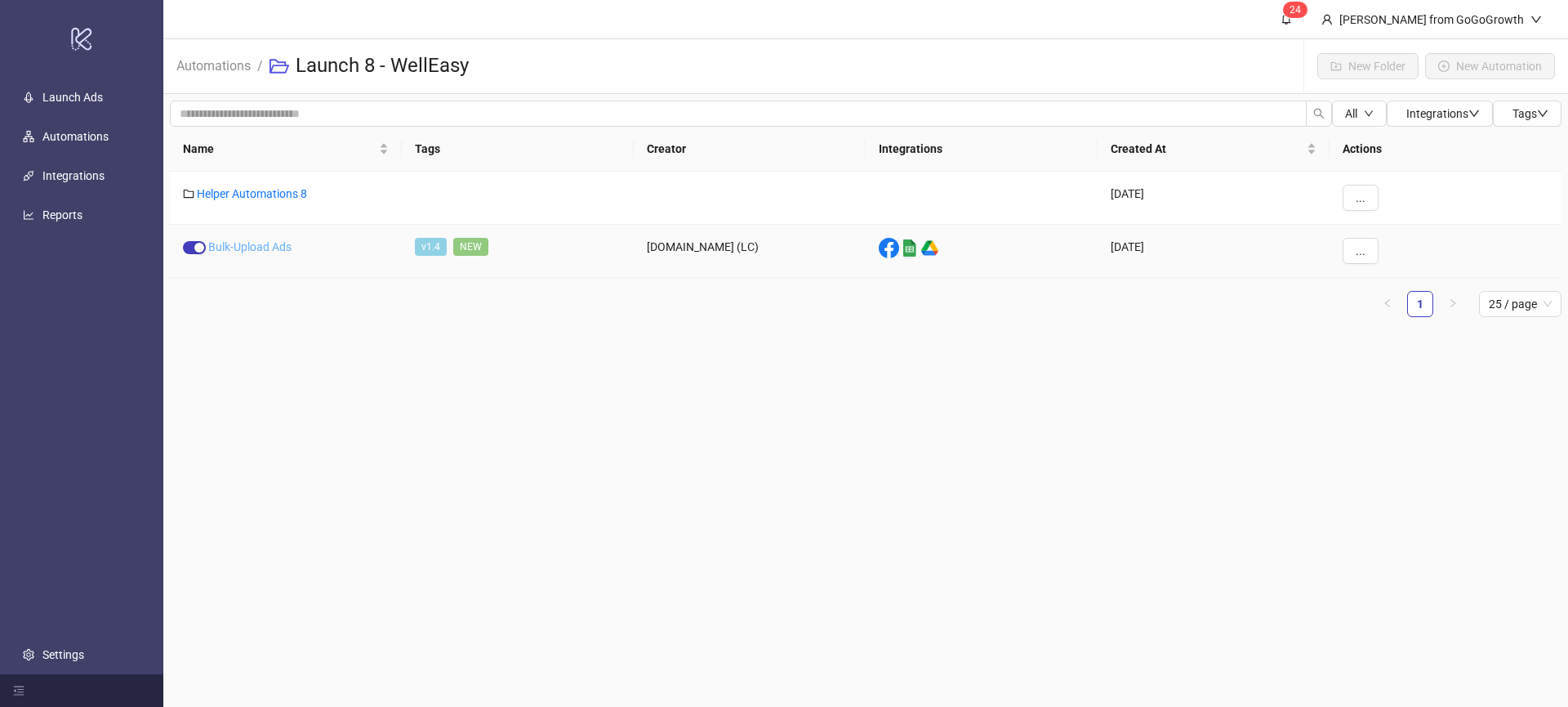
click at [278, 249] on link "Bulk-Upload Ads" at bounding box center [249, 246] width 83 height 13
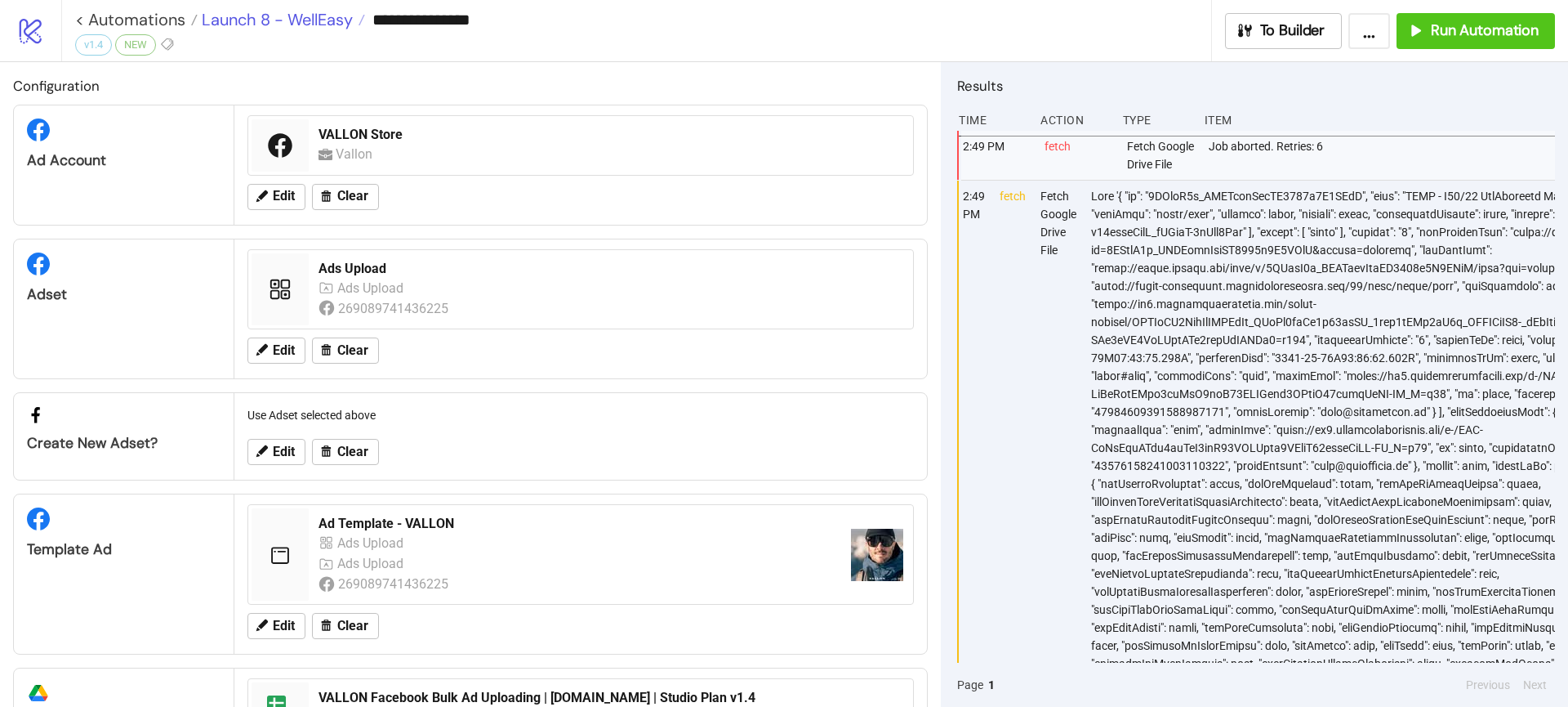
click at [332, 14] on span "Launch 8 - WellEasy" at bounding box center [275, 20] width 155 height 22
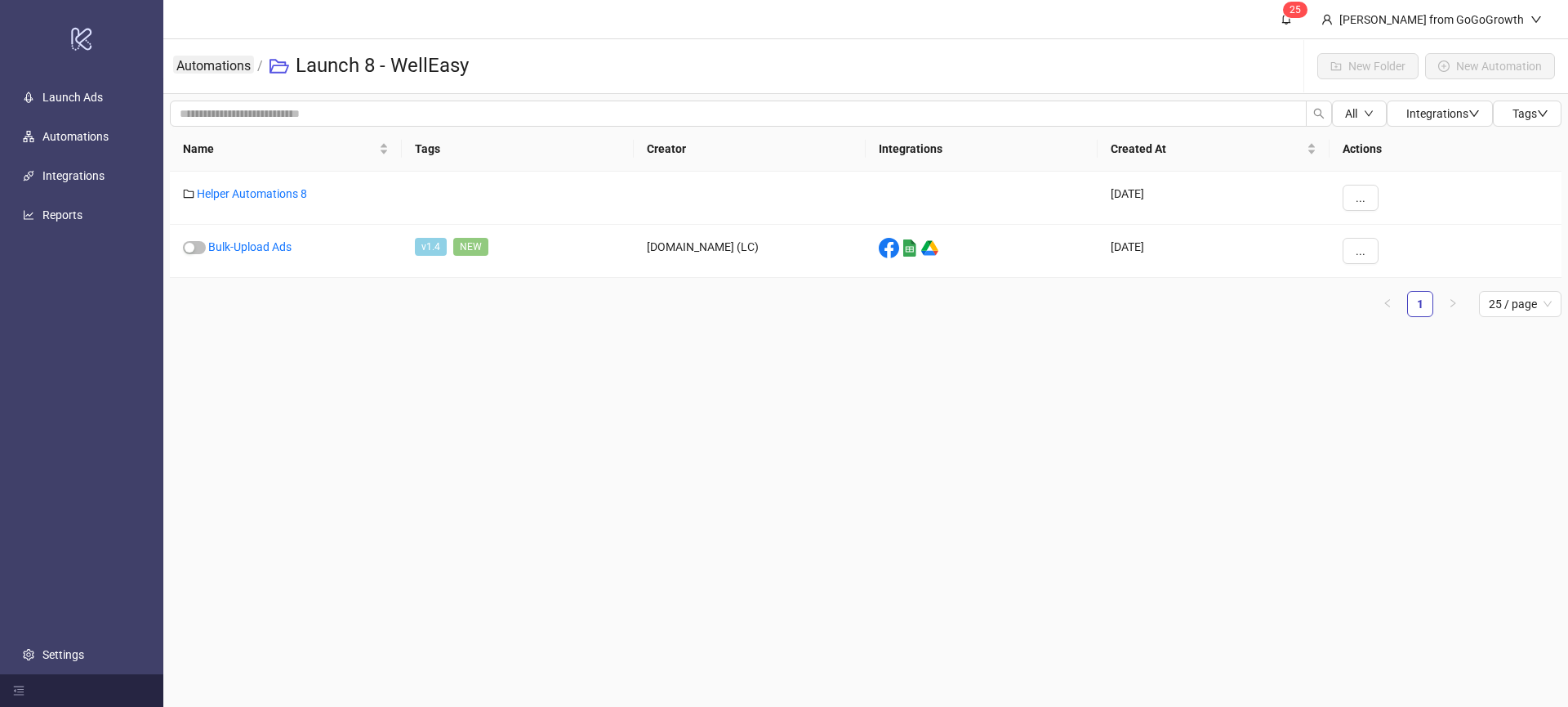
click at [236, 67] on link "Automations" at bounding box center [213, 65] width 81 height 18
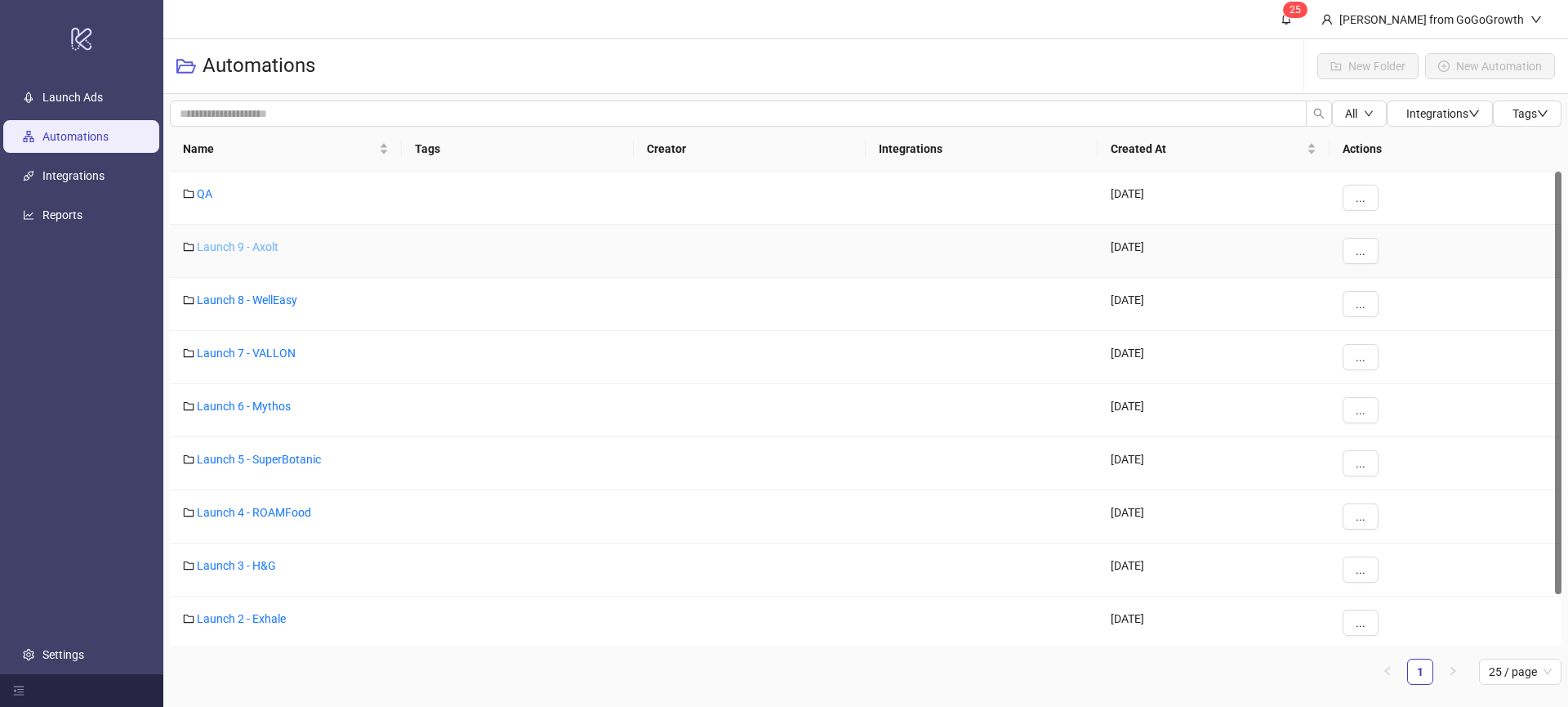
click at [230, 252] on link "Launch 9 - Axolt" at bounding box center [237, 246] width 81 height 13
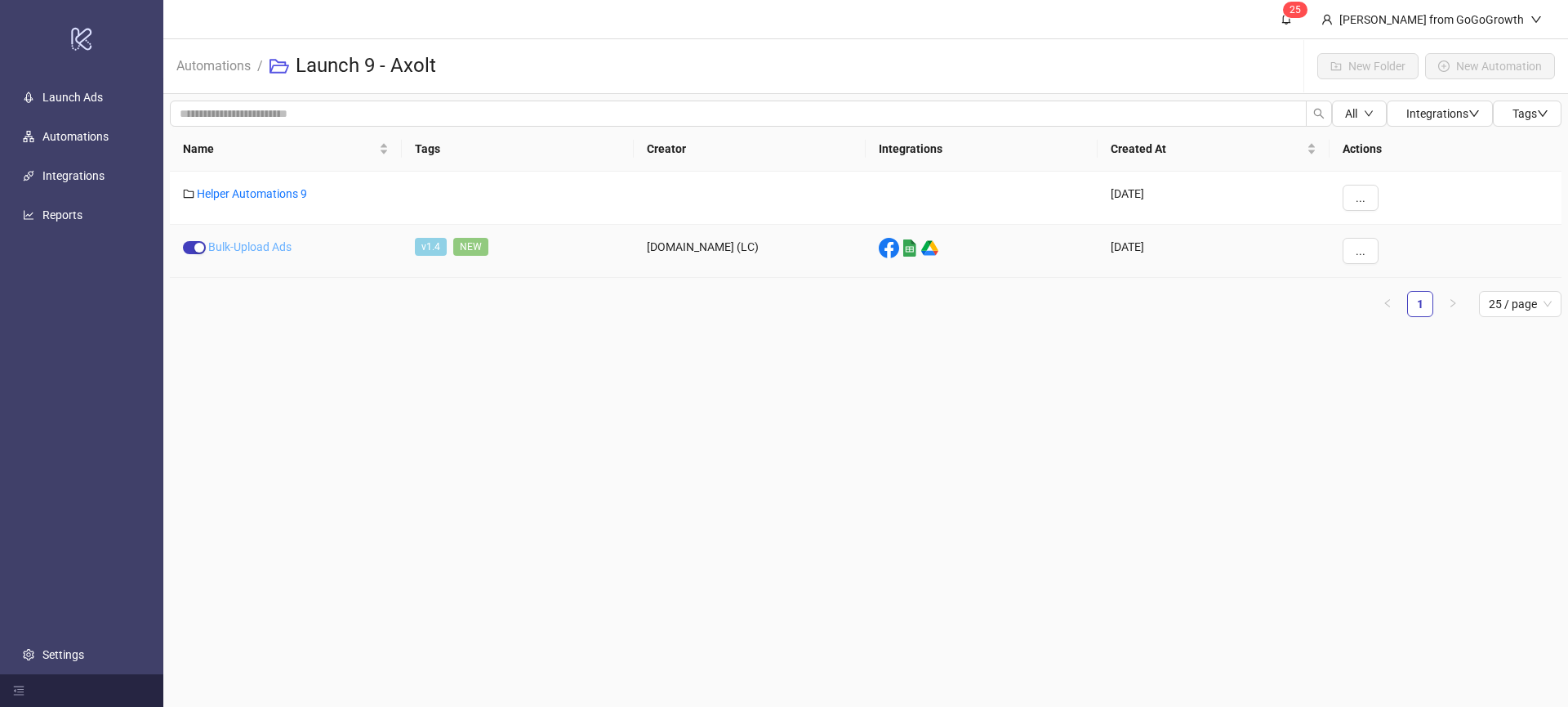
click at [257, 248] on link "Bulk-Upload Ads" at bounding box center [249, 246] width 83 height 13
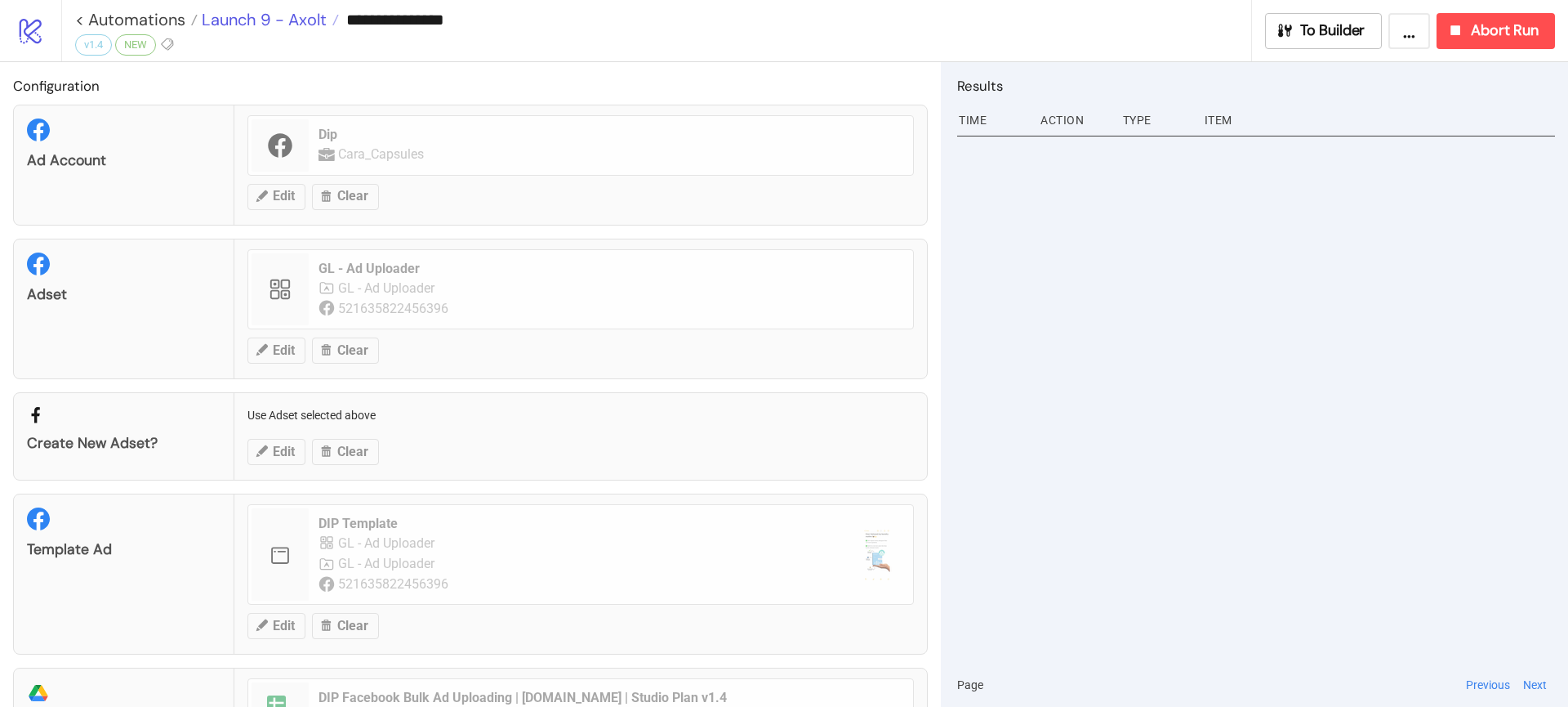
click at [284, 16] on span "Launch 9 - Axolt" at bounding box center [261, 20] width 129 height 22
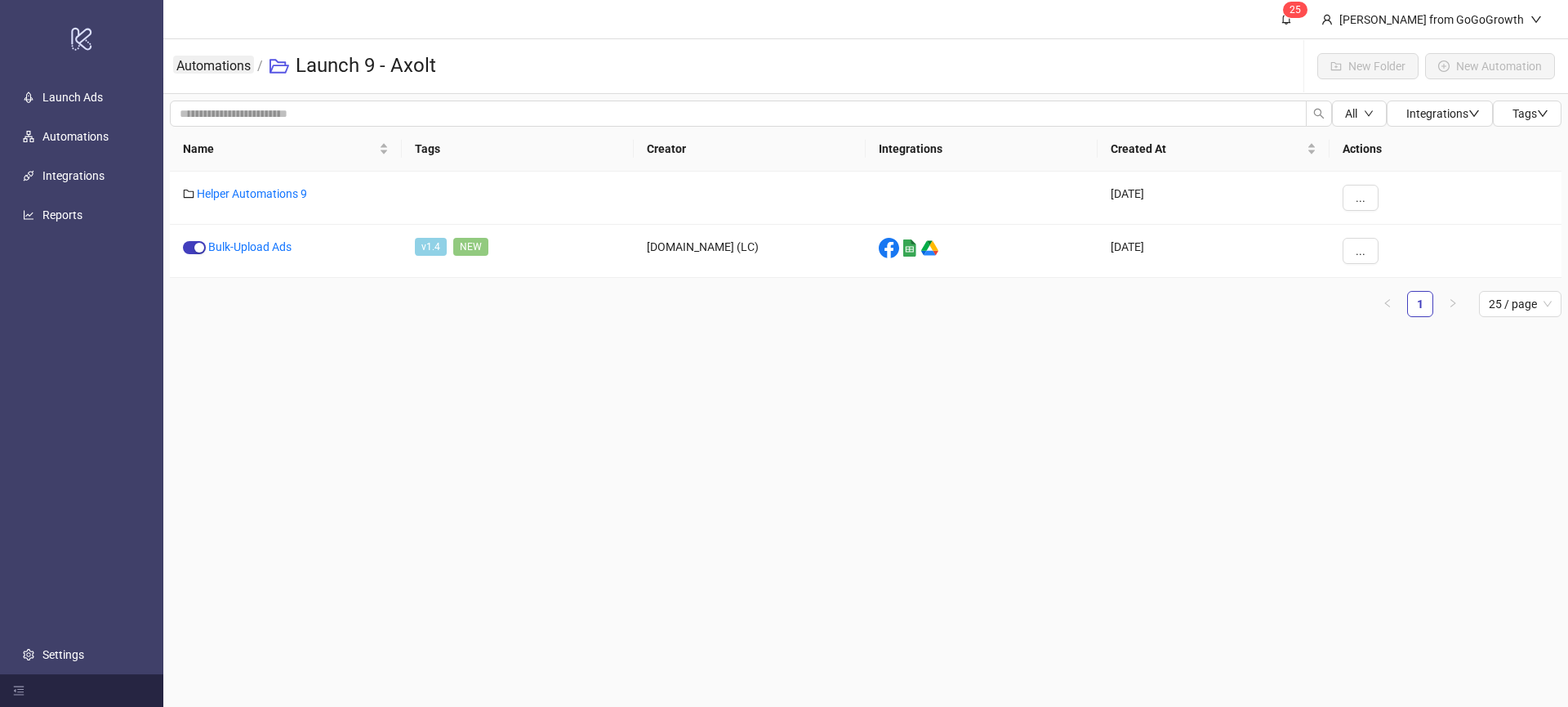
click at [231, 64] on link "Automations" at bounding box center [213, 65] width 81 height 18
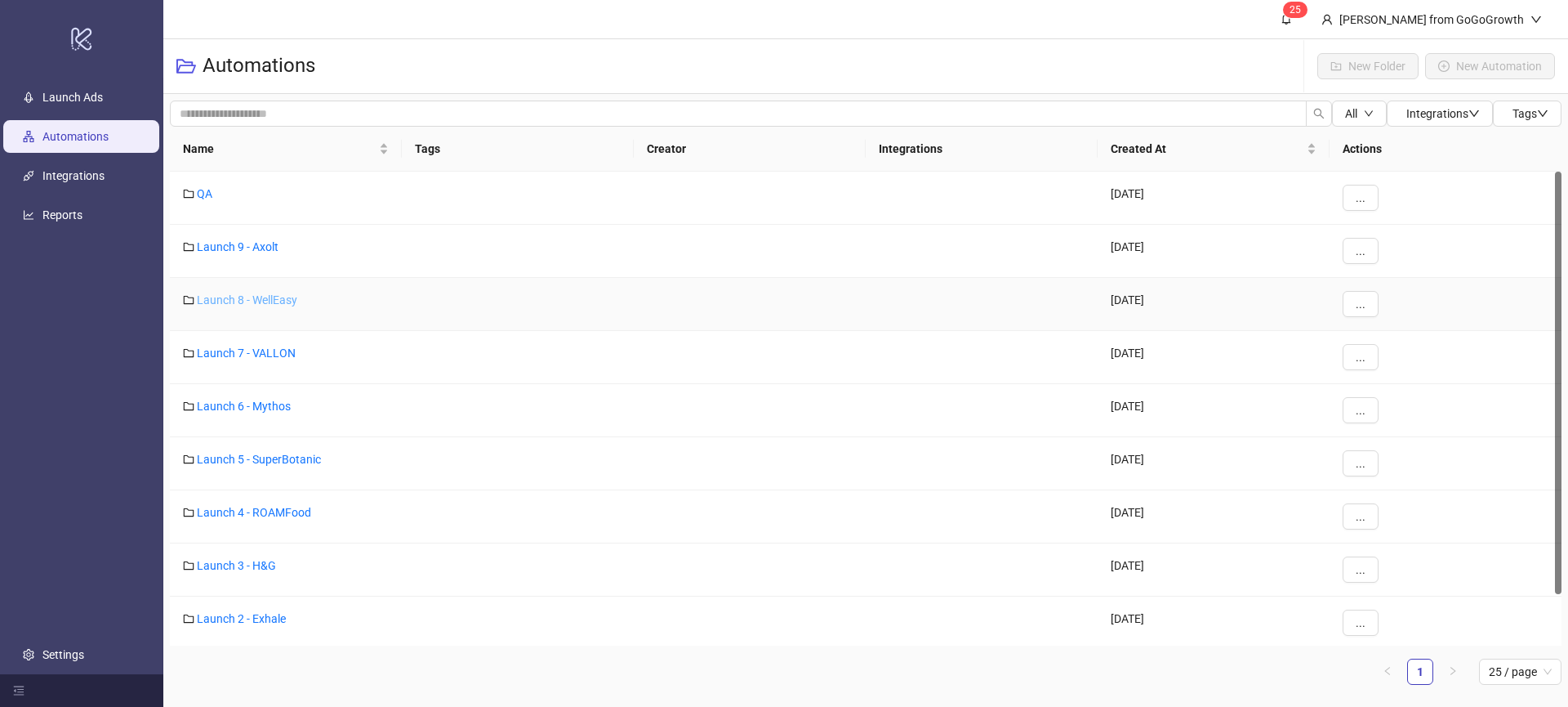
click at [254, 301] on link "Launch 8 - WellEasy" at bounding box center [246, 299] width 100 height 13
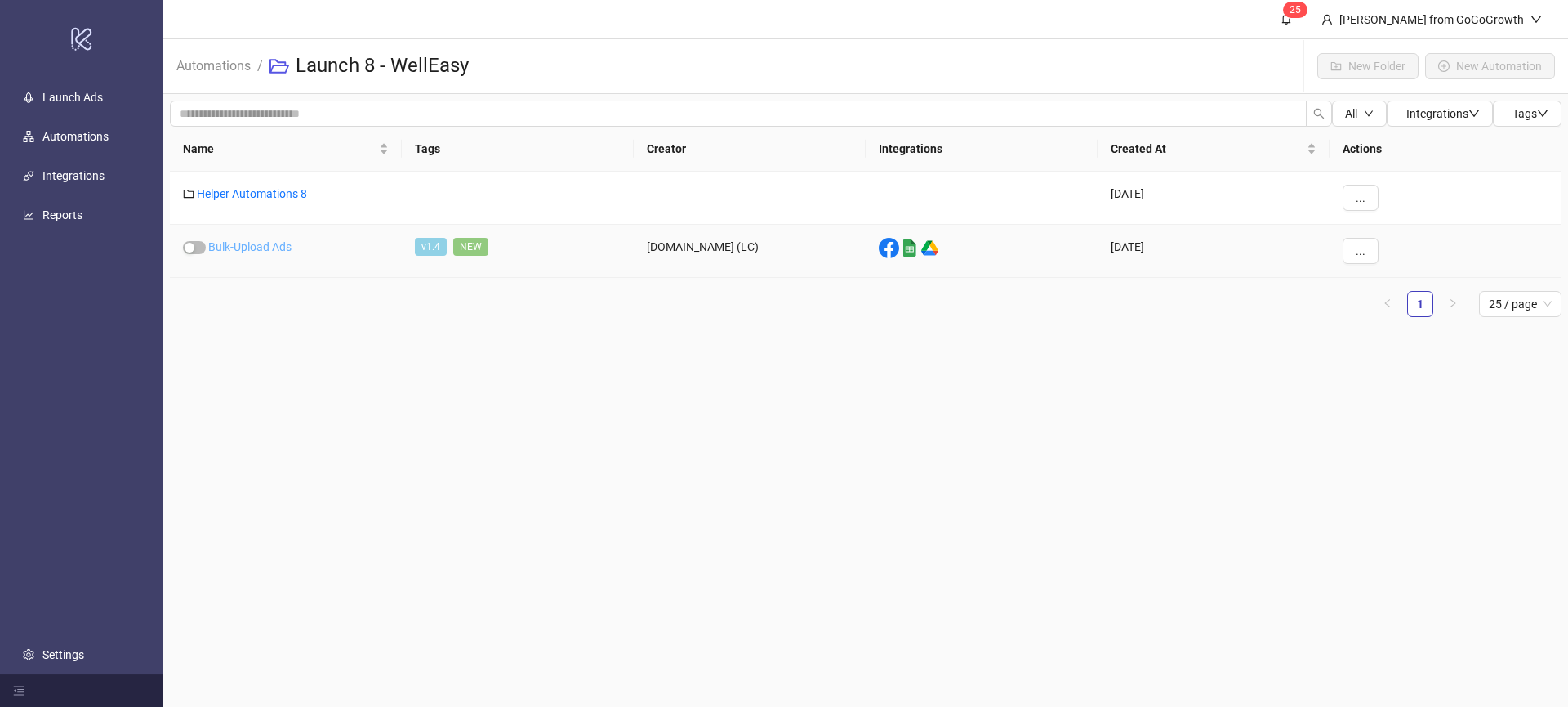
click at [265, 248] on link "Bulk-Upload Ads" at bounding box center [249, 246] width 83 height 13
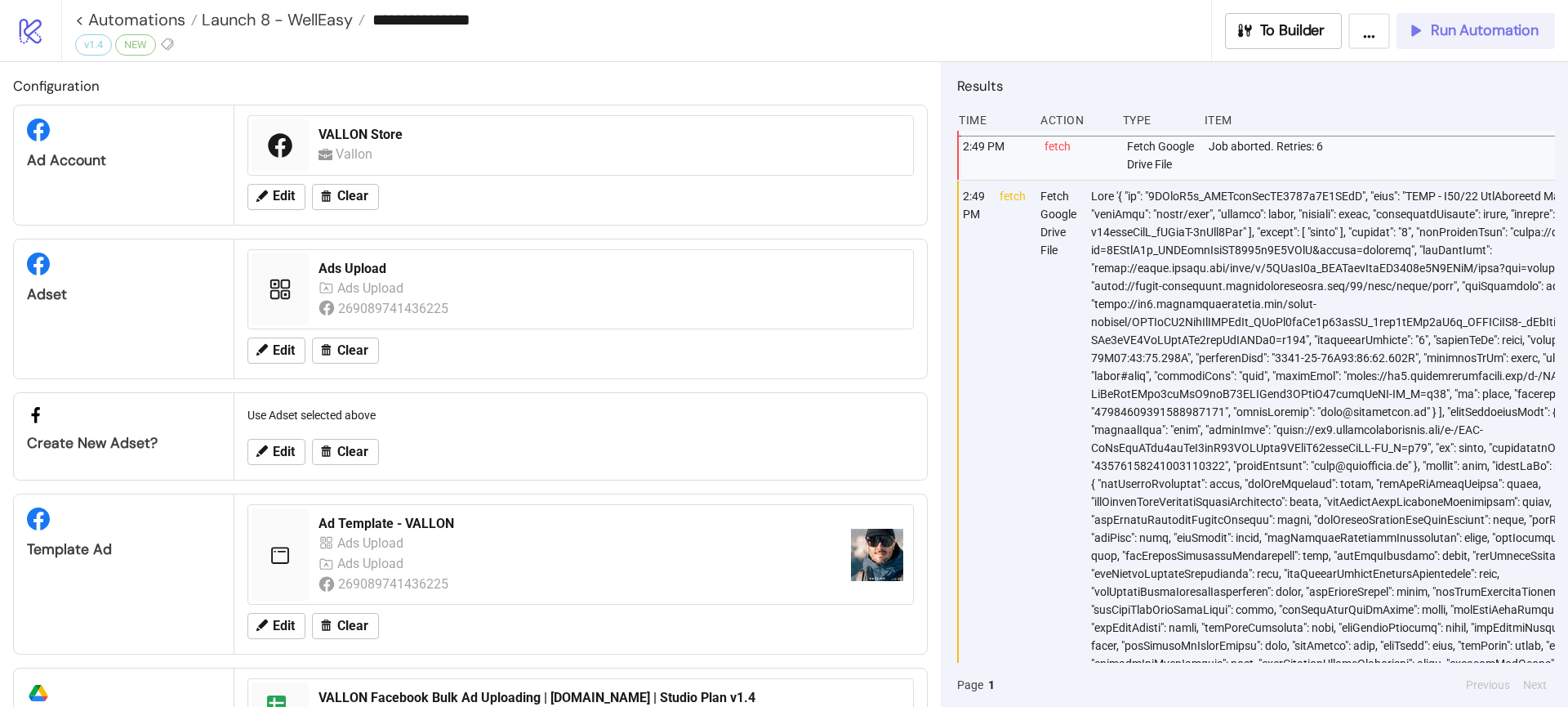
click at [1458, 28] on span "Run Automation" at bounding box center [1485, 30] width 108 height 19
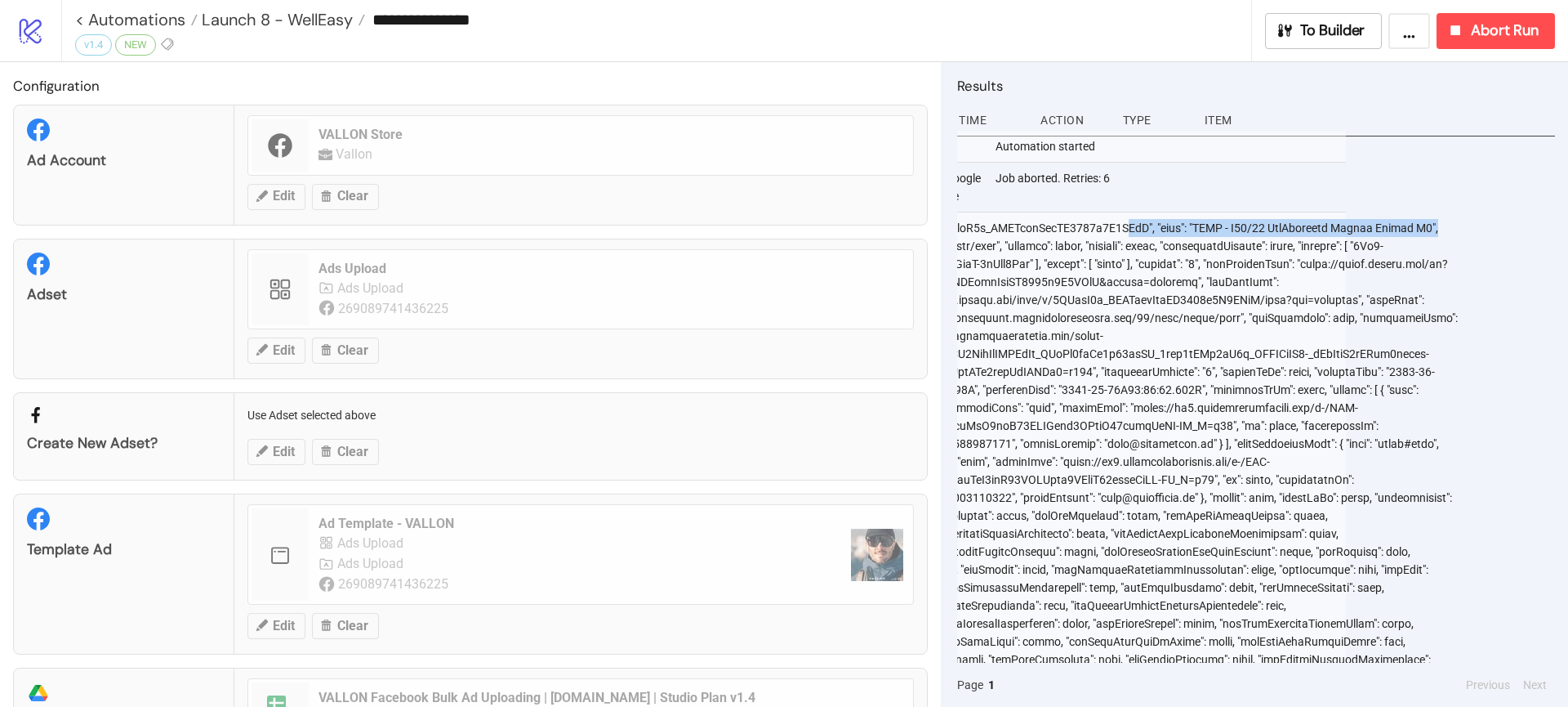
scroll to position [0, 303]
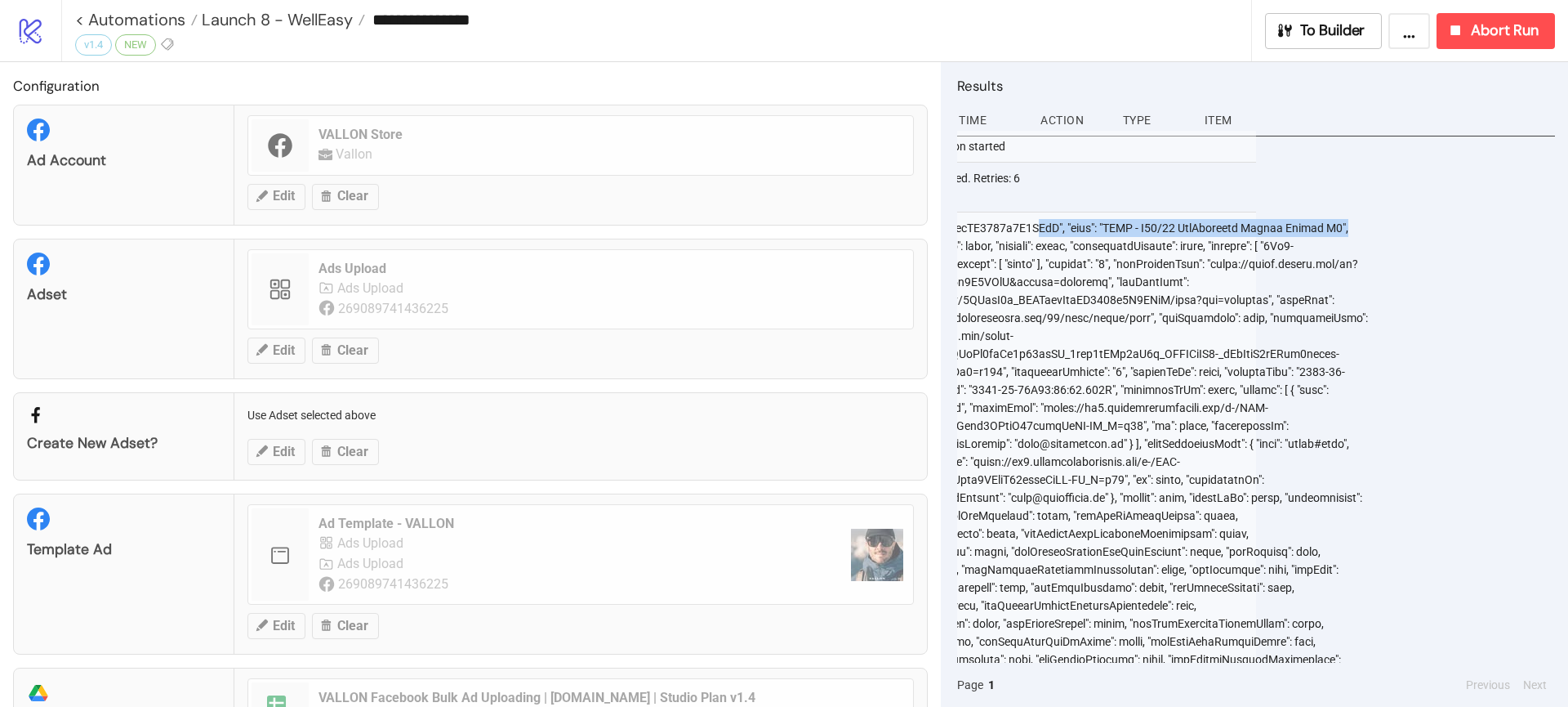
drag, startPoint x: 1354, startPoint y: 250, endPoint x: 1464, endPoint y: 246, distance: 110.1
click at [1464, 246] on div "2:50 PM Automation started 2:49 PM fetch Fetch Google Drive File Job aborted. R…" at bounding box center [1256, 397] width 598 height 532
click at [1206, 399] on div at bounding box center [1078, 685] width 583 height 948
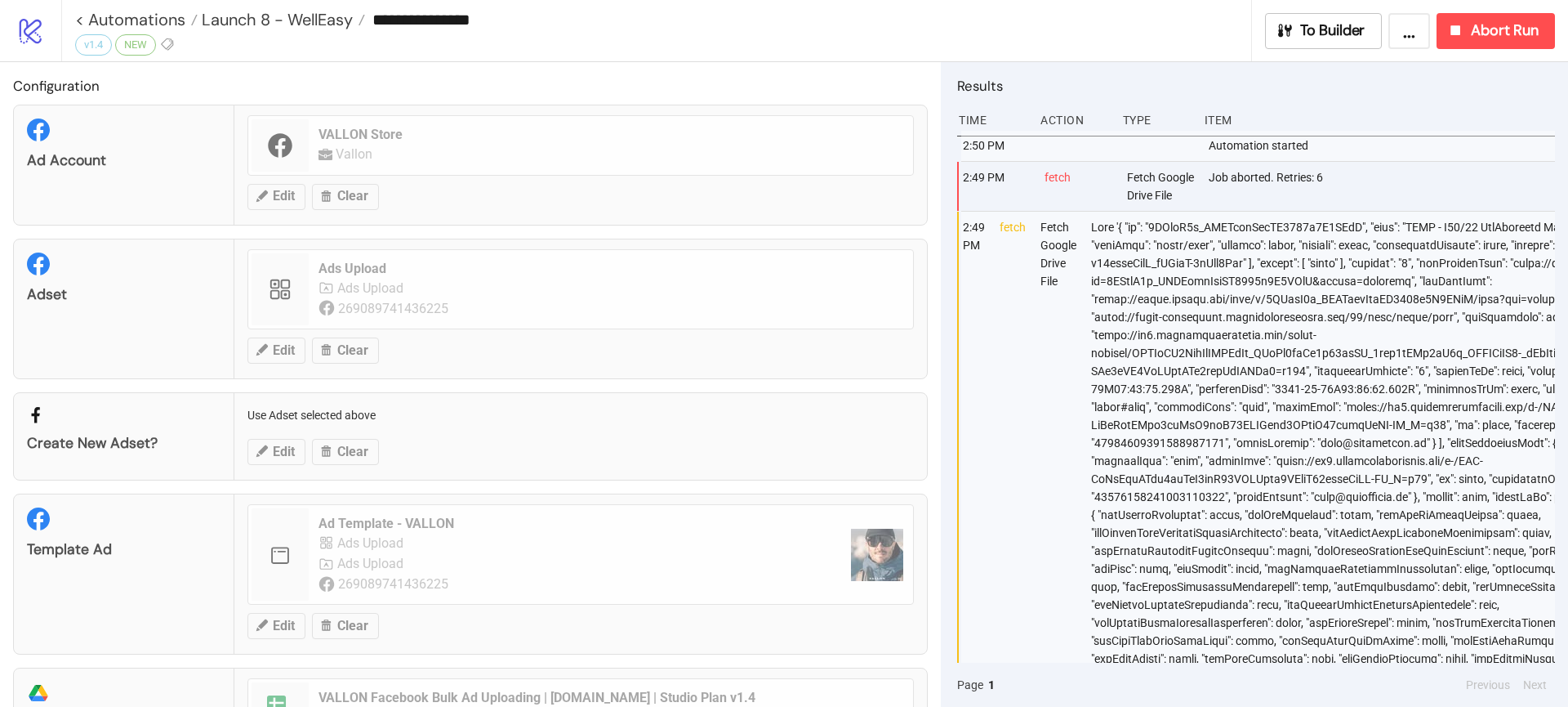
scroll to position [0, 0]
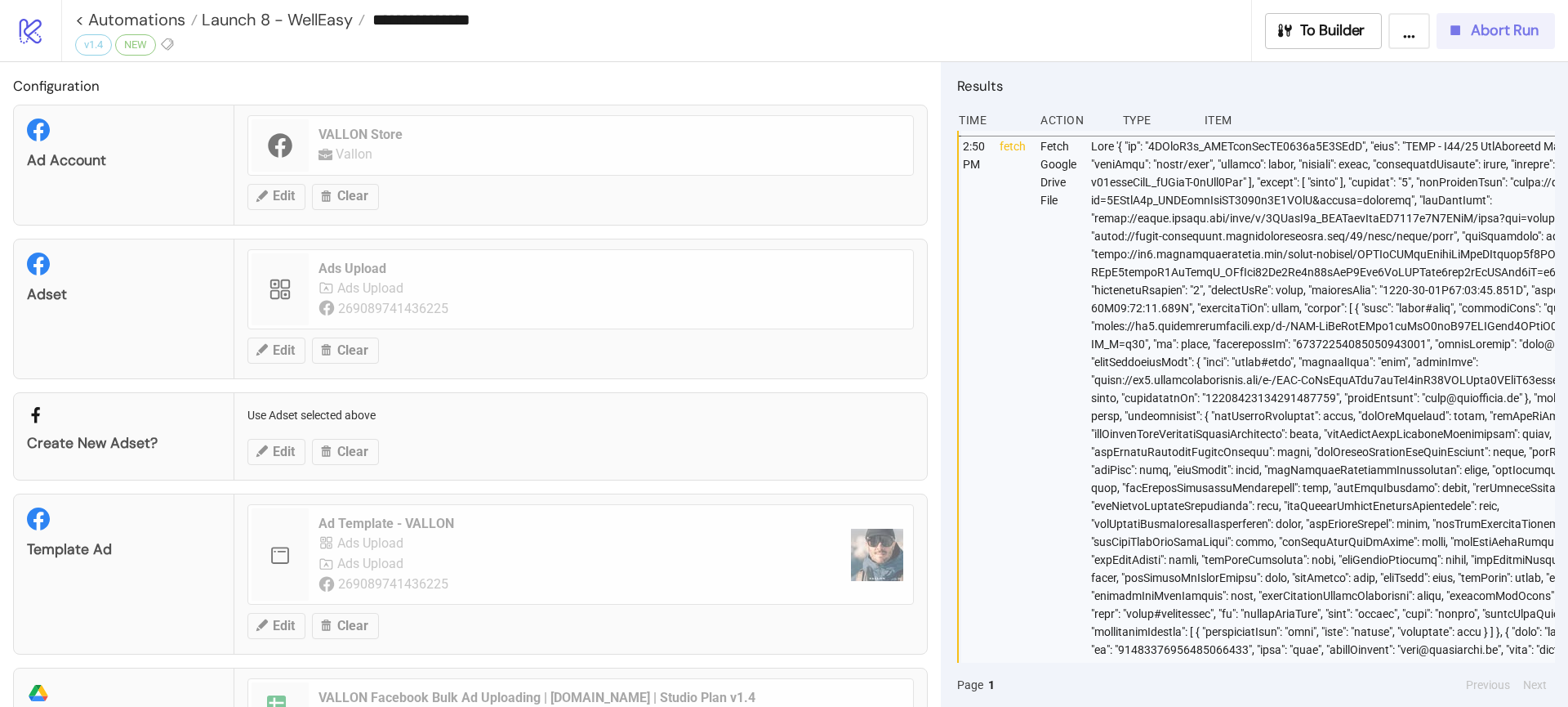
click at [1483, 27] on span "Abort Run" at bounding box center [1504, 30] width 68 height 19
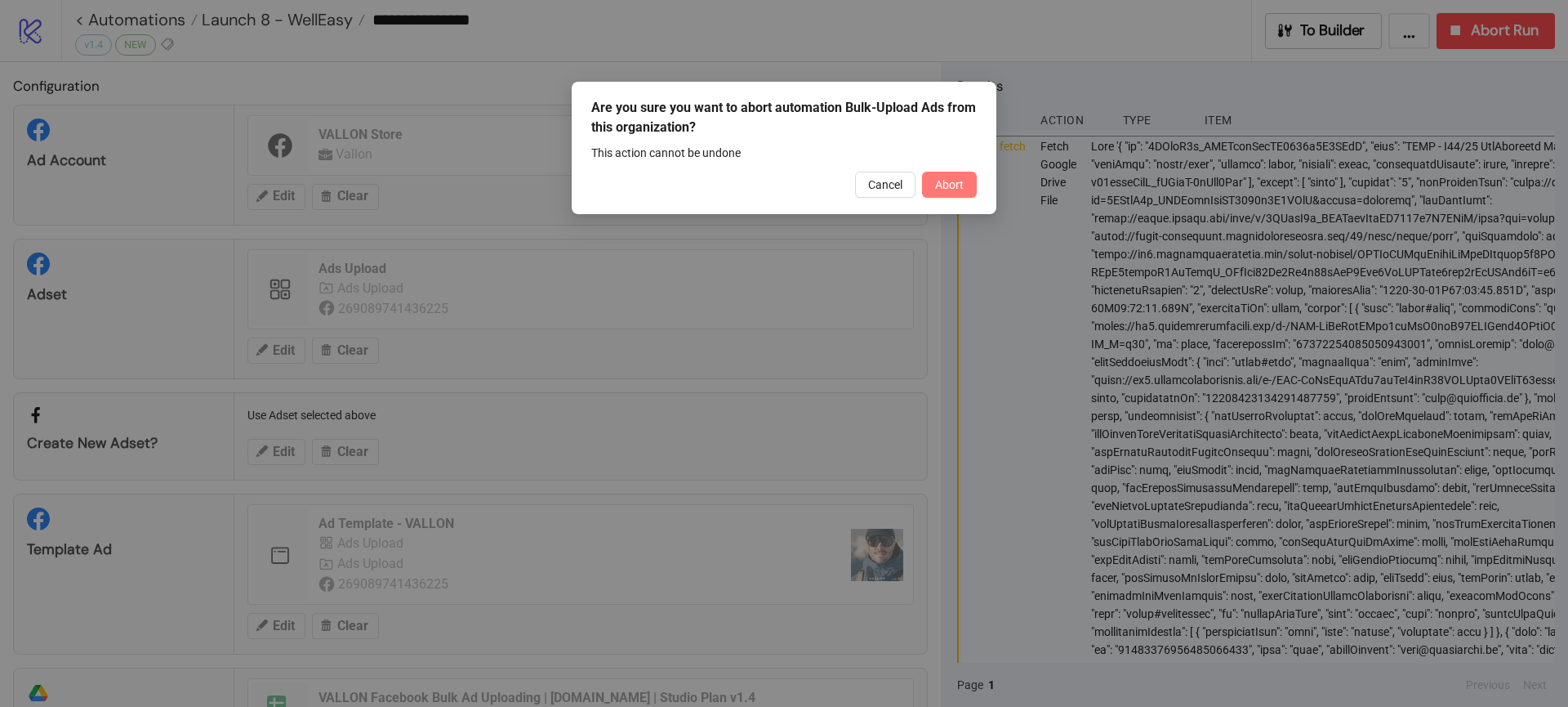
click at [954, 186] on span "Abort" at bounding box center [949, 184] width 28 height 13
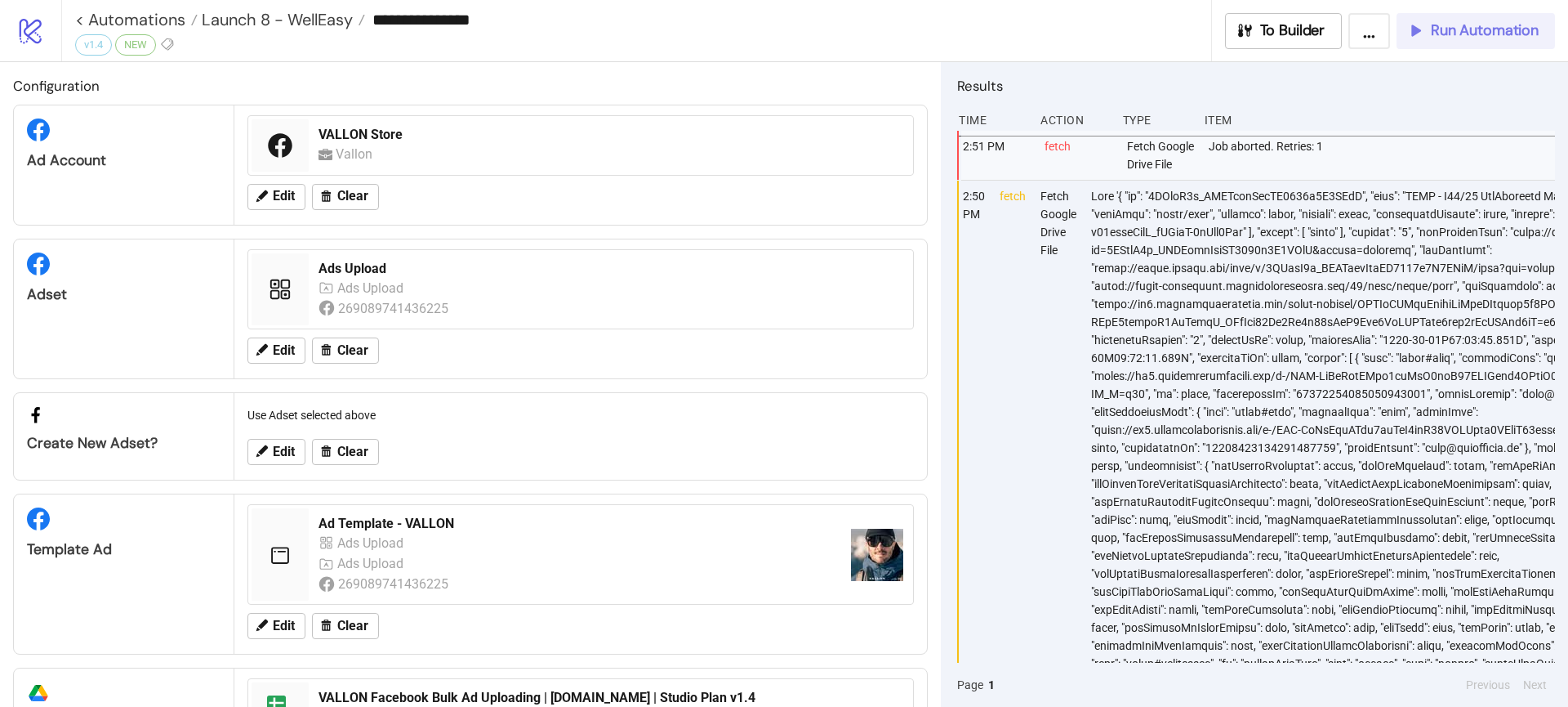
click at [1459, 27] on span "Run Automation" at bounding box center [1485, 30] width 108 height 19
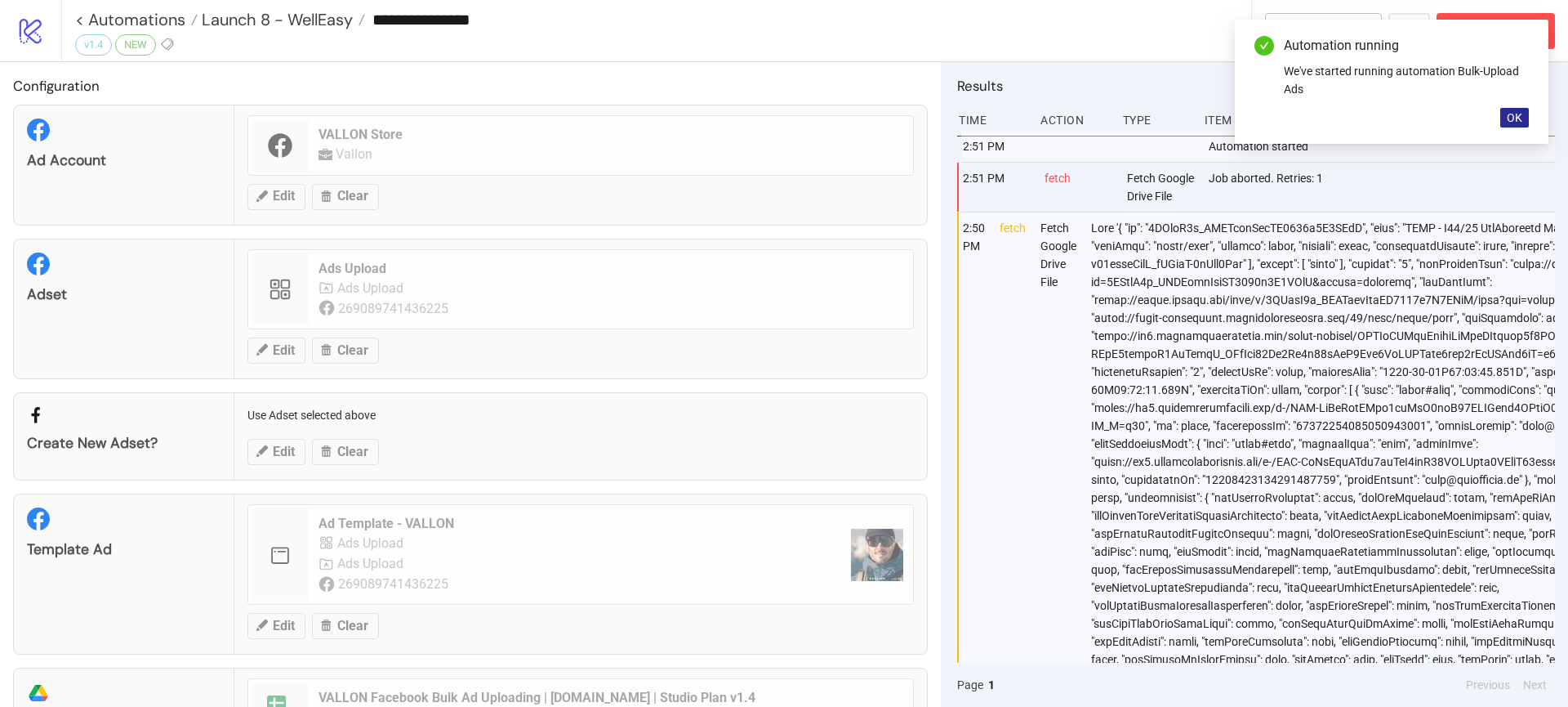
click at [1509, 115] on span "OK" at bounding box center [1515, 117] width 16 height 13
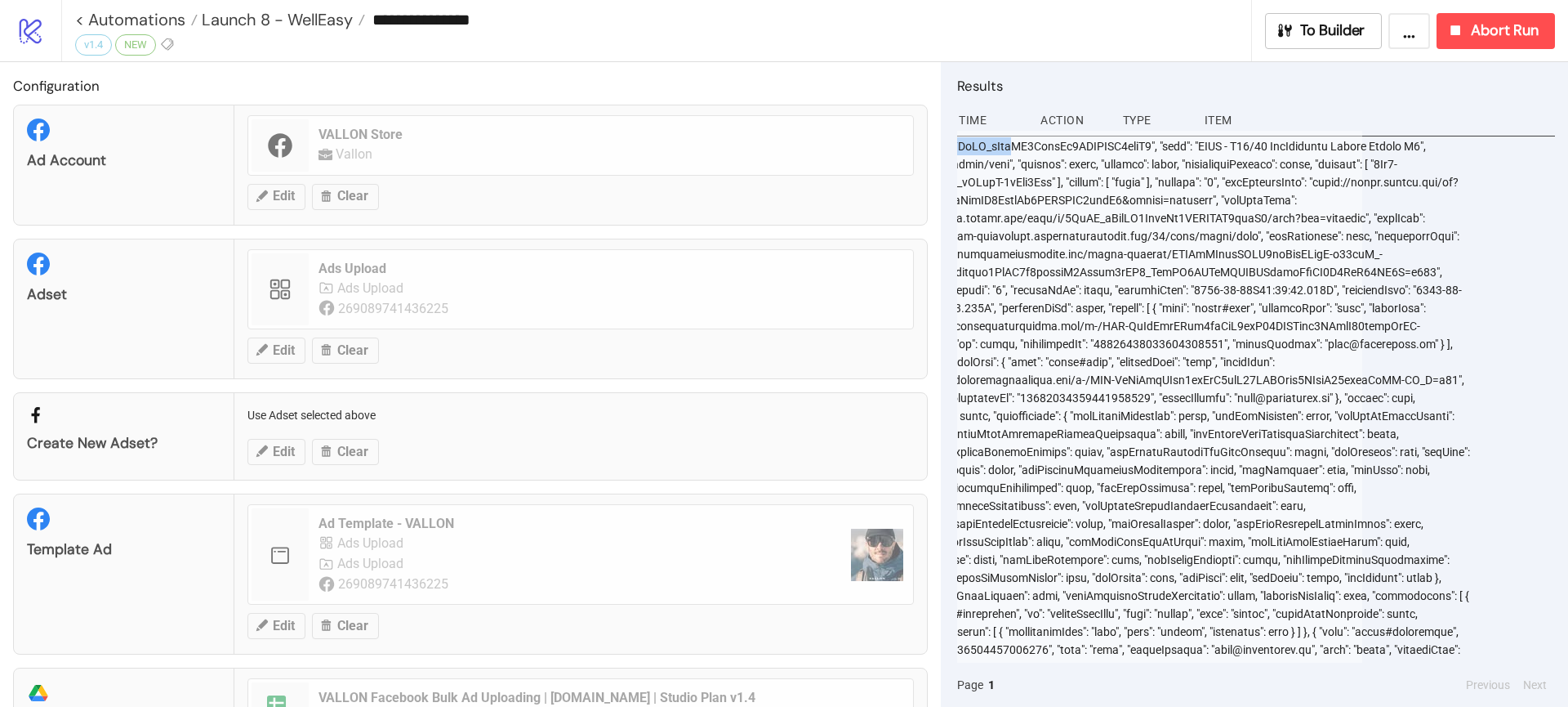
scroll to position [0, 366]
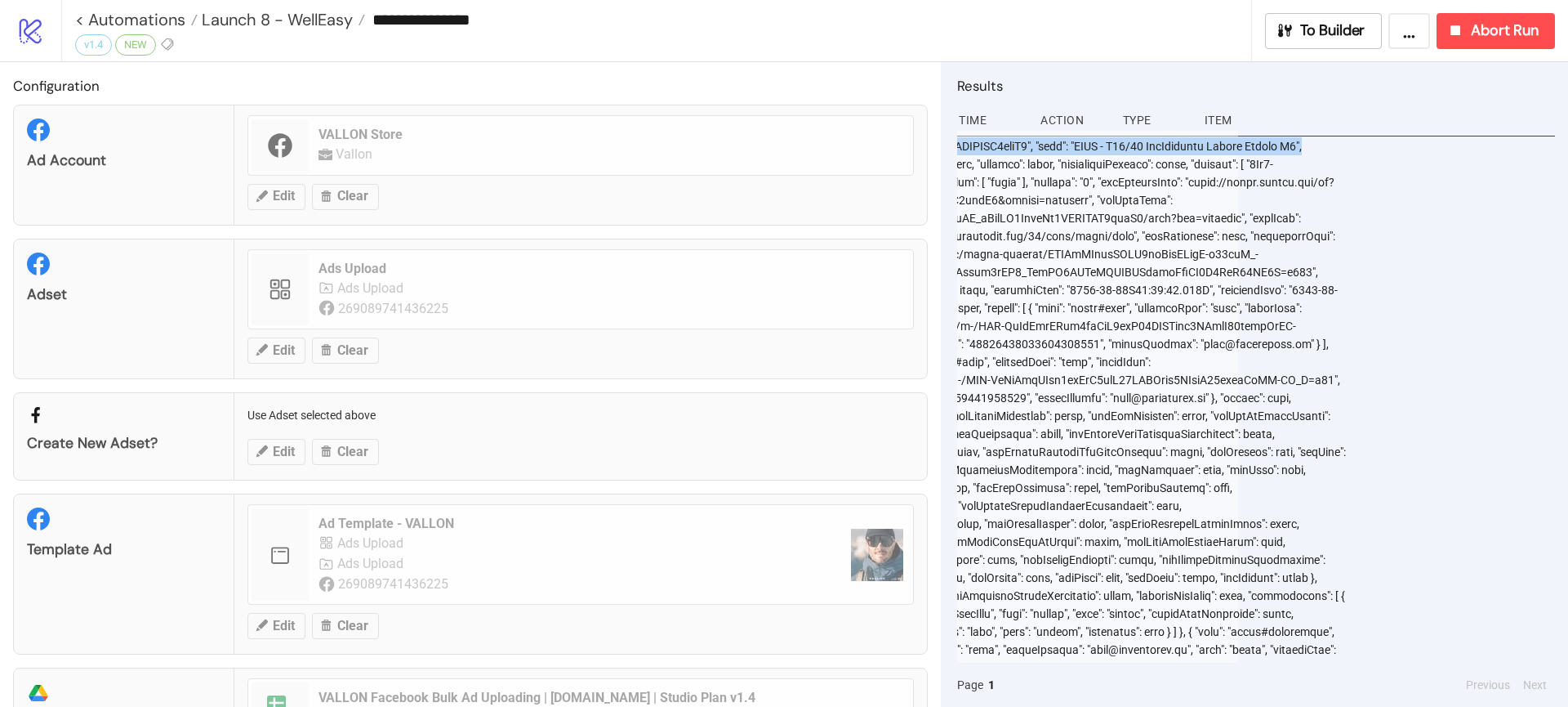
drag, startPoint x: 1214, startPoint y: 143, endPoint x: 1408, endPoint y: 150, distance: 194.1
click at [1408, 150] on div "2:52 PM fetch Fetch Google Drive File 2:51 PM Automation started 2:51 PM fetch …" at bounding box center [1256, 397] width 598 height 532
click at [1407, 152] on div "2:52 PM fetch Fetch Google Drive File 2:51 PM Automation started 2:51 PM fetch …" at bounding box center [1256, 397] width 598 height 532
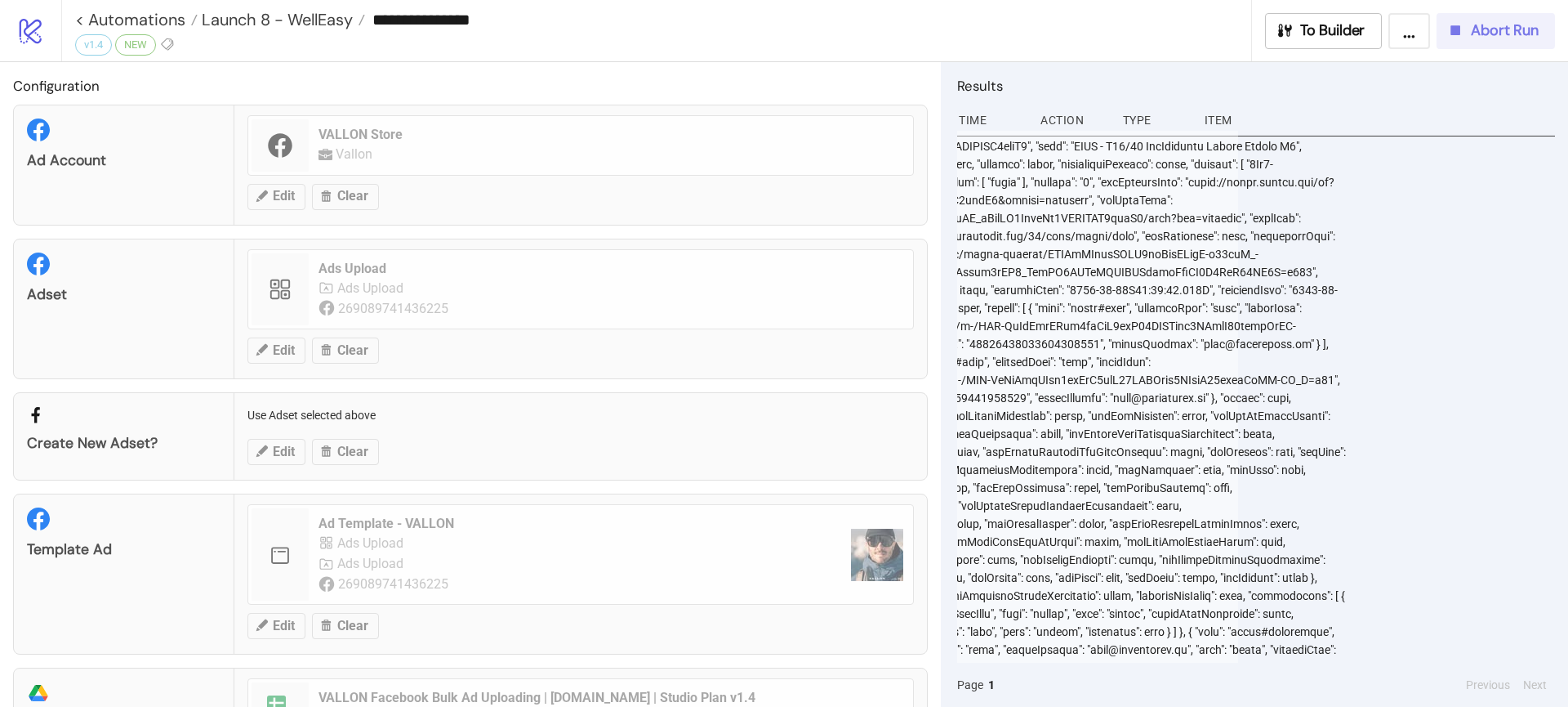
click at [1457, 22] on icon "button" at bounding box center [1455, 30] width 18 height 18
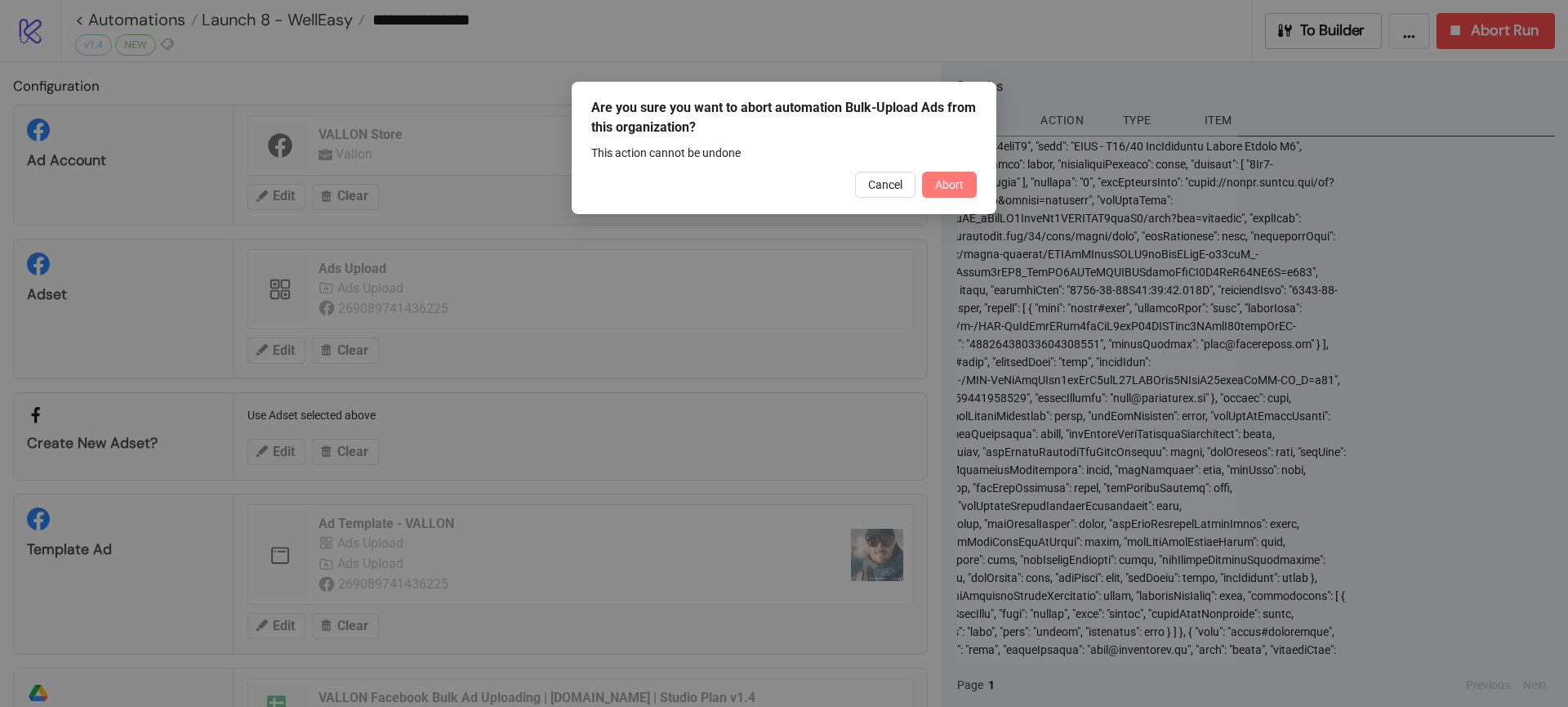
click at [941, 189] on span "Abort" at bounding box center [949, 184] width 28 height 13
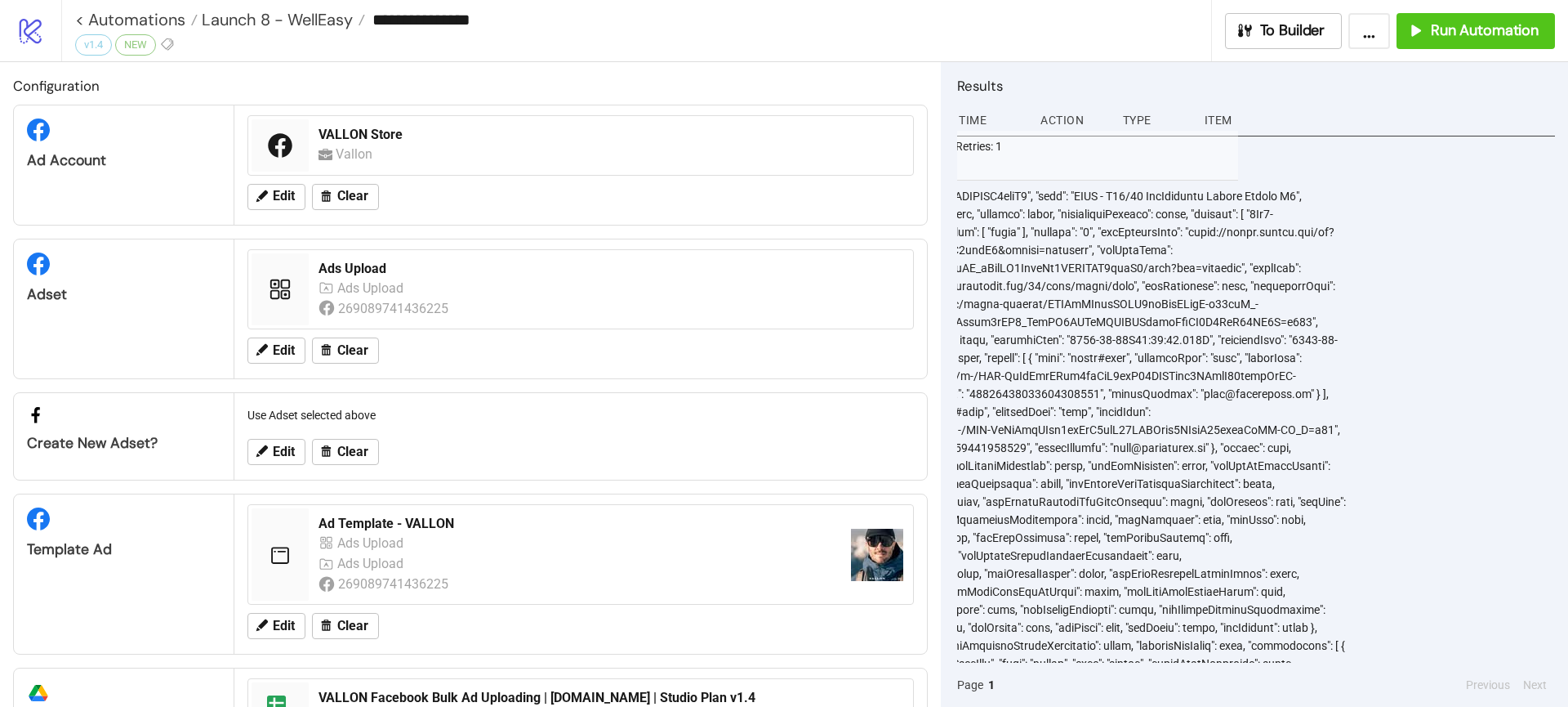
click at [1054, 220] on div at bounding box center [1060, 645] width 583 height 930
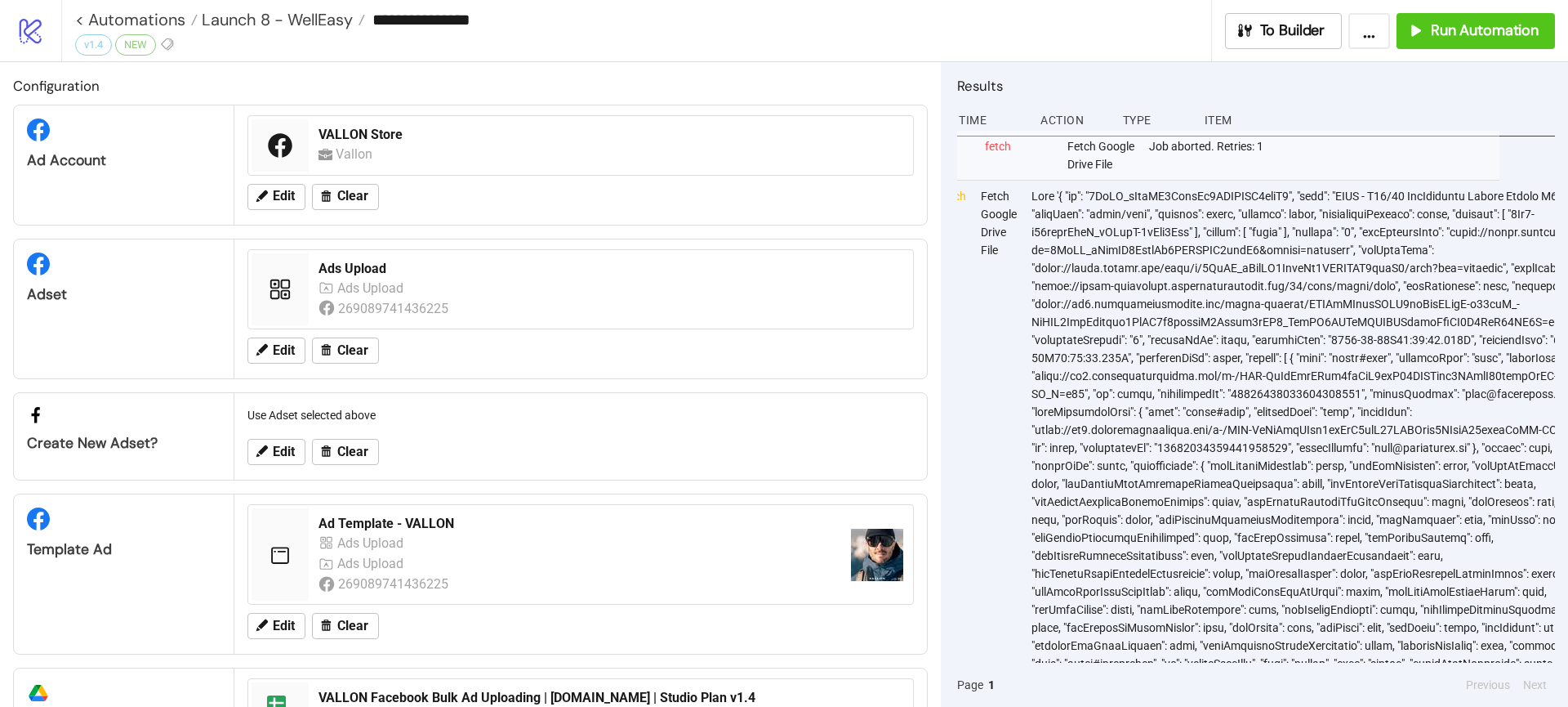
scroll to position [0, 0]
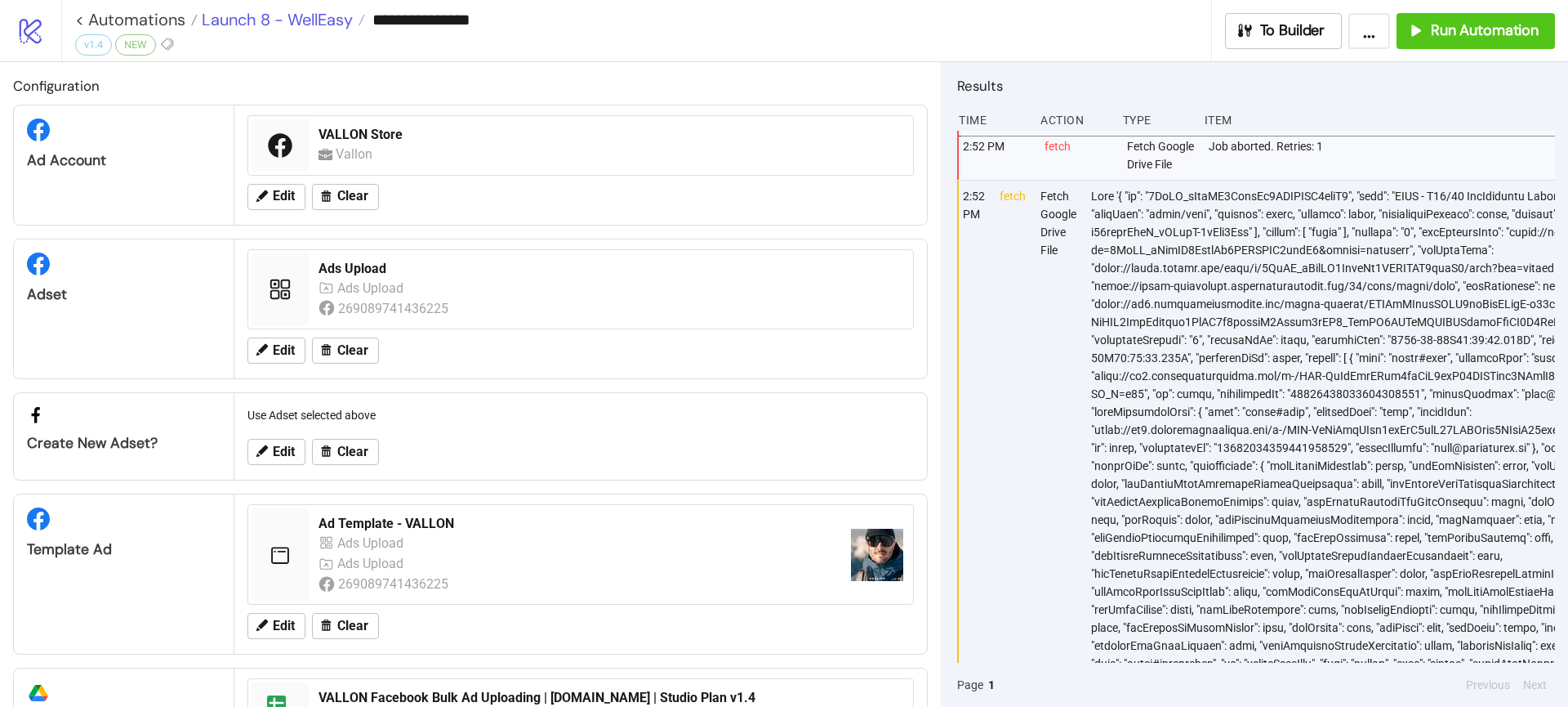
click at [308, 11] on span "Launch 8 - WellEasy" at bounding box center [275, 20] width 155 height 22
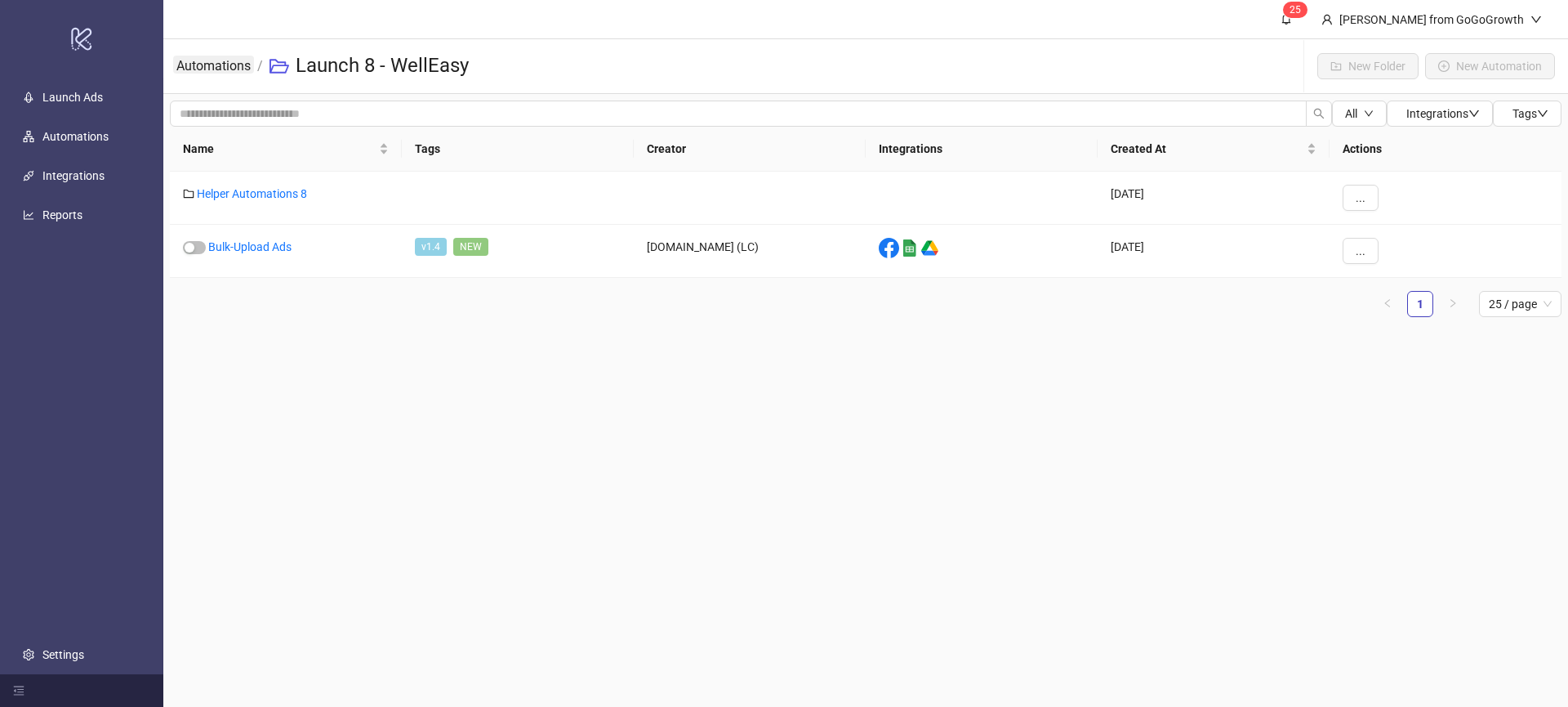
click at [211, 59] on link "Automations" at bounding box center [213, 65] width 81 height 18
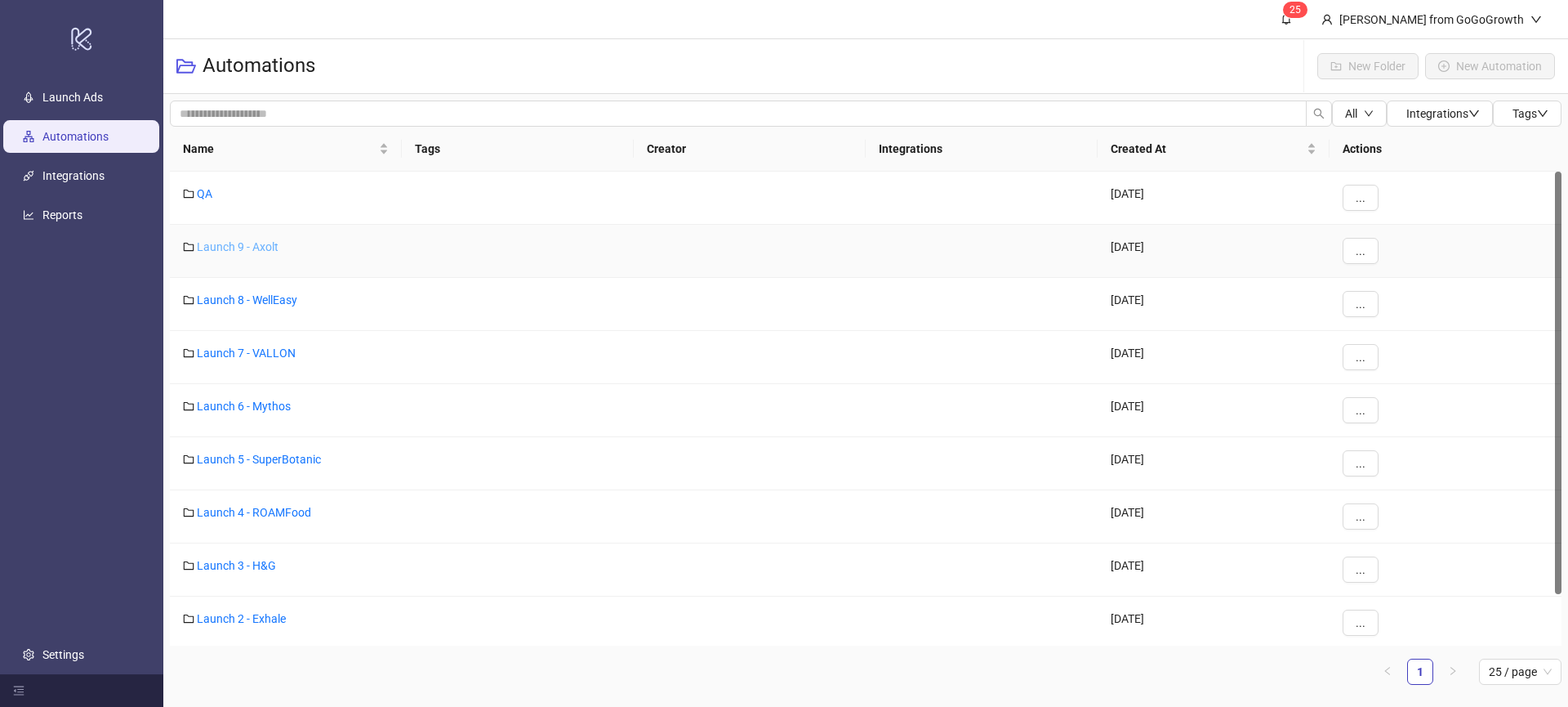
click at [243, 249] on link "Launch 9 - Axolt" at bounding box center [237, 246] width 81 height 13
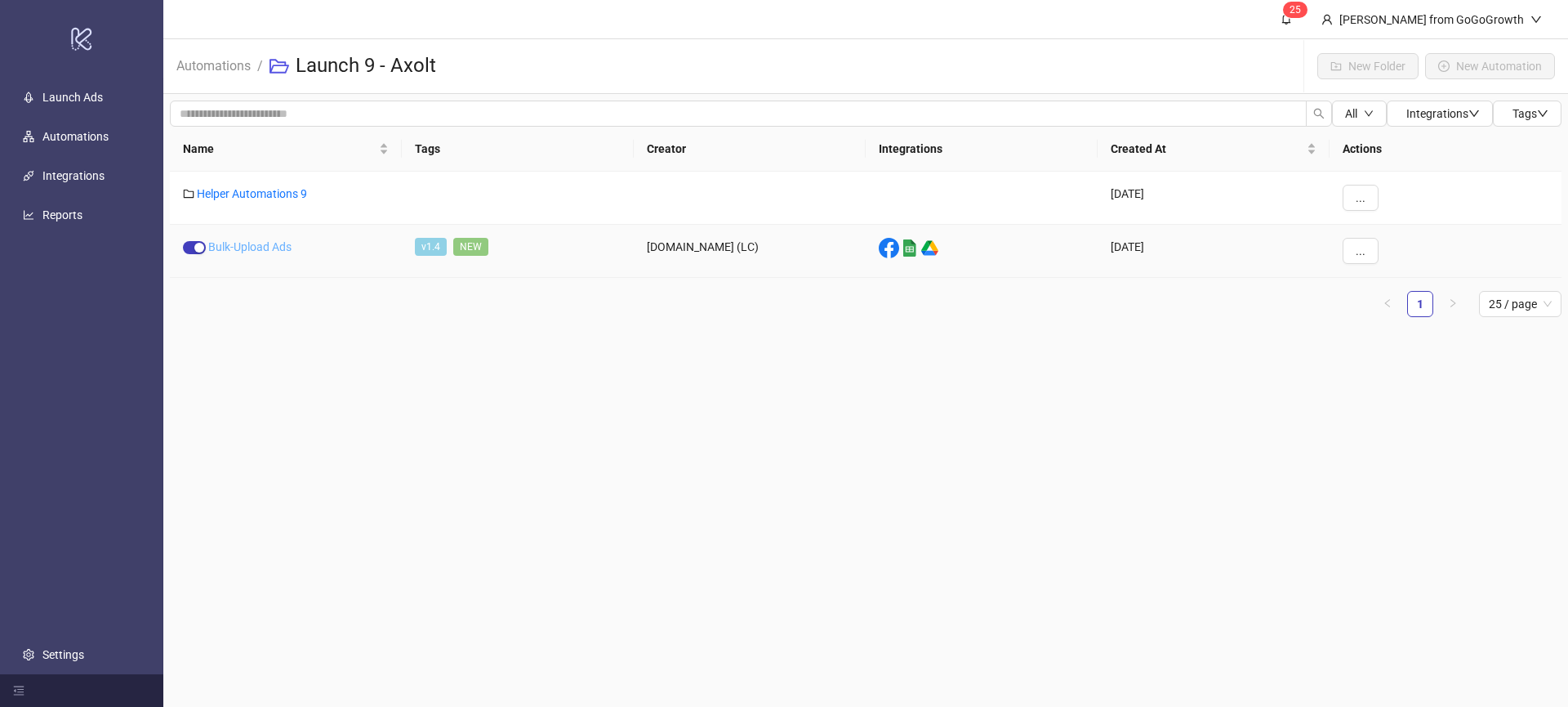
click at [255, 245] on link "Bulk-Upload Ads" at bounding box center [249, 246] width 83 height 13
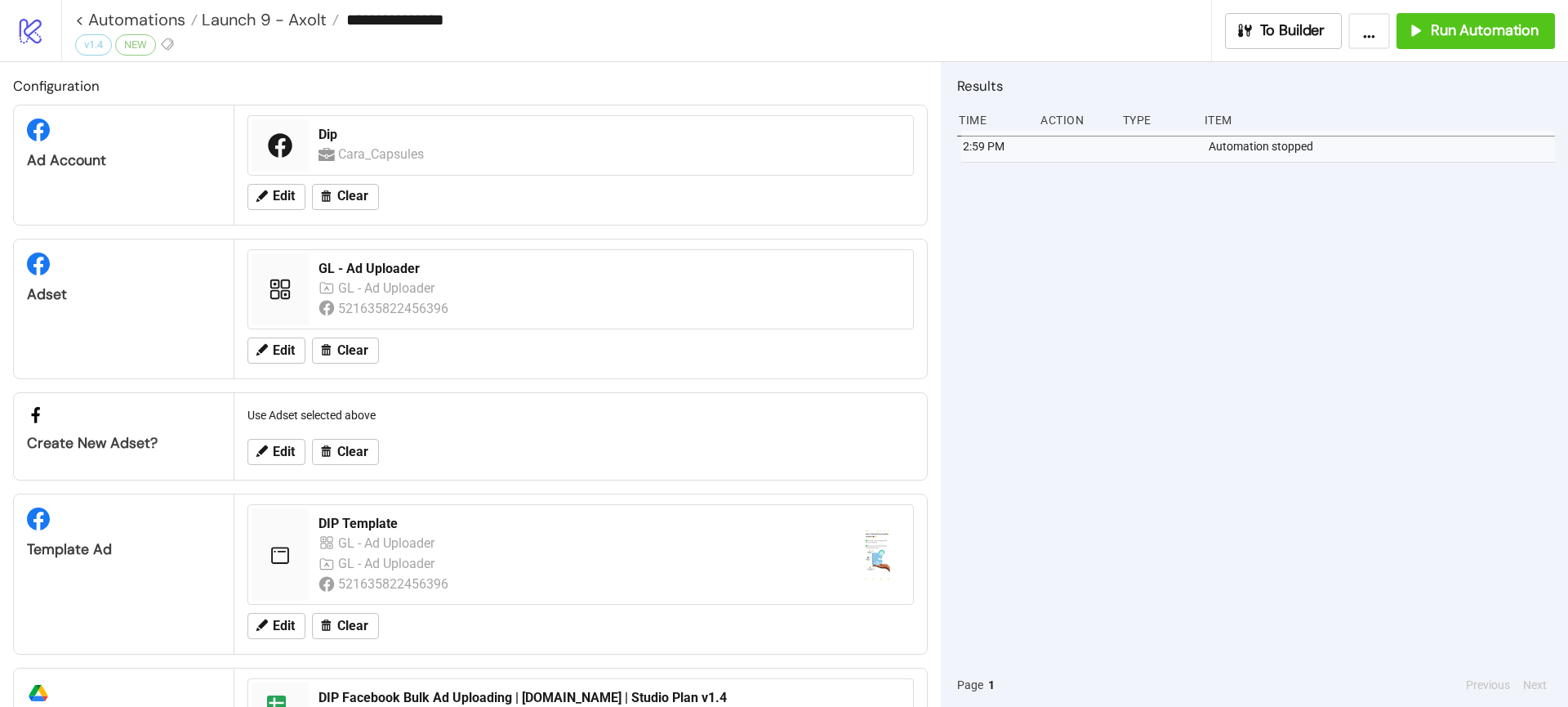
click at [232, 196] on div "Ad Account" at bounding box center [124, 164] width 221 height 119
click at [292, 196] on span "Edit" at bounding box center [284, 195] width 22 height 15
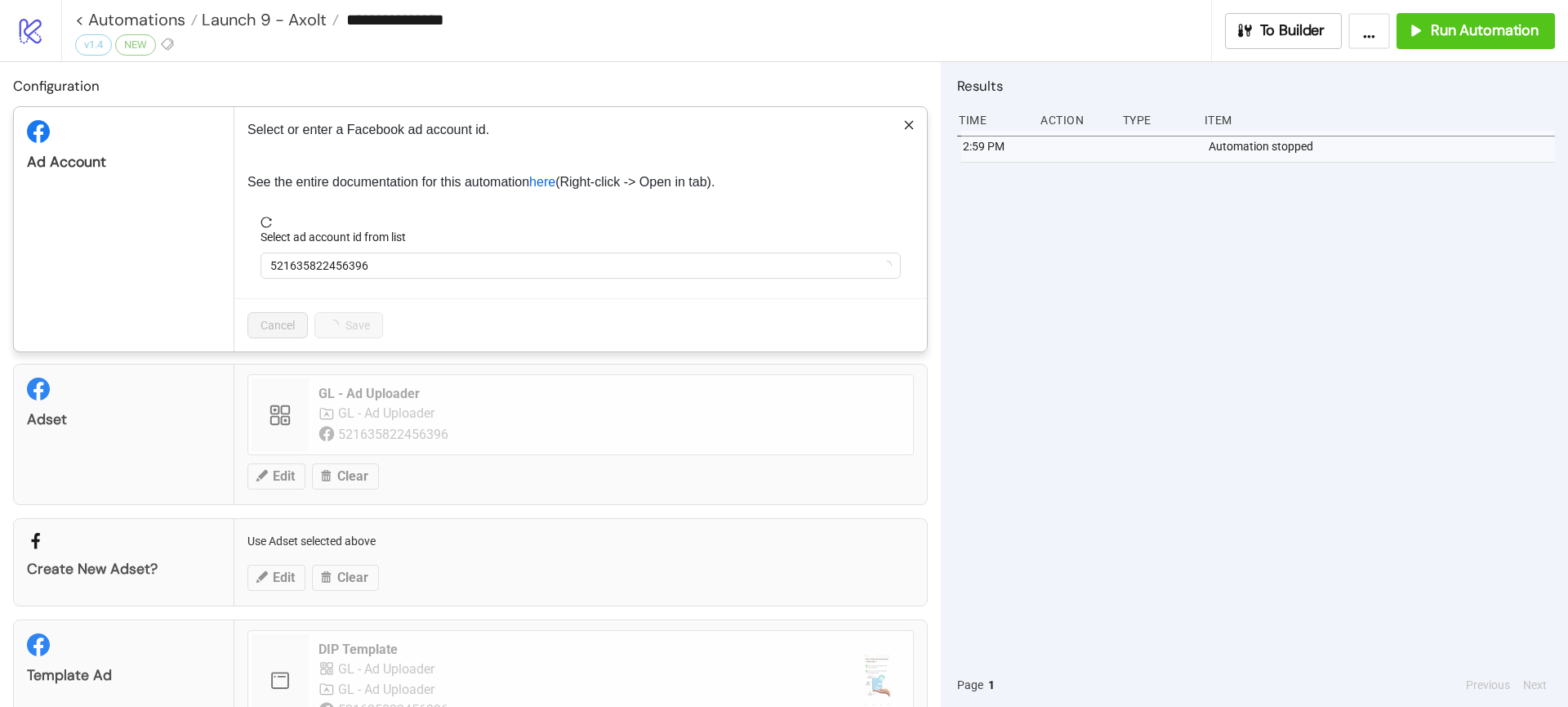
click at [336, 279] on form "Select ad account id from list 521635822456396" at bounding box center [580, 256] width 667 height 82
click at [346, 270] on span "521635822456396" at bounding box center [580, 265] width 621 height 25
click at [346, 270] on span "Dip" at bounding box center [580, 265] width 621 height 25
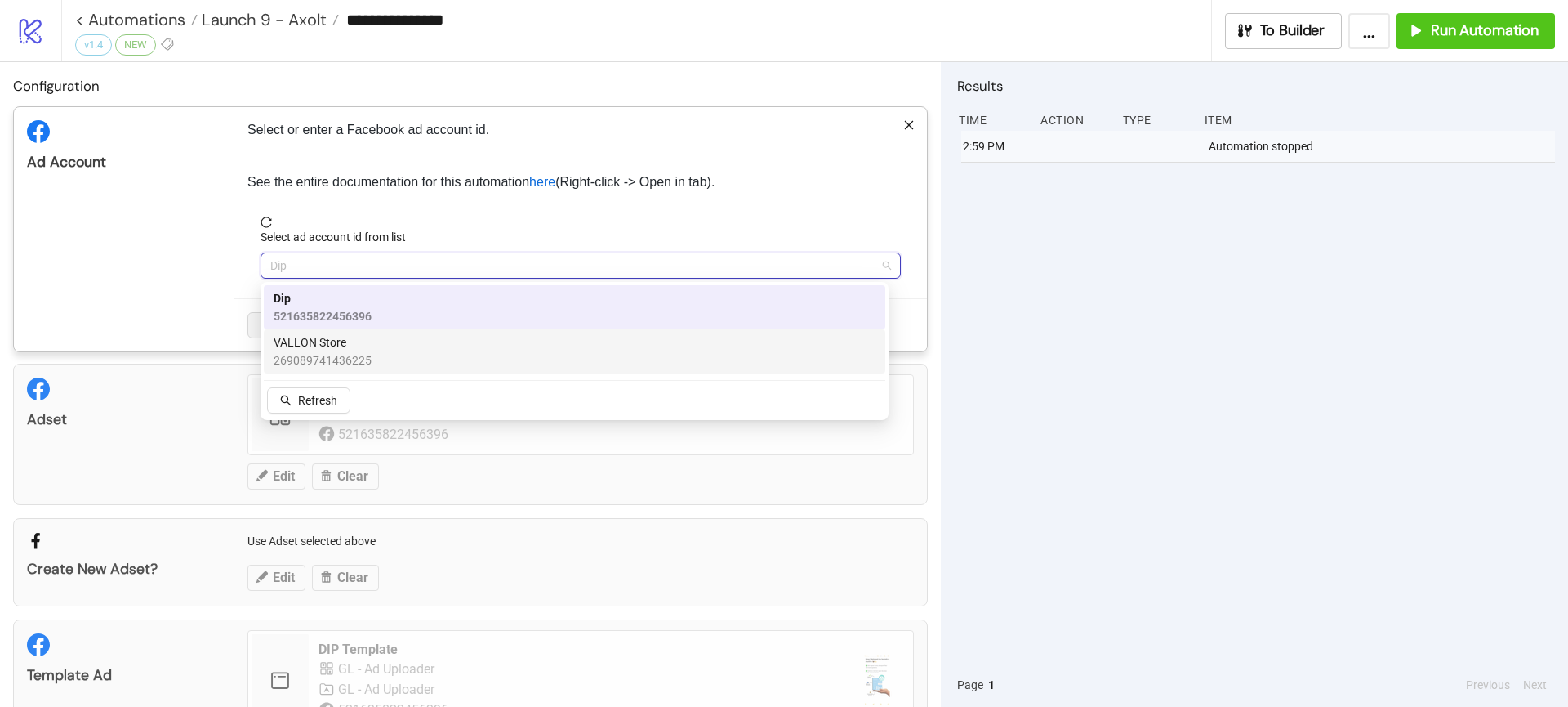
click at [340, 359] on span "269089741436225" at bounding box center [323, 360] width 98 height 18
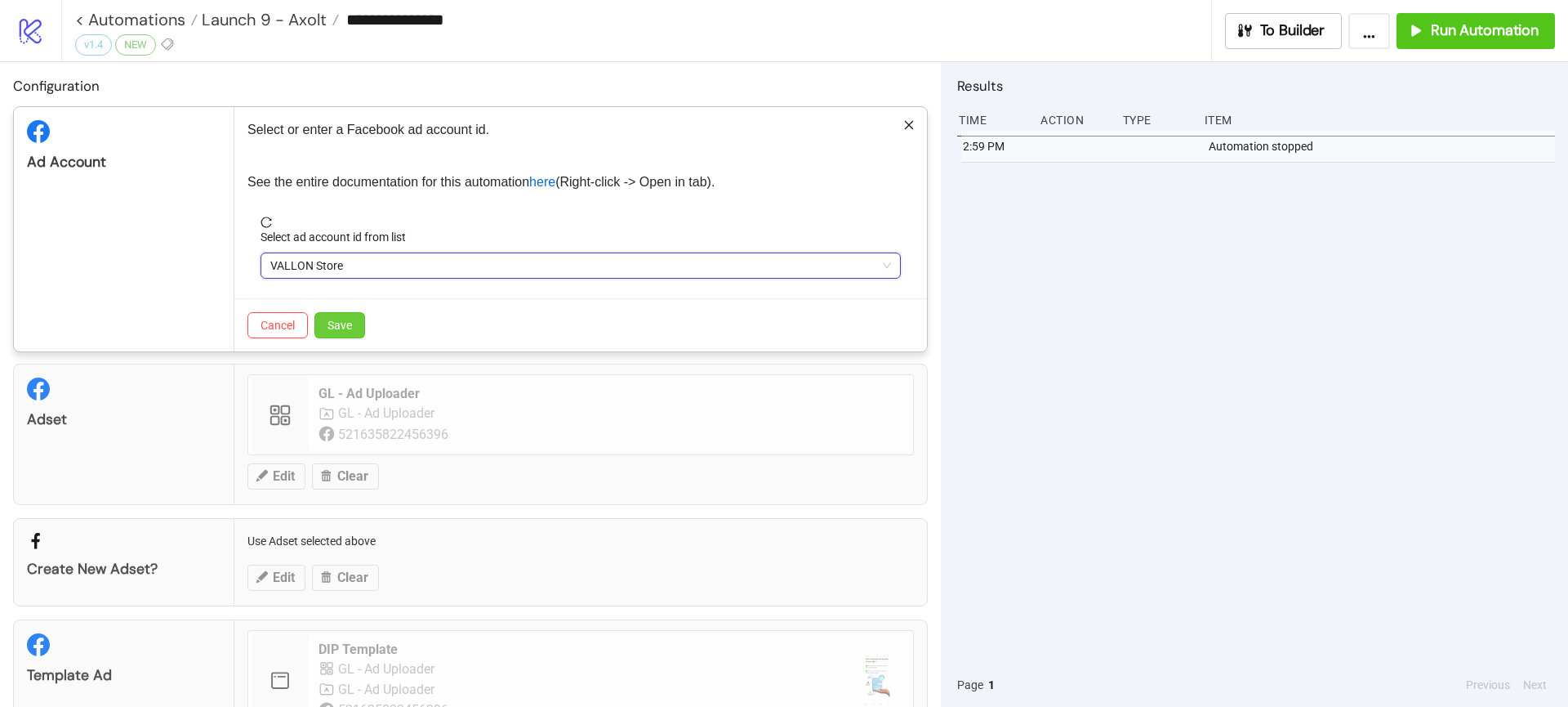
click at [343, 332] on button "Save" at bounding box center [340, 325] width 51 height 27
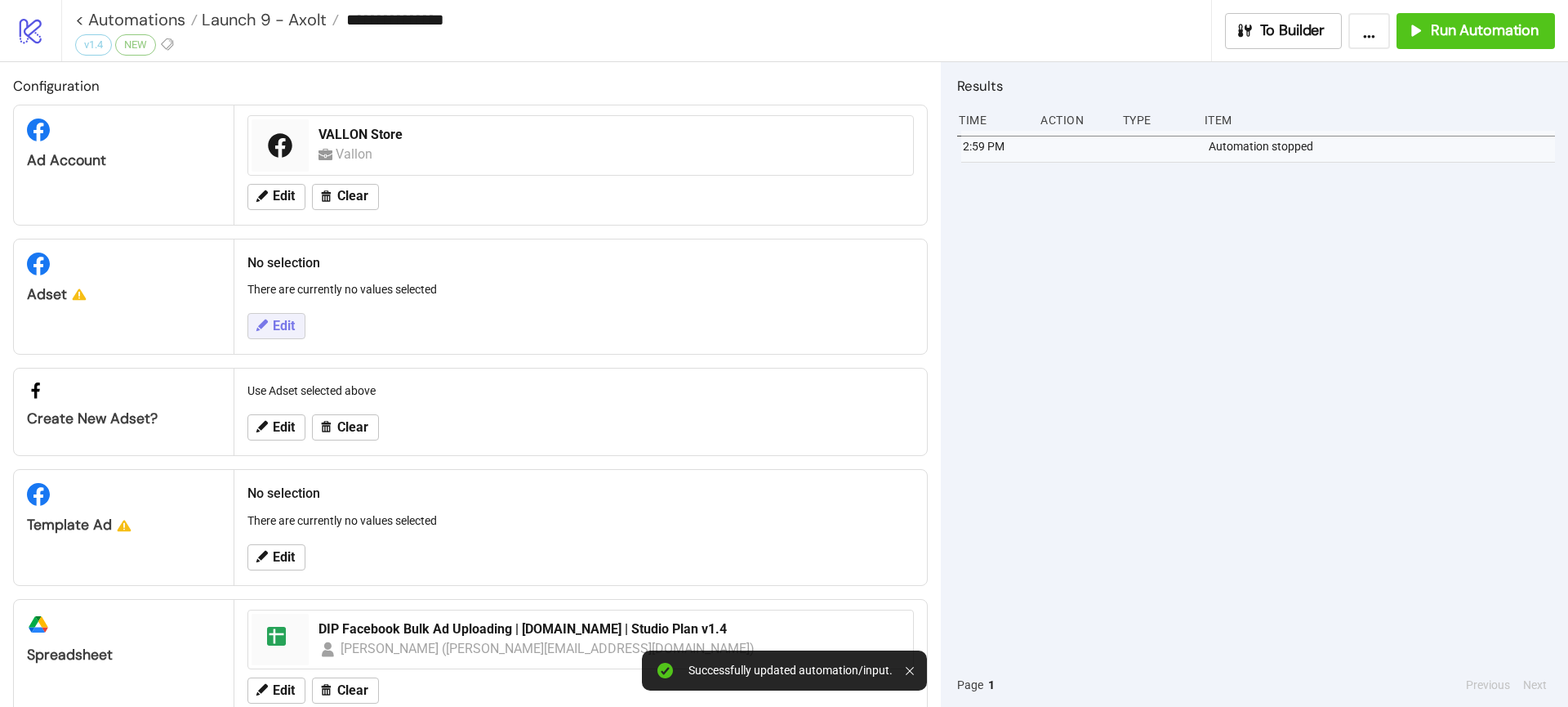
click at [283, 331] on span "Edit" at bounding box center [284, 325] width 22 height 15
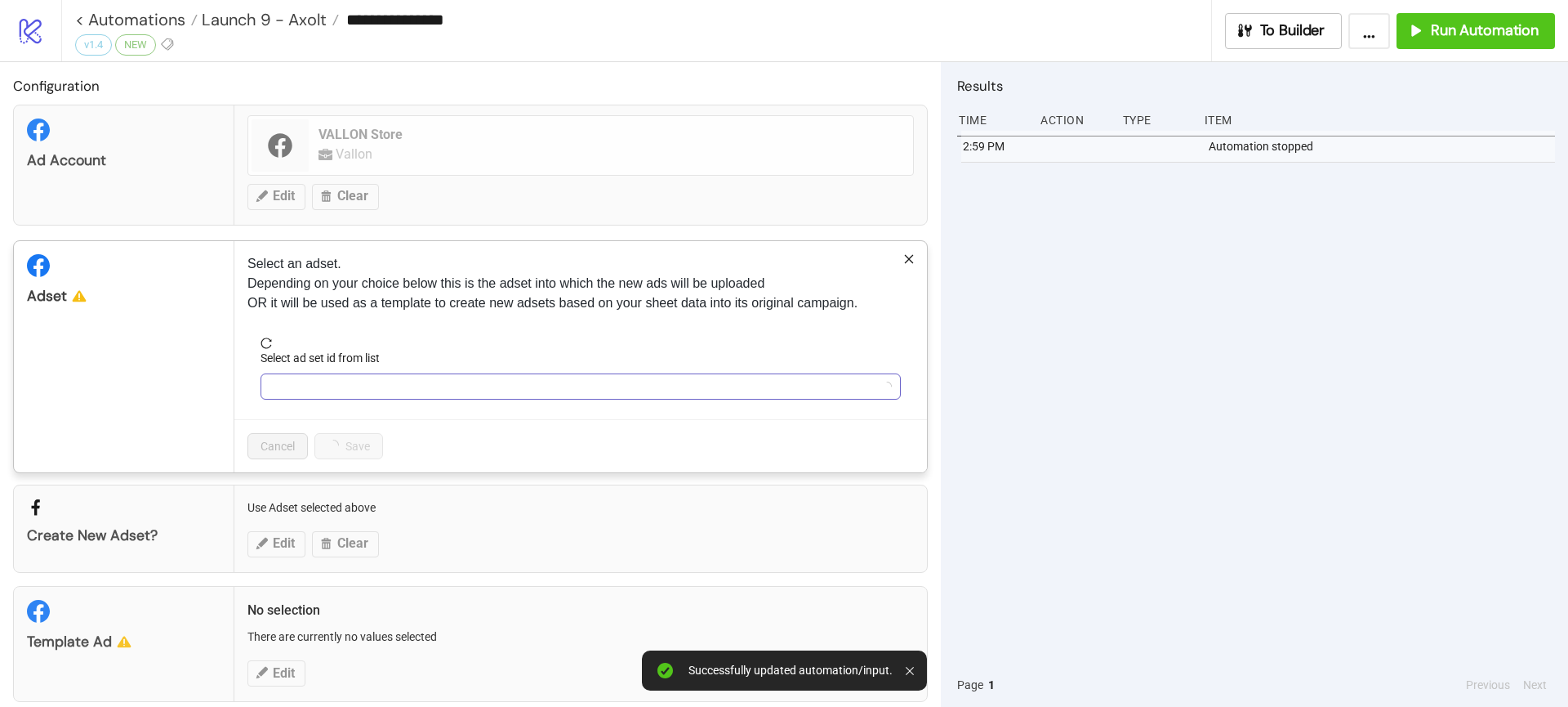
click at [329, 392] on input "Select ad set id from list" at bounding box center [572, 386] width 606 height 25
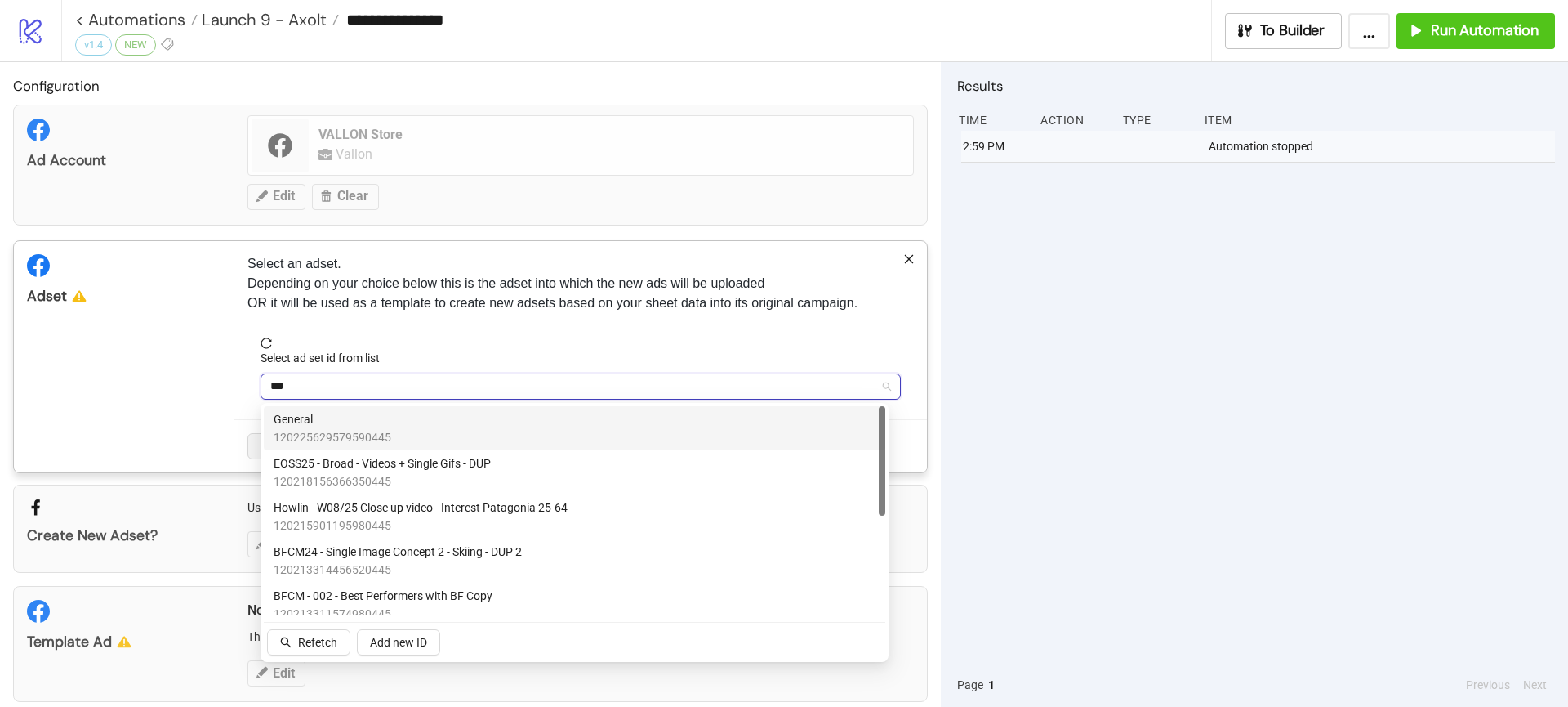
type input "****"
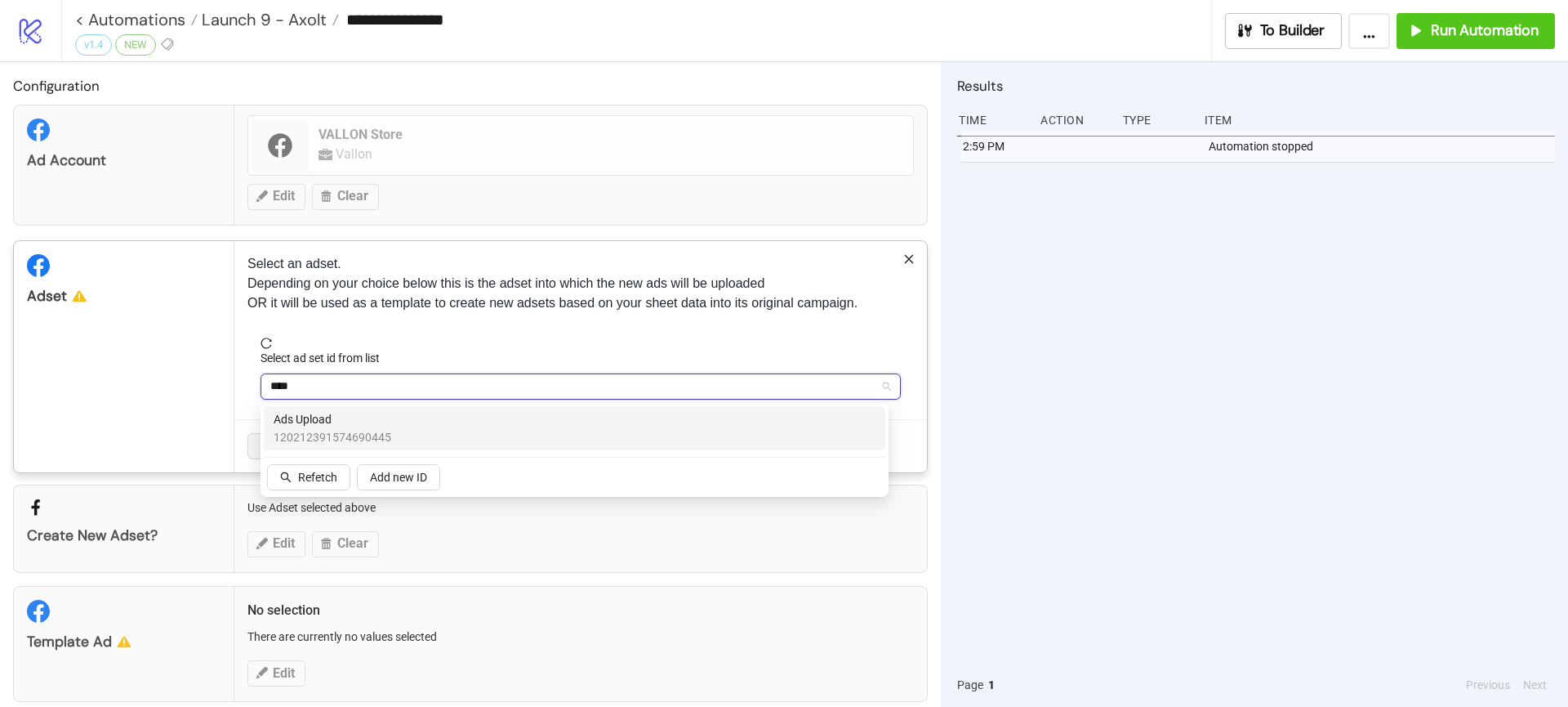
click at [331, 425] on span "Ads Upload" at bounding box center [333, 419] width 118 height 18
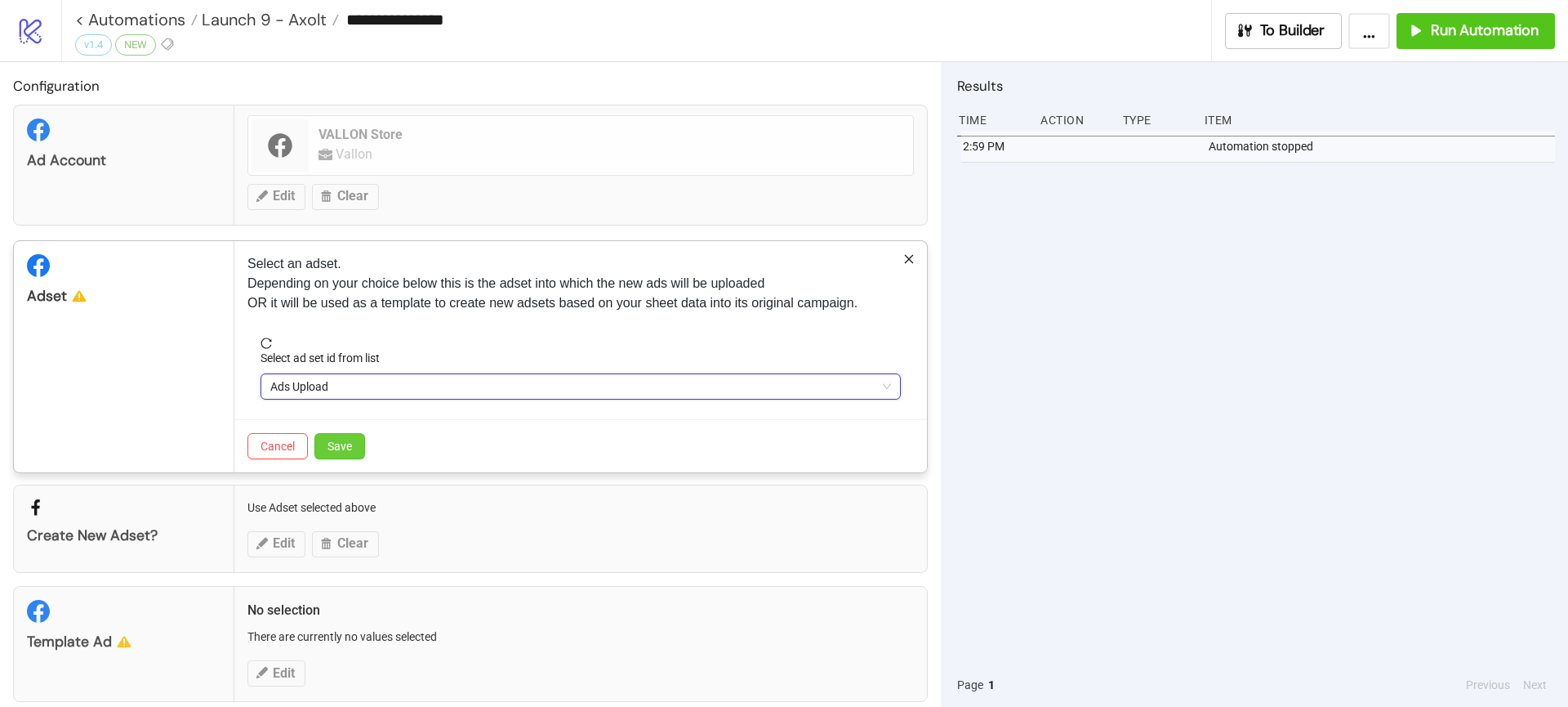
click at [362, 450] on button "Save" at bounding box center [340, 446] width 51 height 27
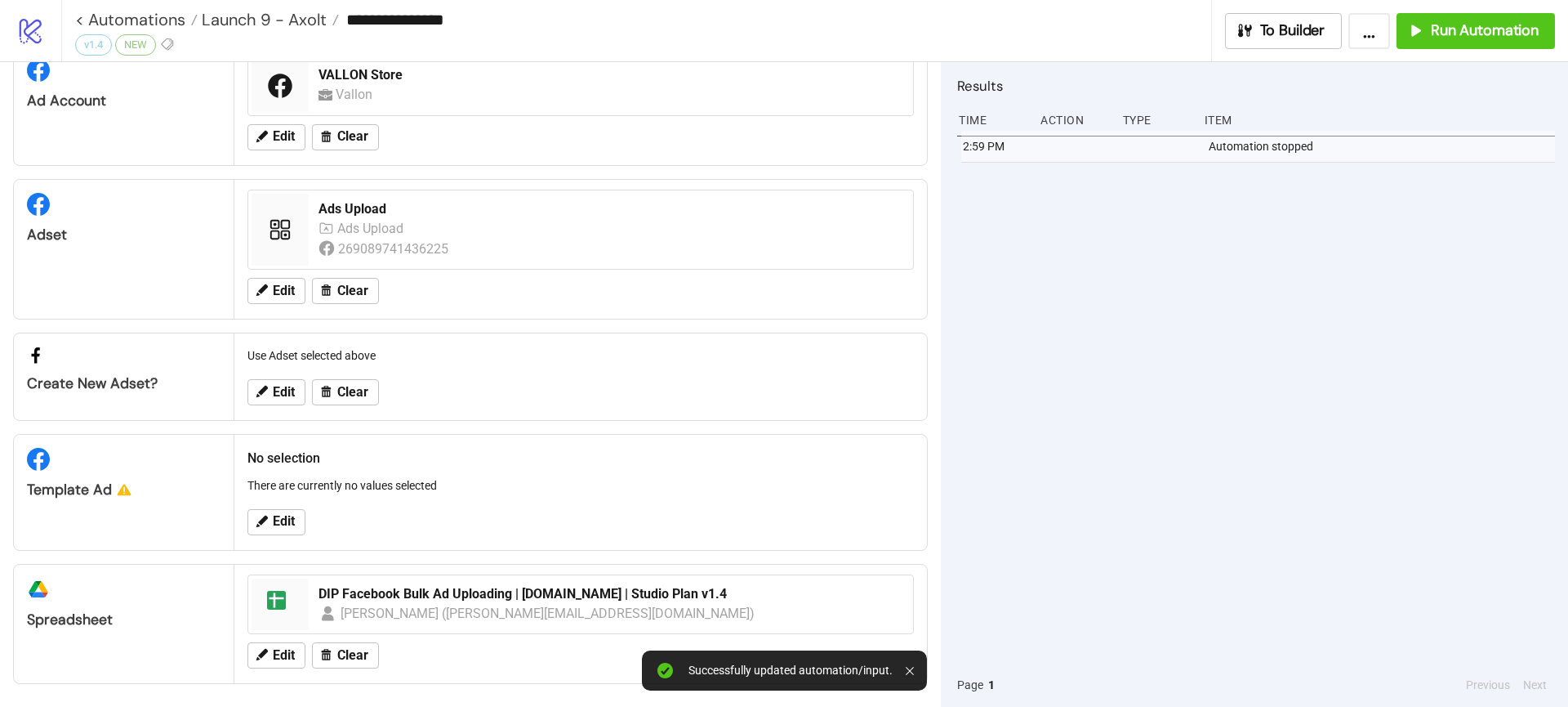
scroll to position [63, 0]
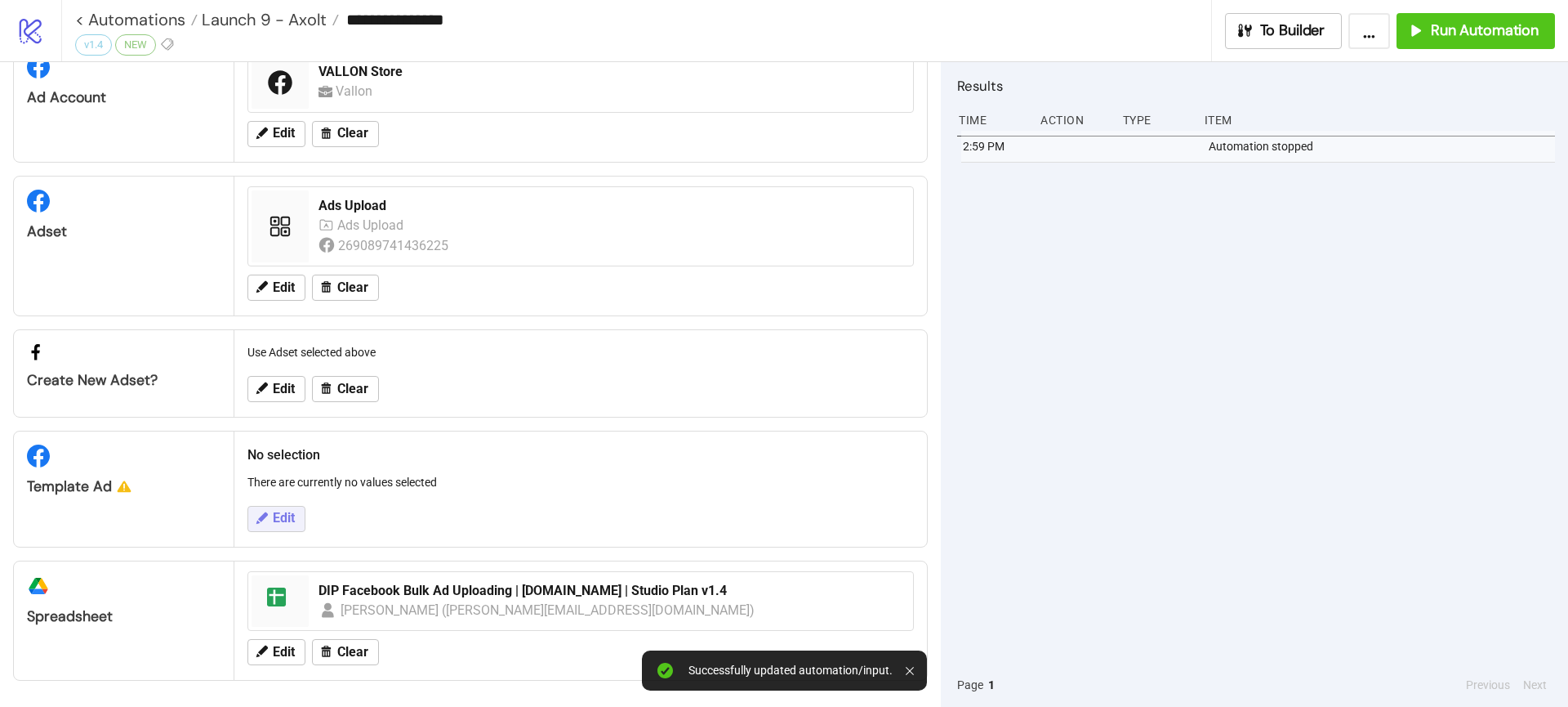
click at [297, 507] on button "Edit" at bounding box center [276, 518] width 58 height 27
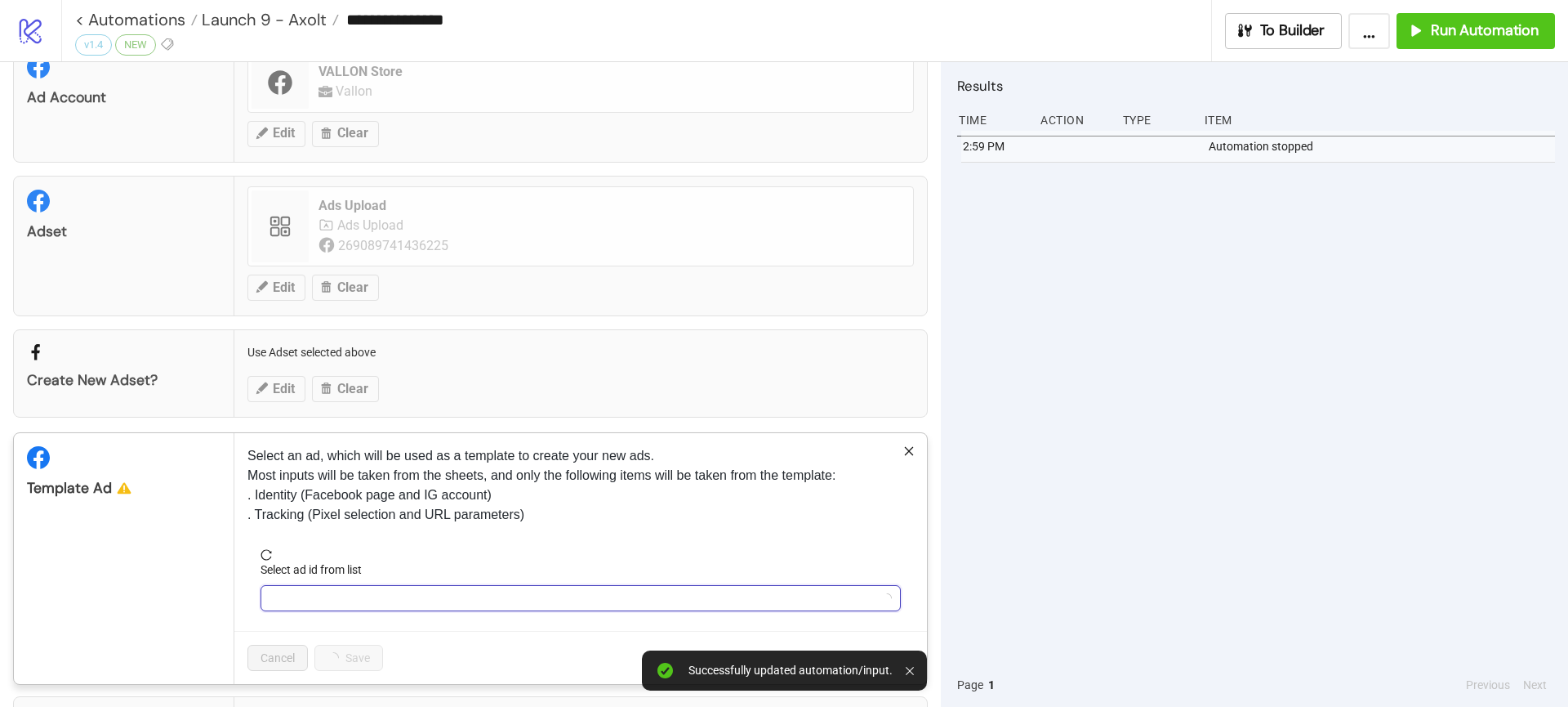
click at [329, 599] on input "Select ad id from list" at bounding box center [572, 597] width 606 height 25
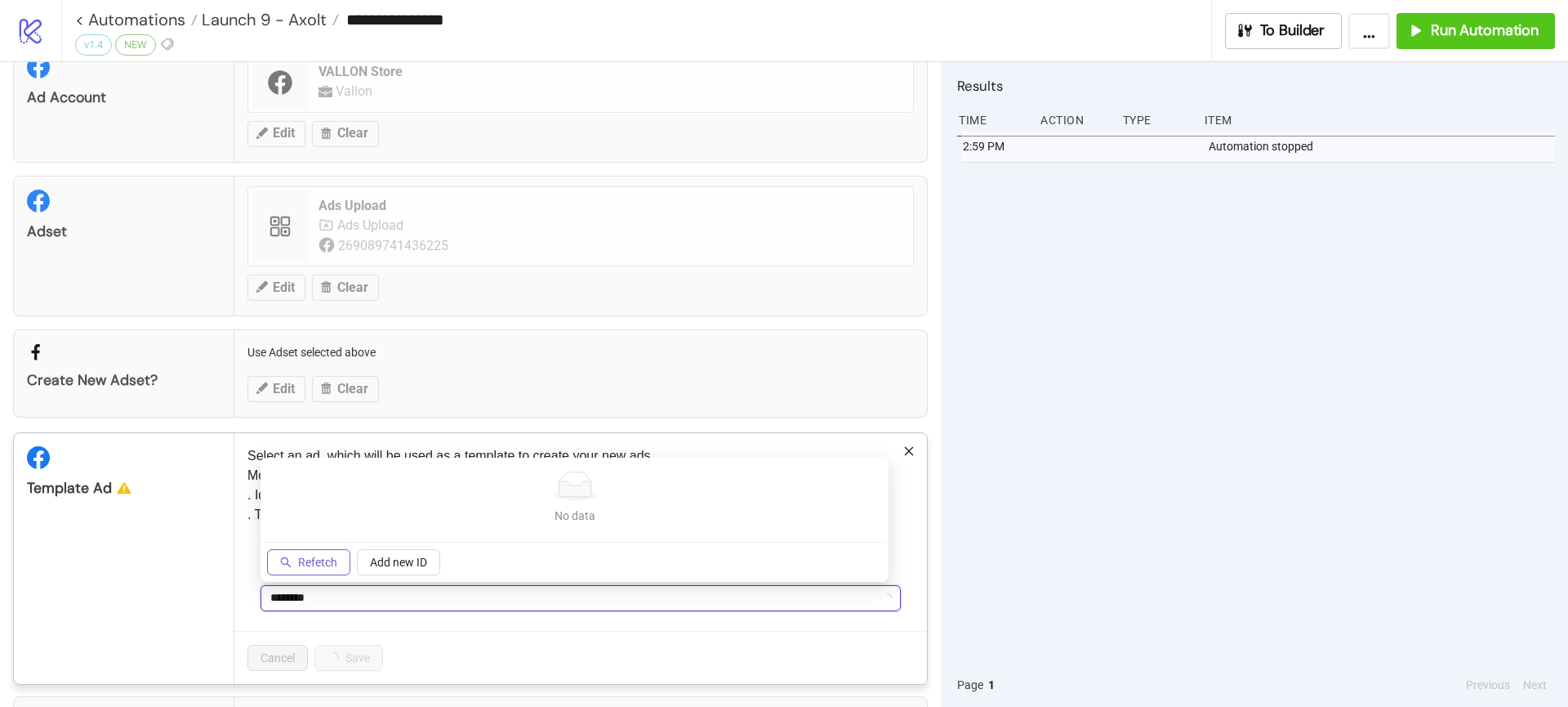
type input "********"
click at [315, 573] on button "Refetch" at bounding box center [308, 562] width 83 height 27
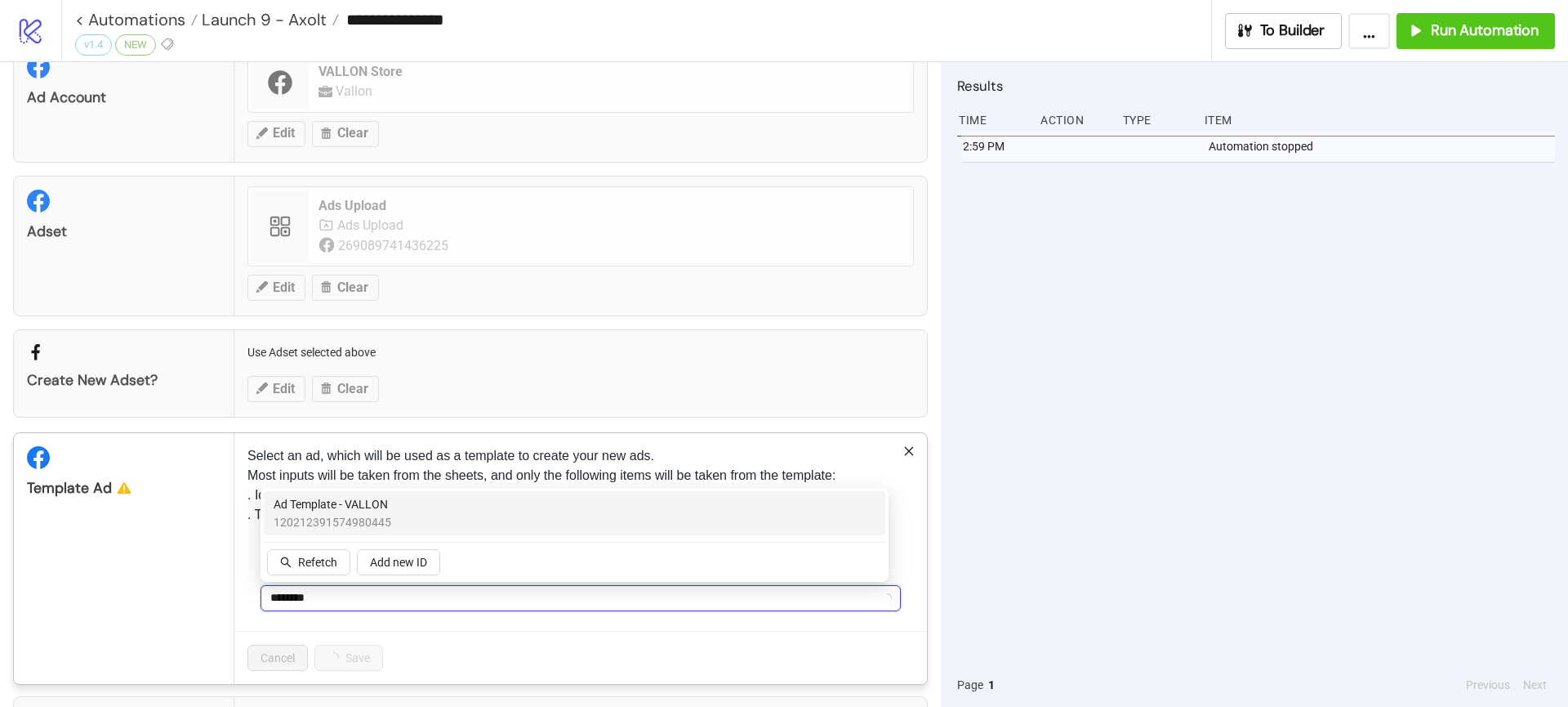
click at [264, 491] on div "120212391574980445" at bounding box center [264, 491] width 0 height 0
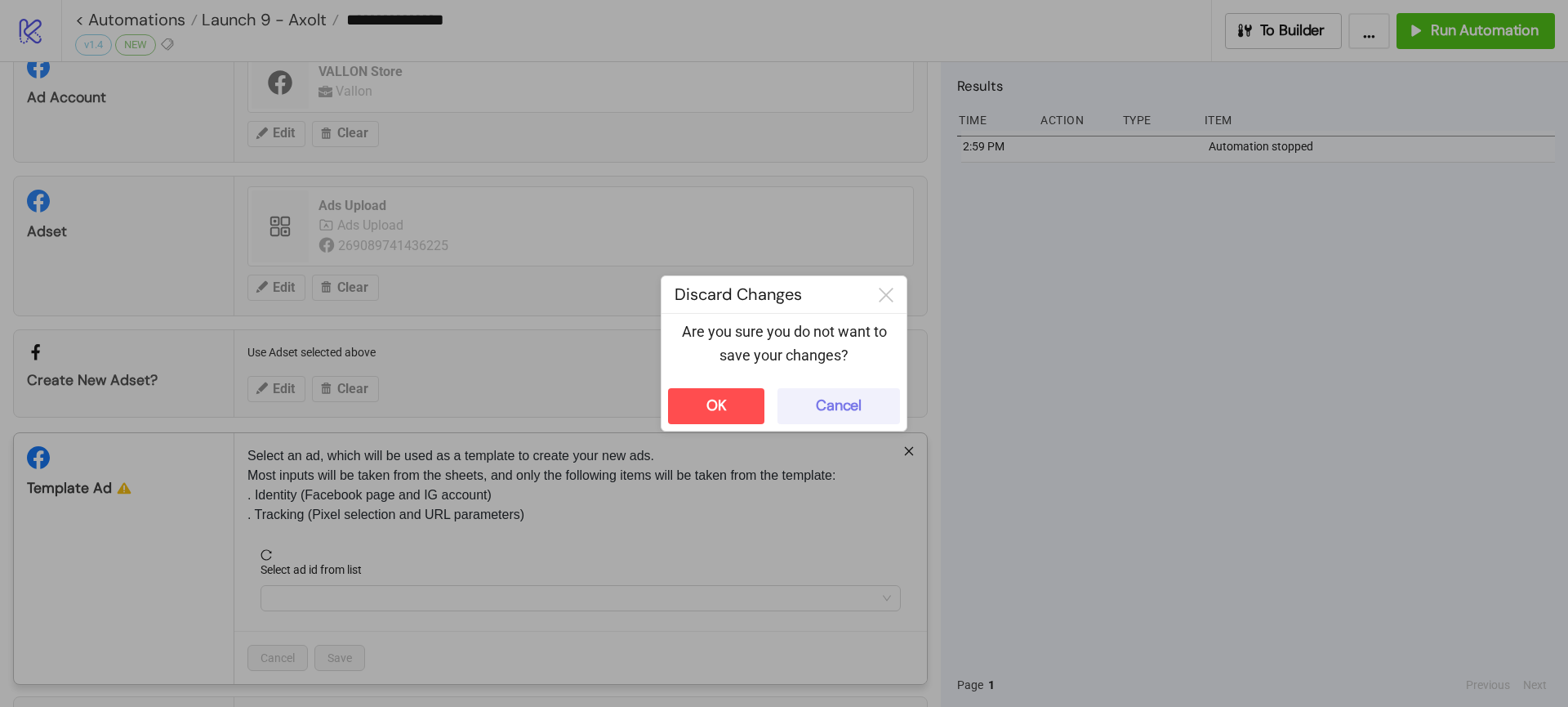
click at [873, 408] on button "Cancel" at bounding box center [838, 406] width 123 height 36
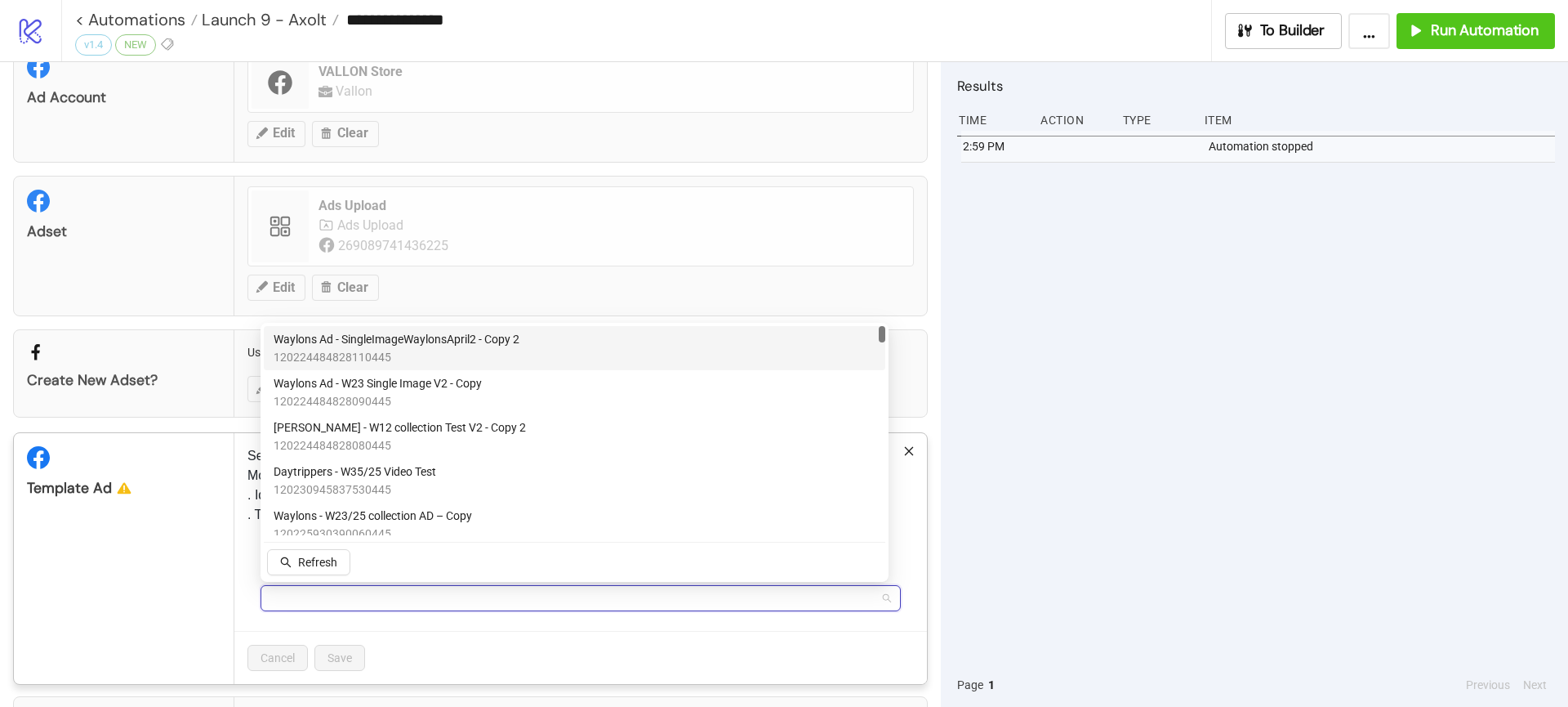
click at [359, 605] on input "Select ad id from list" at bounding box center [572, 597] width 606 height 25
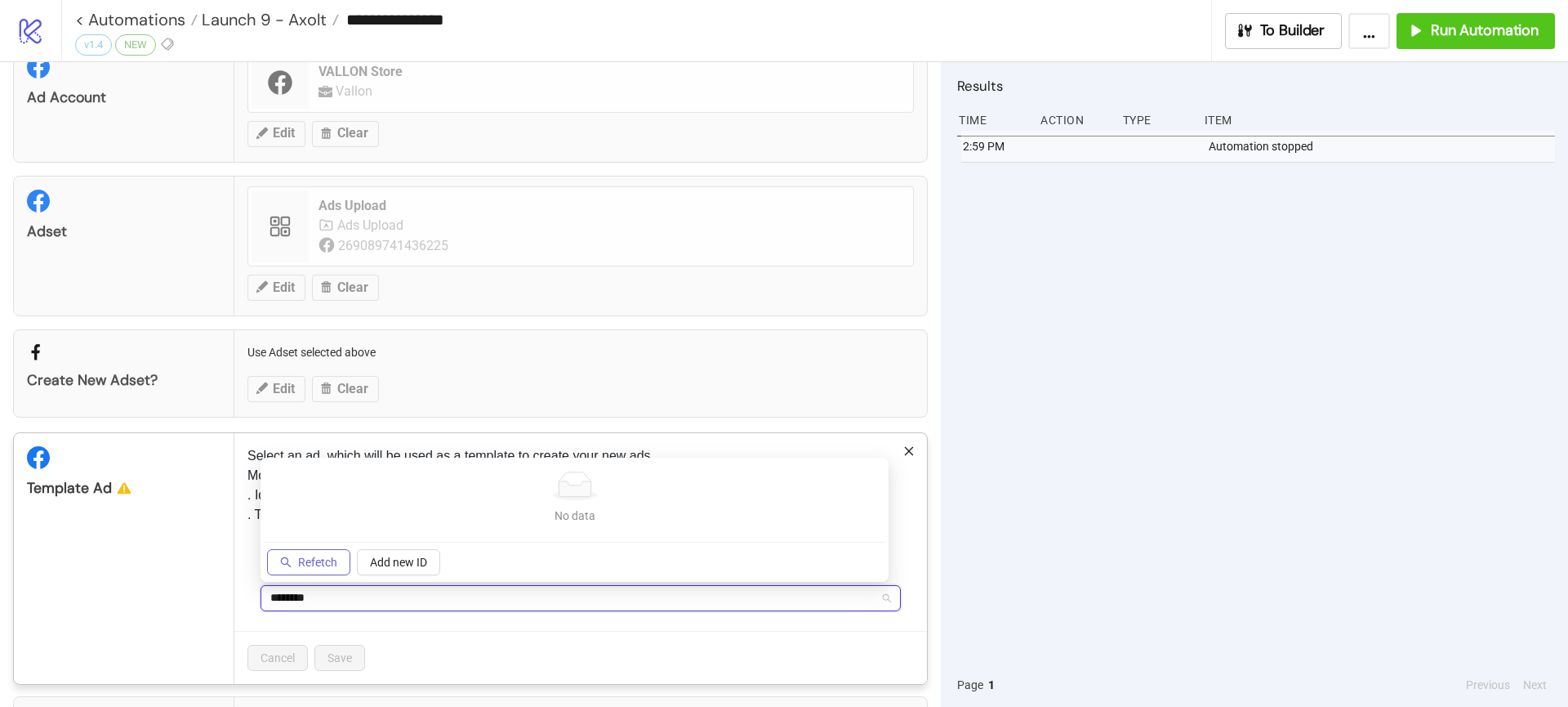
type input "********"
click at [317, 557] on span "Refetch" at bounding box center [318, 562] width 39 height 13
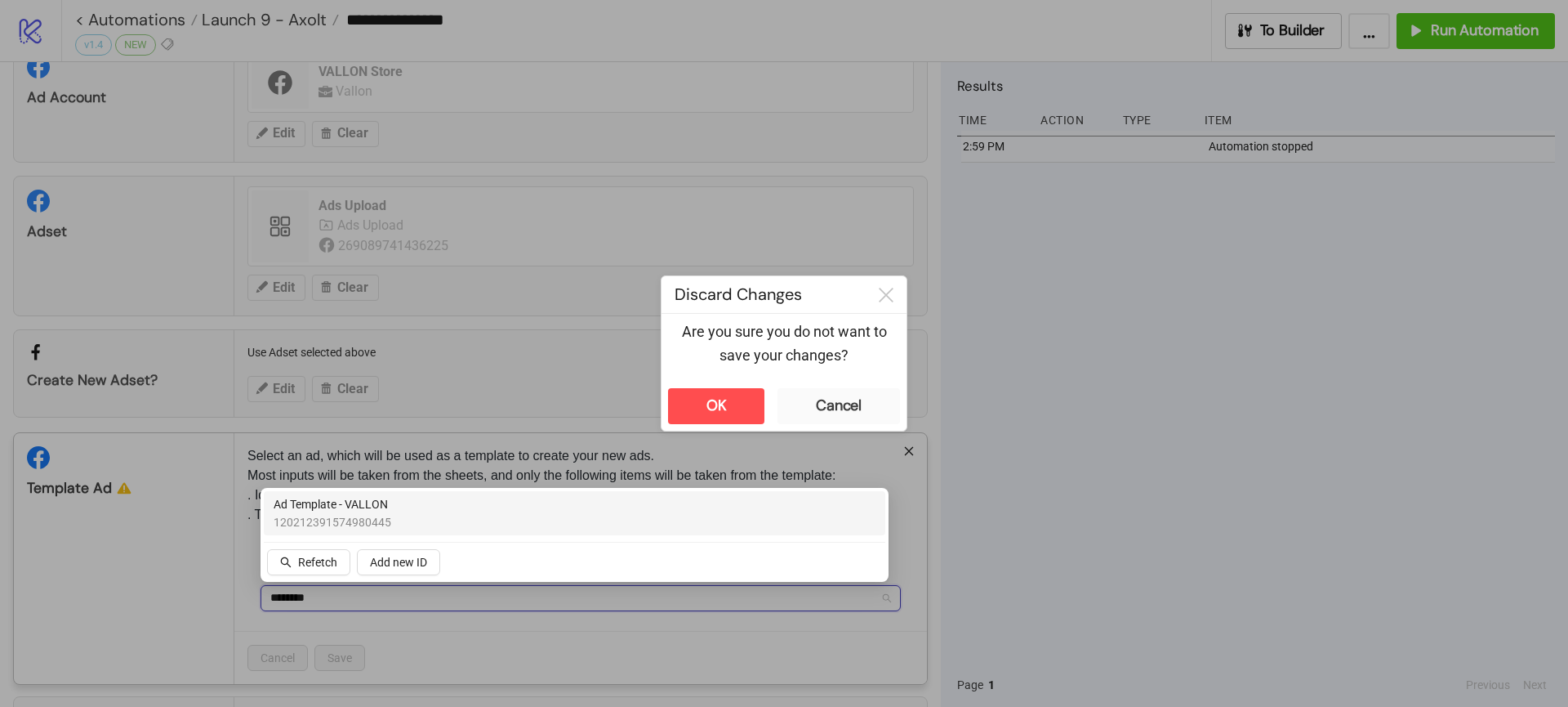
click at [378, 515] on span "120212391574980445" at bounding box center [333, 521] width 118 height 18
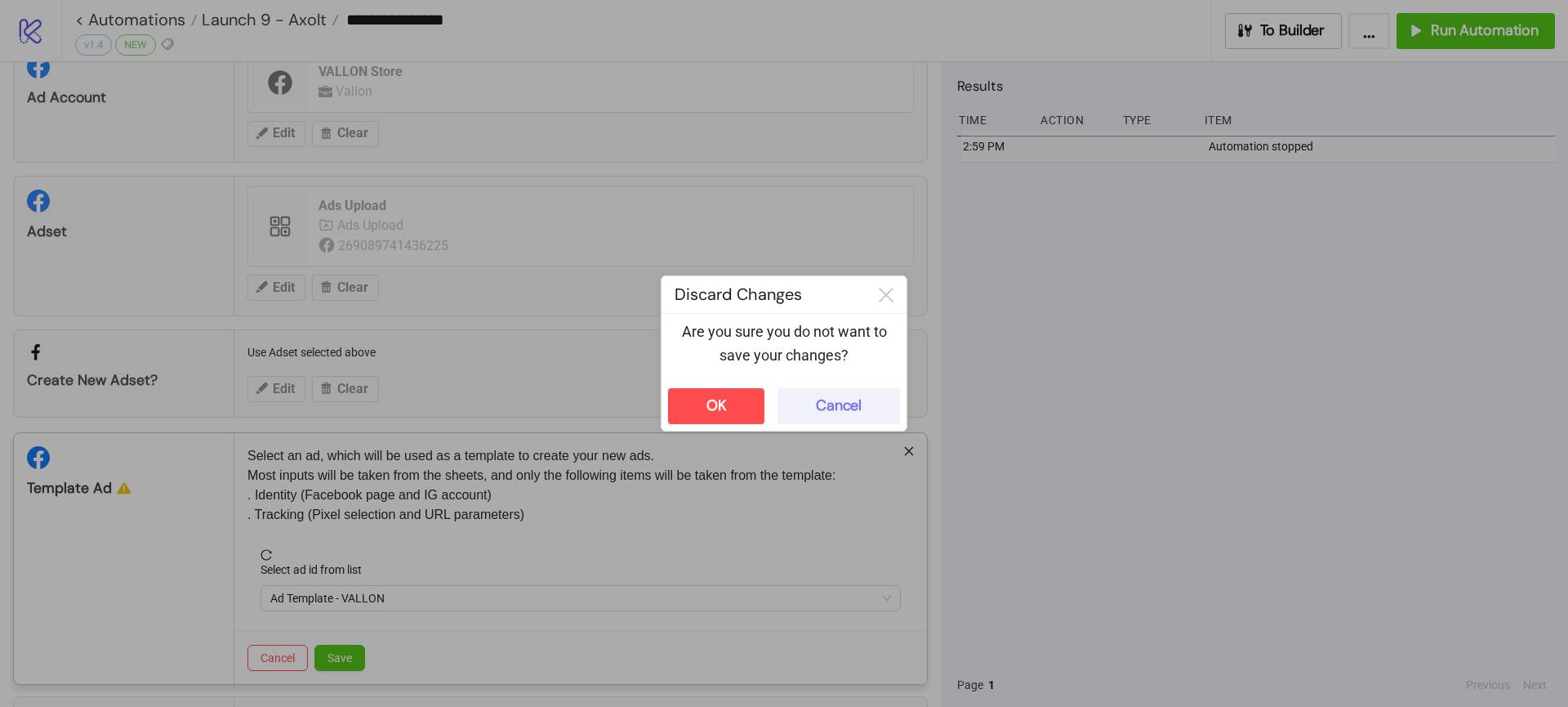
click at [831, 401] on div "Cancel" at bounding box center [838, 405] width 46 height 19
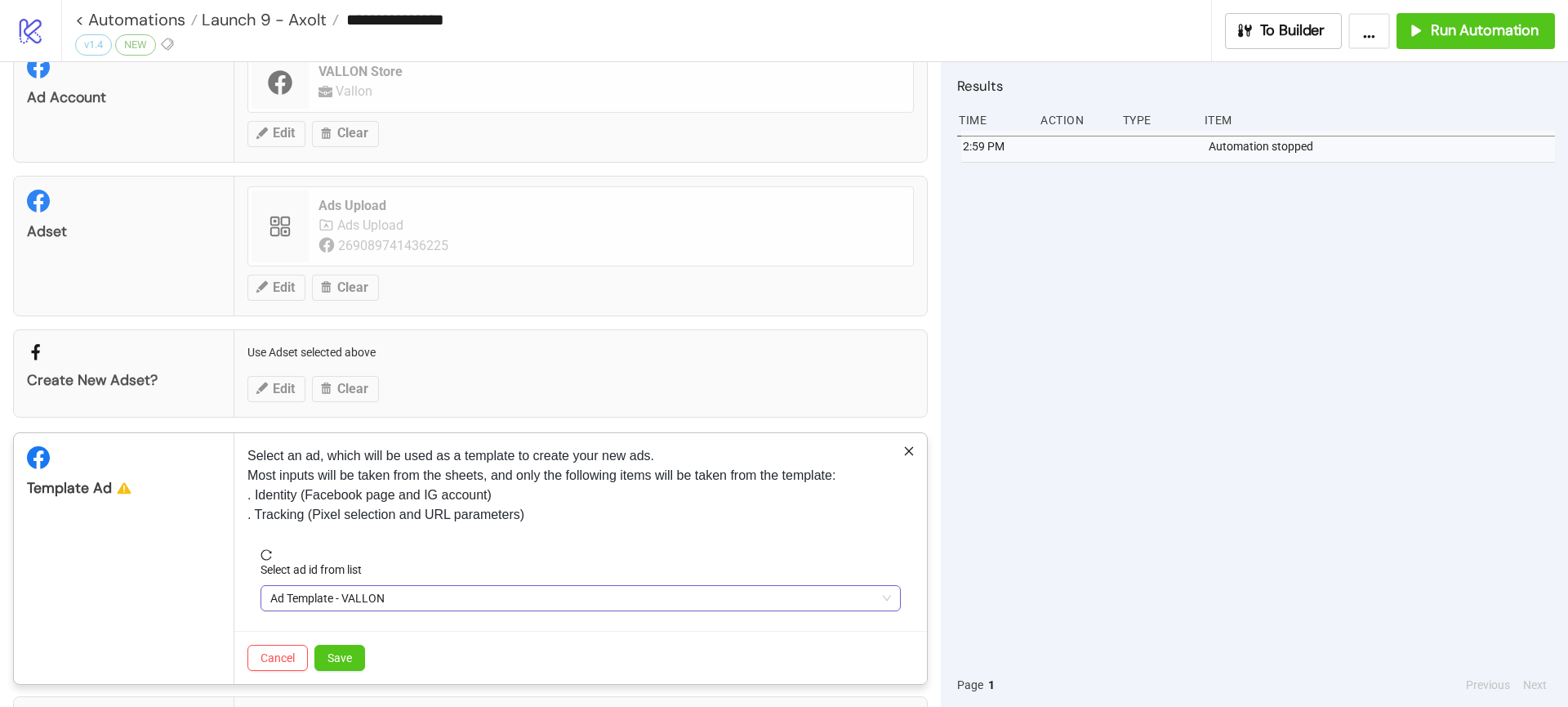
click at [399, 604] on span "Ad Template - VALLON" at bounding box center [580, 597] width 621 height 25
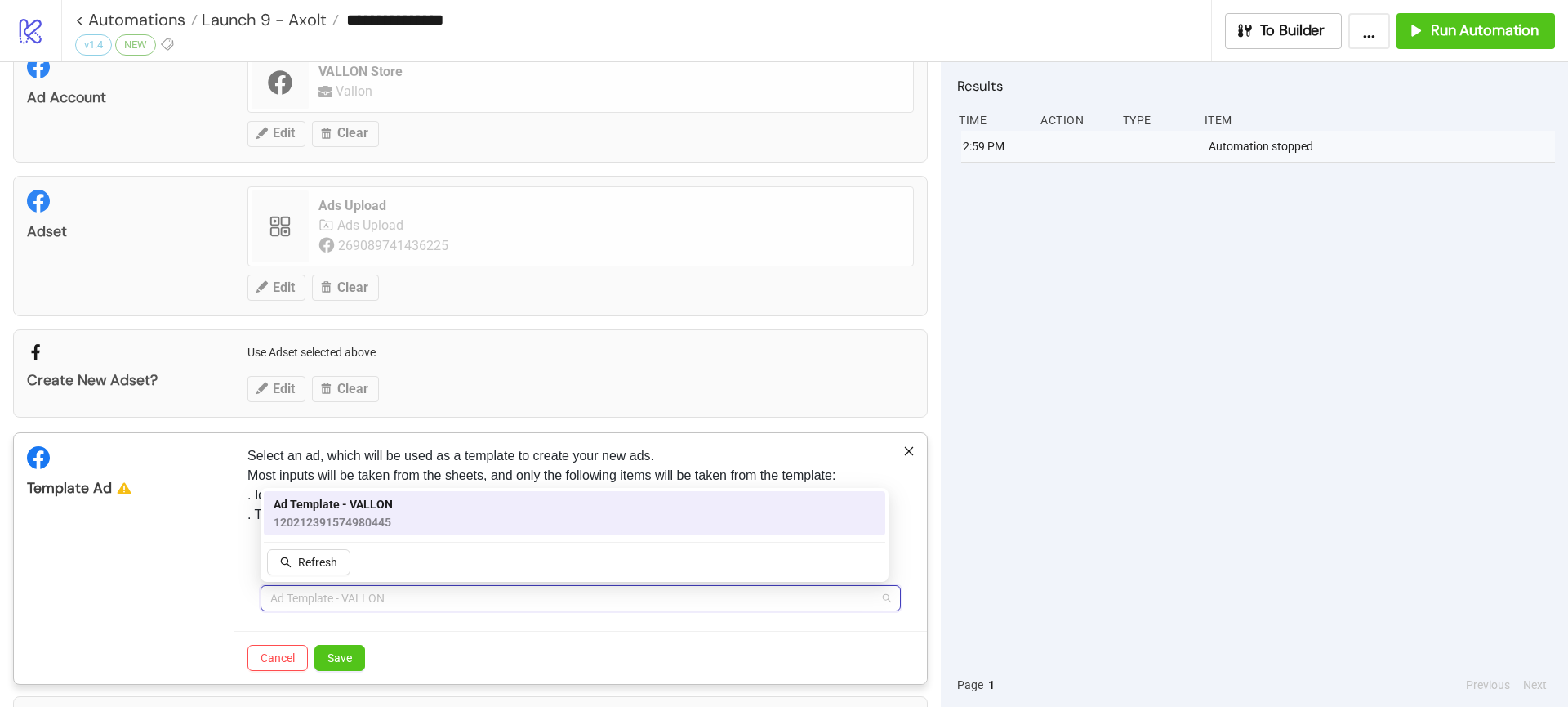
click at [369, 513] on span "120212391574980445" at bounding box center [333, 521] width 119 height 18
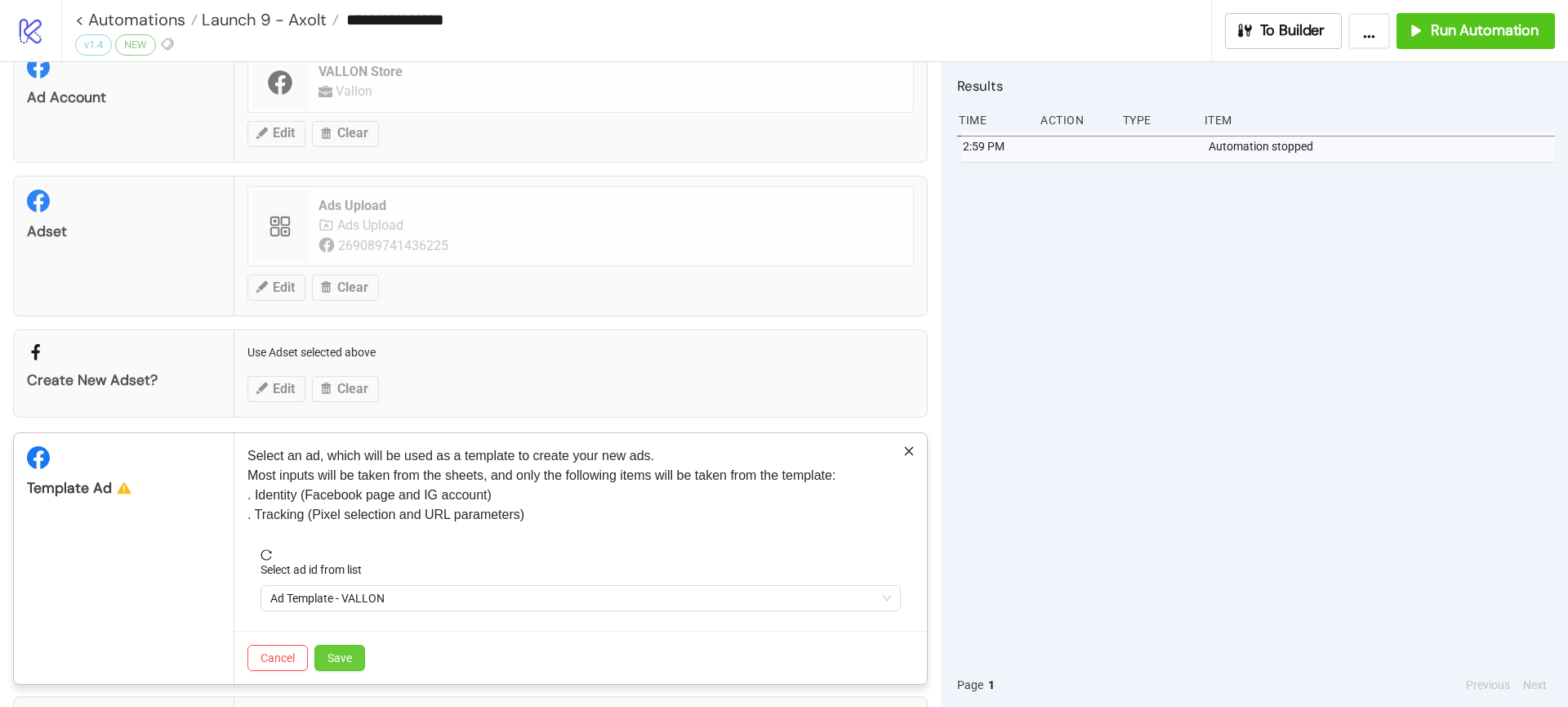
click at [329, 659] on span "Save" at bounding box center [340, 657] width 25 height 13
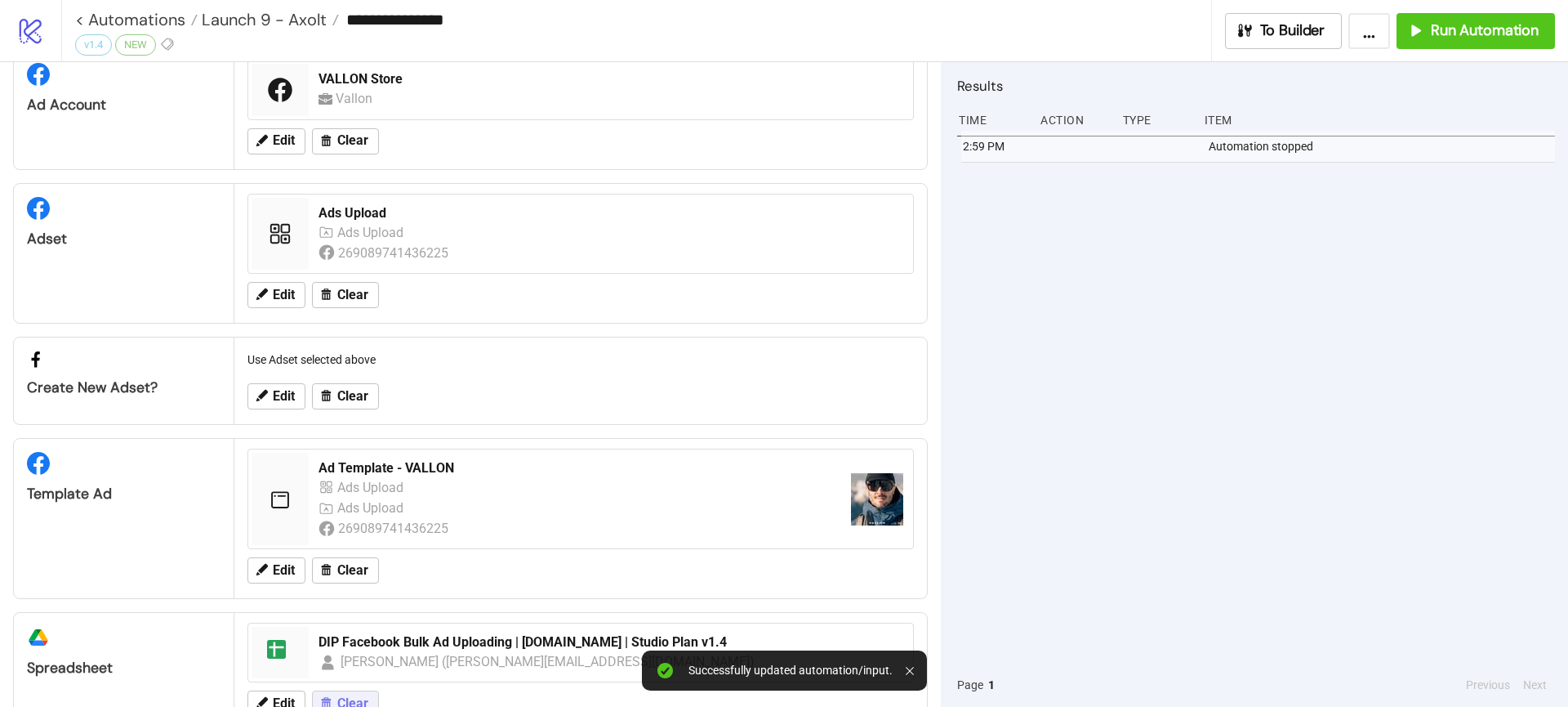
scroll to position [107, 0]
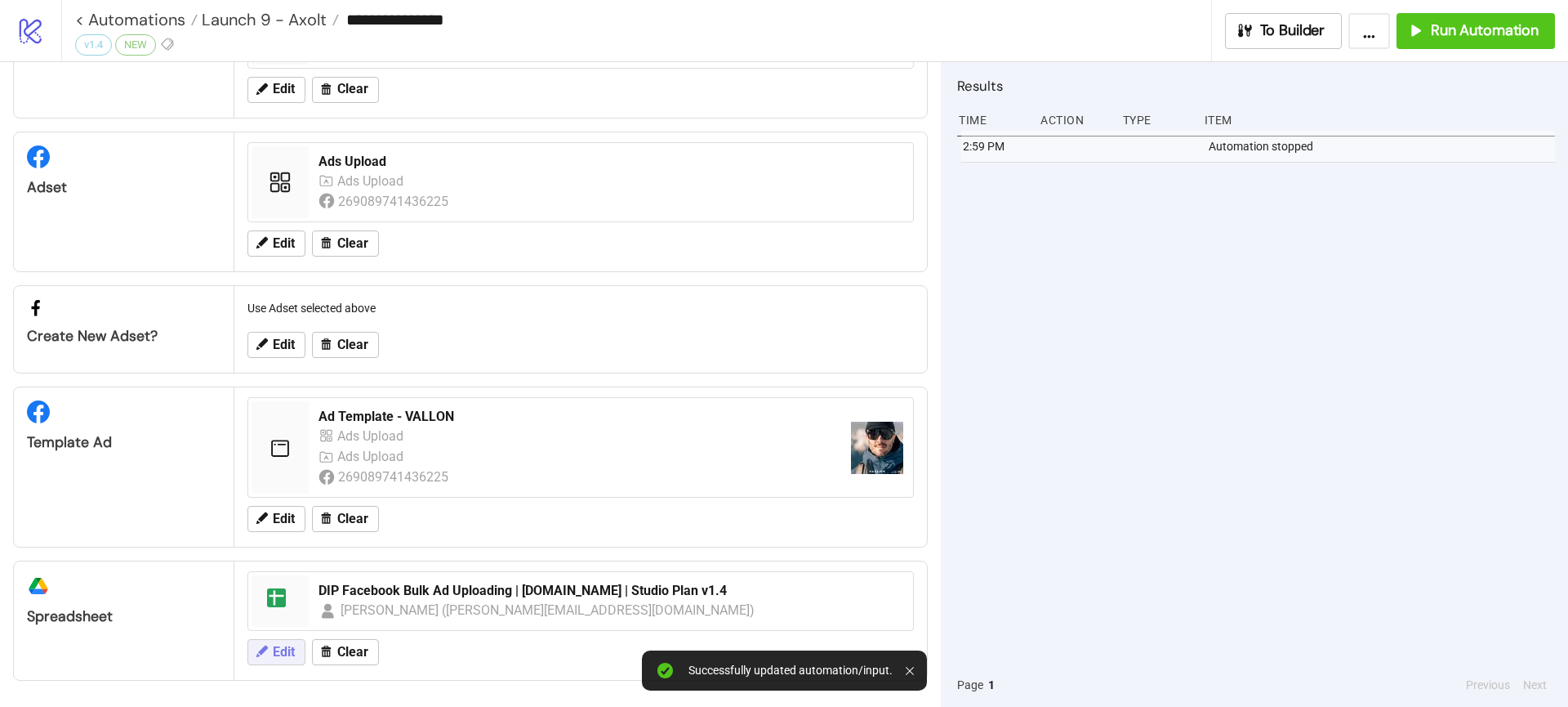
click at [270, 659] on button "Edit" at bounding box center [276, 652] width 58 height 27
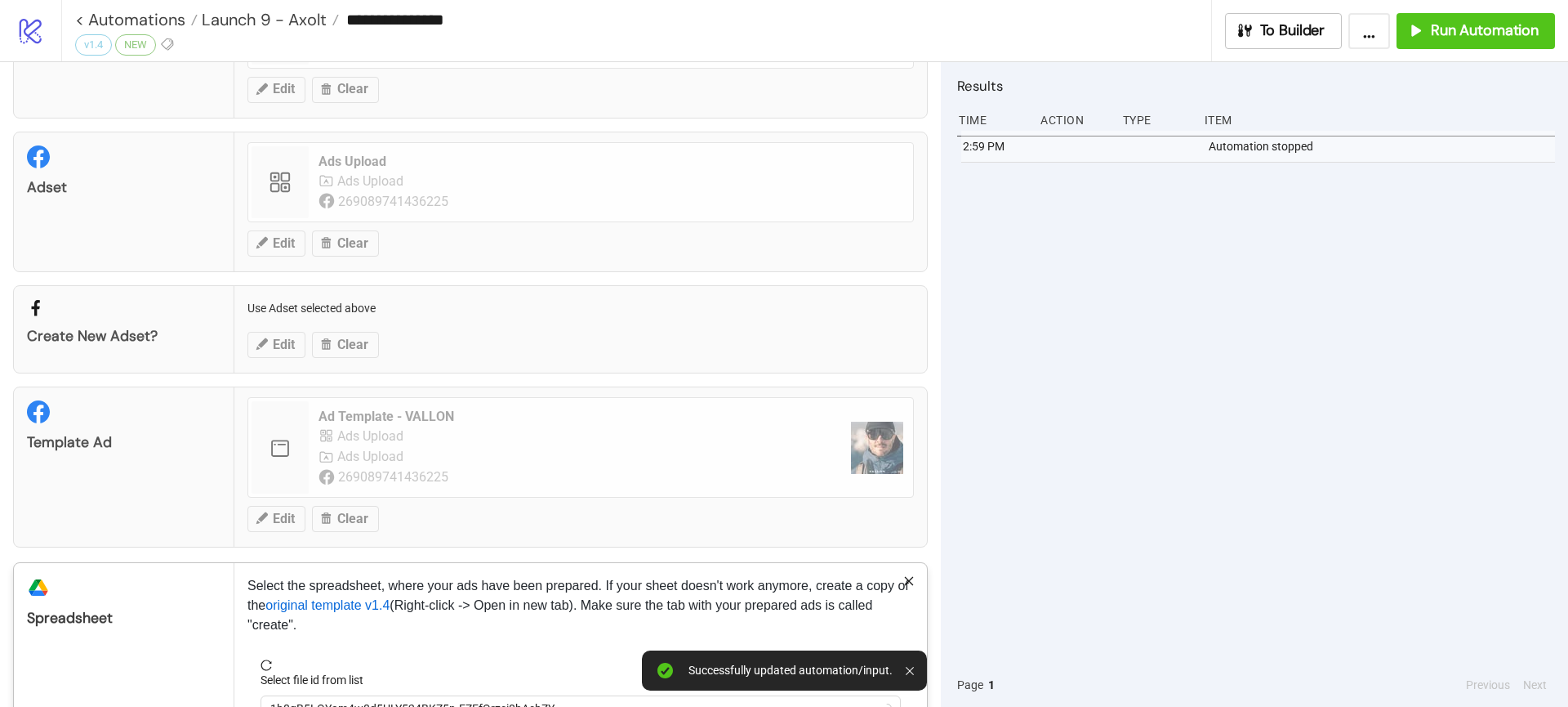
scroll to position [220, 0]
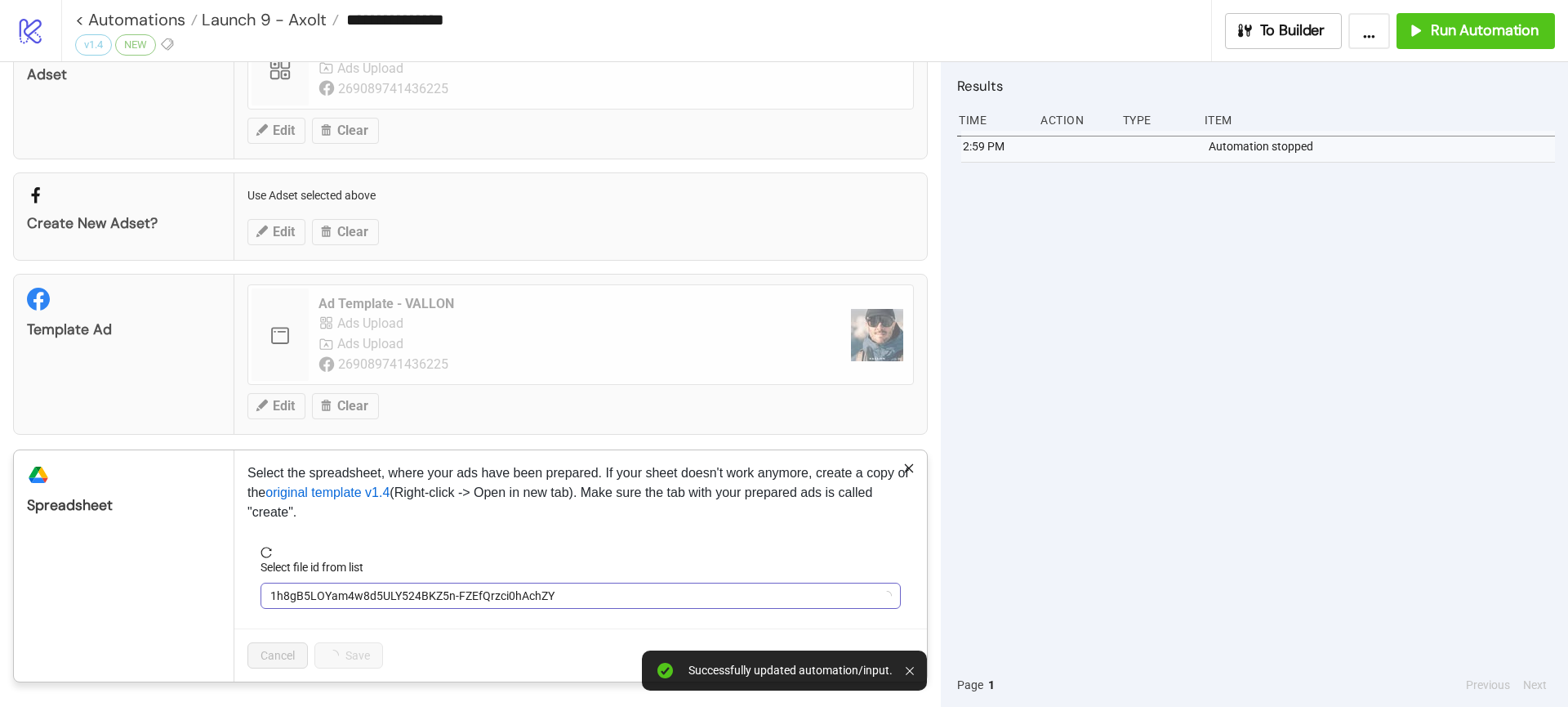
click at [361, 597] on span "1h8gB5LOYam4w8d5ULY524BKZ5n-FZEfQrzci0hAchZY" at bounding box center [580, 595] width 621 height 25
click at [361, 597] on span "DIP Facebook Bulk Ad Uploading | Kitchn.io | Studio Plan v1.4" at bounding box center [580, 595] width 621 height 25
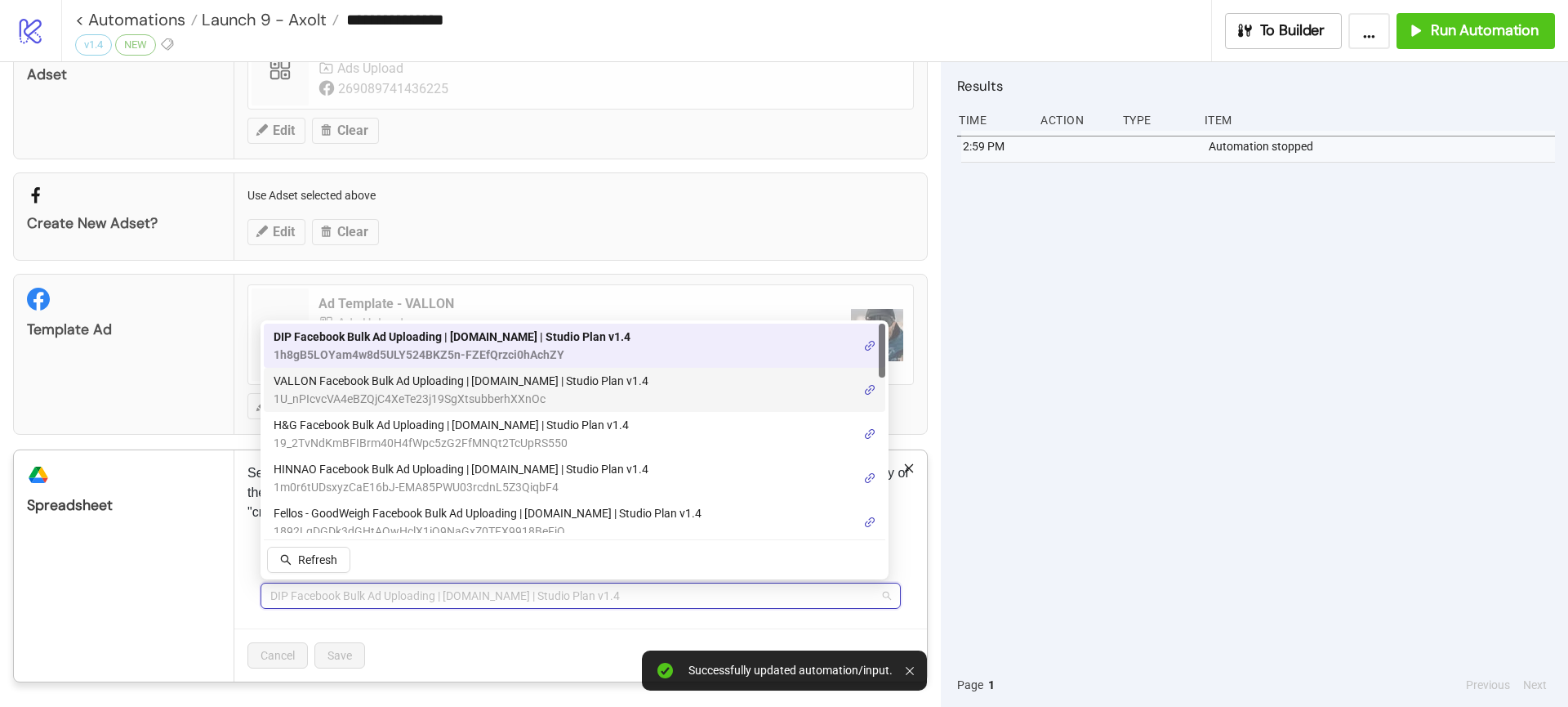
click at [363, 380] on span "VALLON Facebook Bulk Ad Uploading | Kitchn.io | Studio Plan v1.4" at bounding box center [461, 381] width 375 height 18
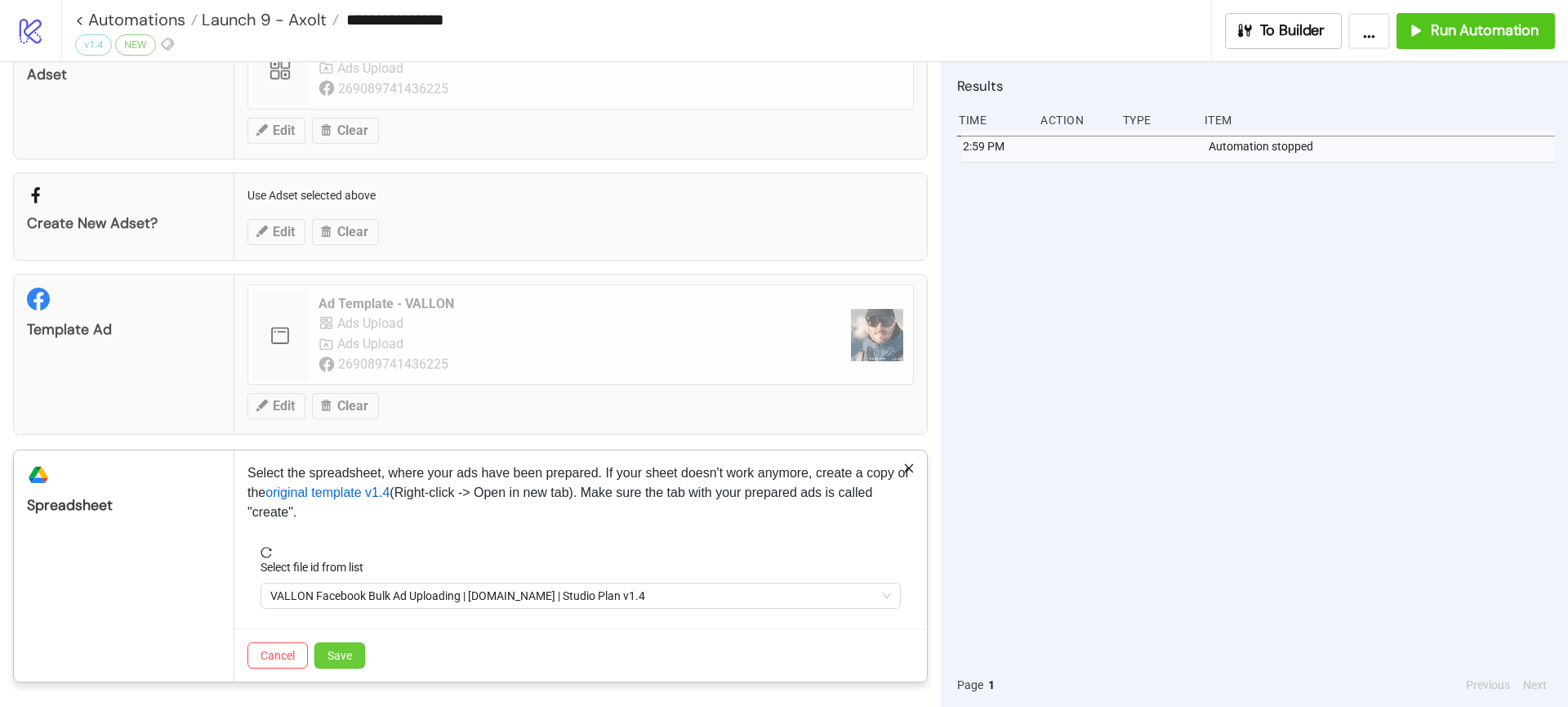
click at [343, 654] on span "Save" at bounding box center [340, 655] width 25 height 13
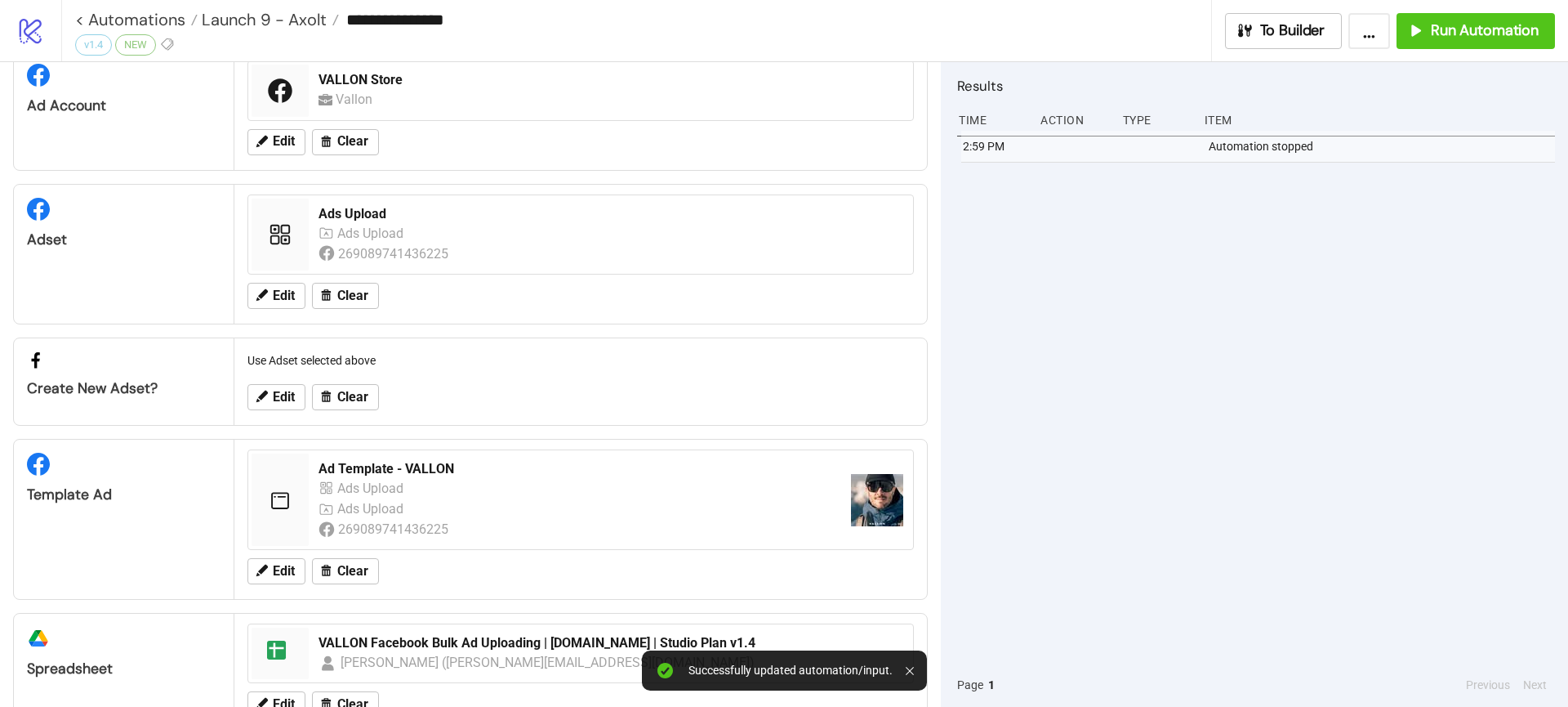
scroll to position [0, 0]
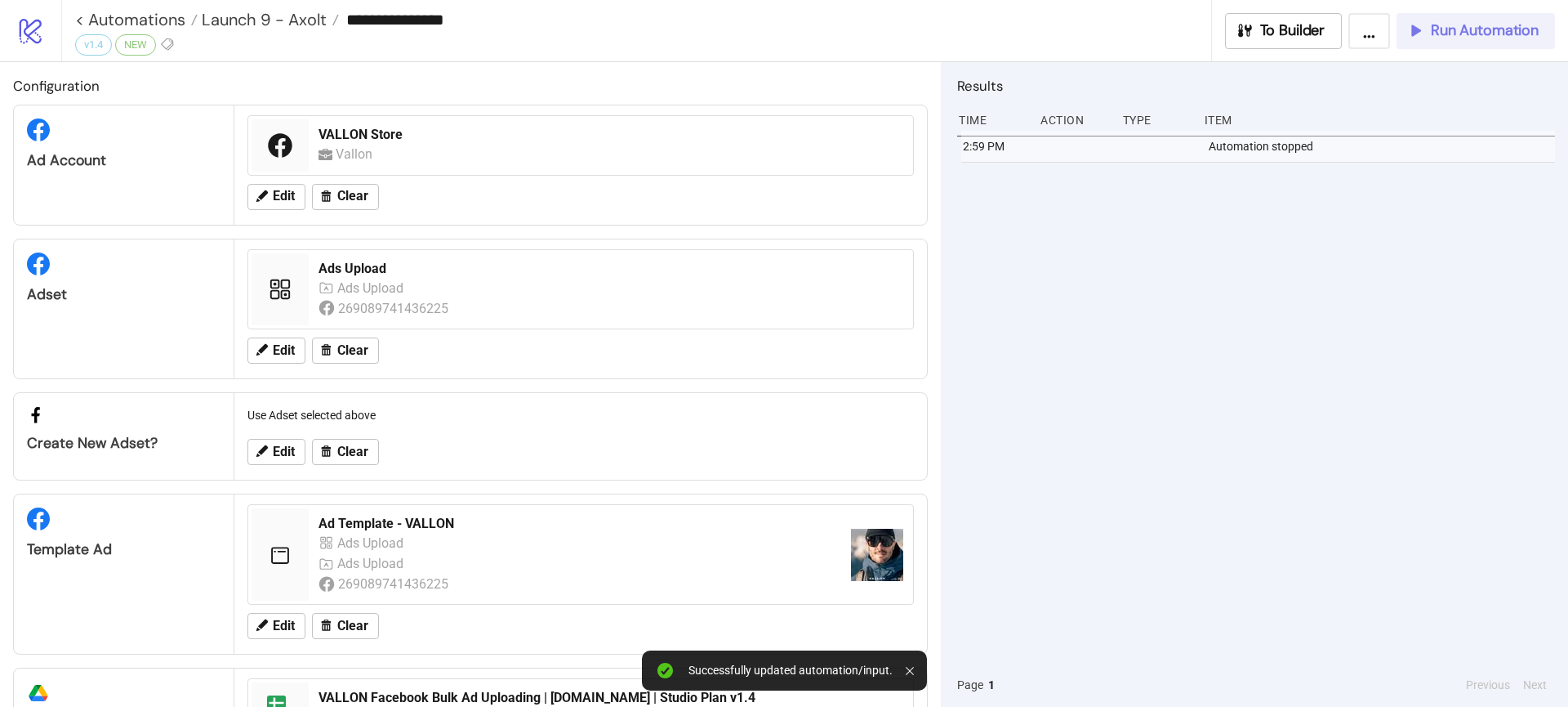
click at [1464, 23] on span "Run Automation" at bounding box center [1485, 30] width 108 height 19
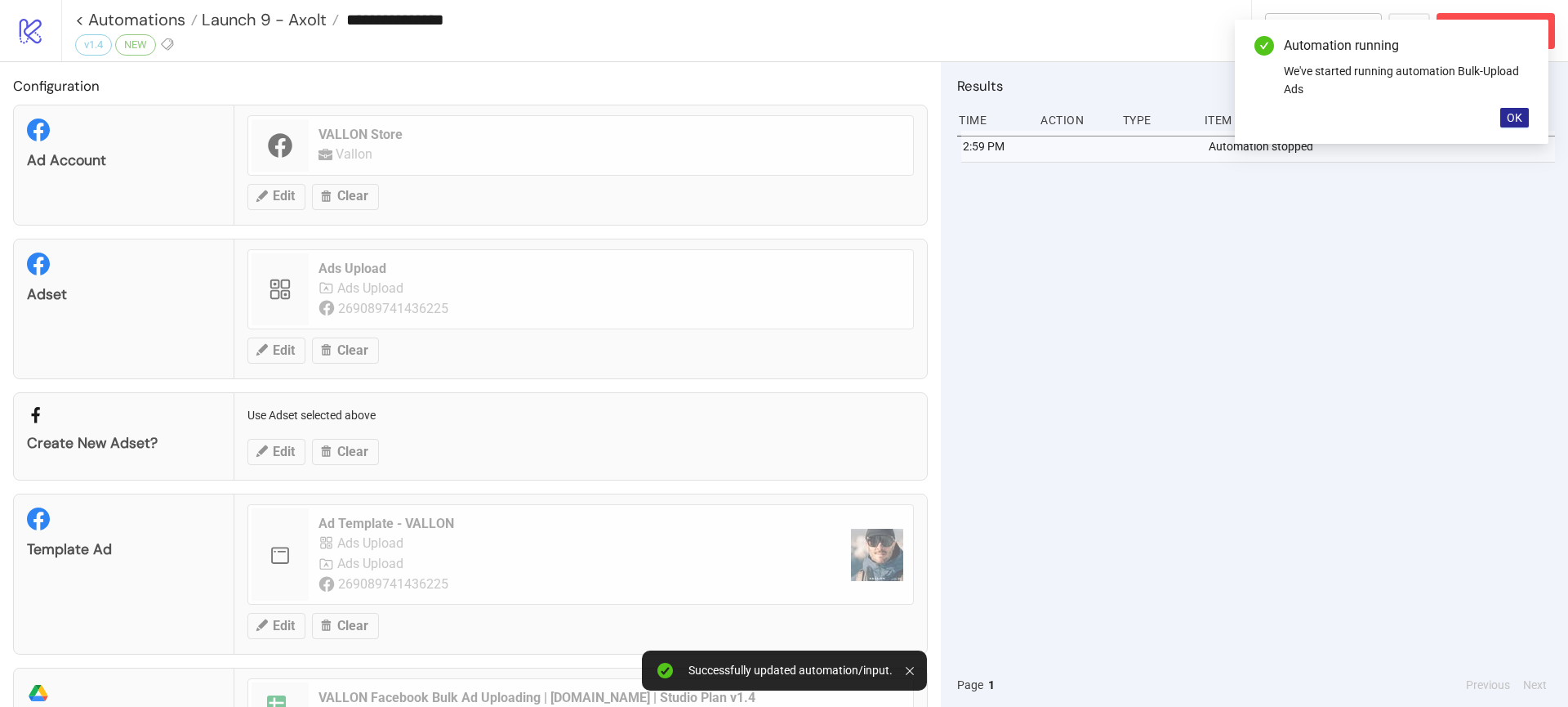
click at [1516, 123] on span "OK" at bounding box center [1515, 117] width 16 height 13
